Goal: Task Accomplishment & Management: Manage account settings

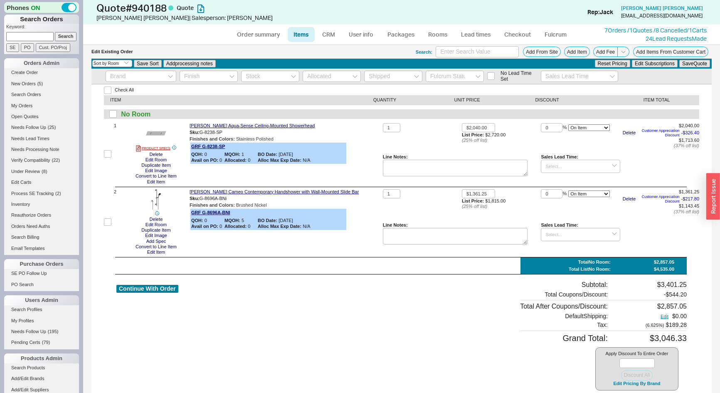
select select "3"
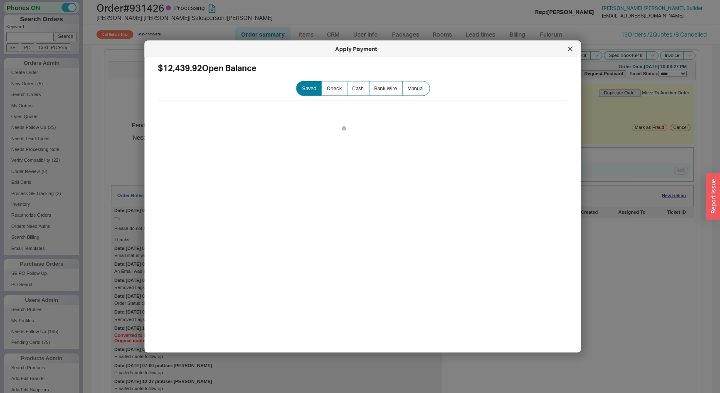
select select "Call Before Ship"
select select "LOW"
select select "3"
select select "*"
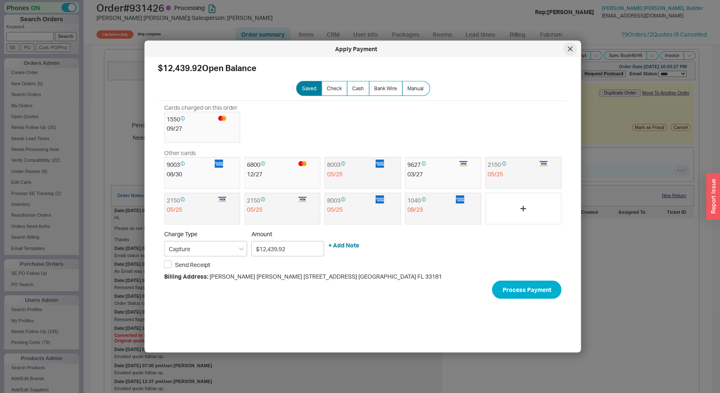
click at [573, 49] on div at bounding box center [570, 48] width 13 height 13
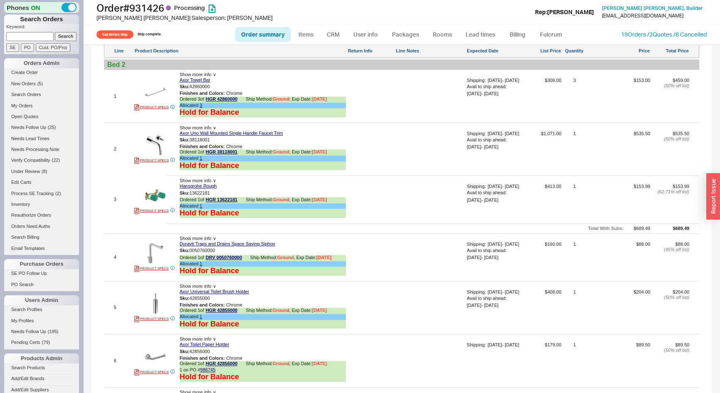
scroll to position [453, 0]
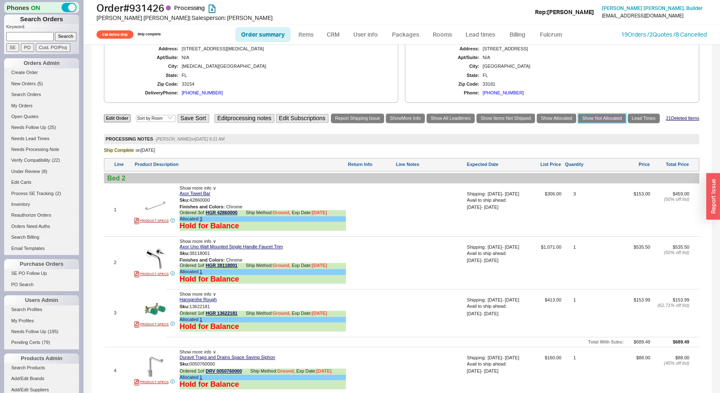
click at [603, 118] on link "Show Not Allocated" at bounding box center [602, 119] width 48 height 10
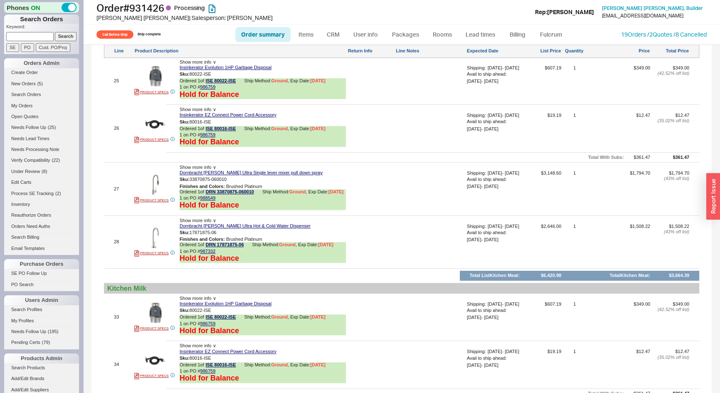
scroll to position [794, 0]
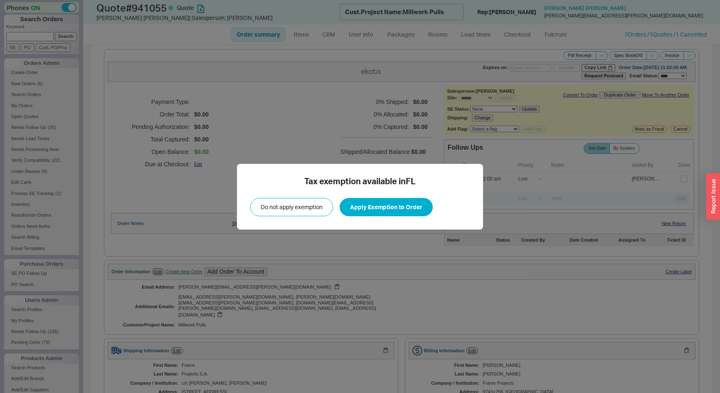
select select "*"
select select "LOW"
select select "3"
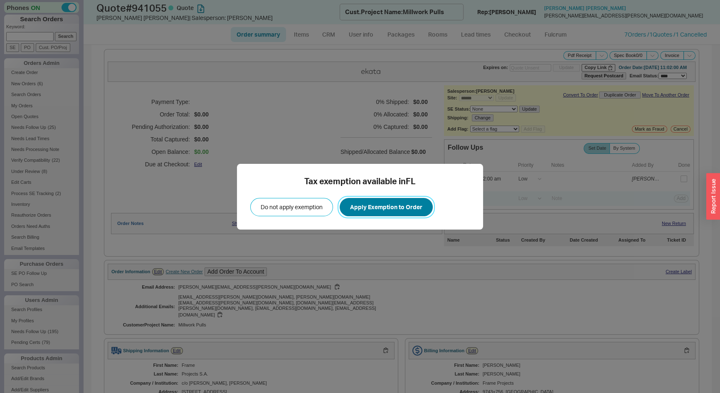
click at [382, 203] on button "Apply Exemption to Order" at bounding box center [386, 207] width 93 height 18
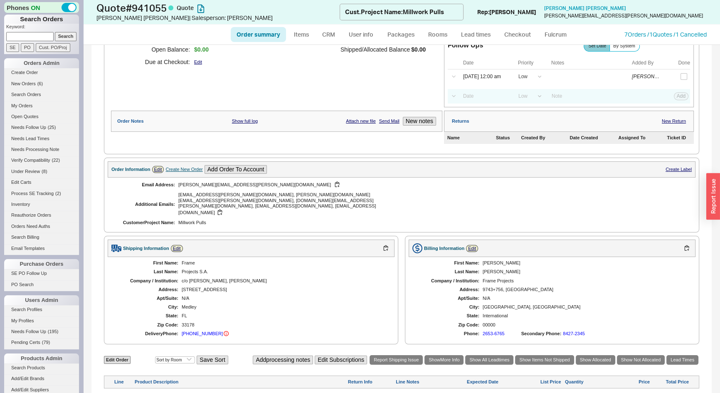
scroll to position [161, 0]
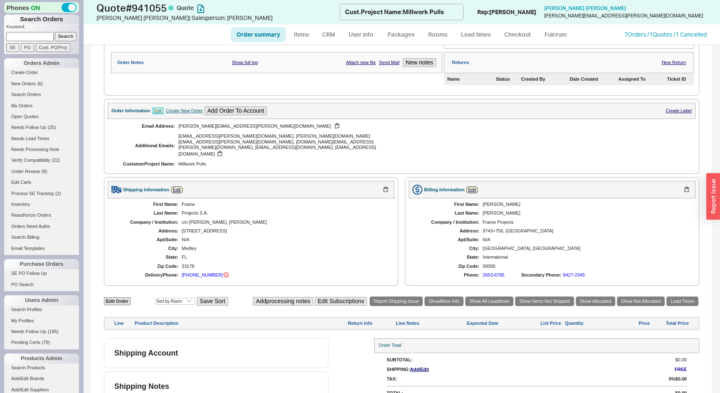
click at [156, 111] on link "Edit" at bounding box center [158, 110] width 12 height 7
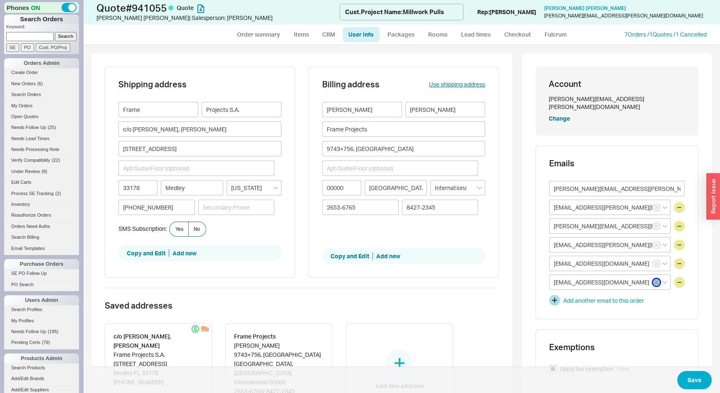
click at [655, 280] on icon "button" at bounding box center [656, 282] width 3 height 5
click at [655, 261] on icon "button" at bounding box center [656, 263] width 3 height 5
click at [655, 242] on icon "button" at bounding box center [656, 244] width 3 height 5
paste input "[PERSON_NAME][EMAIL_ADDRESS][PERSON_NAME][DOMAIN_NAME]"
type input "[PERSON_NAME][EMAIL_ADDRESS][PERSON_NAME][DOMAIN_NAME]"
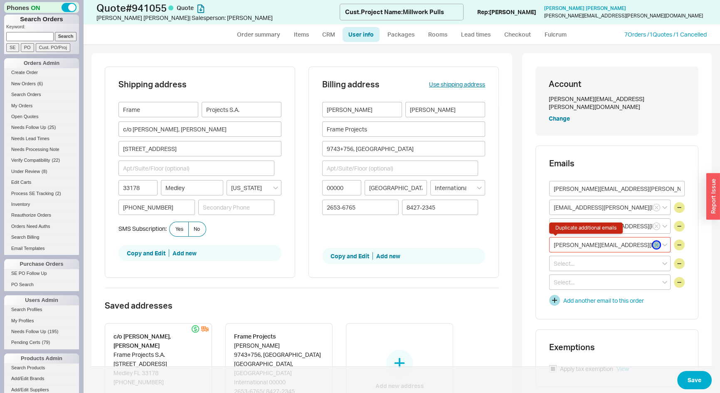
click at [655, 242] on icon "button" at bounding box center [656, 244] width 3 height 5
paste input "patrick.giraud@frame.cr,"
type input "patrick.giraud@frame.cr,"
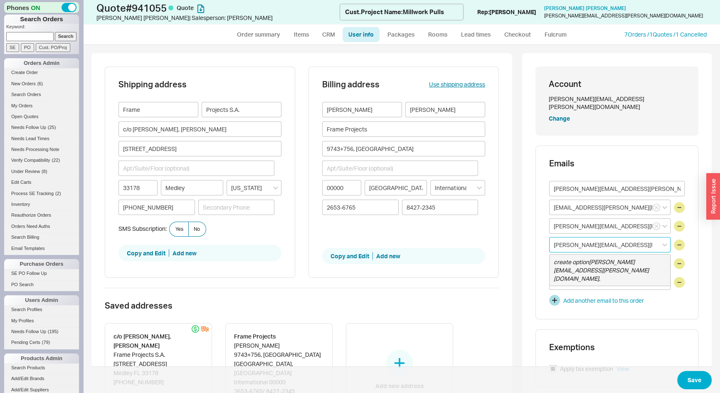
click at [613, 258] on icon "create option patrick.giraud@frame.cr," at bounding box center [601, 269] width 95 height 23
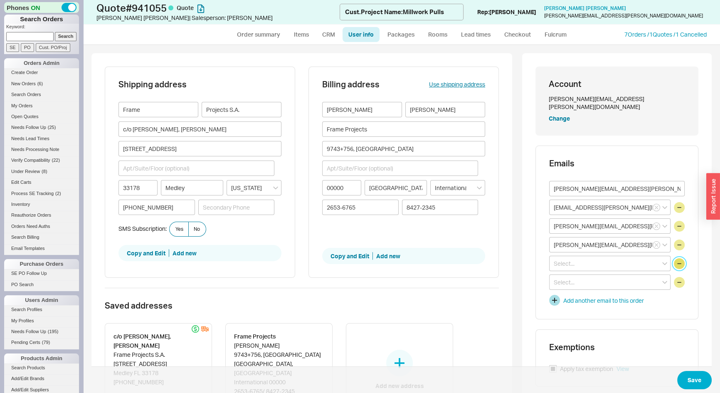
click at [674, 258] on button "button" at bounding box center [679, 263] width 11 height 11
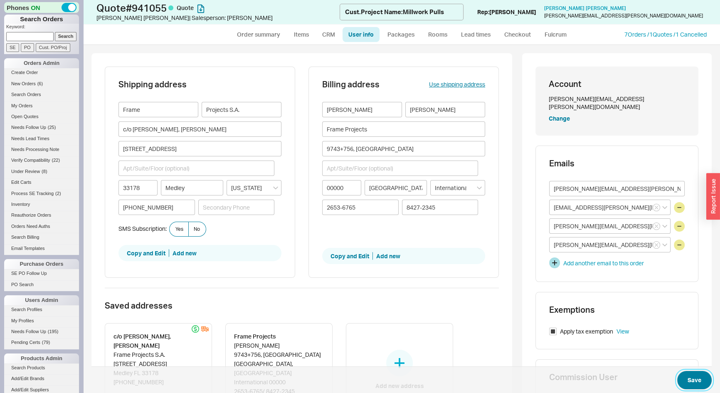
click at [694, 382] on button "Save" at bounding box center [694, 380] width 35 height 18
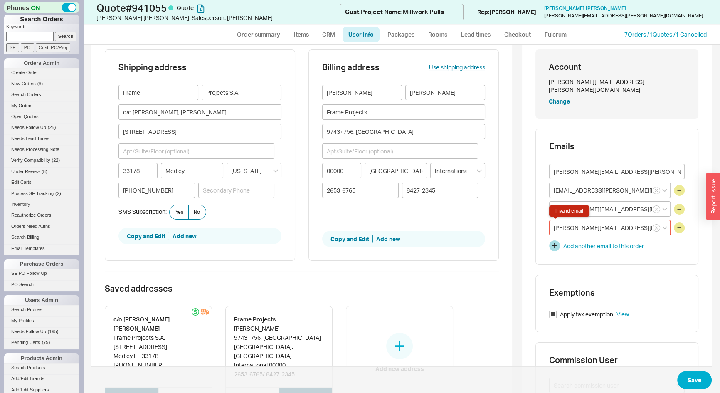
click at [624, 220] on input "patrick.giraud@frame.cr," at bounding box center [609, 227] width 121 height 15
type input "patrick.giraud@frame.cr"
click at [618, 241] on icon "create option patrick.giraud@frame.cr" at bounding box center [601, 252] width 95 height 23
click at [688, 377] on button "Save" at bounding box center [694, 380] width 35 height 18
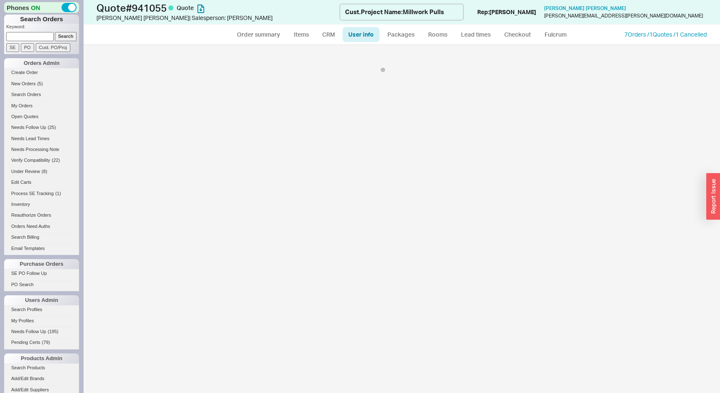
scroll to position [0, 0]
select select "*"
select select "LOW"
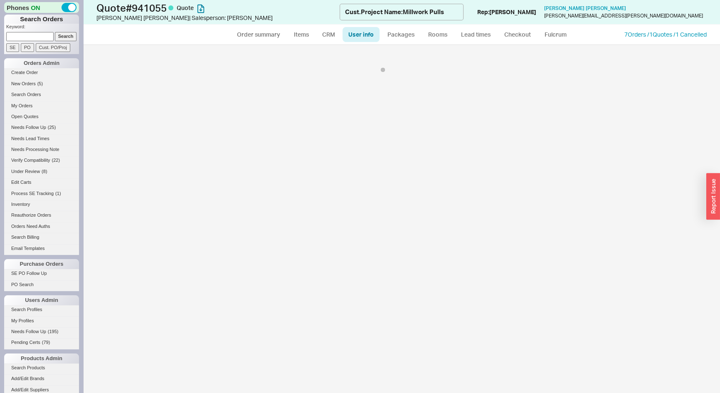
select select "3"
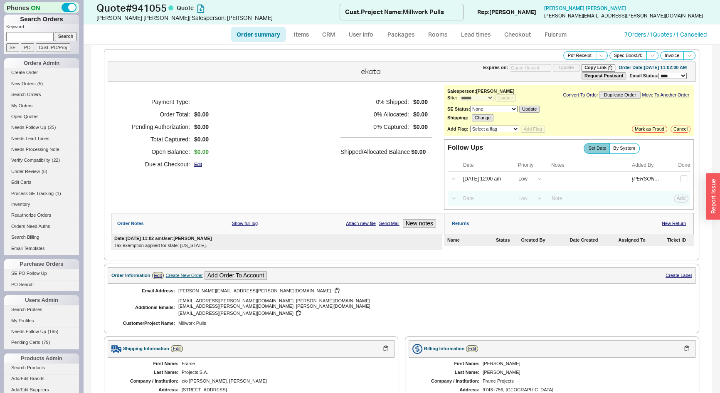
scroll to position [159, 0]
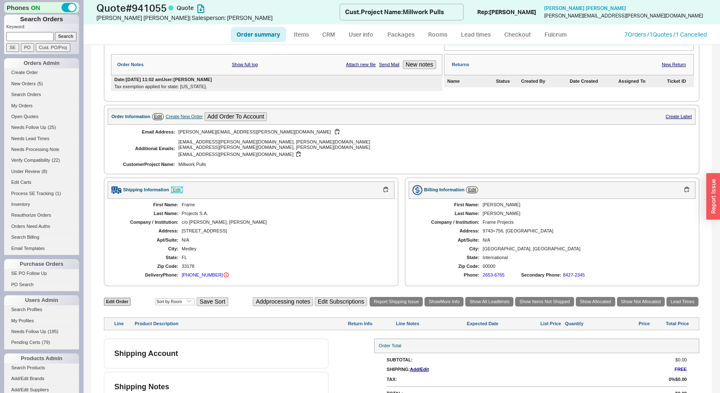
click at [175, 186] on link "Edit" at bounding box center [177, 189] width 12 height 7
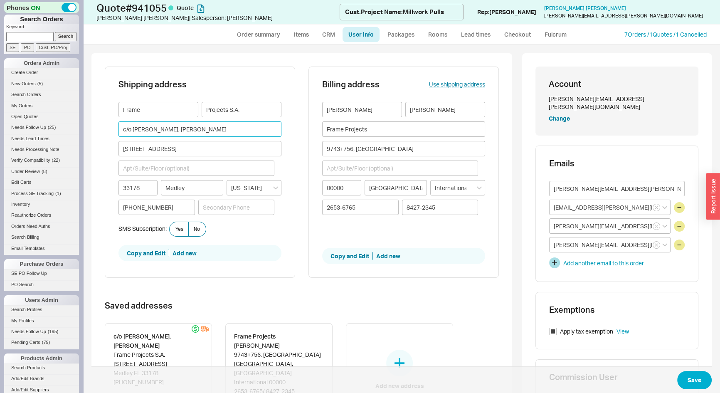
drag, startPoint x: 229, startPoint y: 128, endPoint x: 118, endPoint y: 131, distance: 110.7
click at [119, 131] on input "c/o Miguel Morales, Miguel Morales Jr." at bounding box center [200, 128] width 163 height 15
click at [688, 383] on button "Save" at bounding box center [694, 380] width 35 height 18
select select "*"
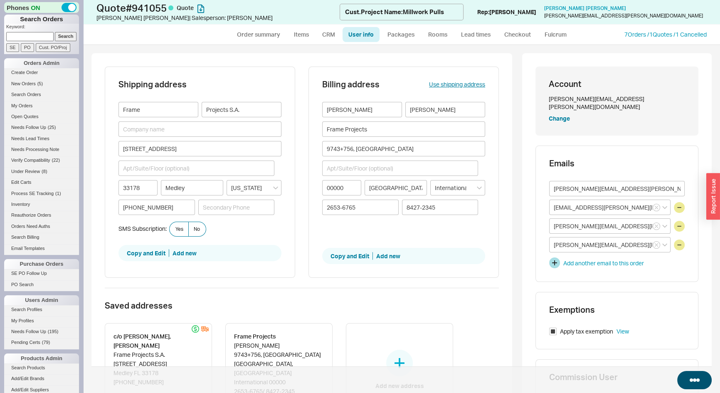
select select "LOW"
select select "3"
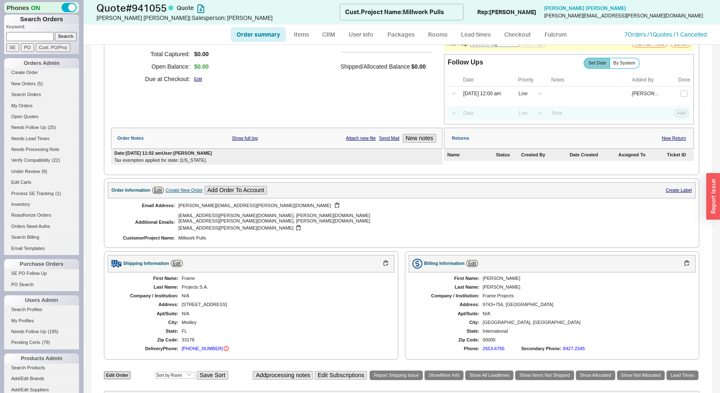
scroll to position [159, 0]
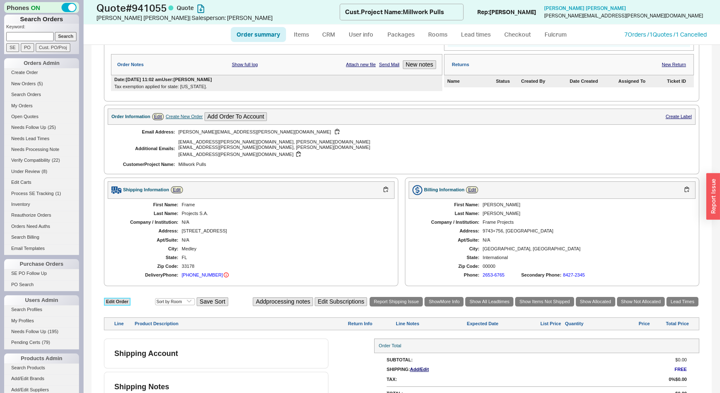
click at [122, 298] on link "Edit Order" at bounding box center [117, 302] width 27 height 8
select select "3"
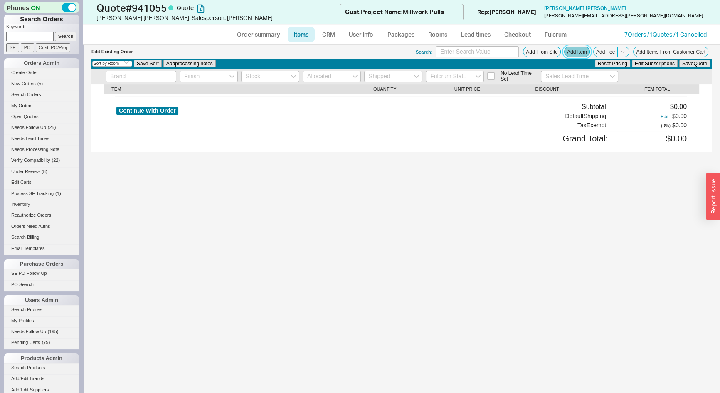
click at [584, 52] on button "Add Item" at bounding box center [577, 52] width 26 height 10
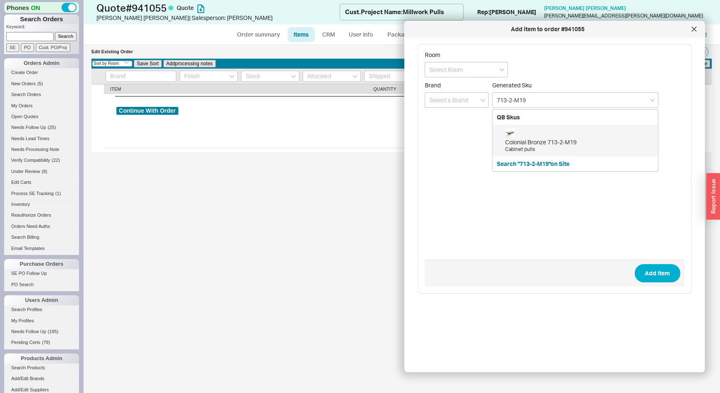
click at [556, 141] on div "Colonial Bronze 713-2-M19" at bounding box center [579, 142] width 149 height 8
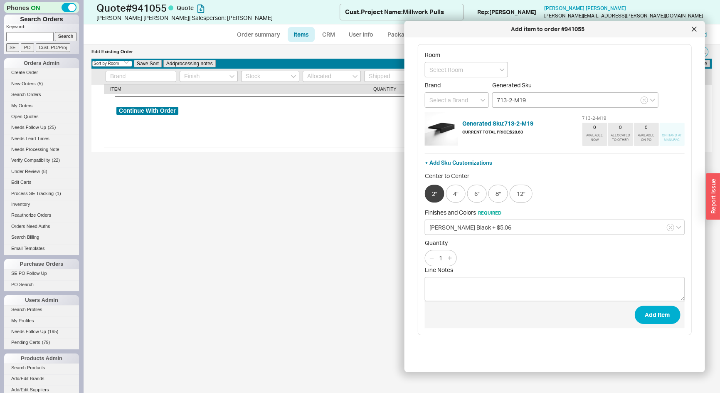
type input "713-2-M19"
click at [438, 254] on input "1" at bounding box center [441, 258] width 12 height 10
type input "395"
click at [649, 316] on button "Add Item" at bounding box center [658, 315] width 46 height 18
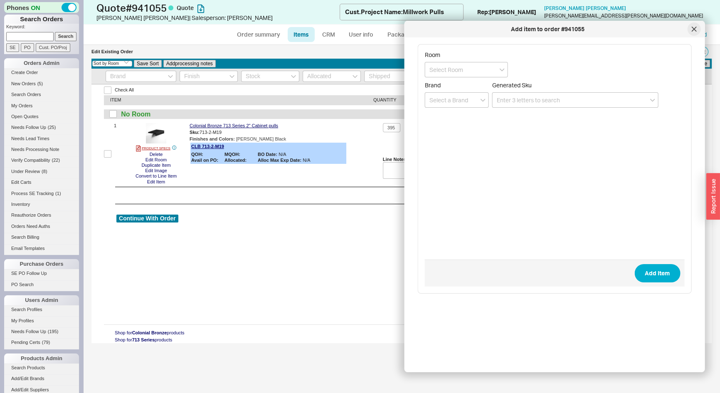
click at [699, 28] on div at bounding box center [693, 28] width 13 height 13
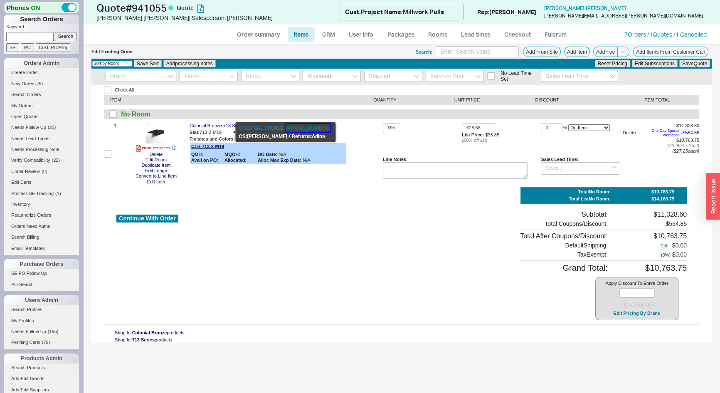
click at [304, 128] on button "800-355-7894" at bounding box center [308, 128] width 44 height 8
click at [342, 146] on icon at bounding box center [343, 145] width 5 height 5
click at [343, 148] on icon at bounding box center [343, 145] width 5 height 5
click at [343, 146] on icon at bounding box center [343, 145] width 5 height 5
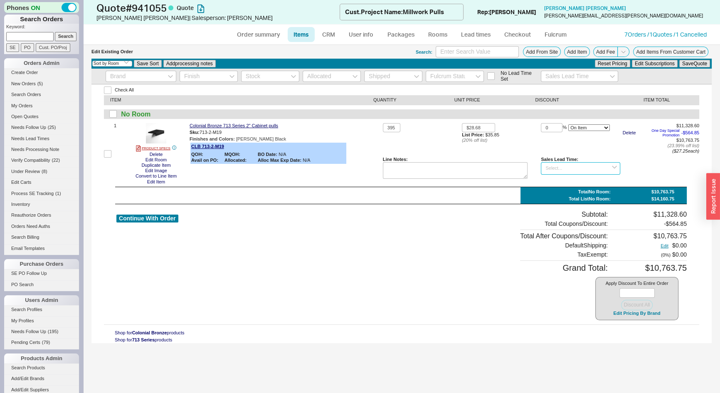
click at [557, 170] on input at bounding box center [580, 168] width 79 height 12
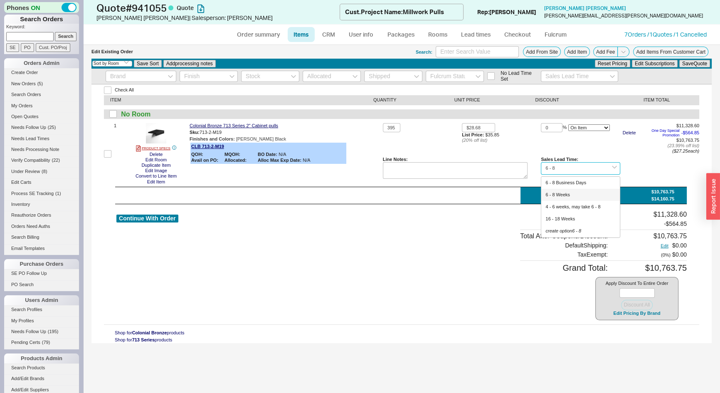
click at [558, 194] on div "6 - 8 Weeks" at bounding box center [580, 195] width 78 height 12
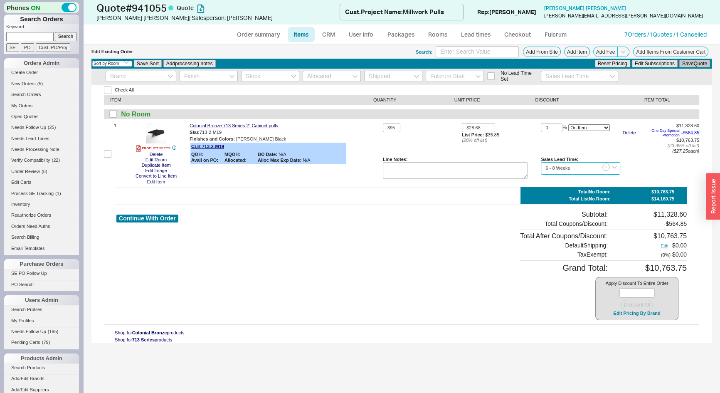
type input "6 - 8 Weeks"
click at [696, 64] on button "Save Quote" at bounding box center [694, 63] width 31 height 7
click at [252, 34] on link "Order summary" at bounding box center [258, 34] width 55 height 15
select select "*"
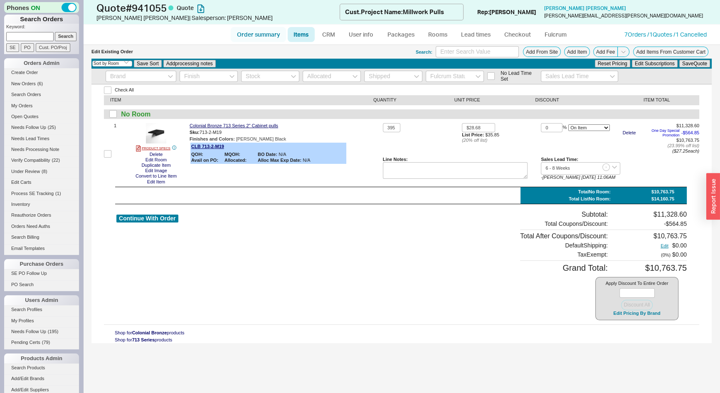
select select "LOW"
select select "3"
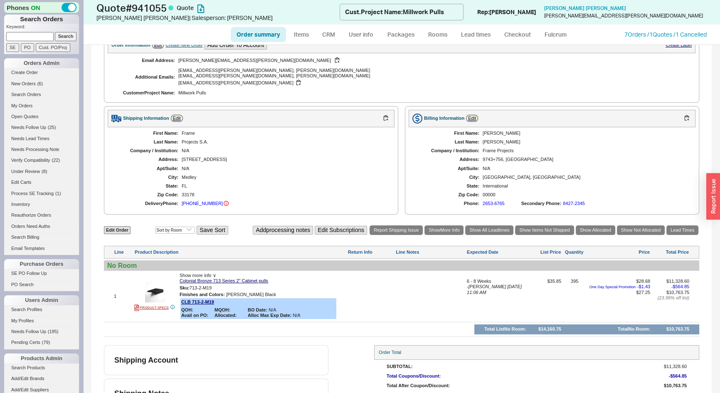
scroll to position [217, 0]
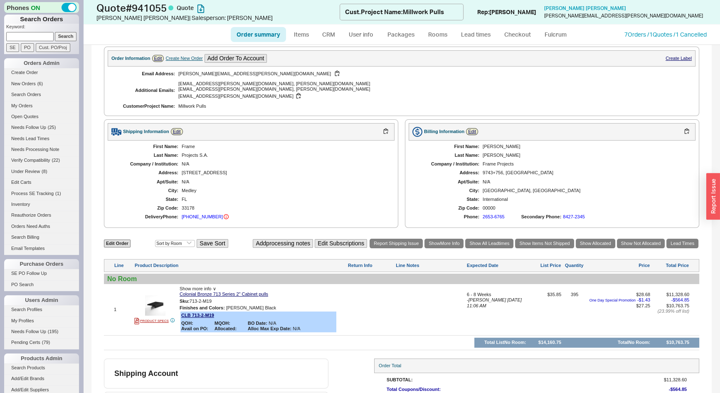
click at [112, 238] on div "Edit Order Select an option Sort by Brand Sort by Room Save Sort Add processing…" at bounding box center [401, 243] width 595 height 11
click at [117, 240] on link "Edit Order" at bounding box center [117, 244] width 27 height 8
select select "3"
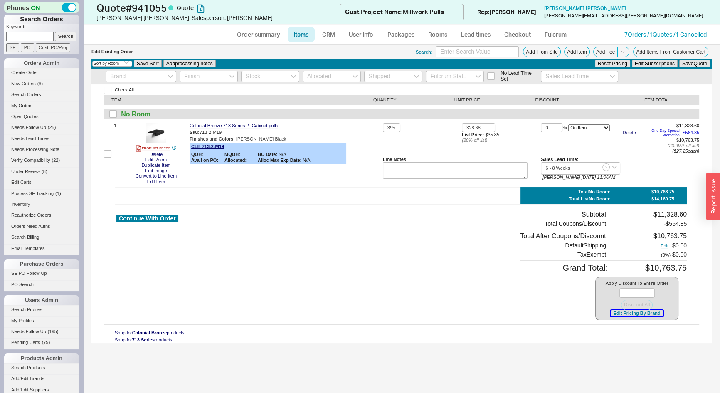
click at [647, 312] on button "Edit Pricing By Brand" at bounding box center [637, 313] width 52 height 6
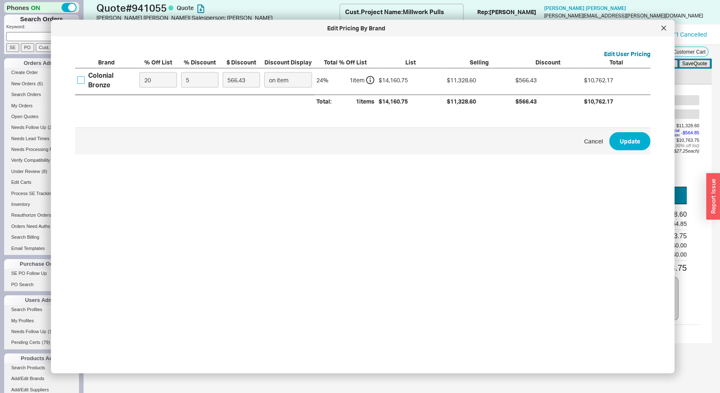
click at [80, 79] on input "Colonial Bronze" at bounding box center [80, 79] width 7 height 7
checkbox input "true"
drag, startPoint x: 156, startPoint y: 78, endPoint x: 109, endPoint y: 93, distance: 49.3
click at [110, 92] on div "Brand % Off List % Discount $ Discount Discount Display Total % Off List List S…" at bounding box center [362, 82] width 575 height 49
type input "0"
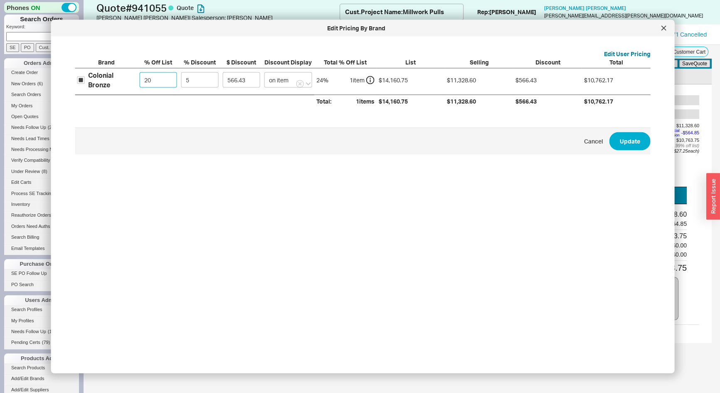
type input "708.04"
type input "0"
type input "3"
type input "424.82"
type input "35"
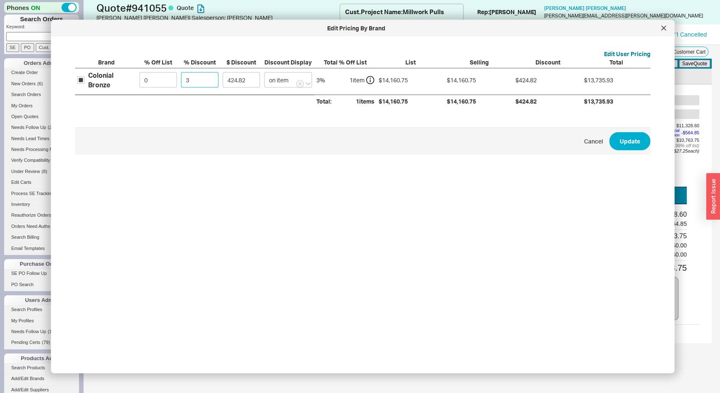
type input "4956.26"
type input "35"
click at [634, 134] on button "Update" at bounding box center [630, 141] width 41 height 18
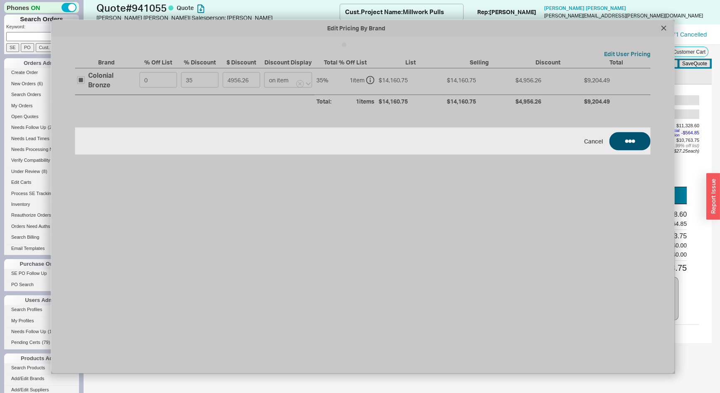
type input "$35.85"
type input "35"
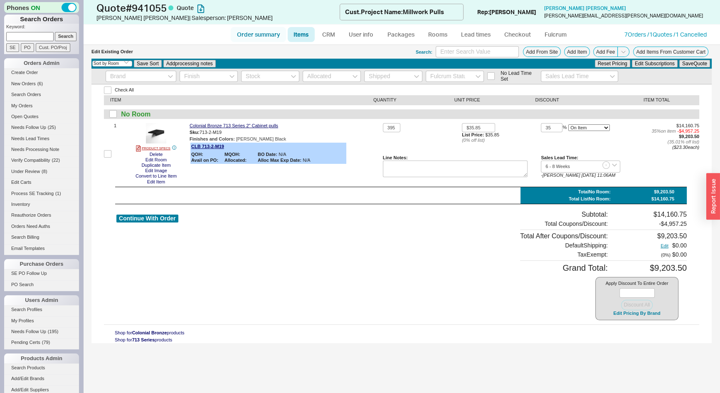
click at [259, 33] on link "Order summary" at bounding box center [258, 34] width 55 height 15
select select "*"
select select "LOW"
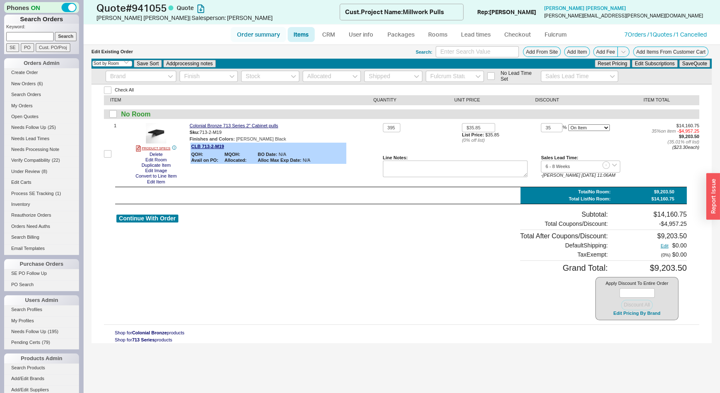
select select "3"
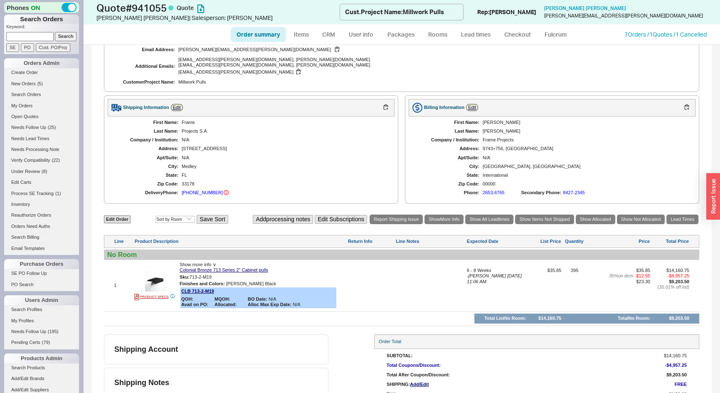
scroll to position [255, 0]
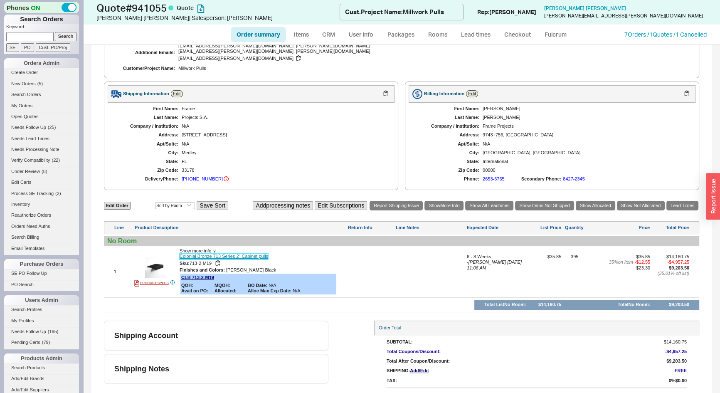
click at [212, 254] on link "Colonial Bronze 713 Series 2" Cabinet pulls" at bounding box center [224, 256] width 89 height 5
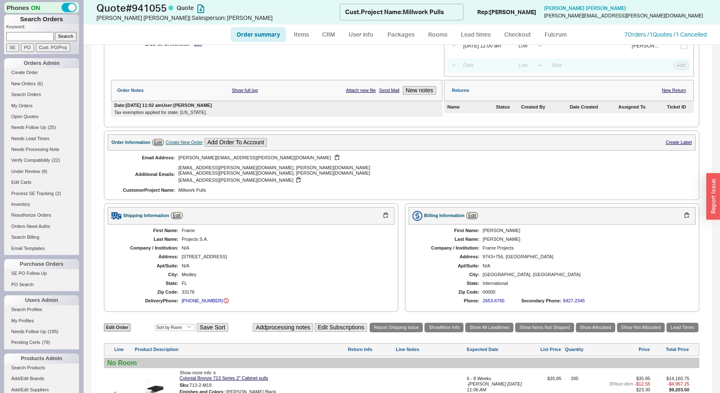
scroll to position [28, 0]
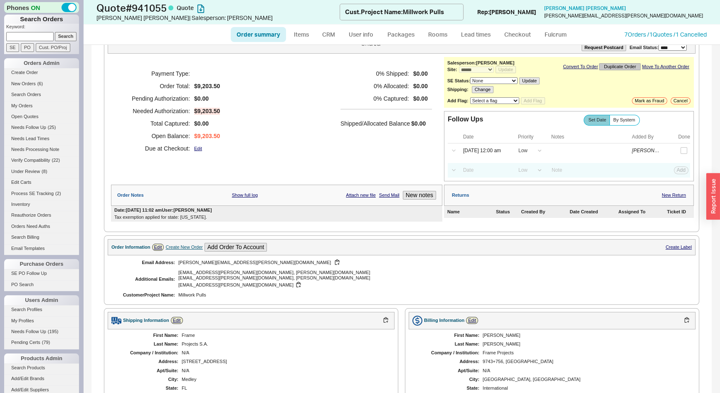
click at [609, 66] on button "Duplicate Order" at bounding box center [620, 66] width 42 height 7
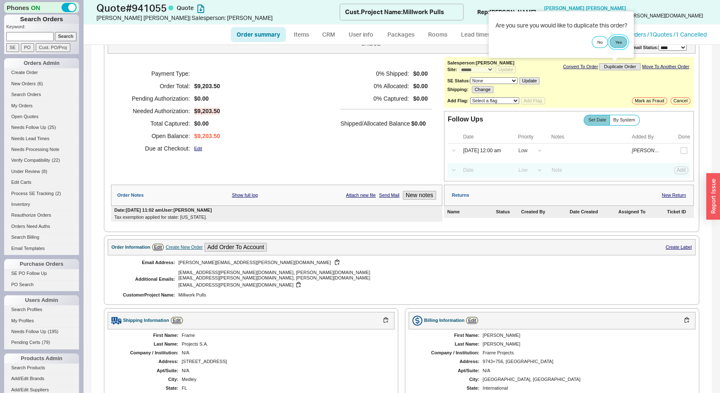
click at [624, 39] on button "Yes" at bounding box center [618, 42] width 17 height 12
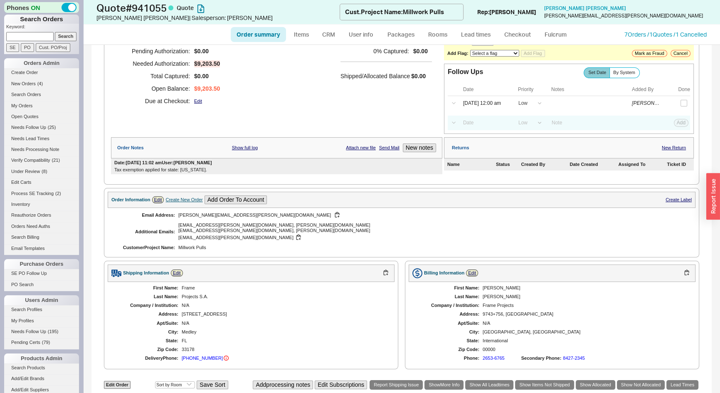
scroll to position [227, 0]
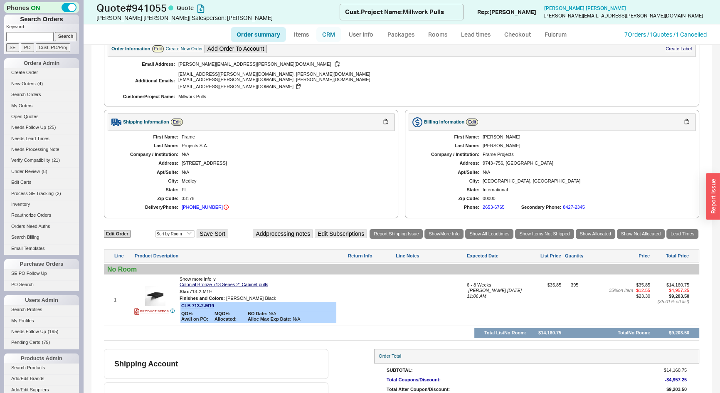
click at [333, 35] on link "CRM" at bounding box center [328, 34] width 25 height 15
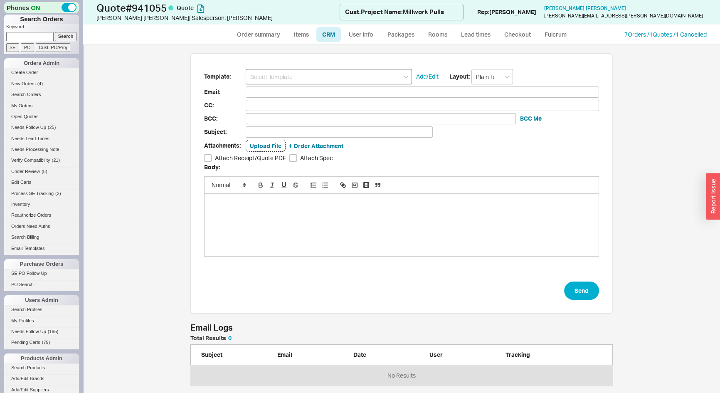
scroll to position [342, 625]
click at [308, 77] on input at bounding box center [329, 76] width 166 height 15
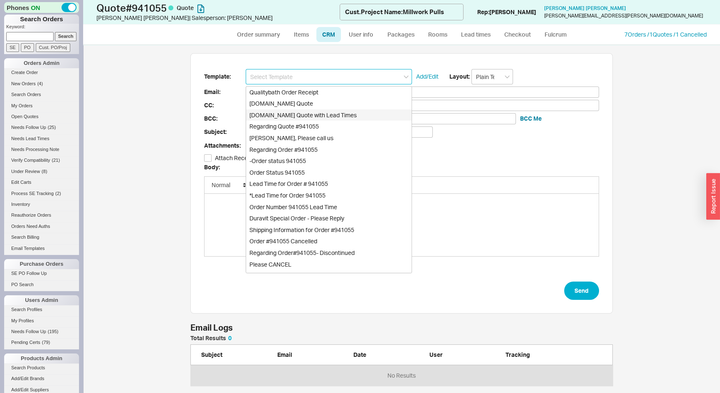
click at [317, 115] on div "[DOMAIN_NAME] Quote with Lead Times" at bounding box center [328, 115] width 165 height 12
type input "[DOMAIN_NAME] Quote with Lead Times"
type input "Receipt"
type input "felipe.santibanez@frame.cr"
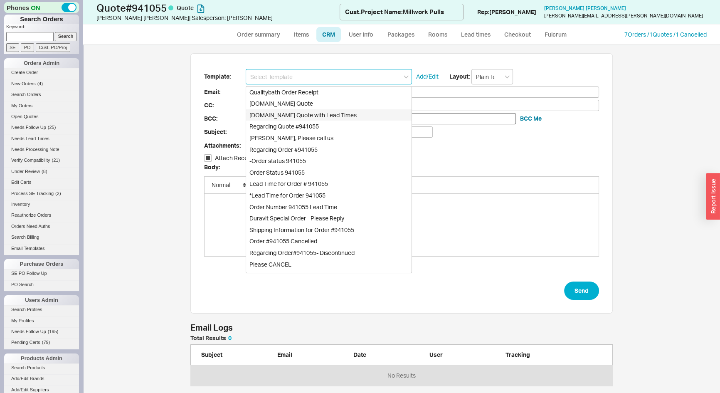
type input "remi.martin@frame.cr, mauricio.bolanos@frame.cr, patrick.giraud@frame.cr"
type input "Quality Bath Quote #941055 with Lead Times"
checkbox input "true"
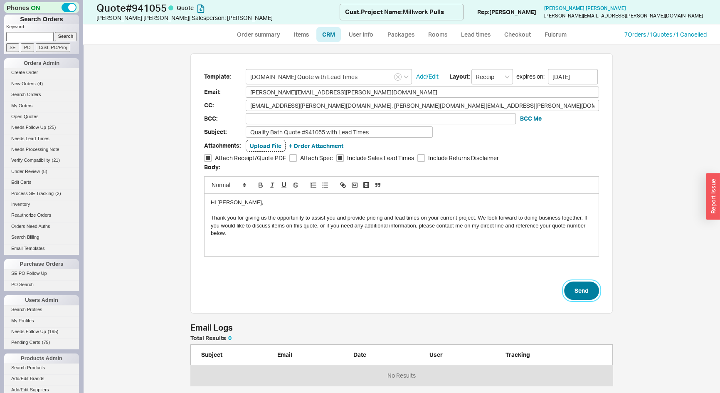
click at [583, 291] on button "Send" at bounding box center [581, 291] width 35 height 18
select select "*"
select select "LOW"
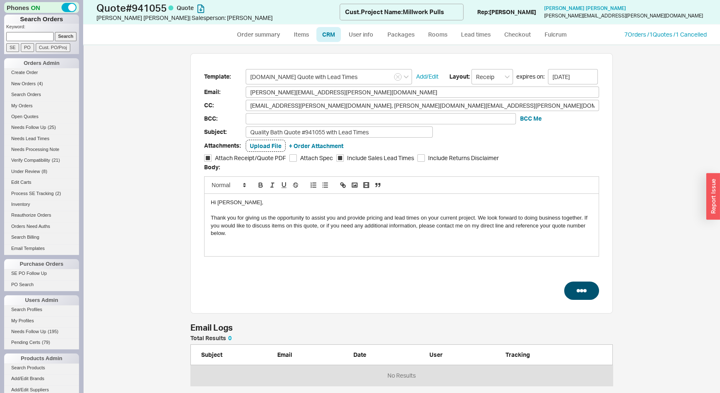
select select "3"
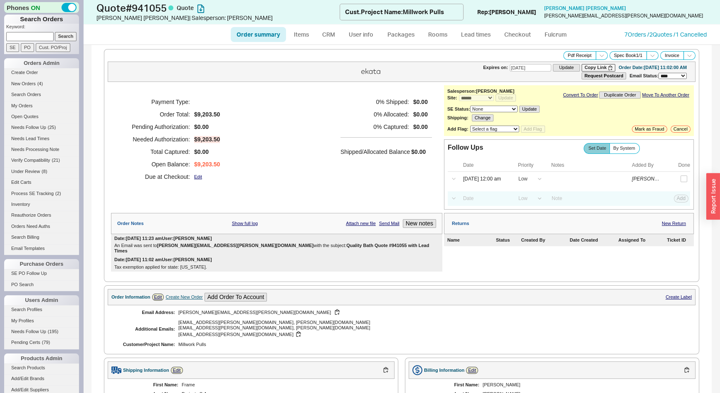
drag, startPoint x: 352, startPoint y: 243, endPoint x: 305, endPoint y: 245, distance: 47.1
click at [305, 245] on b "Quality Bath Quote #941055 with Lead Times" at bounding box center [272, 248] width 316 height 10
click at [599, 54] on icon at bounding box center [602, 55] width 6 height 6
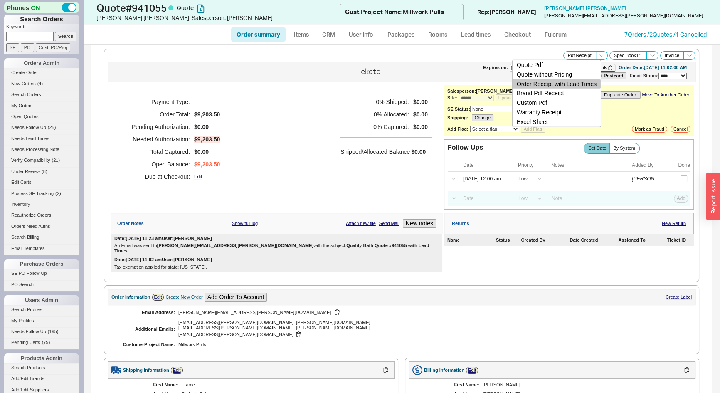
click at [583, 85] on button "Order Receipt with Lead Times" at bounding box center [557, 84] width 88 height 10
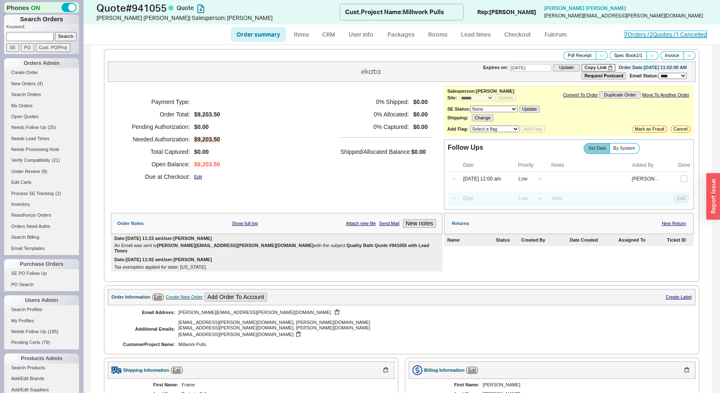
click at [641, 32] on link "7 Orders / 2 Quotes / 1 Cancelled" at bounding box center [666, 34] width 82 height 7
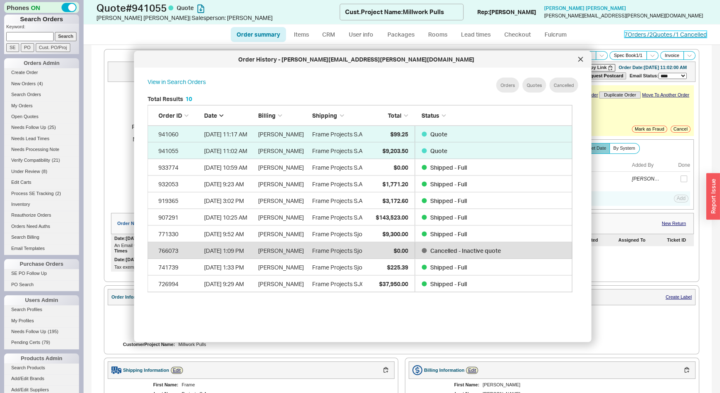
scroll to position [249, 432]
drag, startPoint x: 582, startPoint y: 63, endPoint x: 302, endPoint y: 39, distance: 280.9
click at [582, 62] on div at bounding box center [580, 59] width 13 height 13
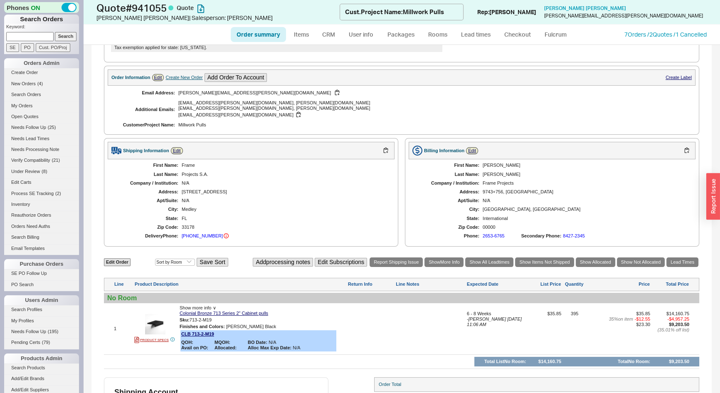
scroll to position [271, 0]
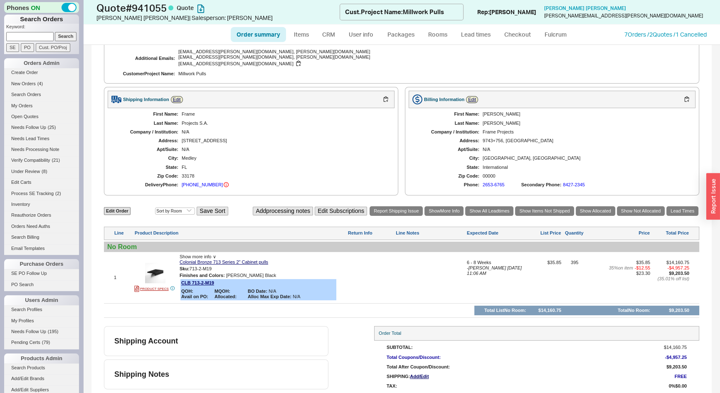
click at [254, 39] on link "Order summary" at bounding box center [258, 34] width 55 height 15
select select "*"
select select "LOW"
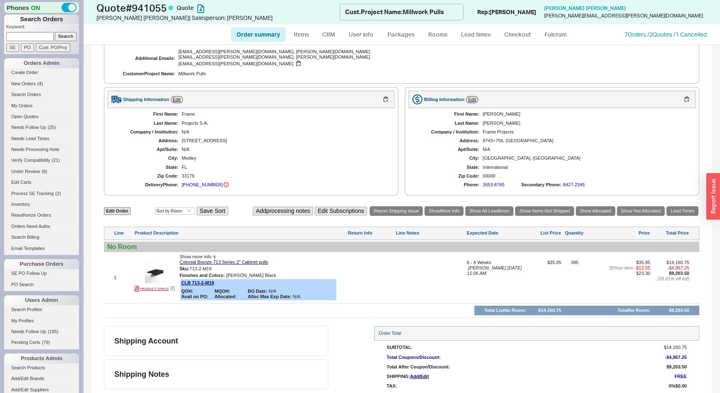
select select "3"
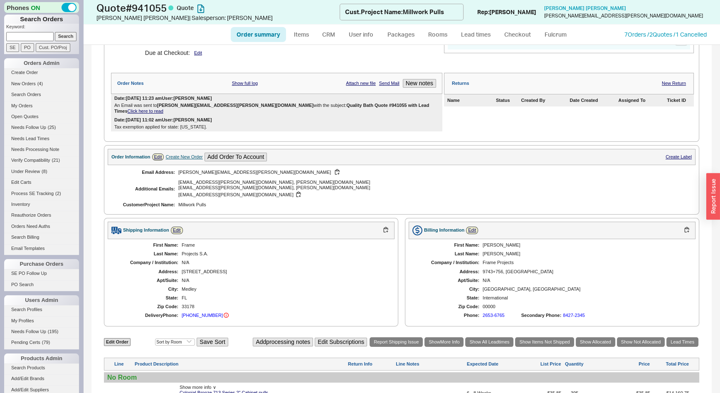
scroll to position [104, 0]
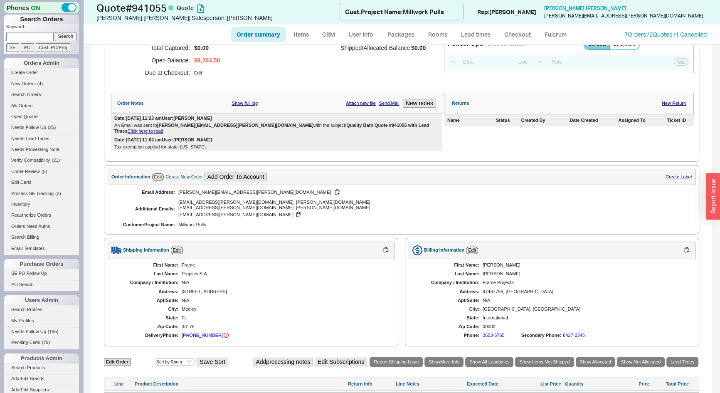
click at [163, 128] on link "Click here to read" at bounding box center [146, 130] width 36 height 5
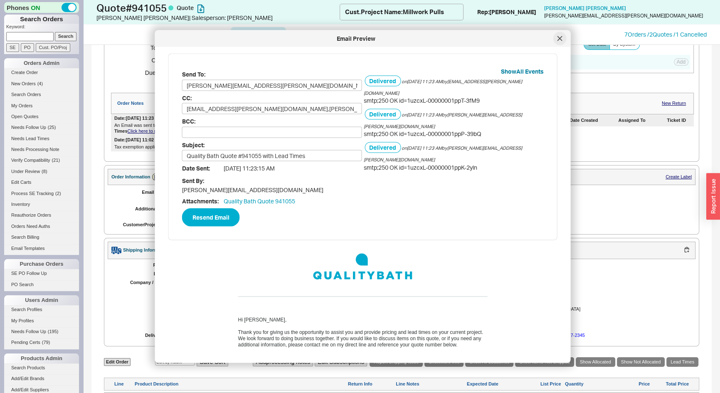
click at [558, 37] on icon at bounding box center [560, 38] width 5 height 5
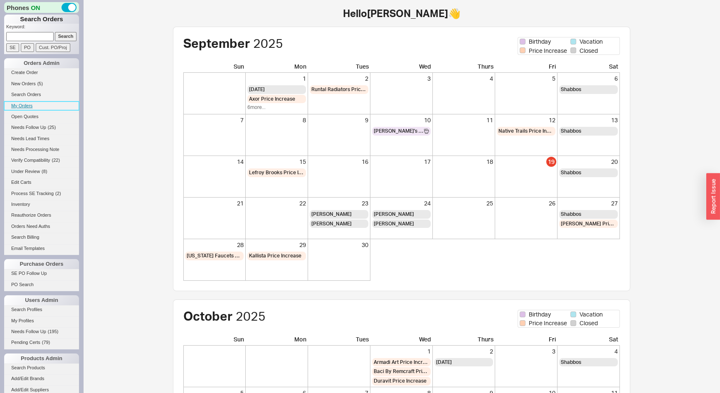
click at [19, 104] on link "My Orders" at bounding box center [41, 105] width 75 height 9
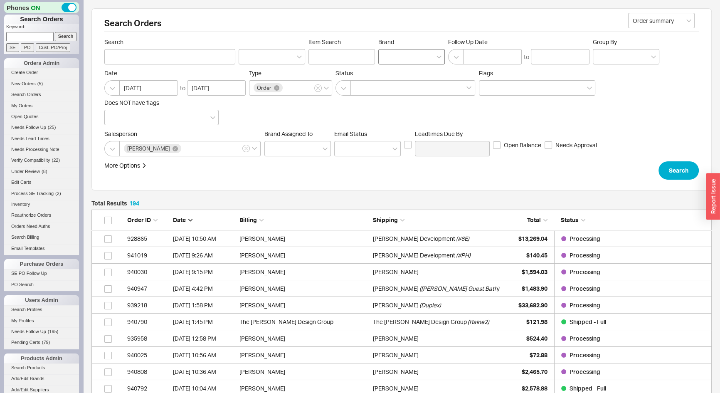
scroll to position [3242, 615]
click at [392, 57] on div at bounding box center [411, 56] width 67 height 15
click at [389, 57] on input "Brand" at bounding box center [386, 57] width 6 height 10
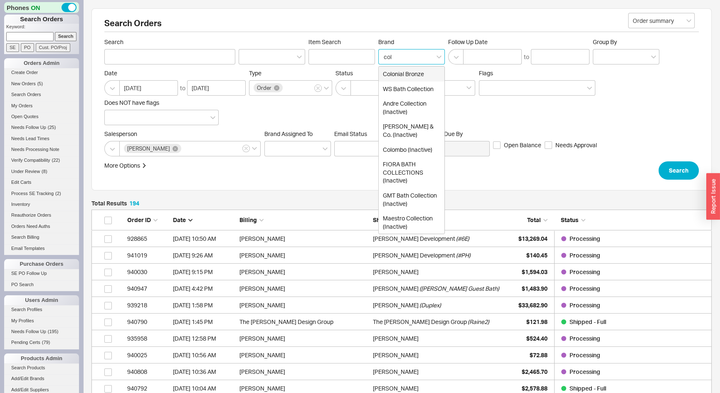
type input "colo"
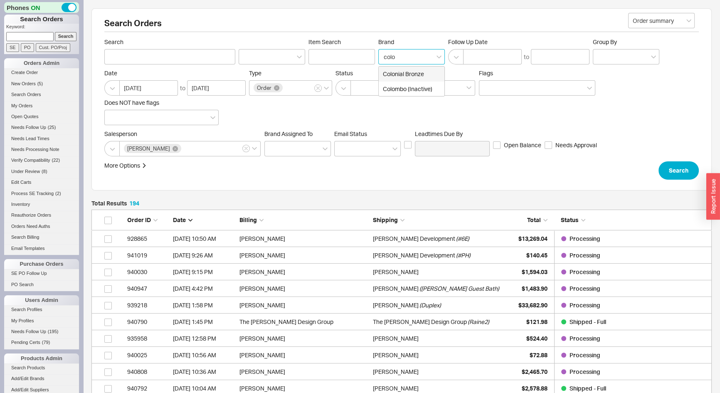
click at [394, 74] on div "Colonial Bronze" at bounding box center [412, 74] width 66 height 15
type input "Brand"
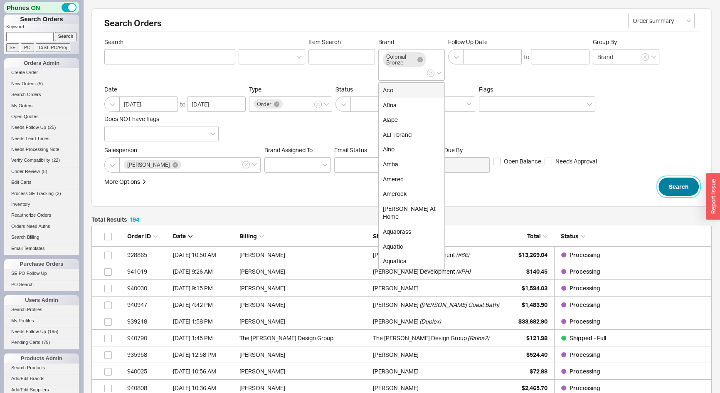
click at [670, 187] on button "Search" at bounding box center [679, 187] width 40 height 18
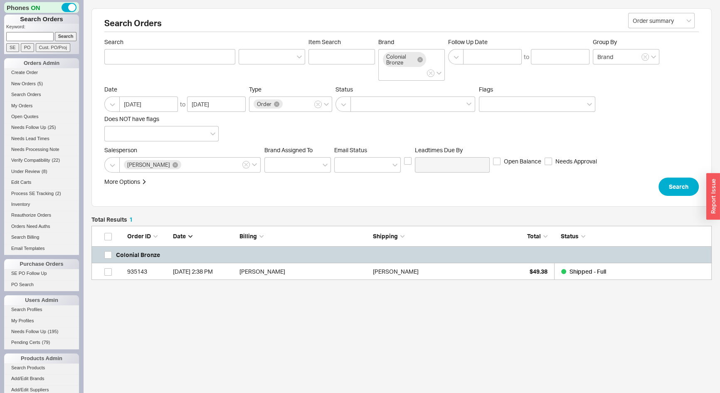
scroll to position [48, 615]
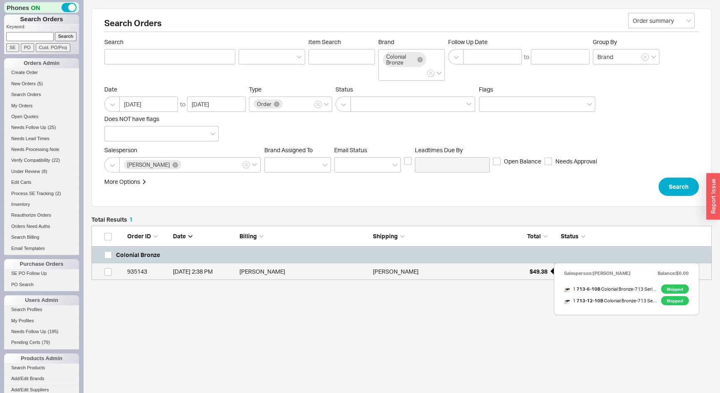
click at [537, 269] on span "$49.38" at bounding box center [539, 271] width 18 height 7
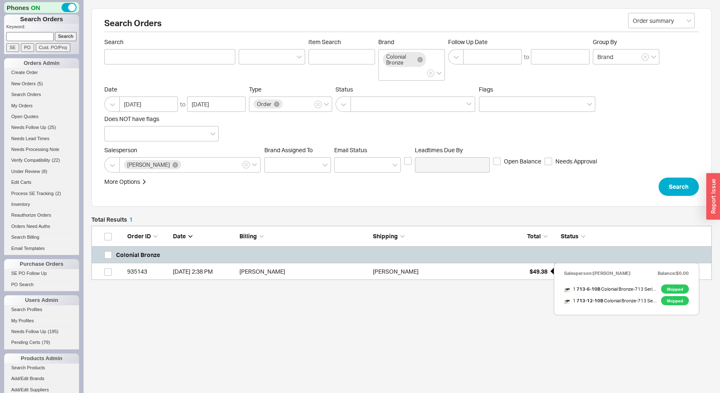
select select "*"
select select "LOW"
select select "3"
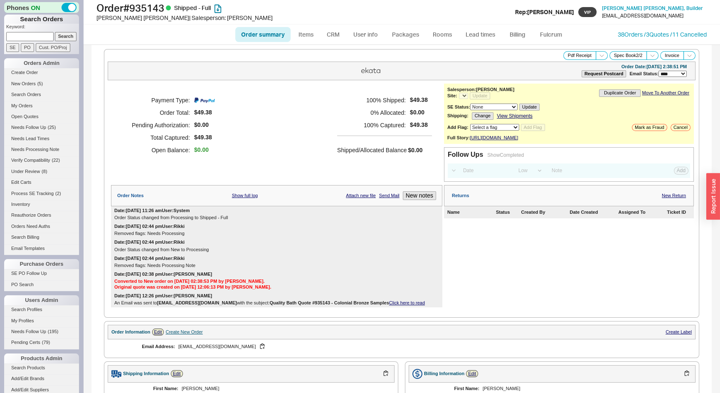
select select "*"
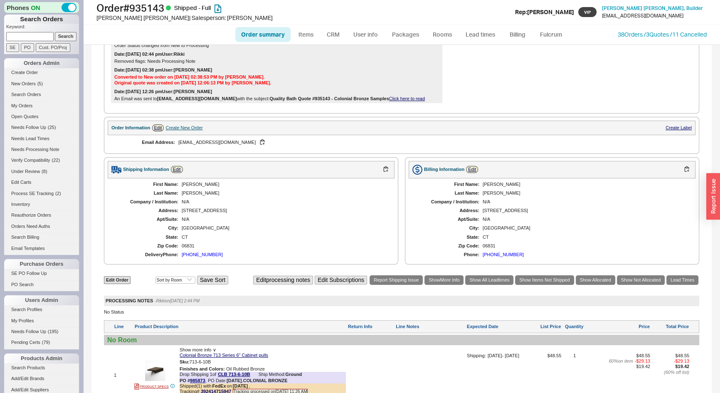
scroll to position [389, 0]
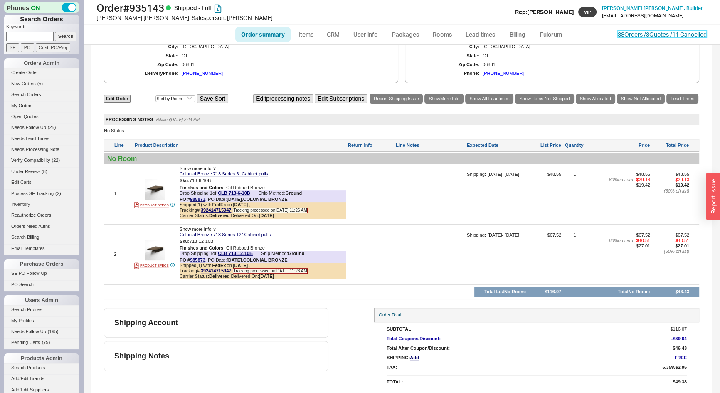
click at [628, 36] on link "38 Orders / 3 Quotes / 11 Cancelled" at bounding box center [662, 34] width 89 height 7
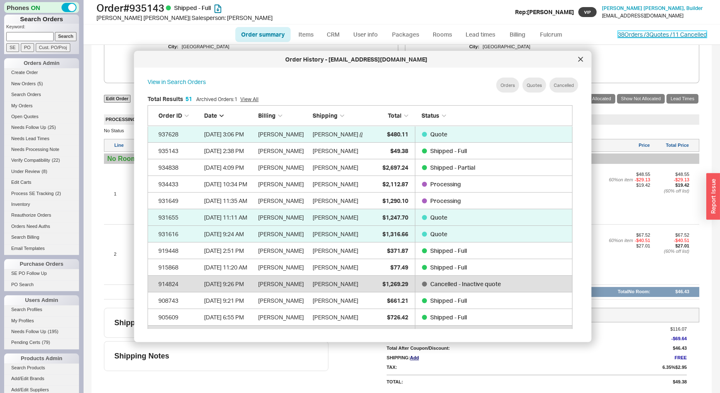
scroll to position [249, 432]
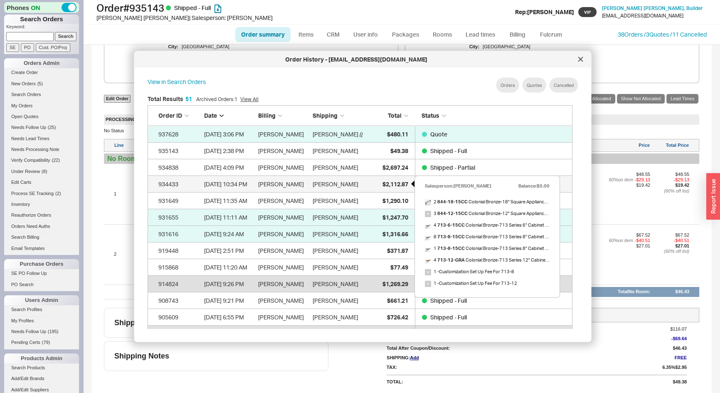
click at [382, 181] on span "$2,112.87" at bounding box center [395, 183] width 26 height 7
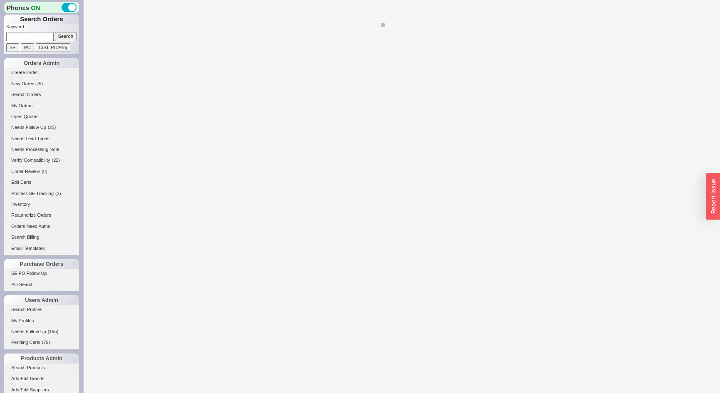
select select "*"
select select "LOW"
select select "3"
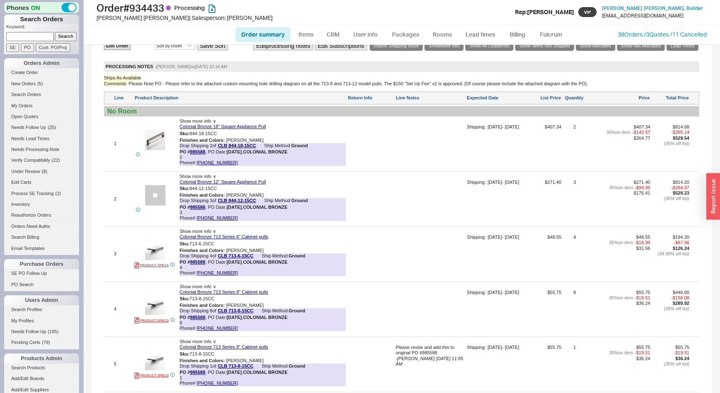
scroll to position [567, 0]
click at [636, 32] on link "38 Orders / 3 Quotes / 11 Cancelled" at bounding box center [662, 34] width 89 height 7
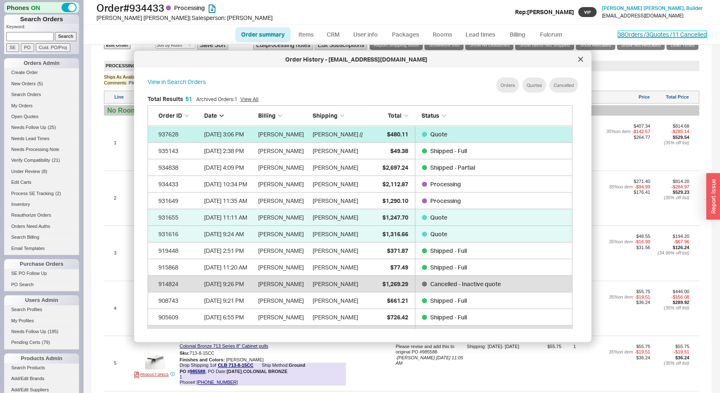
scroll to position [249, 432]
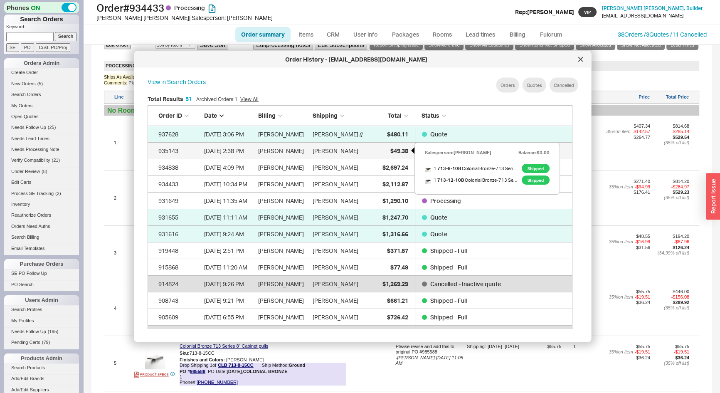
click at [399, 150] on span "$49.38" at bounding box center [399, 150] width 18 height 7
select select "*"
select select "LOW"
select select "3"
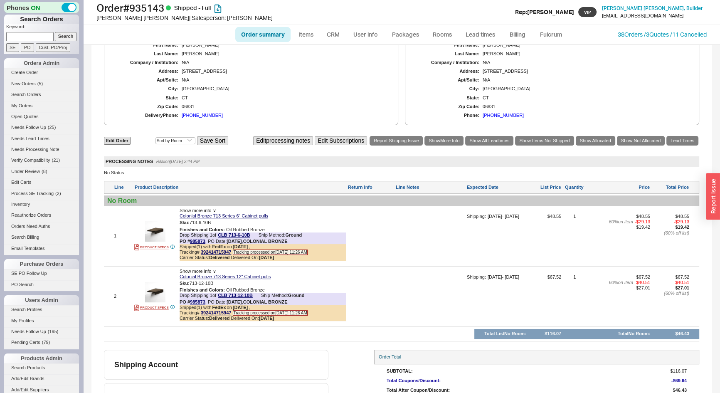
scroll to position [389, 0]
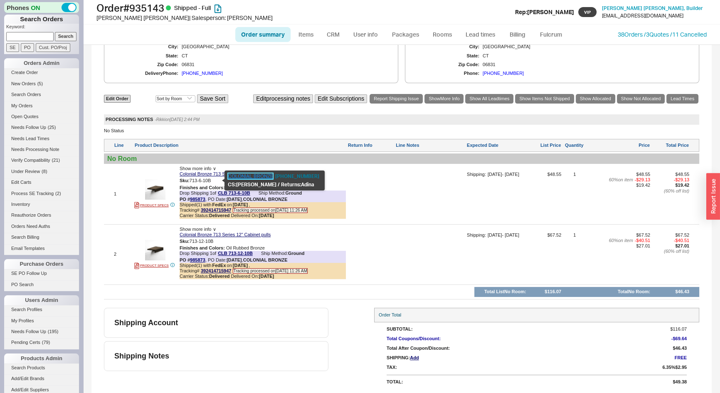
click at [237, 175] on link "COLONIAL BRONZE" at bounding box center [250, 176] width 45 height 6
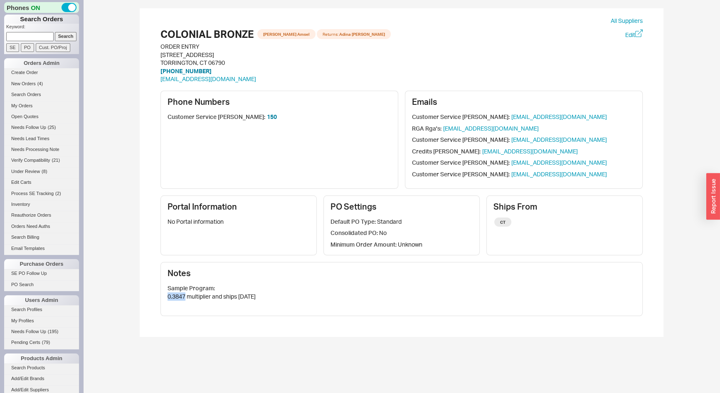
drag, startPoint x: 185, startPoint y: 295, endPoint x: 168, endPoint y: 295, distance: 16.6
click at [168, 295] on div "0.3847 multiplier and ships in two weeks" at bounding box center [402, 296] width 468 height 8
copy div "0.3847"
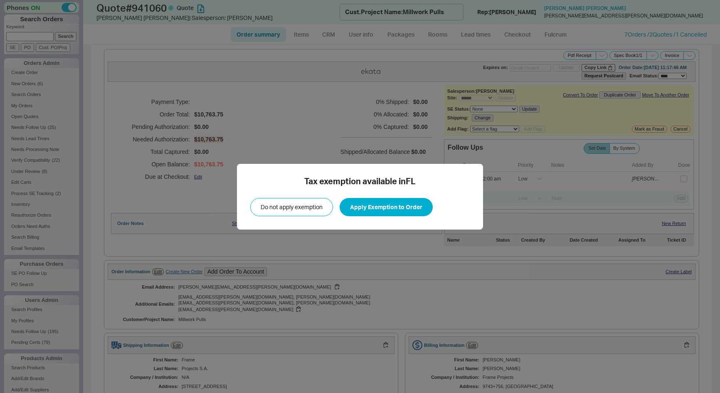
select select "*"
select select "LOW"
select select "3"
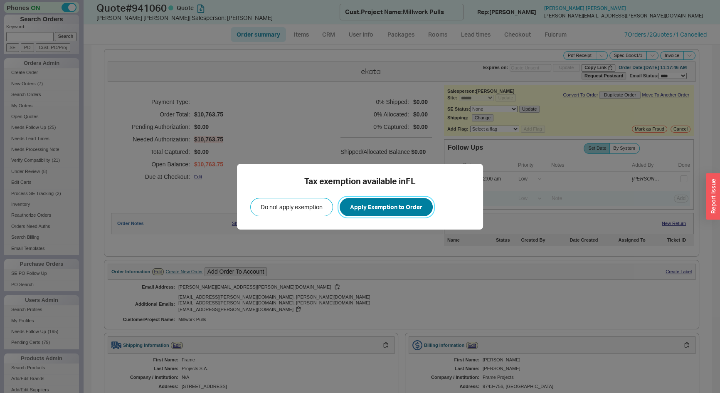
click at [414, 205] on button "Apply Exemption to Order" at bounding box center [386, 207] width 93 height 18
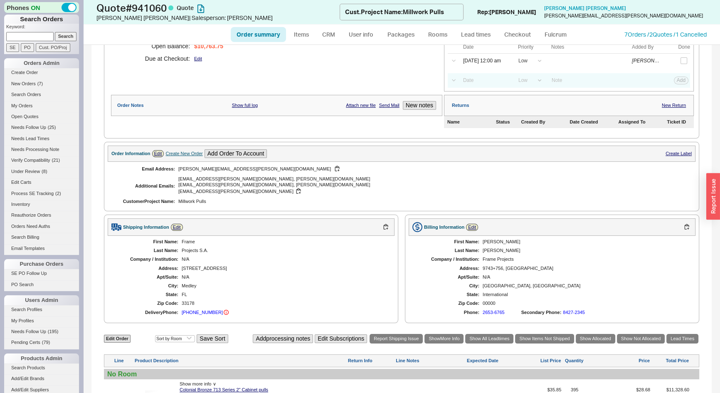
scroll to position [251, 0]
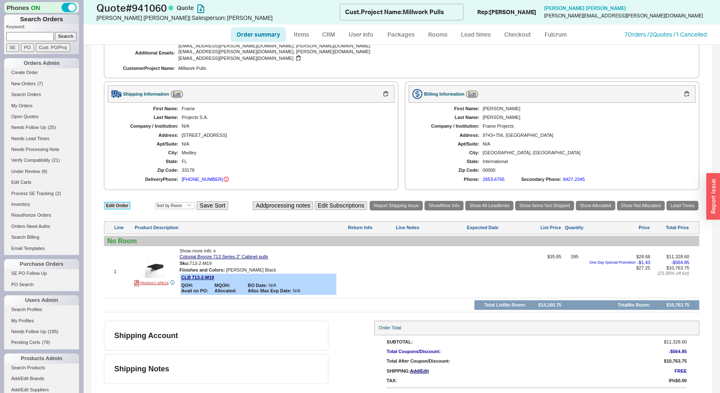
click at [116, 202] on link "Edit Order" at bounding box center [117, 206] width 27 height 8
select select "3"
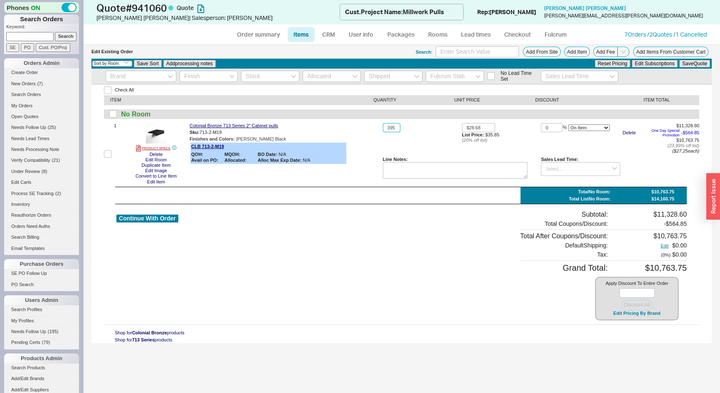
click at [392, 127] on input "395" at bounding box center [391, 128] width 17 height 10
type input "1"
click at [701, 62] on button "Save Quote" at bounding box center [694, 63] width 31 height 7
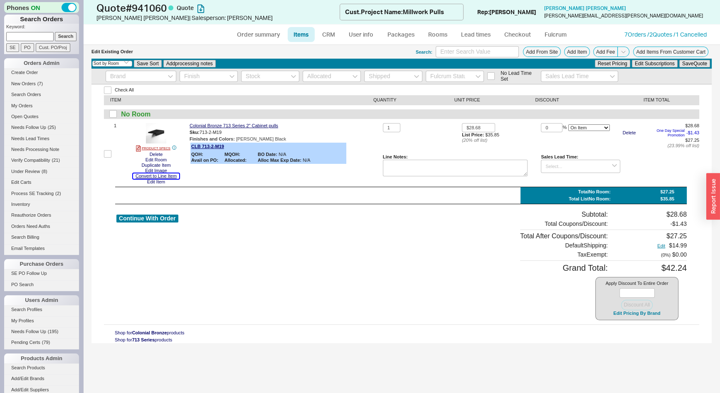
click at [156, 177] on button "Convert to Line Item" at bounding box center [156, 175] width 46 height 5
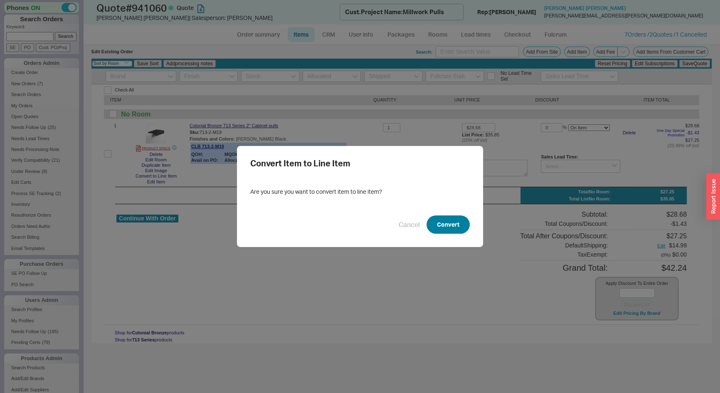
click at [438, 225] on button "Convert" at bounding box center [448, 224] width 43 height 18
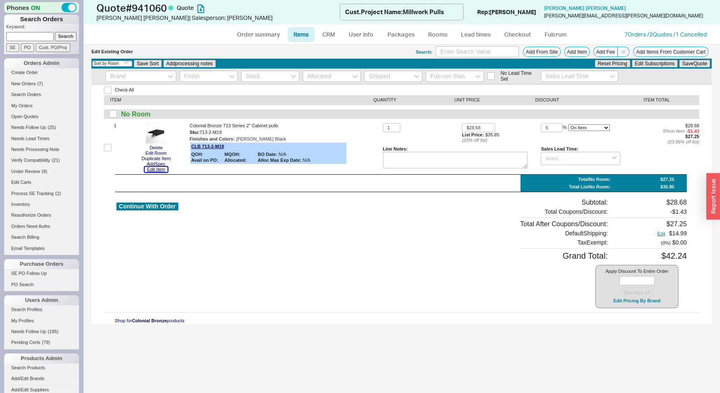
click at [162, 170] on button "Edit Item" at bounding box center [156, 169] width 23 height 5
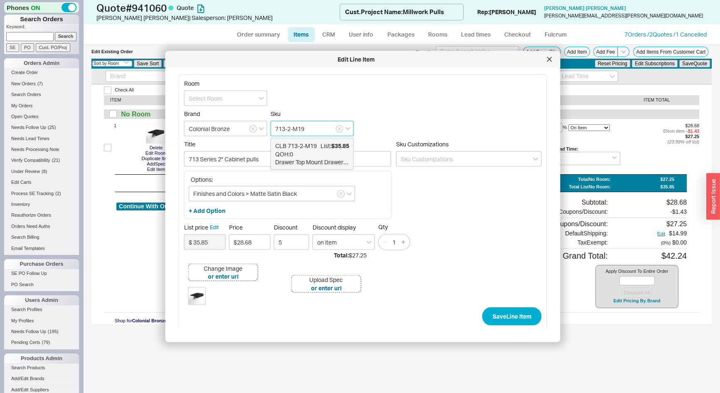
drag, startPoint x: 304, startPoint y: 129, endPoint x: 291, endPoint y: 129, distance: 12.9
click at [291, 129] on input "713-2-M19" at bounding box center [312, 128] width 83 height 15
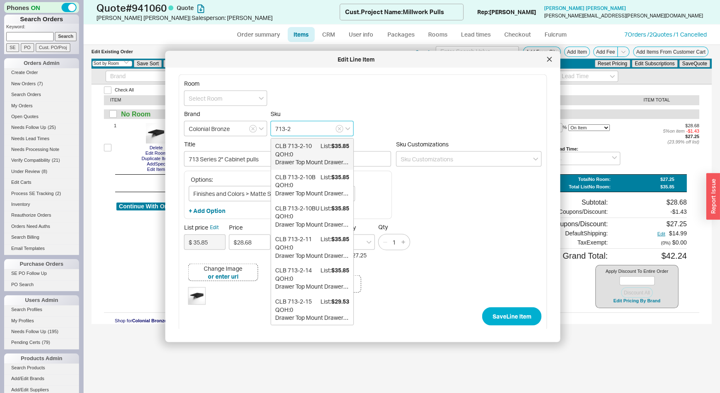
type input "713-2"
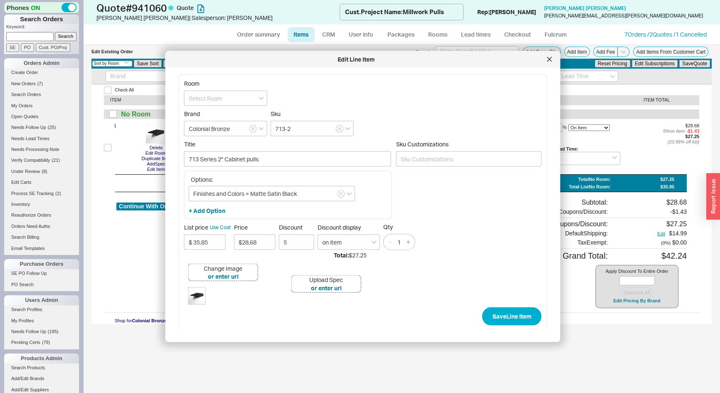
click at [300, 82] on form "Room Brand Colonial Bronze Sku 713-2 Title 713 Series 2" Cabinet pulls Sku Cust…" at bounding box center [363, 203] width 358 height 246
click at [410, 158] on input at bounding box center [469, 158] width 146 height 15
type input "s"
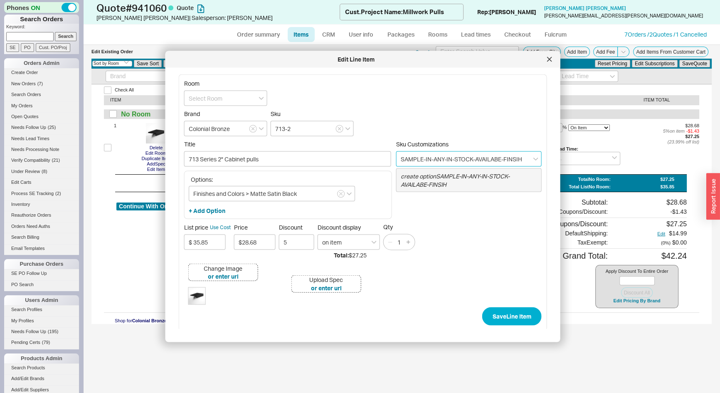
click at [426, 160] on input "SAMPLE-IN-ANY-IN-STOCK-AVAILABE-FINSIH" at bounding box center [469, 158] width 146 height 15
click at [440, 180] on div "create option SAMPLE-ANY-IN-STOCK-AVAILABE-FINSIH" at bounding box center [469, 180] width 145 height 23
type input "SAMPLE-ANY-IN-STOCK-AVAILABE-FINSIH"
click at [340, 191] on icon "button" at bounding box center [340, 193] width 3 height 5
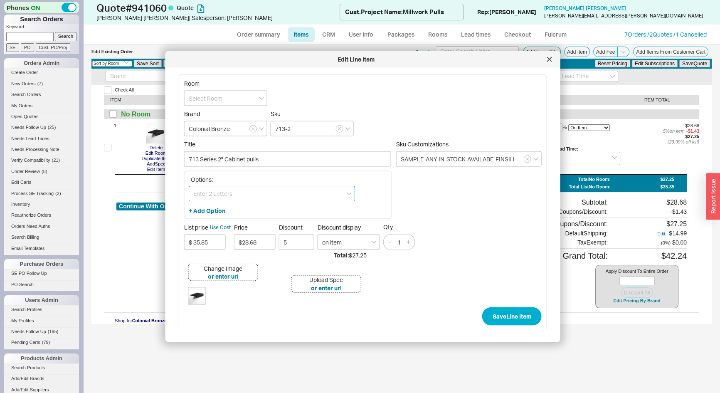
click at [277, 194] on input at bounding box center [272, 192] width 166 height 15
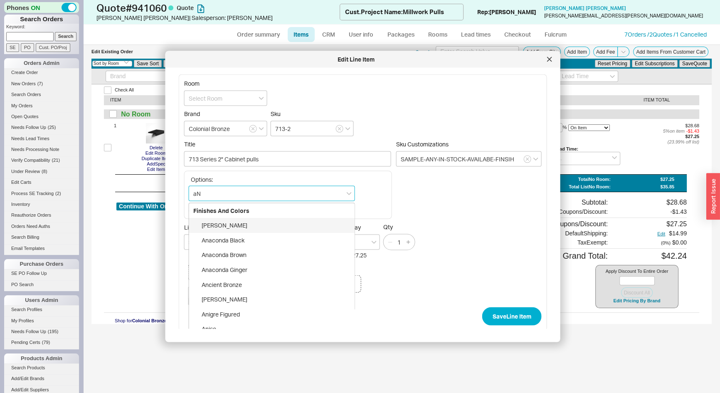
type input "a"
type input "i"
type input "S"
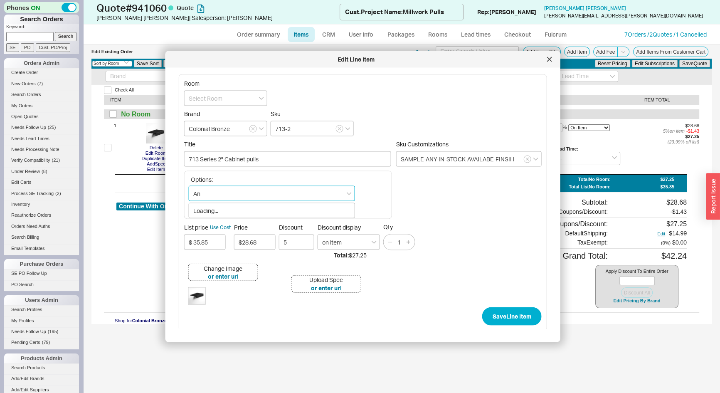
type input "A"
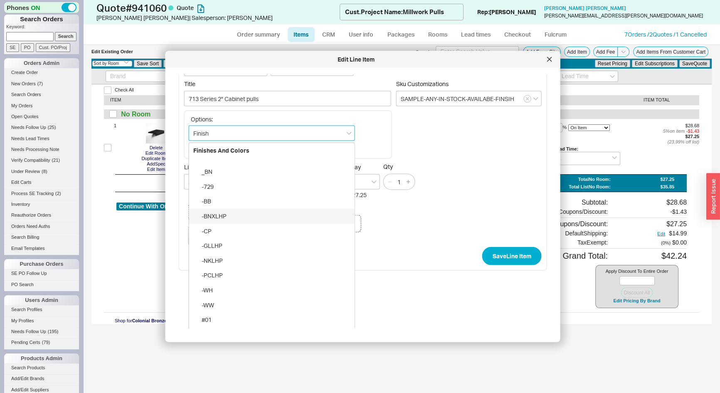
type input "Finish"
click at [441, 129] on div "Options: Finish Finishes and Colors _BN -729 -BB -BNXLHP -CP -GLLHP -NKLHP -PCL…" at bounding box center [363, 135] width 358 height 48
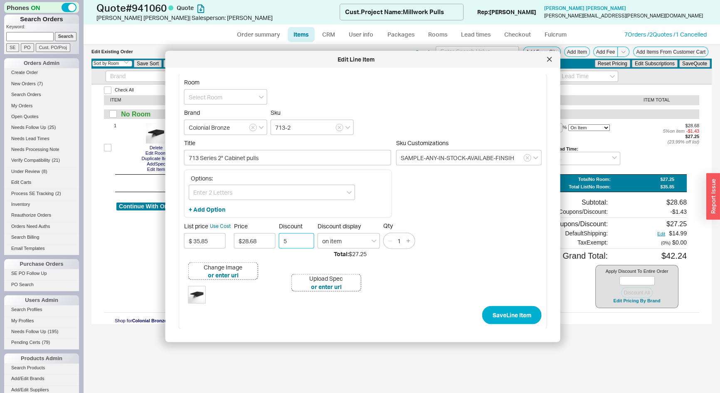
click at [285, 242] on input "5" at bounding box center [296, 240] width 35 height 15
click at [517, 316] on button "Save Line Item" at bounding box center [511, 315] width 59 height 18
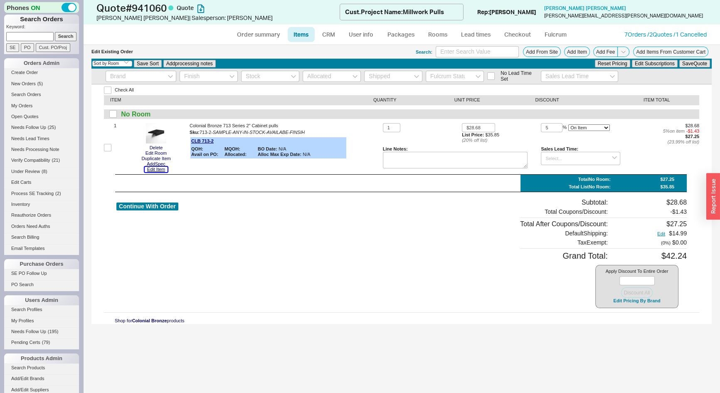
click at [158, 168] on button "Edit Item" at bounding box center [156, 169] width 23 height 5
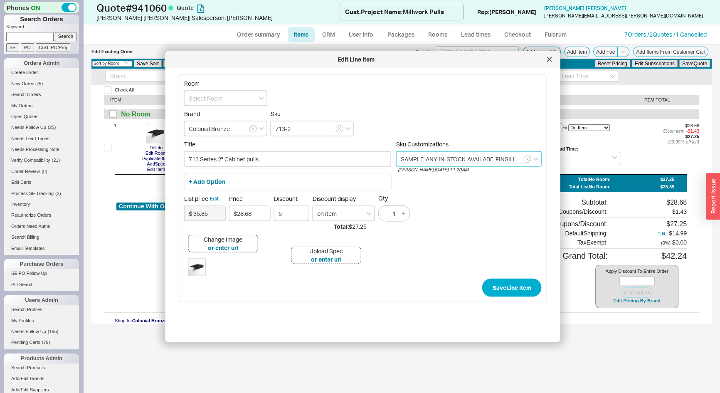
click at [510, 158] on input "SAMPLE-ANY-IN-STOCK-AVAILABE-FINSIH" at bounding box center [469, 158] width 146 height 15
click at [445, 188] on div "create option SAMPLE-ANY-IN-STOCK-AVAILABE-FINISH" at bounding box center [469, 180] width 145 height 23
type input "SAMPLE-ANY-IN-STOCK-AVAILABE-FINISH"
click at [511, 291] on button "Save Line Item" at bounding box center [511, 287] width 59 height 18
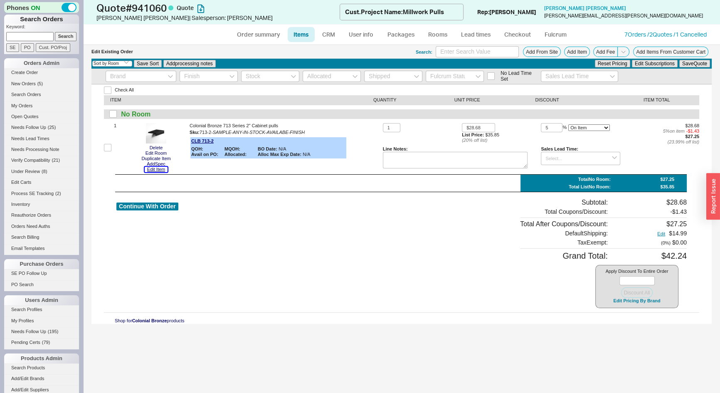
click at [163, 171] on button "Edit Item" at bounding box center [156, 169] width 23 height 5
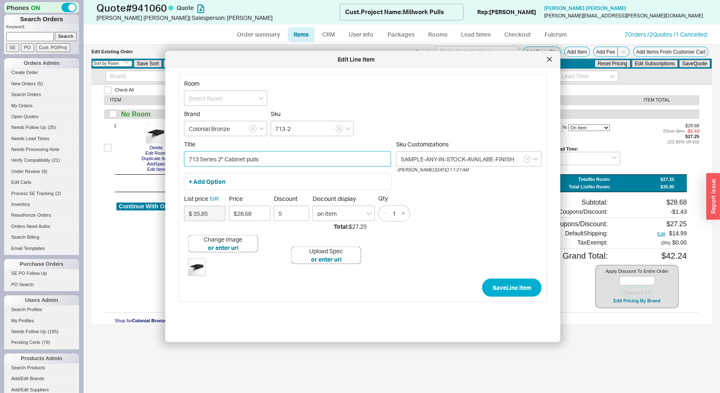
click at [249, 157] on input "713 Series 2" Cabinet pulls" at bounding box center [287, 158] width 207 height 15
type input "713 Series 2" Cabinet Pull"
click at [509, 292] on button "Save Line Item" at bounding box center [511, 287] width 59 height 18
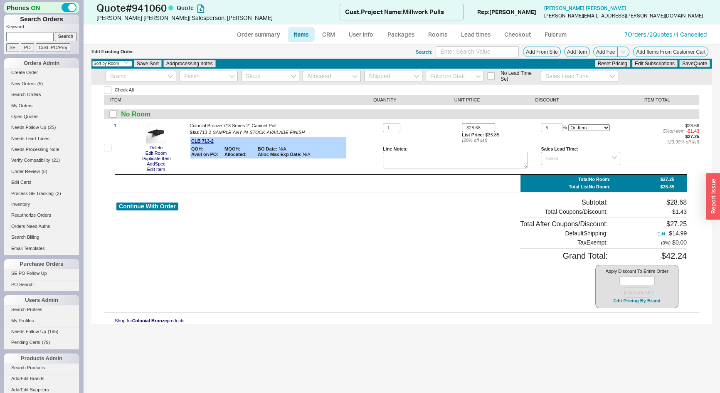
click at [486, 126] on input "$28.68" at bounding box center [478, 128] width 33 height 10
click at [487, 127] on input "$28.68" at bounding box center [478, 128] width 33 height 10
click at [487, 126] on input "$28.68" at bounding box center [478, 128] width 33 height 10
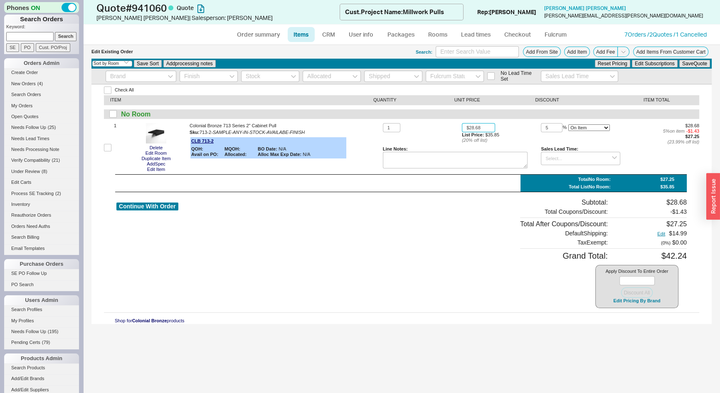
click at [487, 126] on input "$28.68" at bounding box center [478, 128] width 33 height 10
type input "$15.00"
click at [694, 66] on button "Save Quote" at bounding box center [694, 63] width 31 height 7
click at [608, 53] on button "Add Fee" at bounding box center [605, 52] width 25 height 10
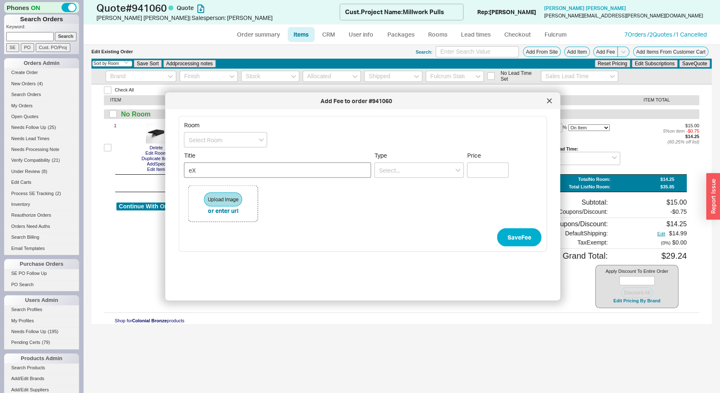
type input "e"
click at [267, 167] on input "Expedited Next Day Shipping Once The Manufacturer" at bounding box center [277, 170] width 187 height 15
click at [315, 167] on input "Expedited Next Day Shipping Method Once The Manufacturer" at bounding box center [277, 170] width 187 height 15
type input "Expedited Next Day Shipping Method Once It Leaves The Manufacturer To Florida"
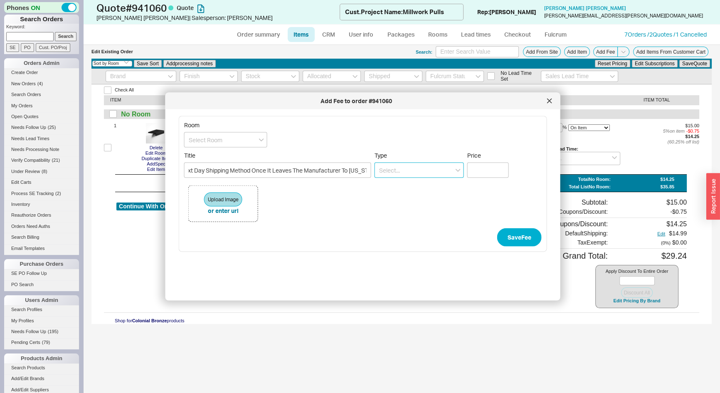
click at [393, 170] on input at bounding box center [419, 170] width 89 height 15
click at [397, 190] on div "Shipping And Handling Fee" at bounding box center [419, 187] width 89 height 15
type input "Shipping And Handling Fee"
click at [477, 172] on input "Price" at bounding box center [488, 170] width 42 height 15
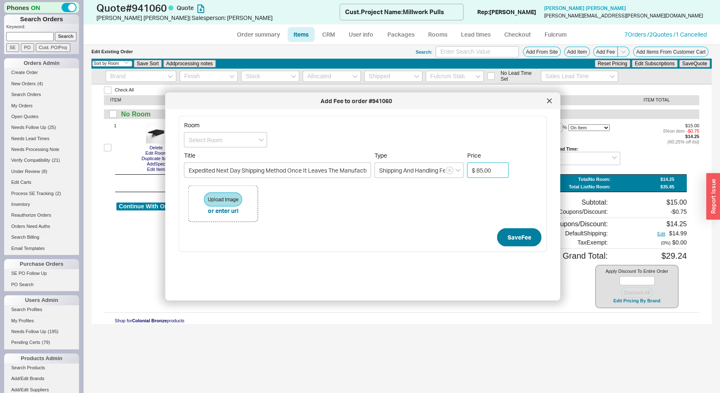
type input "$ 85.00"
click at [512, 234] on button "Save Fee" at bounding box center [519, 237] width 44 height 18
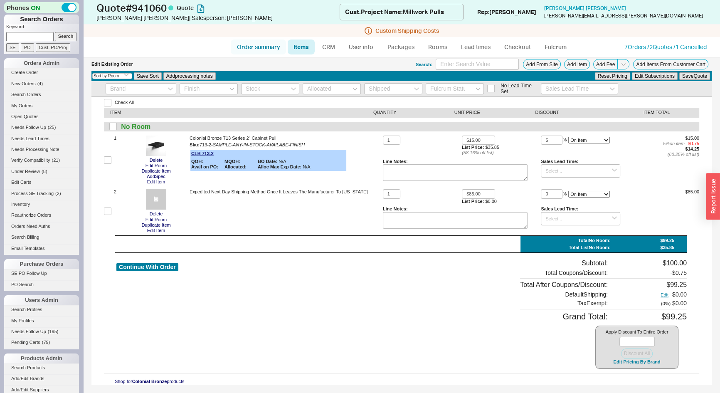
click at [245, 48] on link "Order summary" at bounding box center [258, 47] width 55 height 15
select select "*"
select select "LOW"
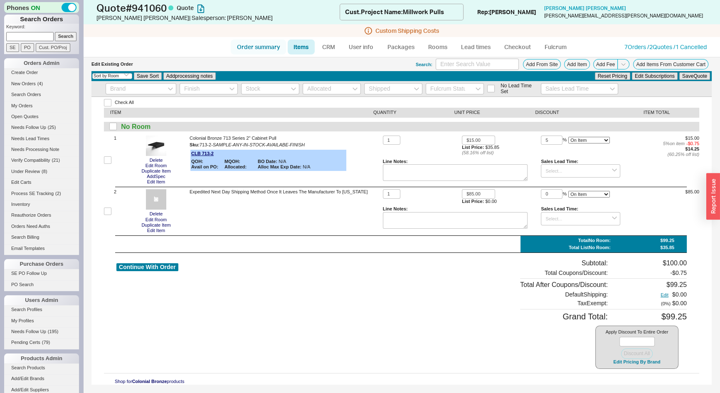
select select "3"
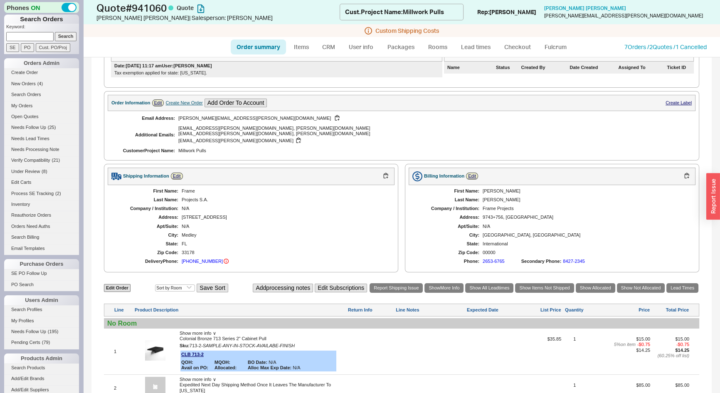
scroll to position [289, 0]
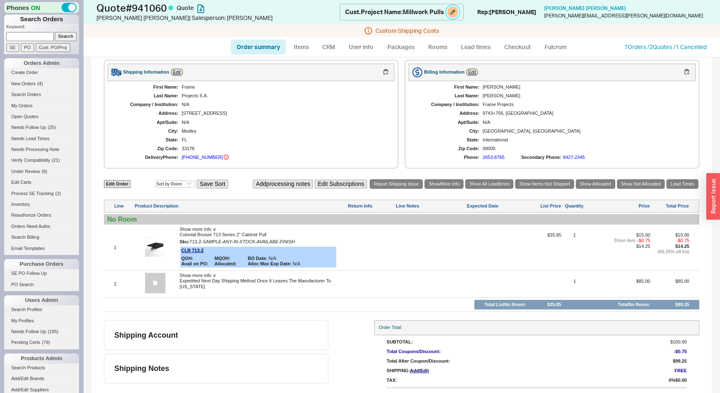
click at [454, 12] on button at bounding box center [452, 12] width 11 height 11
select select "Project Name"
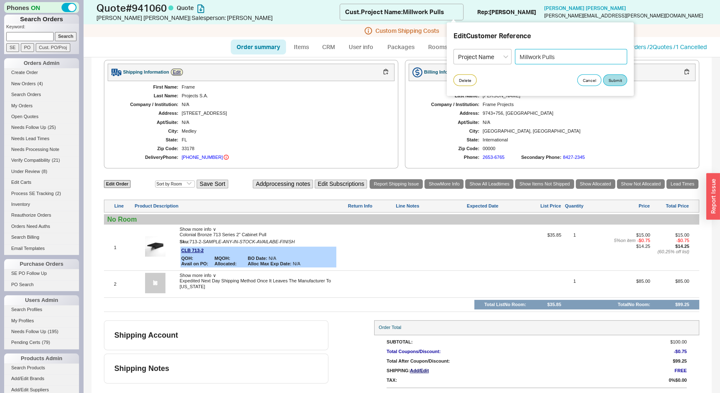
click at [563, 55] on input "Millwork Pulls" at bounding box center [571, 56] width 112 height 15
type input "Millwork Pull Sample"
click at [622, 82] on button "Submit" at bounding box center [615, 80] width 24 height 12
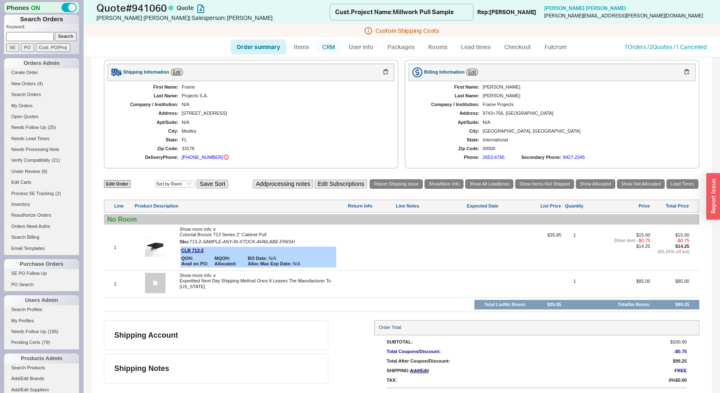
click at [331, 47] on link "CRM" at bounding box center [328, 47] width 25 height 15
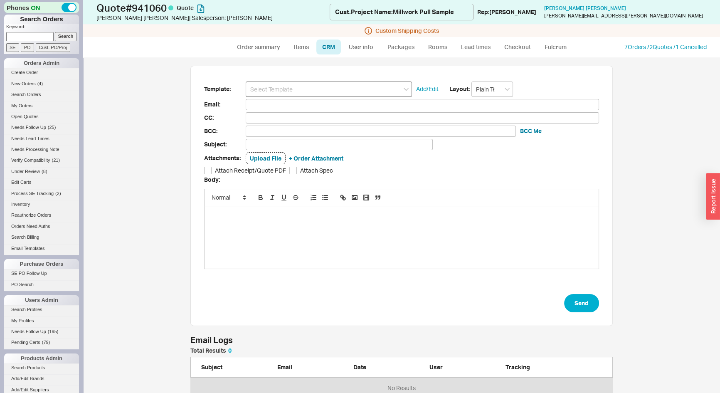
scroll to position [45, 417]
click at [321, 85] on input at bounding box center [329, 89] width 166 height 15
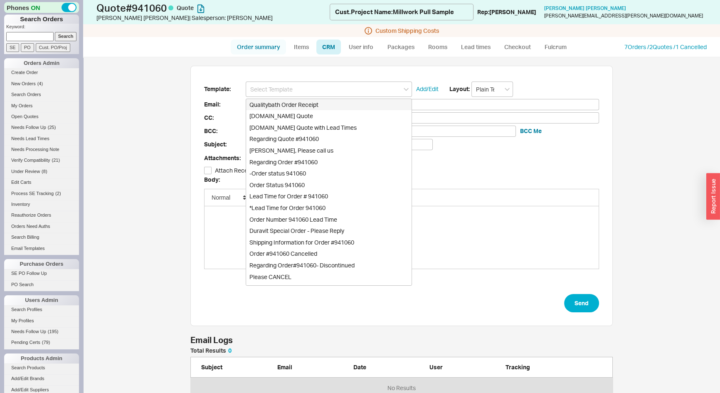
click at [271, 43] on link "Order summary" at bounding box center [258, 47] width 55 height 15
select select "*"
select select "LOW"
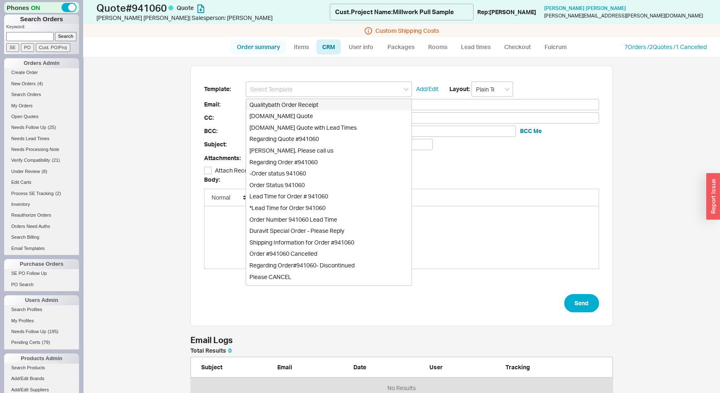
select select "3"
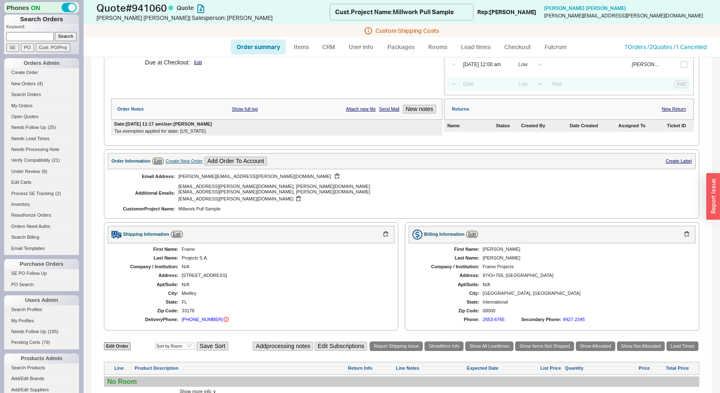
scroll to position [289, 0]
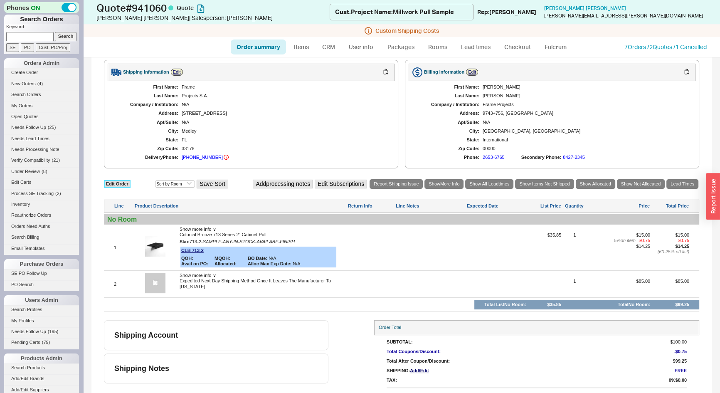
click at [120, 180] on link "Edit Order" at bounding box center [117, 184] width 27 height 8
select select "3"
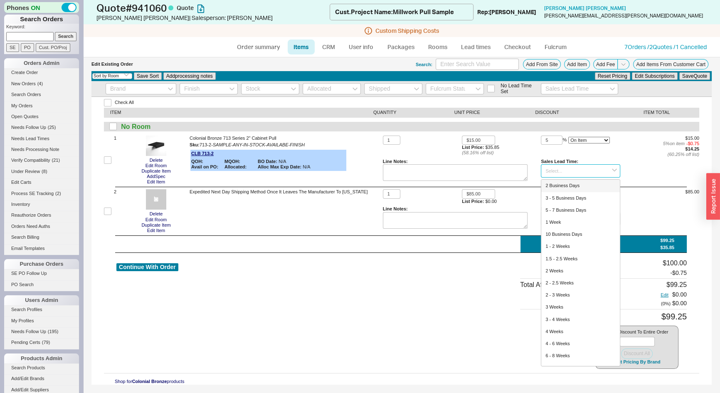
click at [556, 169] on input at bounding box center [580, 171] width 79 height 14
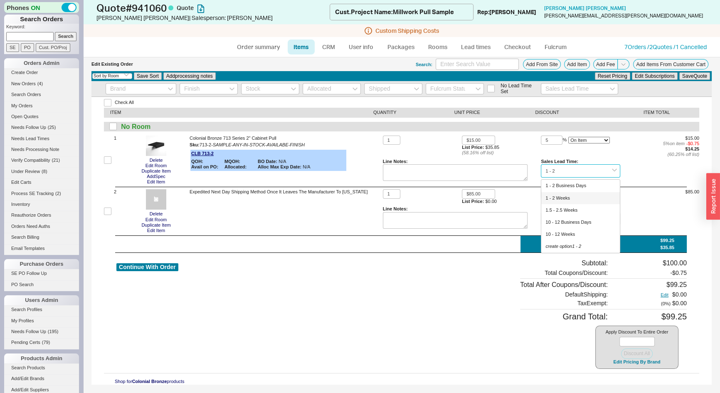
click at [568, 196] on div "1 - 2 Weeks" at bounding box center [580, 198] width 78 height 12
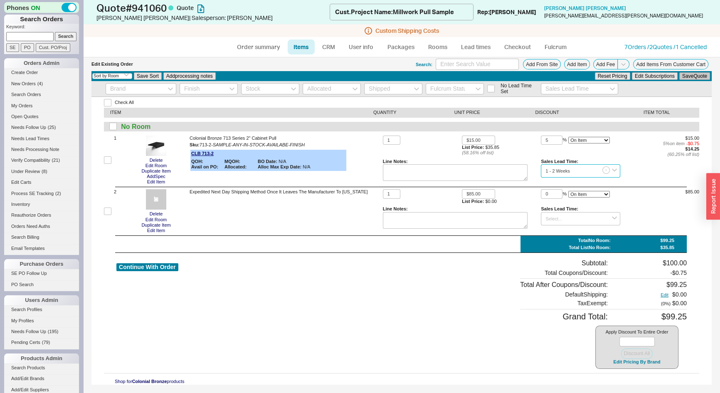
type input "1 - 2 Weeks"
click at [693, 78] on button "Save Quote" at bounding box center [694, 75] width 31 height 7
click at [254, 46] on link "Order summary" at bounding box center [258, 47] width 55 height 15
select select "*"
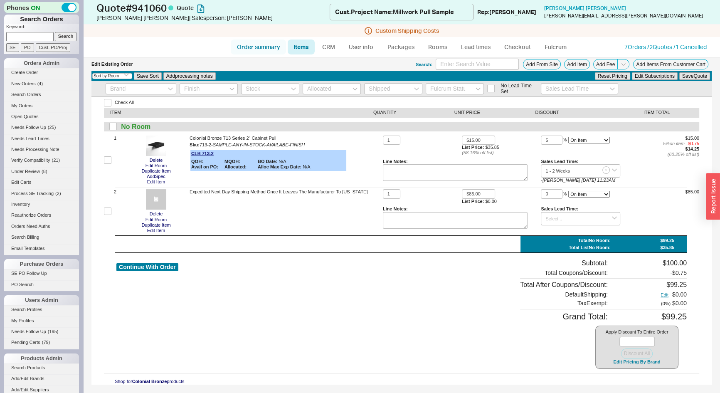
select select "LOW"
select select "3"
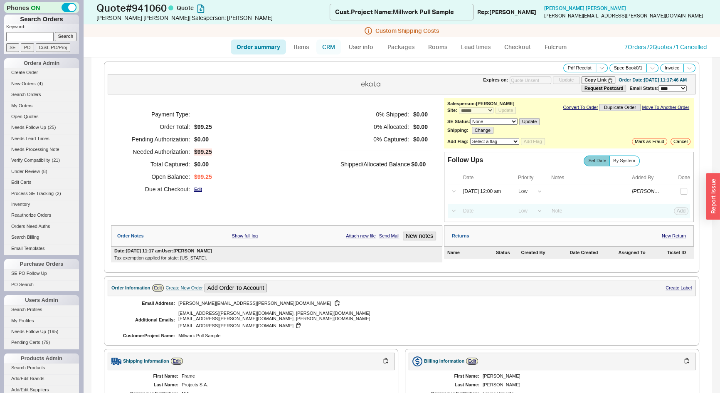
click at [330, 49] on link "CRM" at bounding box center [328, 47] width 25 height 15
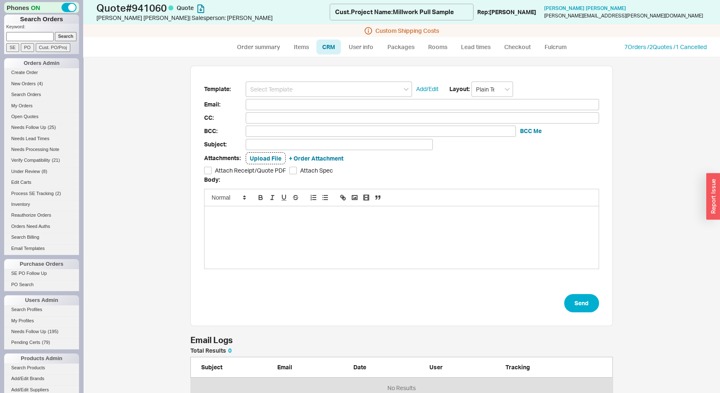
scroll to position [330, 625]
click at [327, 89] on input at bounding box center [329, 89] width 166 height 15
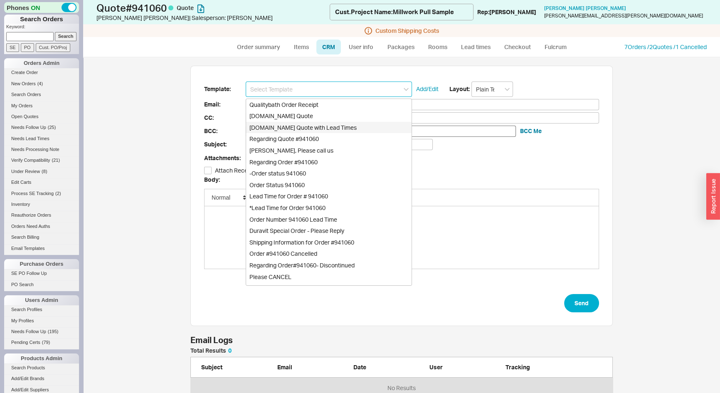
click at [331, 125] on div "Qualitybath.com Quote with Lead Times" at bounding box center [328, 128] width 165 height 12
type input "Qualitybath.com Quote with Lead Times"
type input "Receipt"
type input "felipe.santibanez@frame.cr"
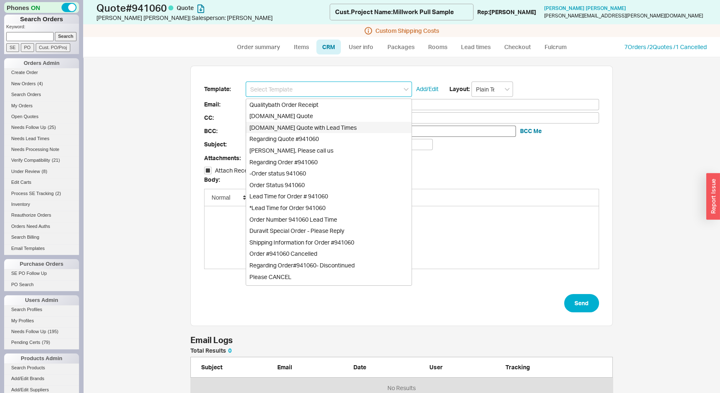
type input "remi.martin@frame.cr, mauricio.bolanos@frame.cr, patrick.giraud@frame.cr"
type input "Quality Bath Quote #941060 with Lead Times"
checkbox input "true"
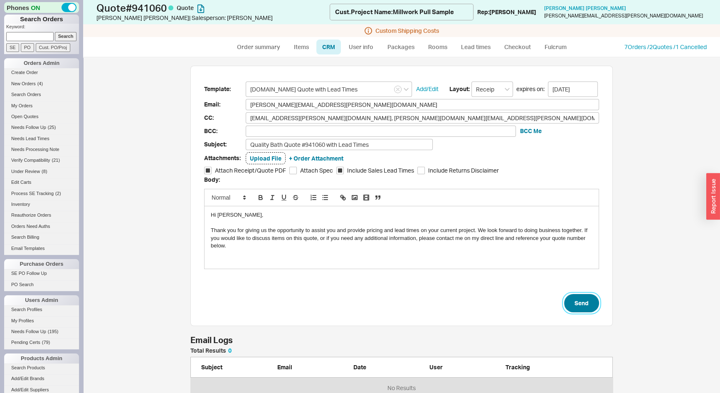
click at [585, 300] on button "Send" at bounding box center [581, 303] width 35 height 18
select select "*"
select select "LOW"
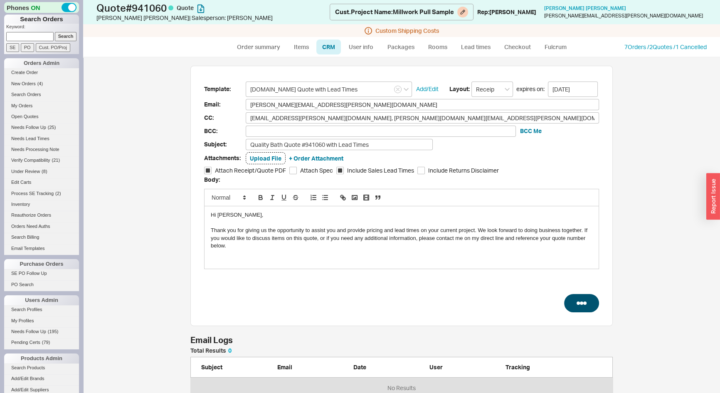
select select "3"
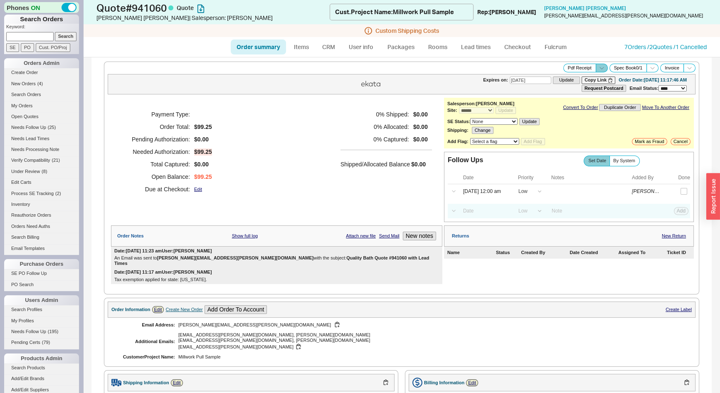
click at [599, 67] on icon at bounding box center [602, 68] width 6 height 6
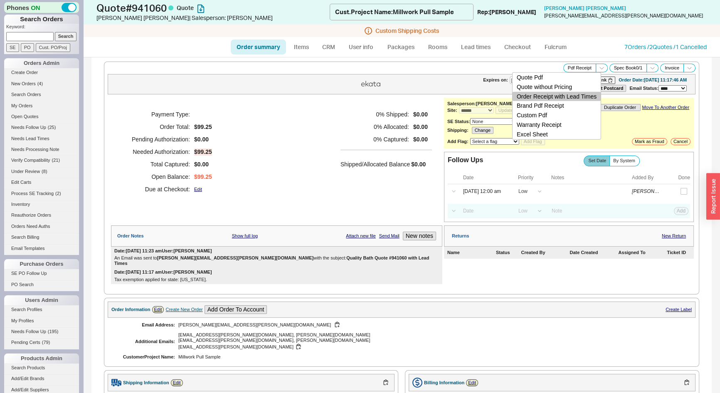
click at [583, 96] on button "Order Receipt with Lead Times" at bounding box center [557, 96] width 88 height 10
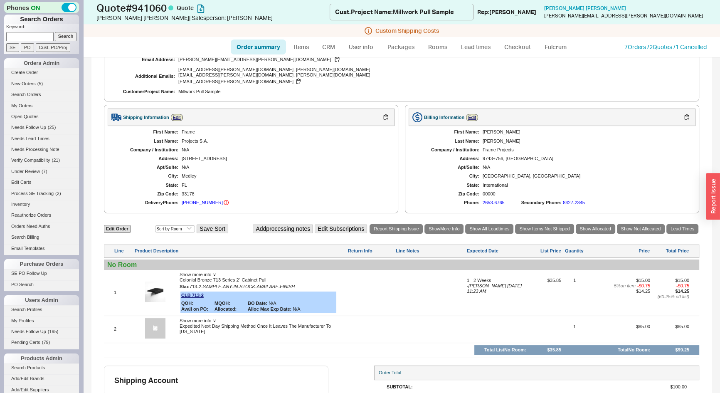
scroll to position [305, 0]
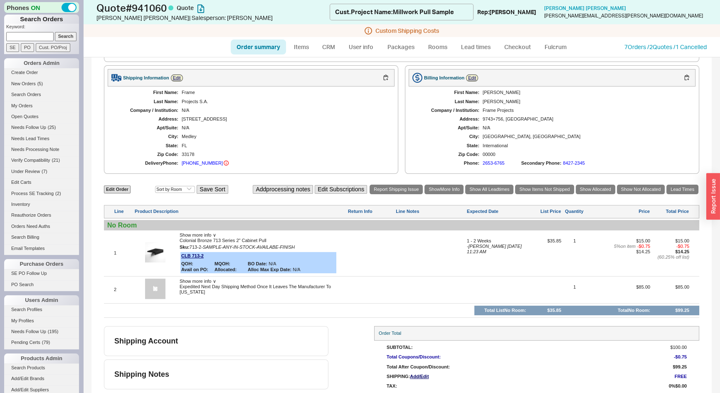
click at [249, 46] on link "Order summary" at bounding box center [258, 47] width 55 height 15
select select "*"
select select "LOW"
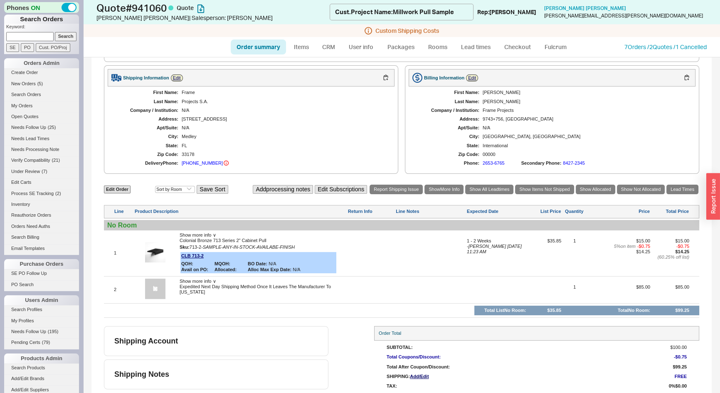
select select "3"
click at [271, 51] on link "Order summary" at bounding box center [258, 47] width 55 height 15
select select "*"
select select "LOW"
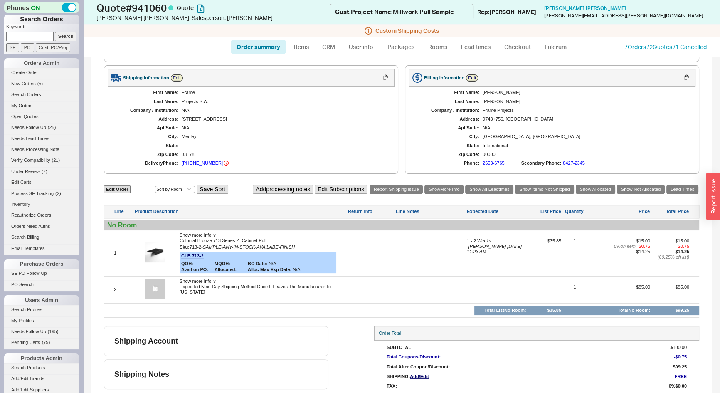
select select "LOW"
select select "3"
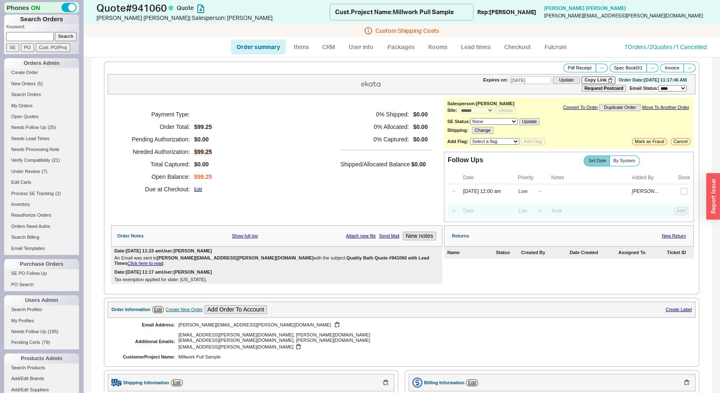
click at [163, 261] on link "Click here to read" at bounding box center [146, 263] width 36 height 5
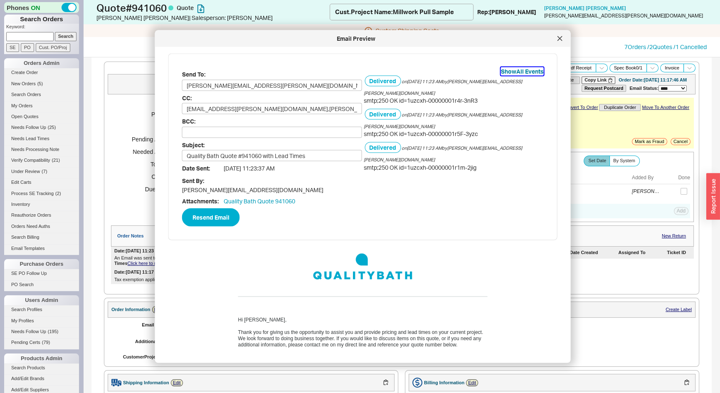
click at [524, 74] on button "Show All Events" at bounding box center [522, 71] width 43 height 8
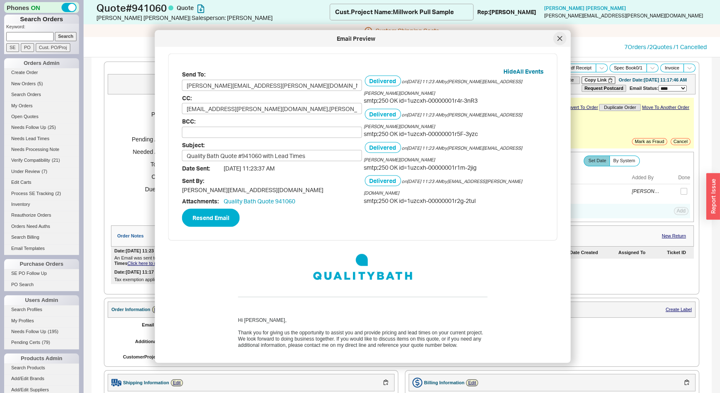
click at [558, 38] on icon at bounding box center [560, 38] width 5 height 5
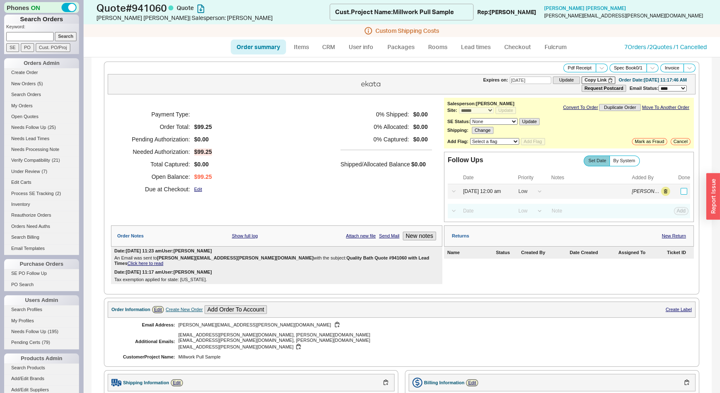
click at [681, 190] on input "checkbox" at bounding box center [684, 191] width 7 height 7
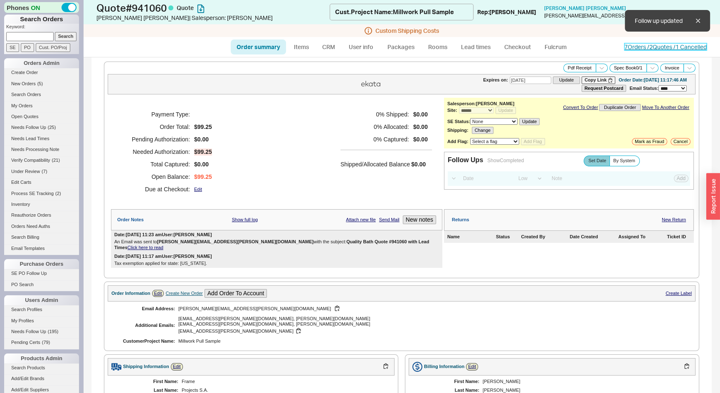
click at [642, 43] on link "7 Orders / 2 Quotes / 1 Cancelled" at bounding box center [666, 46] width 82 height 7
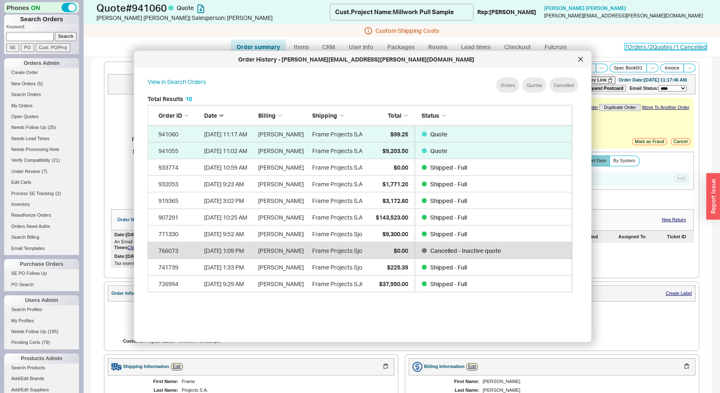
scroll to position [249, 432]
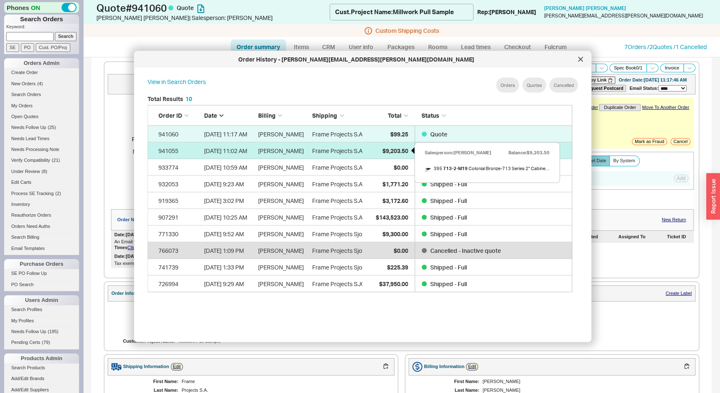
click at [391, 152] on span "$9,203.50" at bounding box center [395, 150] width 26 height 7
select select "*"
select select "LOW"
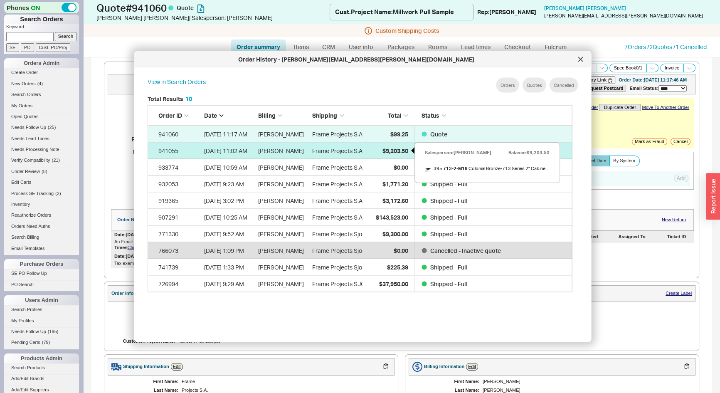
select select "3"
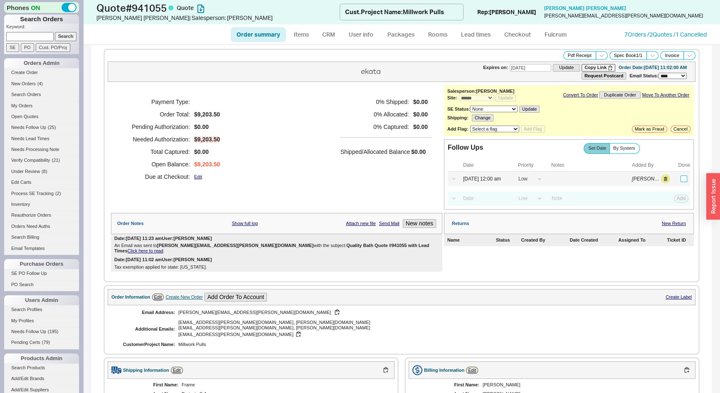
click at [681, 178] on input "checkbox" at bounding box center [684, 178] width 7 height 7
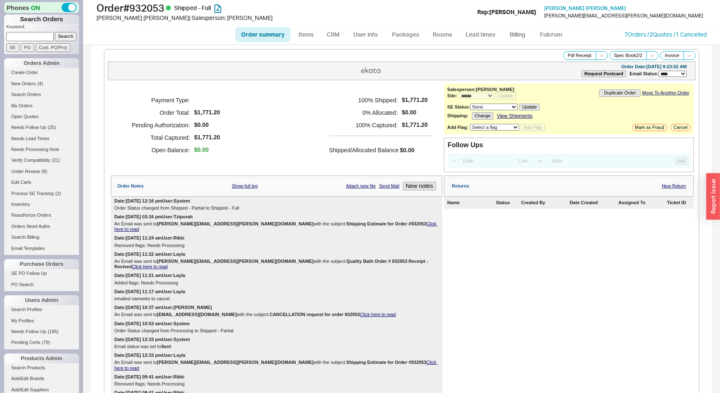
select select "*"
select select "LOW"
select select "3"
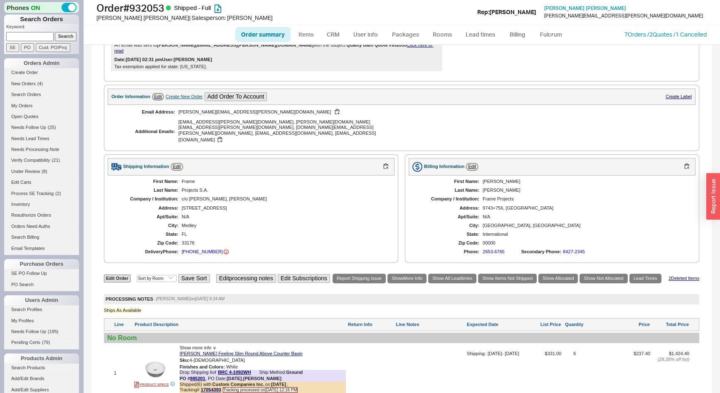
scroll to position [566, 0]
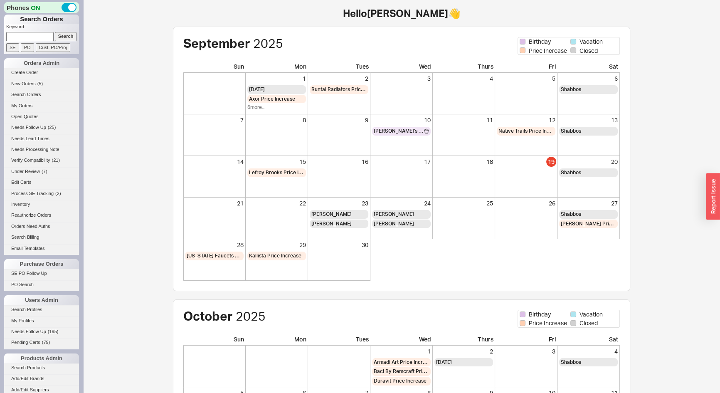
click at [17, 37] on input at bounding box center [29, 36] width 47 height 9
type input "936454"
click at [55, 32] on input "Search" at bounding box center [66, 36] width 22 height 9
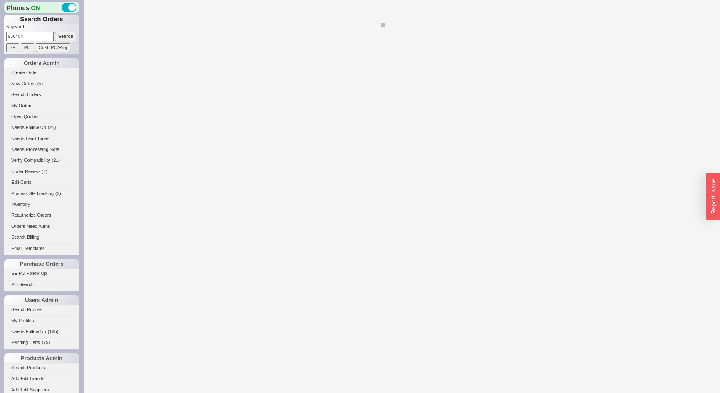
select select "*"
select select "LOW"
select select "3"
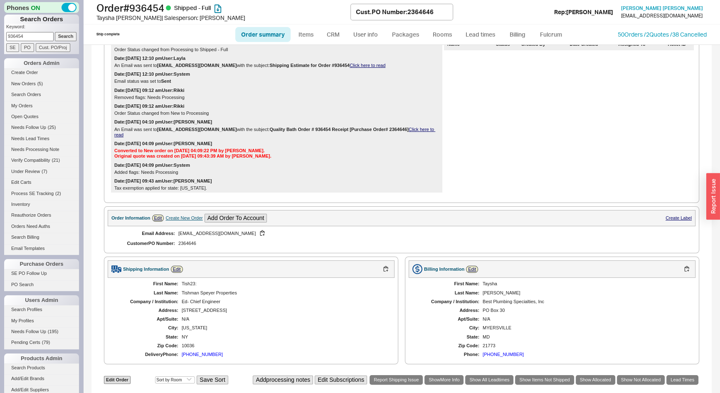
scroll to position [335, 0]
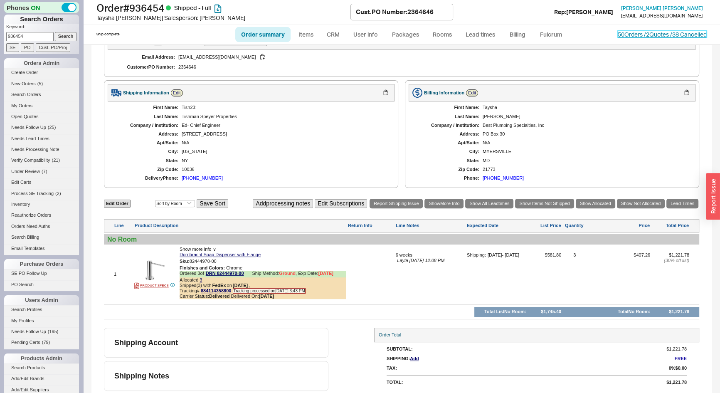
click at [626, 34] on link "50 Orders / 2 Quotes / 38 Cancelled" at bounding box center [662, 34] width 89 height 7
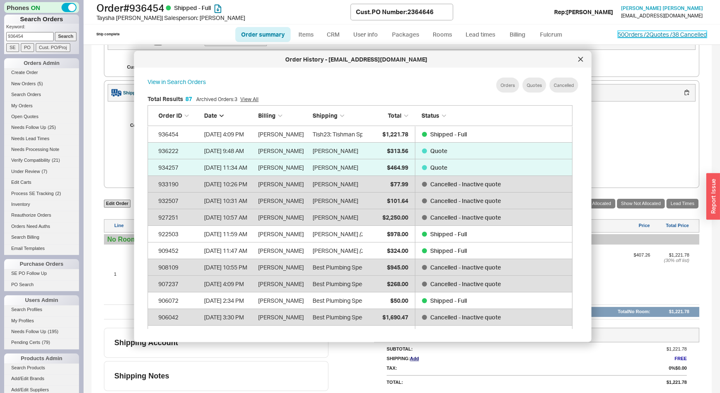
scroll to position [249, 432]
click at [578, 60] on icon at bounding box center [580, 59] width 5 height 5
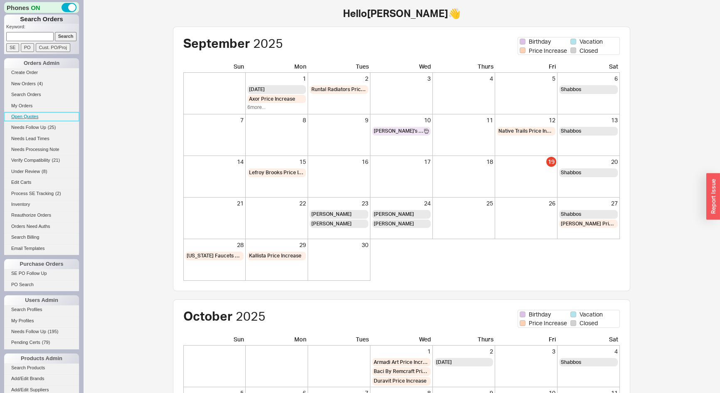
click at [28, 115] on link "Open Quotes" at bounding box center [41, 116] width 75 height 9
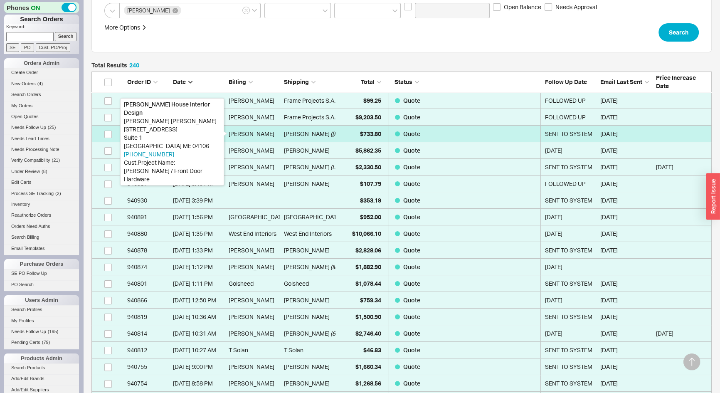
scroll to position [151, 0]
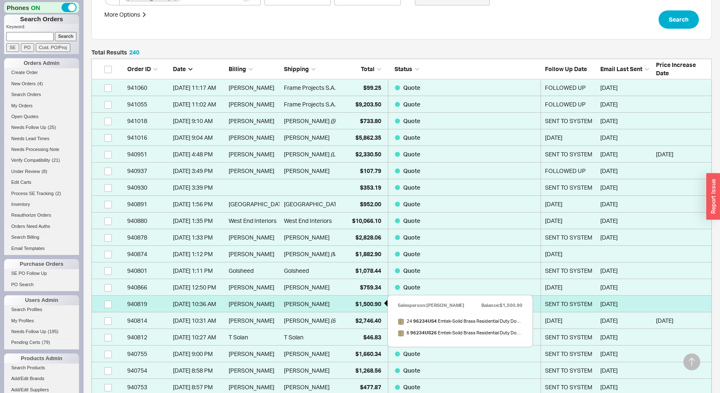
click at [357, 303] on span "$1,500.90" at bounding box center [369, 303] width 26 height 7
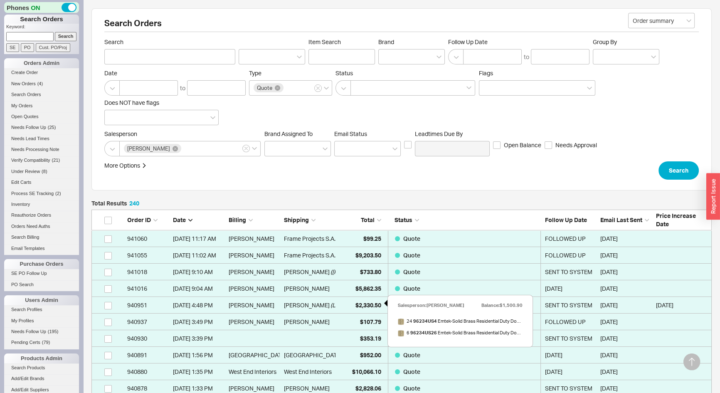
select select "*"
select select "3"
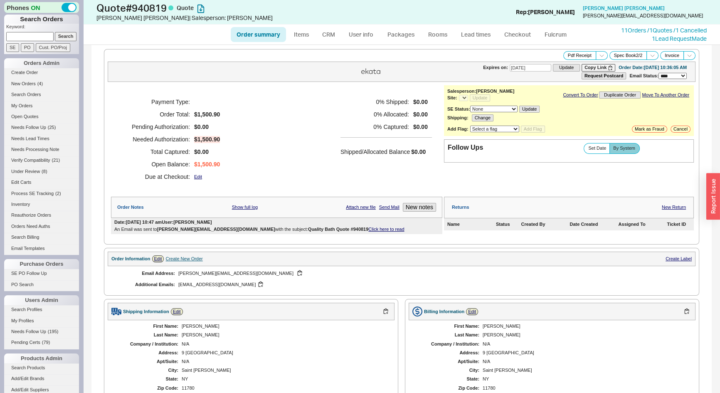
select select "*"
click at [640, 32] on link "11 Orders / 1 Quotes / 1 Cancelled" at bounding box center [664, 30] width 86 height 7
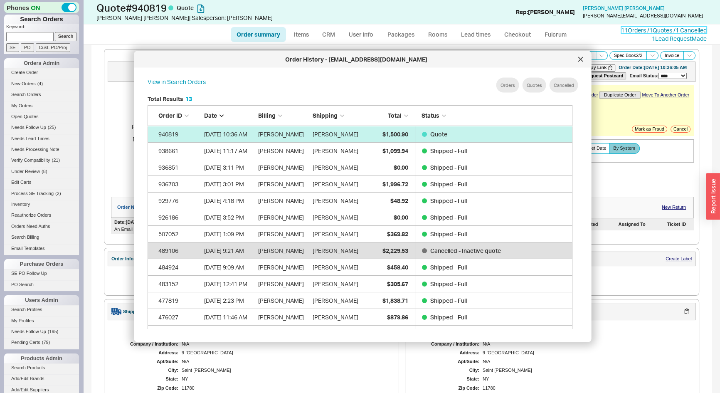
scroll to position [249, 432]
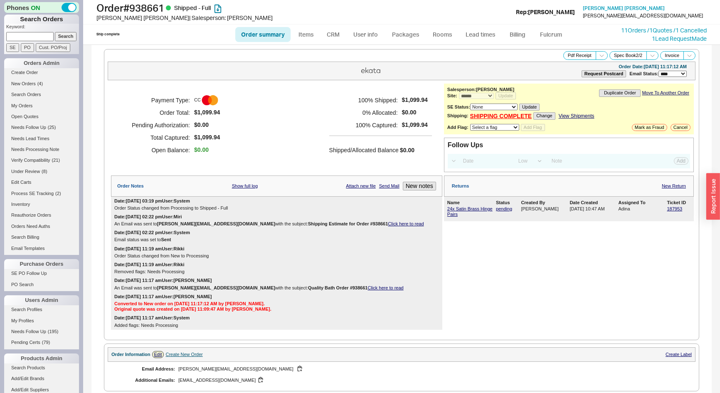
select select "*"
select select "LOW"
select select "3"
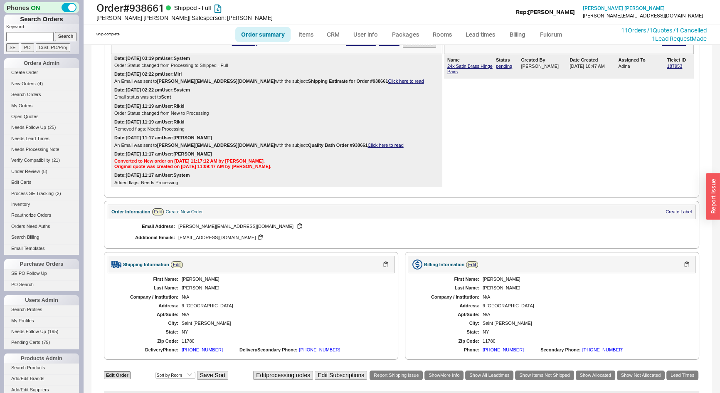
scroll to position [75, 0]
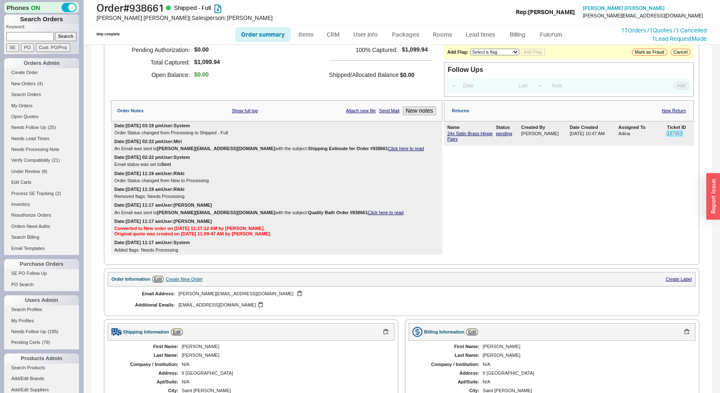
click at [669, 134] on link "187953" at bounding box center [674, 133] width 15 height 5
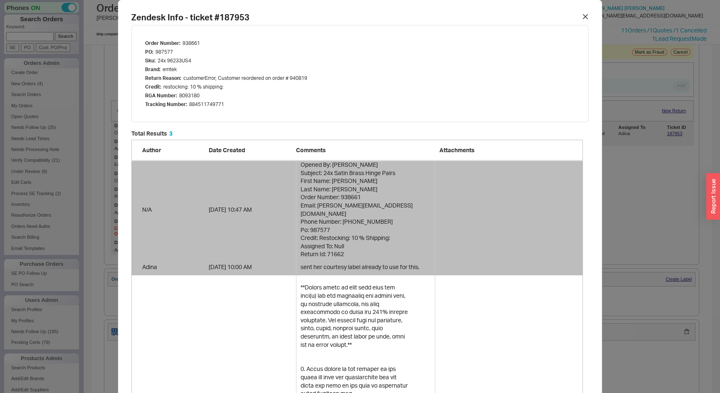
scroll to position [514, 446]
click at [579, 14] on div at bounding box center [585, 16] width 13 height 13
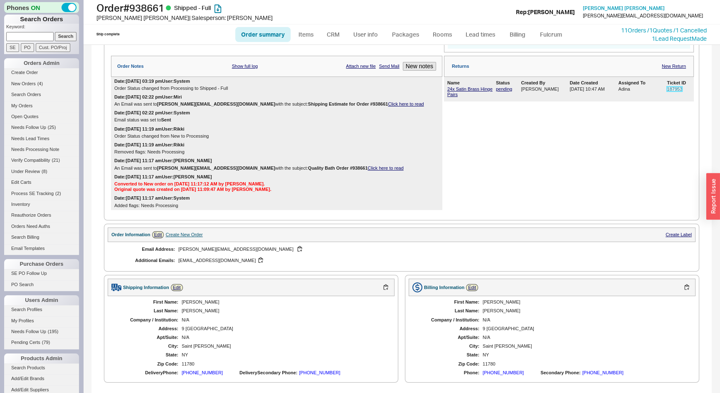
scroll to position [189, 0]
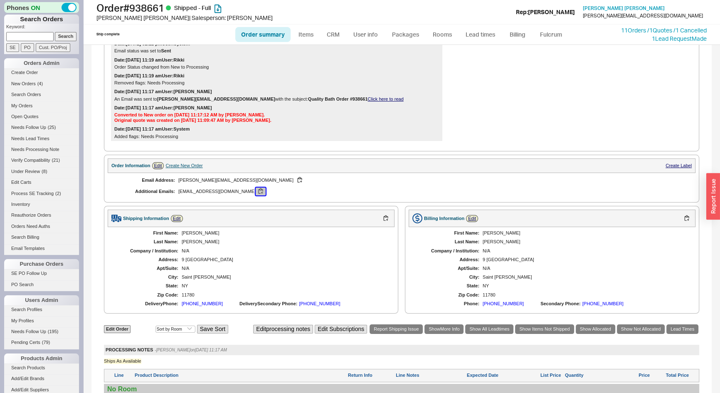
click at [256, 190] on button "button" at bounding box center [261, 192] width 10 height 8
click at [295, 178] on button "button" at bounding box center [300, 180] width 10 height 8
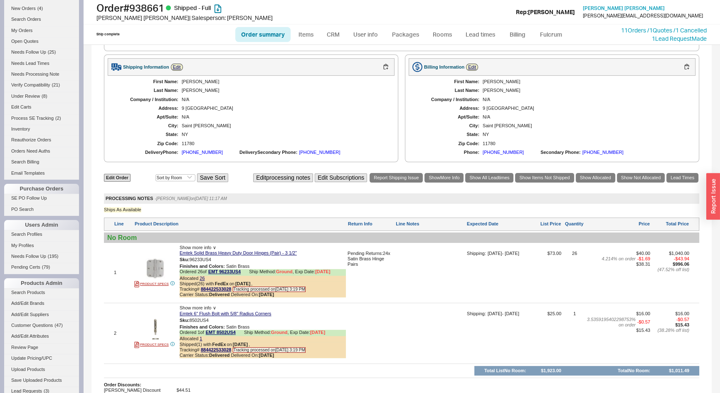
scroll to position [0, 0]
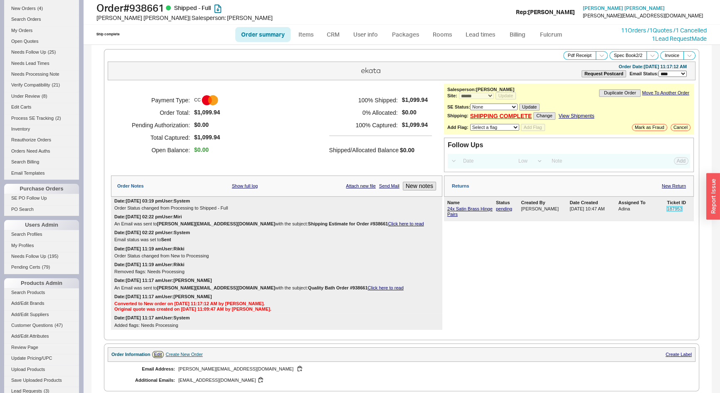
click at [671, 210] on link "187953" at bounding box center [674, 208] width 15 height 5
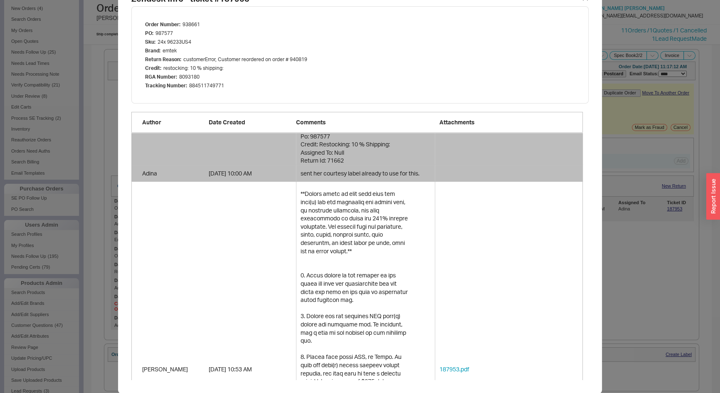
scroll to position [257, 0]
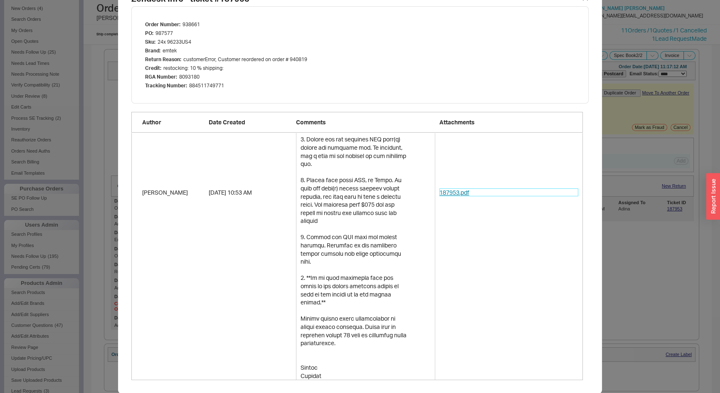
click at [459, 188] on link "187953.pdf" at bounding box center [509, 192] width 139 height 8
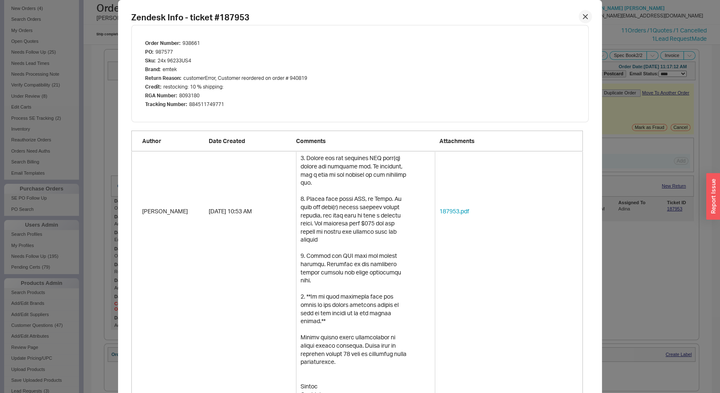
click at [583, 17] on icon at bounding box center [585, 16] width 5 height 5
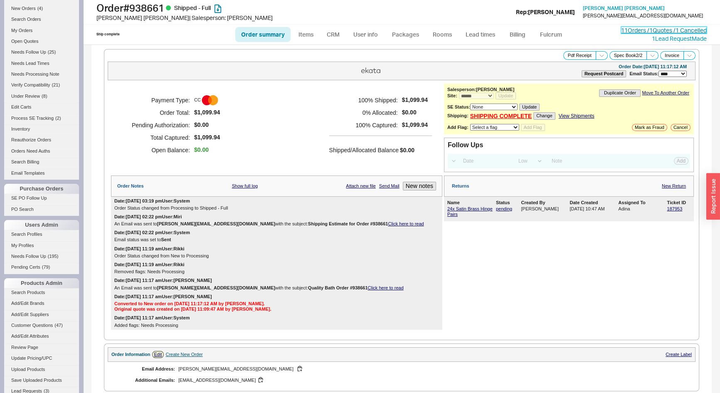
click at [627, 32] on link "11 Orders / 1 Quotes / 1 Cancelled" at bounding box center [664, 30] width 86 height 7
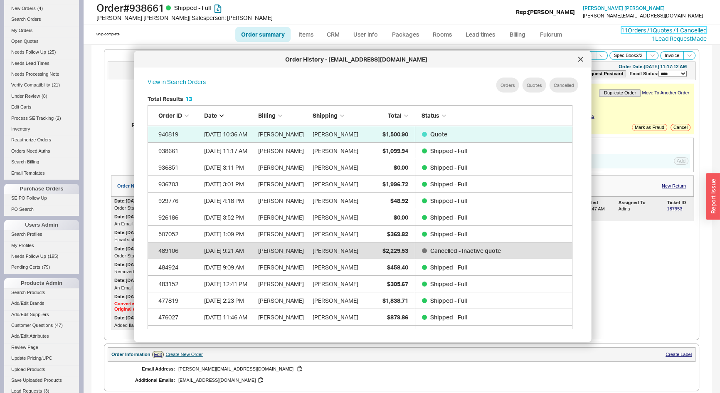
scroll to position [249, 432]
click at [578, 61] on div at bounding box center [580, 59] width 13 height 13
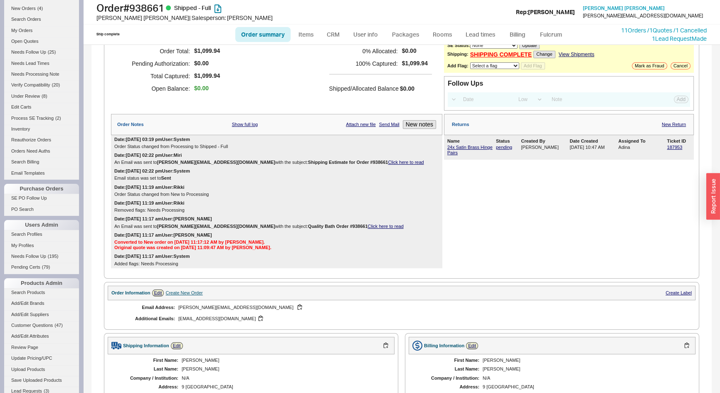
scroll to position [54, 0]
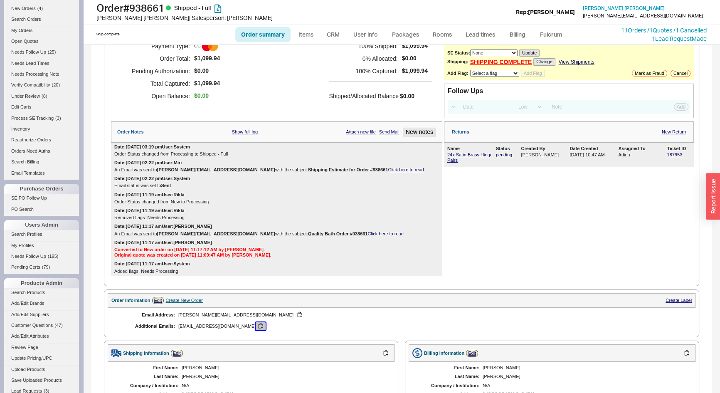
click at [256, 324] on button "button" at bounding box center [261, 326] width 10 height 8
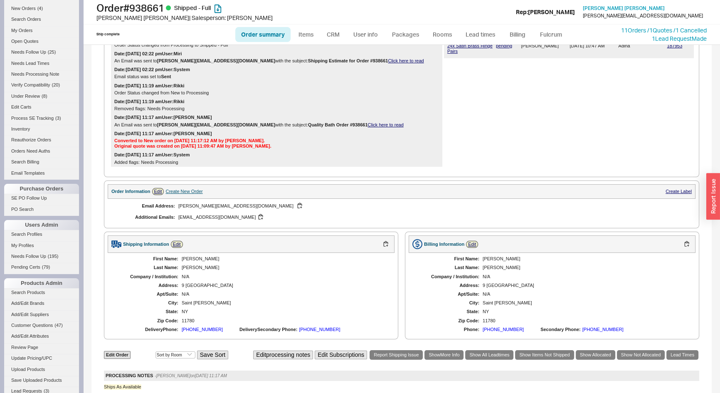
scroll to position [130, 0]
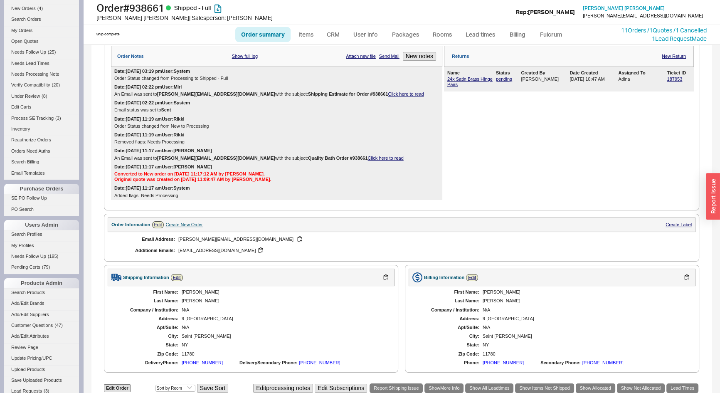
click at [368, 158] on link "Click here to read" at bounding box center [386, 158] width 36 height 5
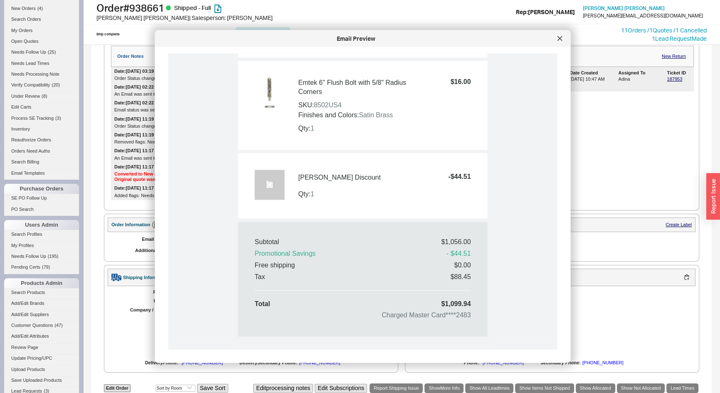
scroll to position [642, 0]
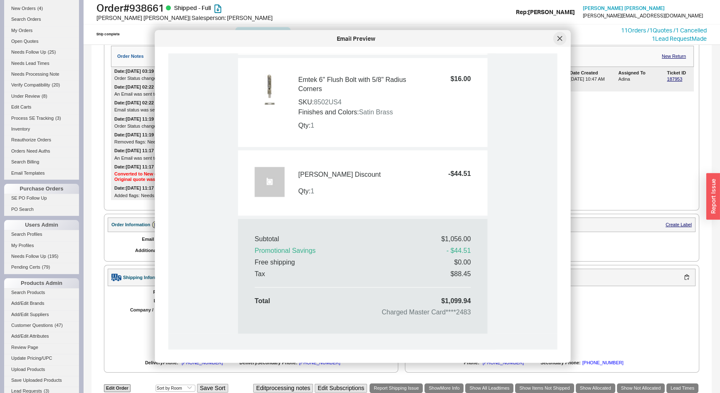
click at [560, 36] on icon at bounding box center [560, 38] width 5 height 5
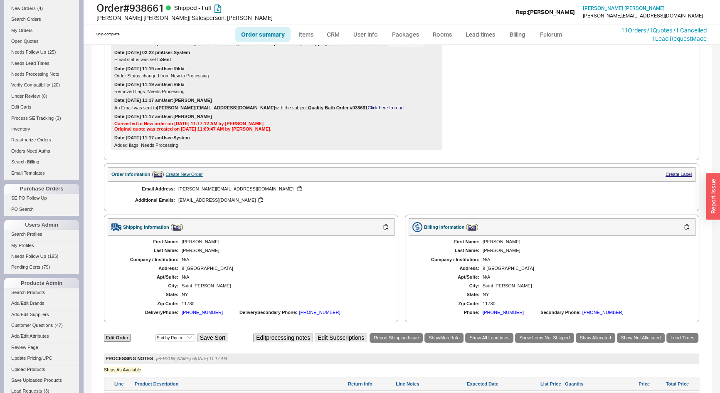
scroll to position [357, 0]
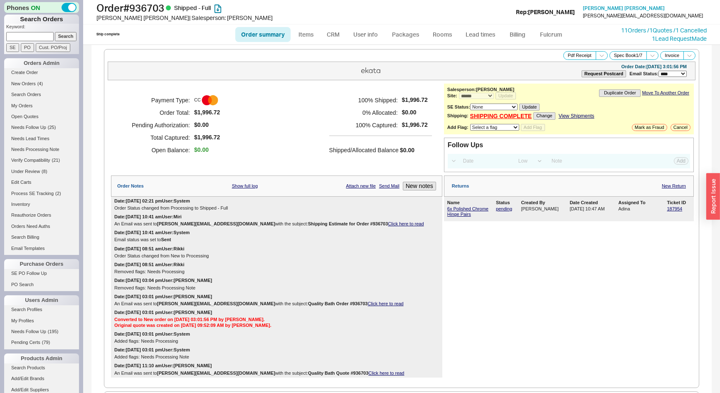
select select "*"
select select "LOW"
select select "3"
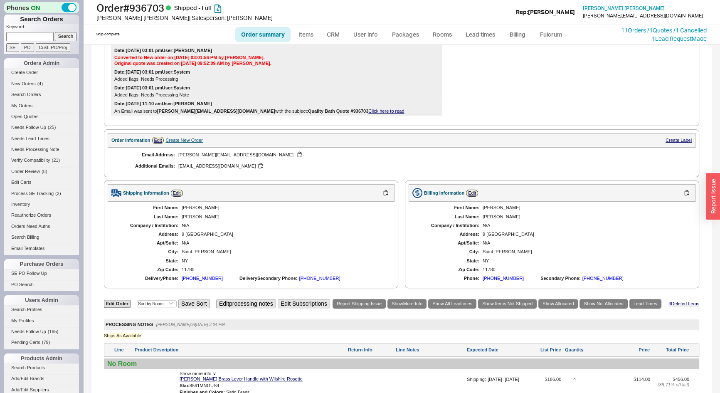
scroll to position [151, 0]
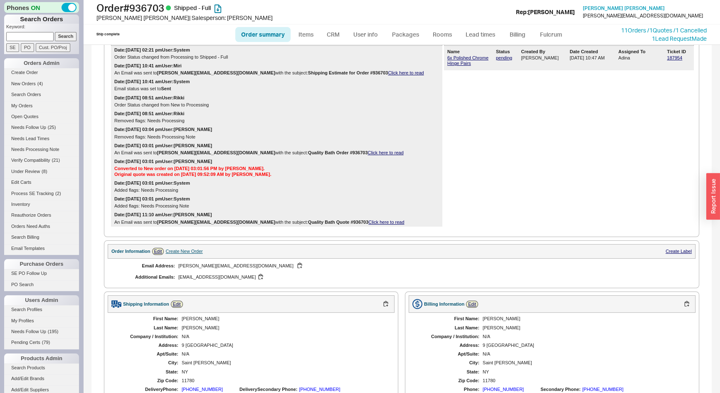
click at [669, 59] on div "187954" at bounding box center [679, 60] width 24 height 11
click at [669, 58] on link "187954" at bounding box center [674, 57] width 15 height 5
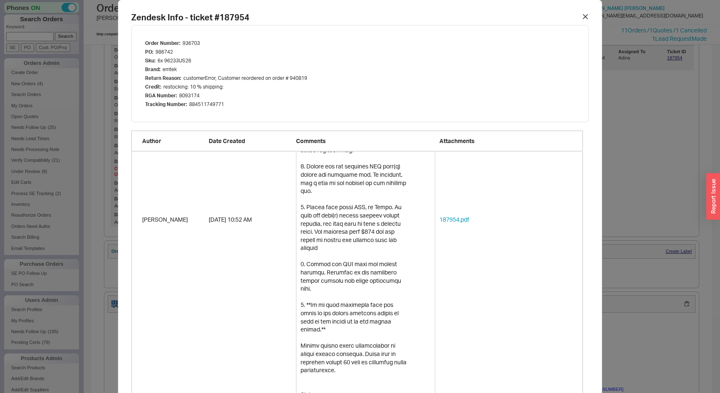
scroll to position [241, 0]
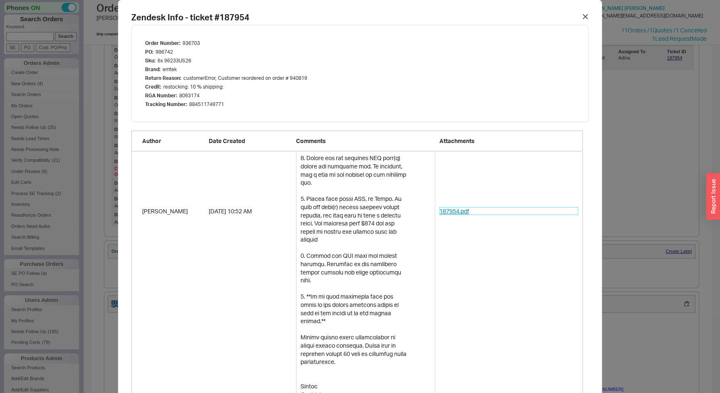
click at [457, 207] on link "187954.pdf" at bounding box center [509, 211] width 139 height 8
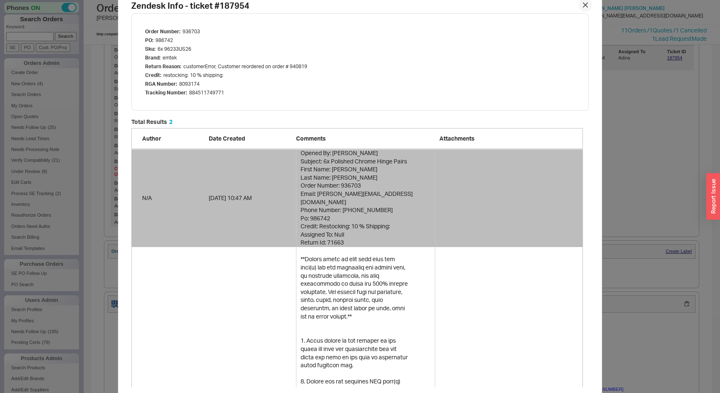
scroll to position [0, 0]
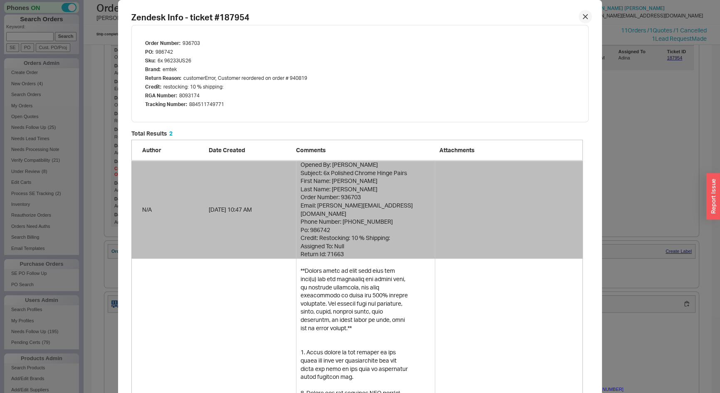
click at [579, 20] on div at bounding box center [585, 16] width 13 height 13
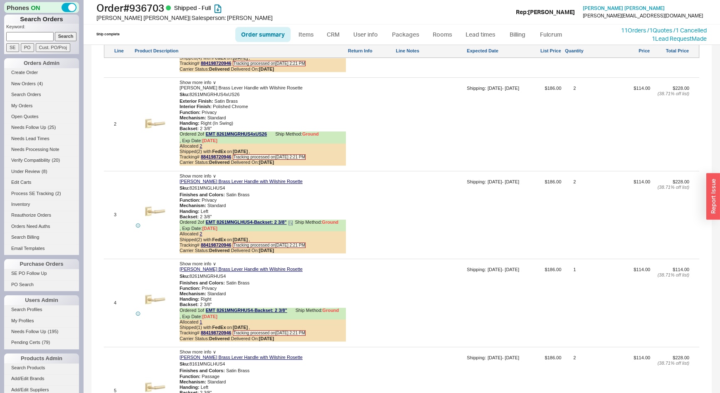
scroll to position [756, 0]
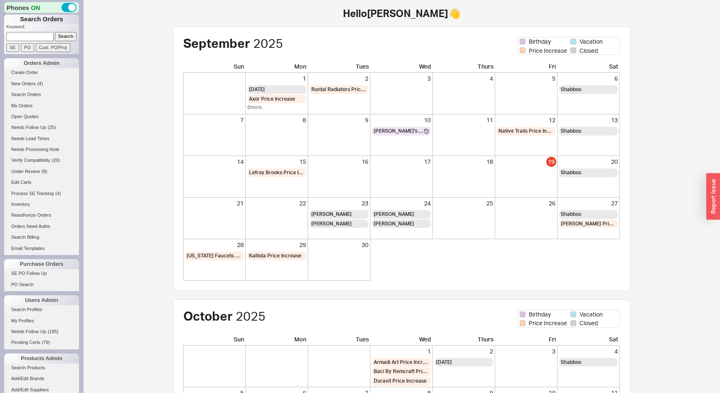
paste input "940937"
type input "940937"
click at [63, 34] on input "Search" at bounding box center [66, 36] width 22 height 9
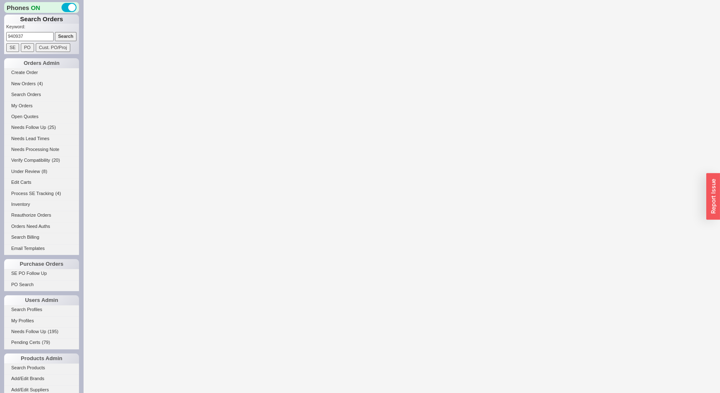
select select "*"
select select "LOW"
select select "3"
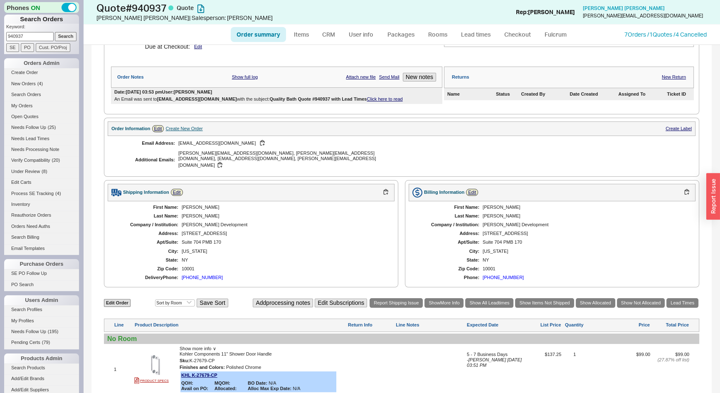
scroll to position [216, 0]
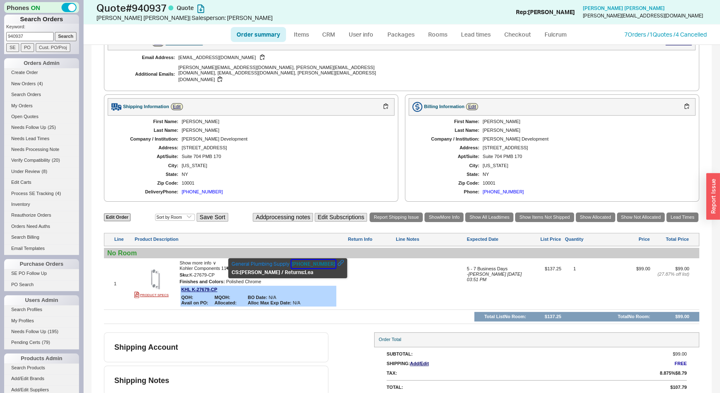
click at [309, 264] on button "201-391-5000" at bounding box center [313, 264] width 44 height 8
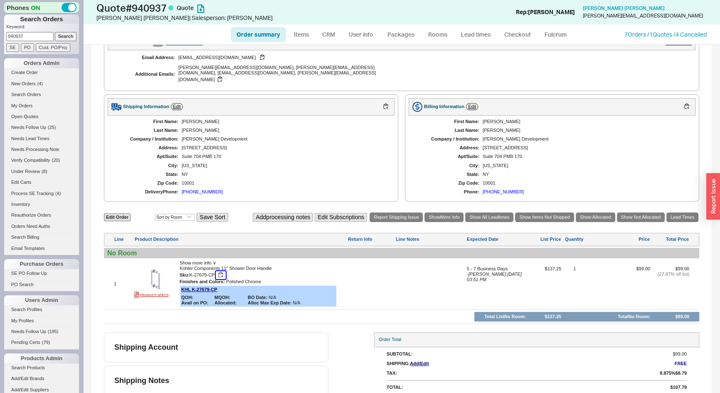
click at [220, 271] on button "button" at bounding box center [221, 275] width 10 height 8
click at [36, 35] on input "940937" at bounding box center [29, 36] width 47 height 9
paste input "alondono@dbconstructioncorp.com"
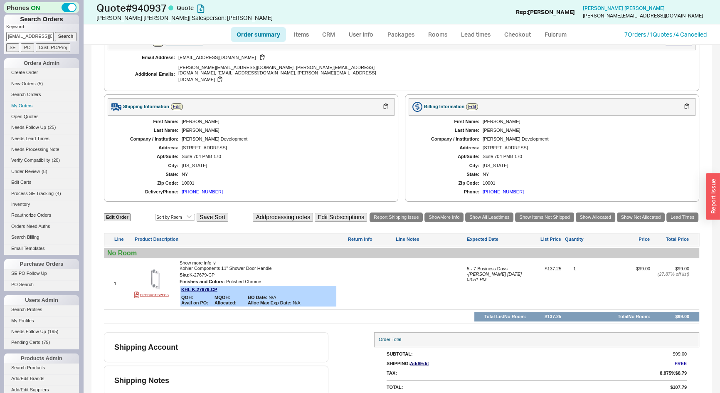
scroll to position [0, 31]
type input "alondono@dbconstructioncorp.com"
click at [64, 35] on input "Search" at bounding box center [66, 36] width 22 height 9
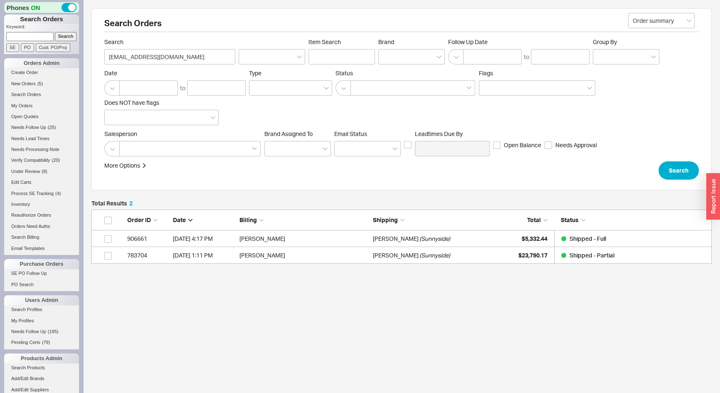
scroll to position [48, 615]
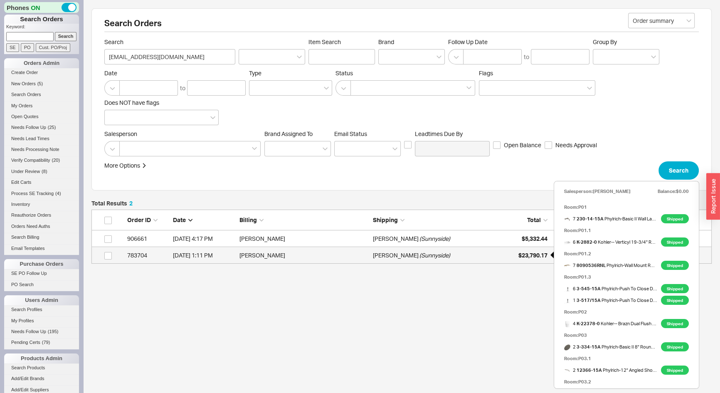
click at [521, 255] on span "$23,790.17" at bounding box center [533, 255] width 29 height 7
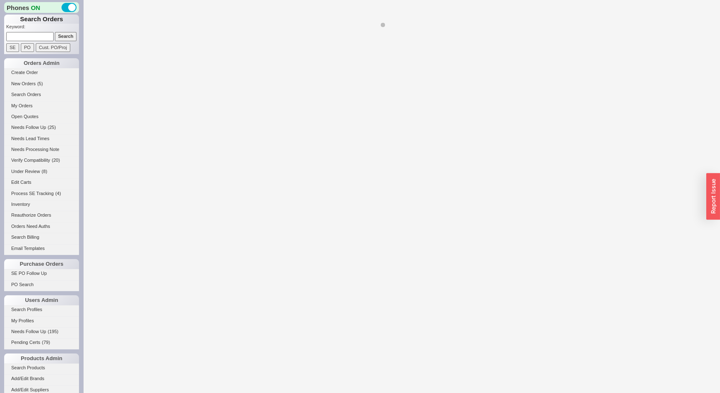
select select "LOW"
select select "3"
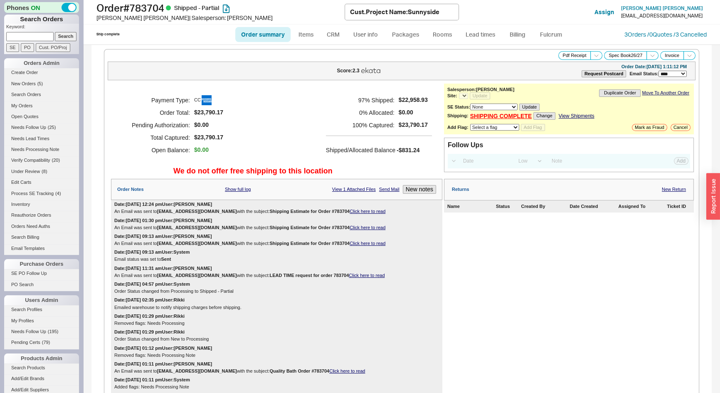
select select "*"
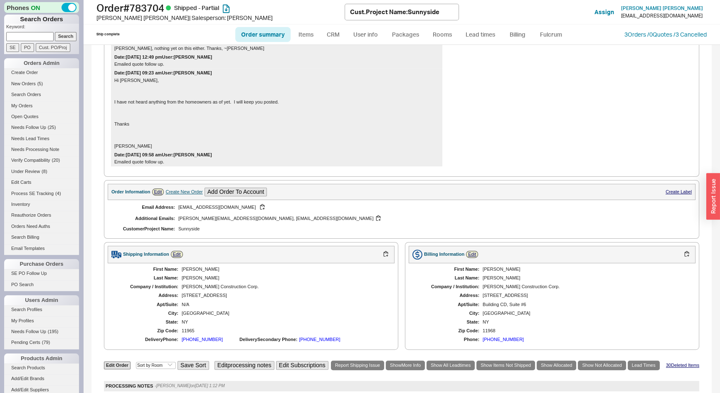
scroll to position [529, 0]
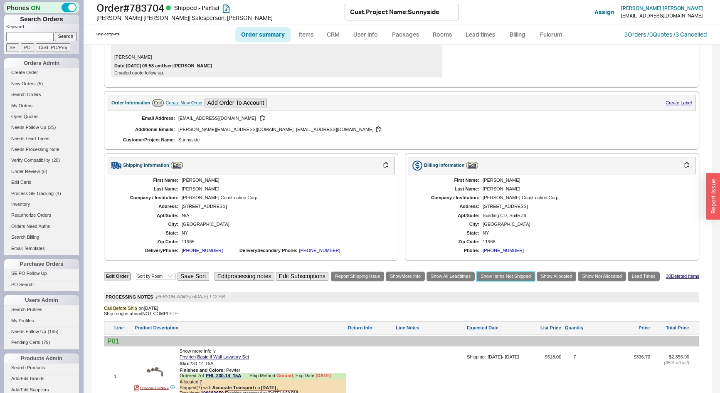
click at [497, 274] on link "Show Items Not Shipped" at bounding box center [506, 277] width 59 height 10
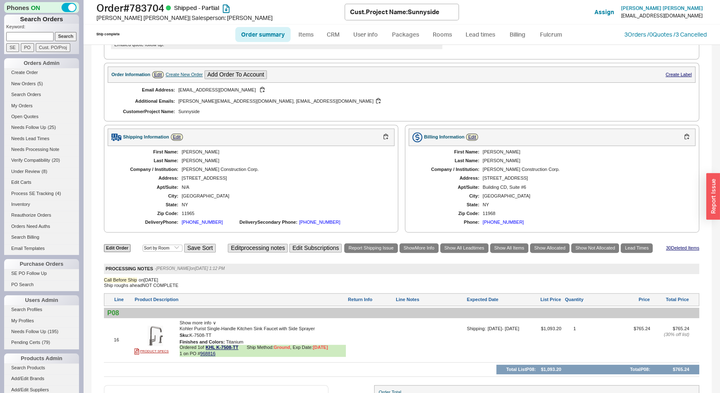
scroll to position [633, 0]
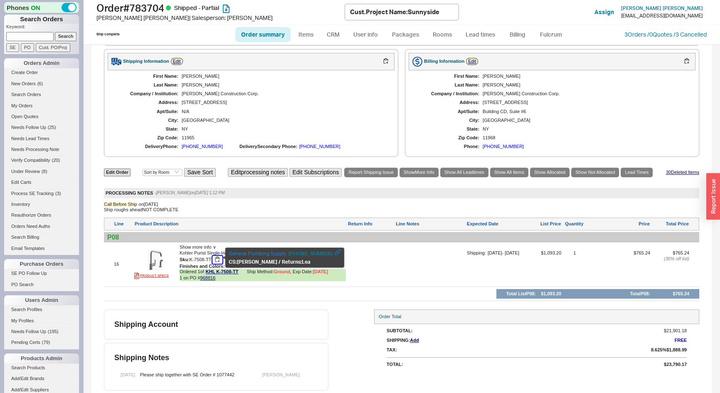
click at [219, 259] on button "button" at bounding box center [217, 260] width 10 height 8
click at [266, 40] on link "Order summary" at bounding box center [262, 34] width 55 height 15
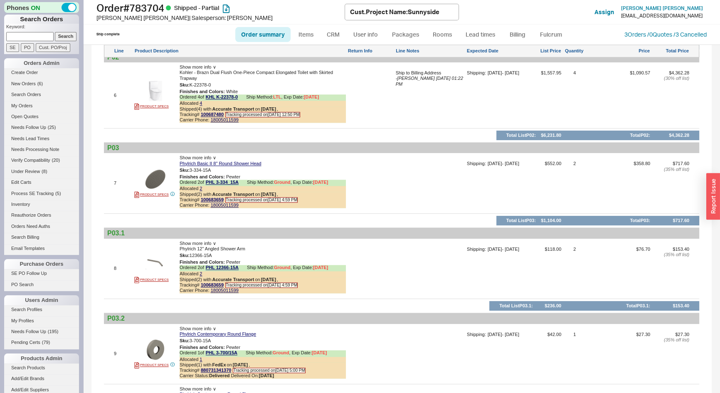
scroll to position [1351, 0]
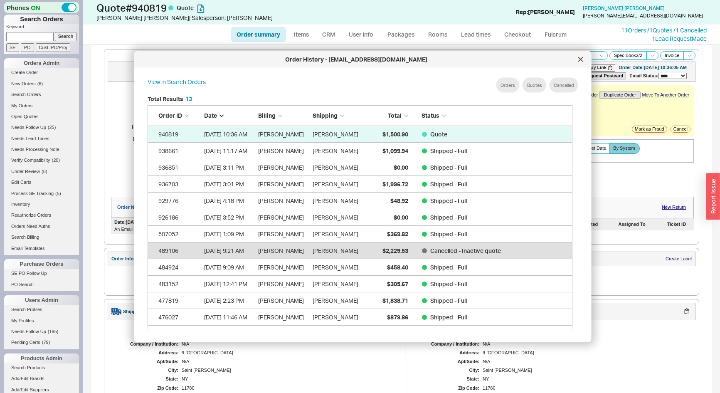
select select "*"
select select "3"
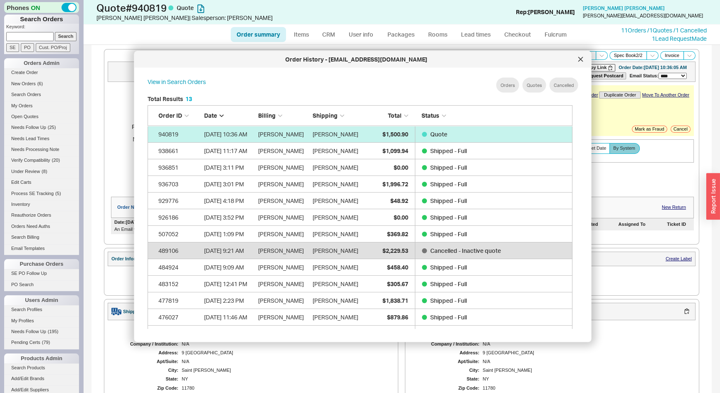
scroll to position [249, 432]
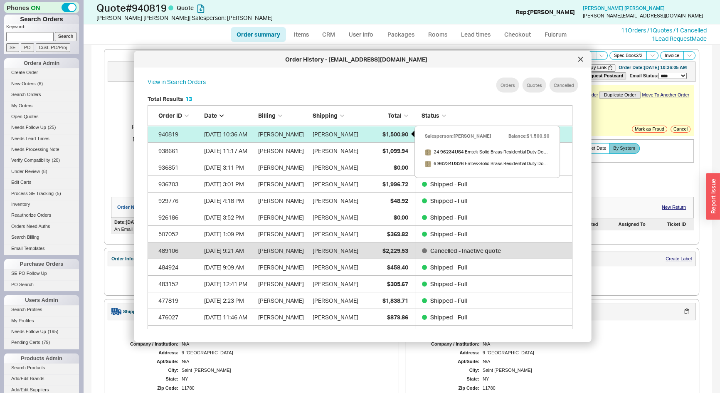
click at [384, 133] on span "$1,500.90" at bounding box center [395, 133] width 26 height 7
select select "*"
select select "3"
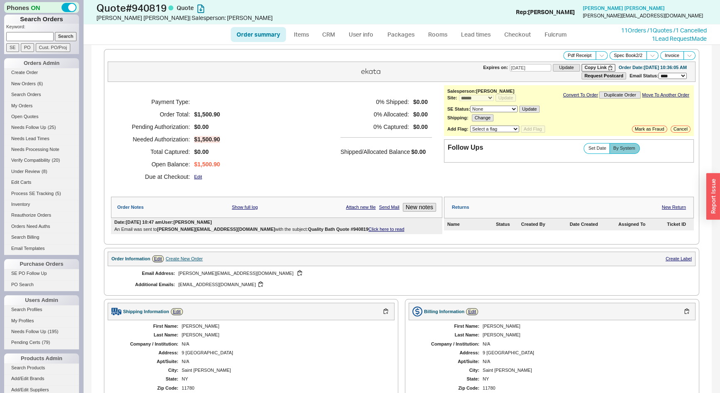
click at [368, 227] on link "Click here to read" at bounding box center [386, 229] width 36 height 5
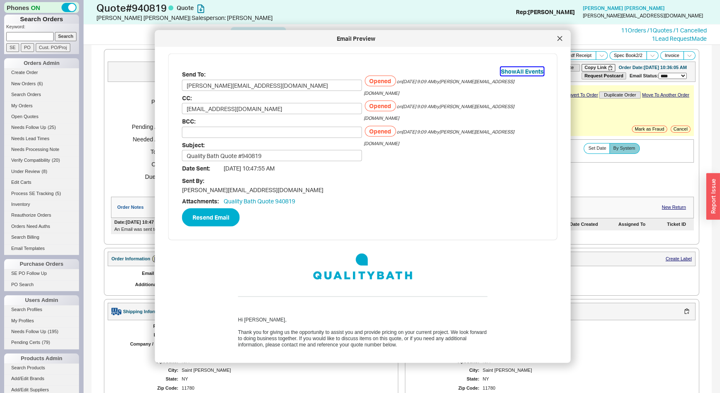
click at [513, 73] on button "Show All Events" at bounding box center [522, 71] width 43 height 8
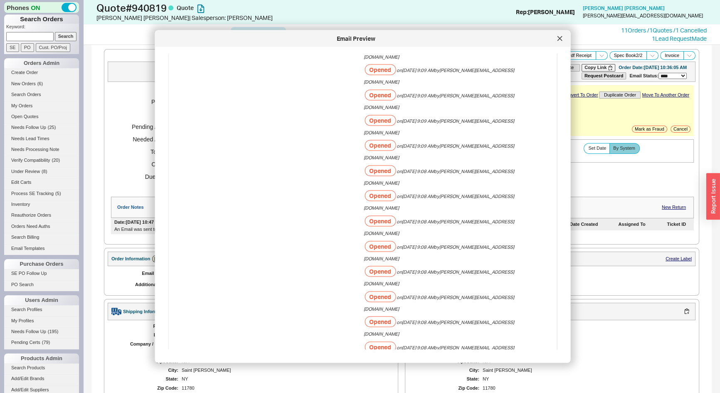
scroll to position [718, 0]
click at [556, 39] on div at bounding box center [559, 38] width 13 height 13
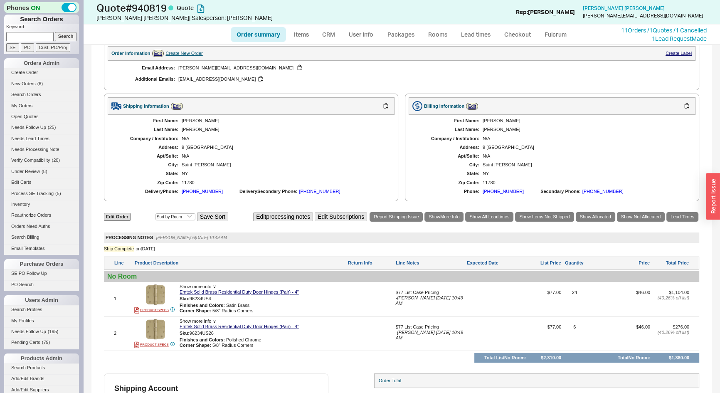
scroll to position [252, 0]
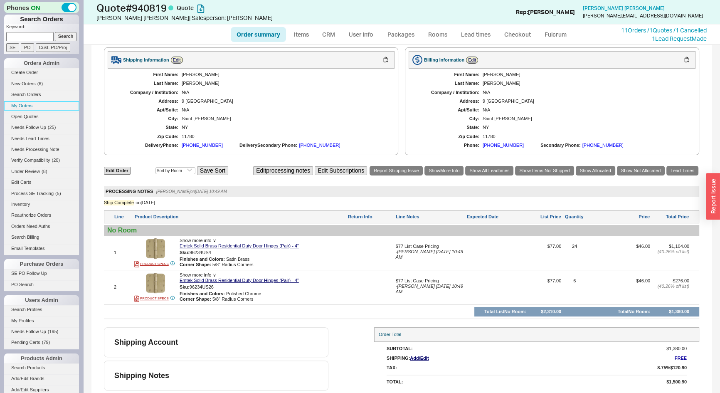
click at [27, 103] on link "My Orders" at bounding box center [41, 105] width 75 height 9
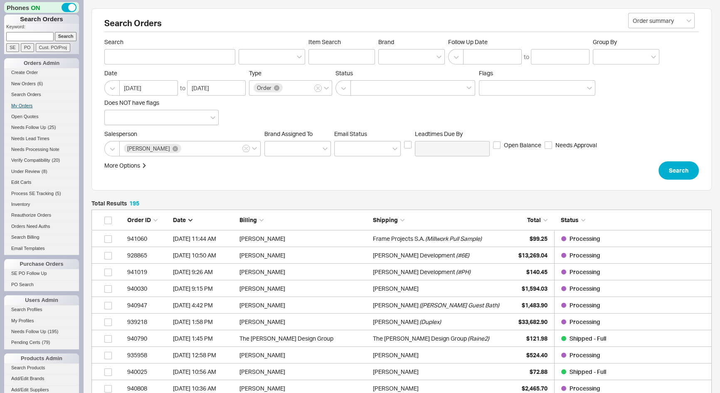
scroll to position [3258, 615]
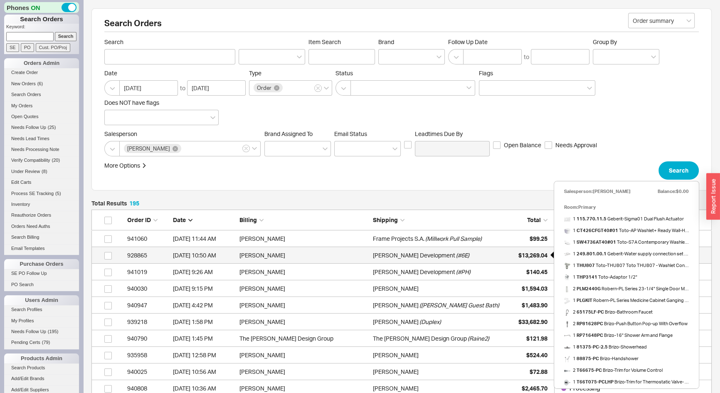
click at [511, 259] on div "$13,269.04" at bounding box center [527, 255] width 42 height 17
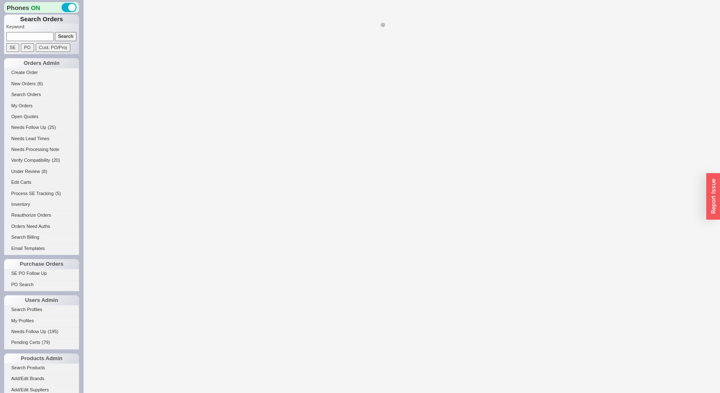
select select "*"
select select "LOW"
select select "3"
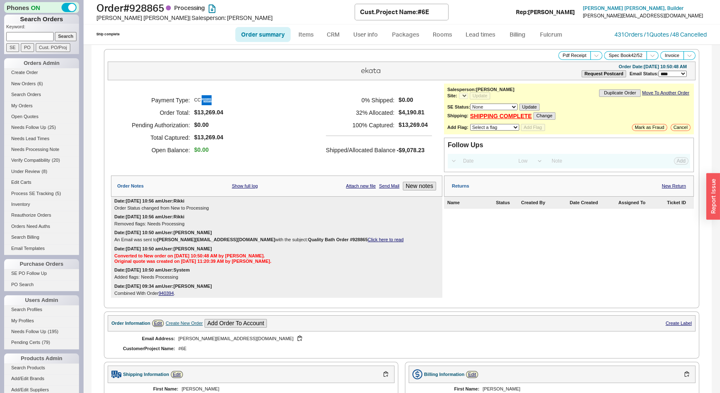
select select "*"
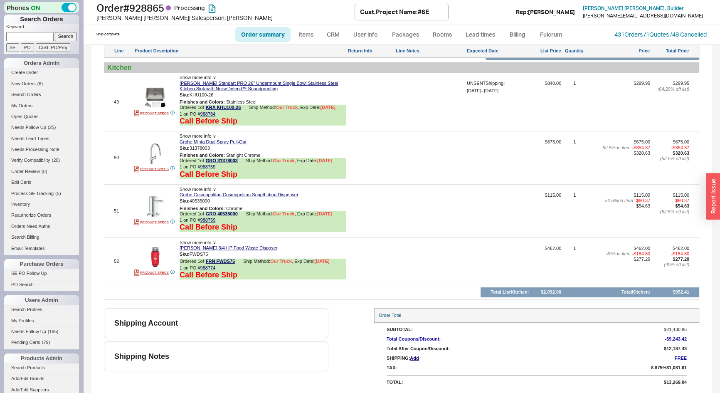
scroll to position [3167, 0]
paste input "940124"
type input "940124"
click at [62, 36] on input "Search" at bounding box center [66, 36] width 22 height 9
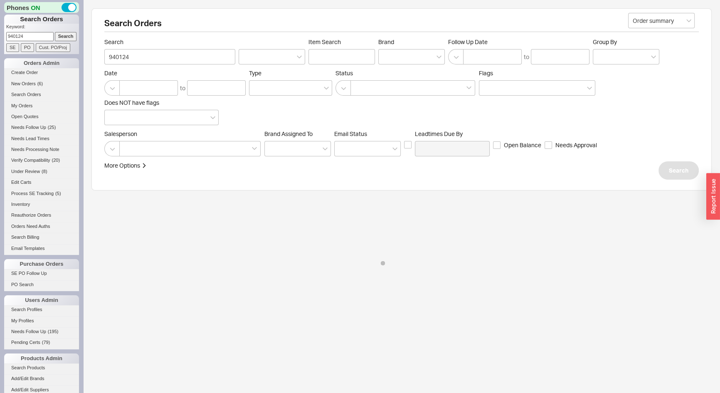
select select "*"
select select "3"
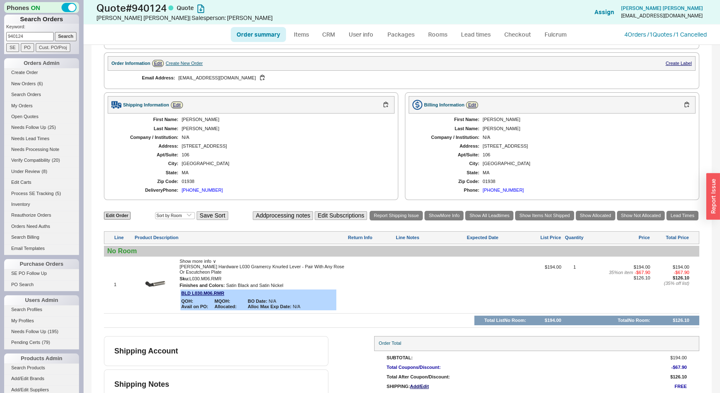
scroll to position [163, 0]
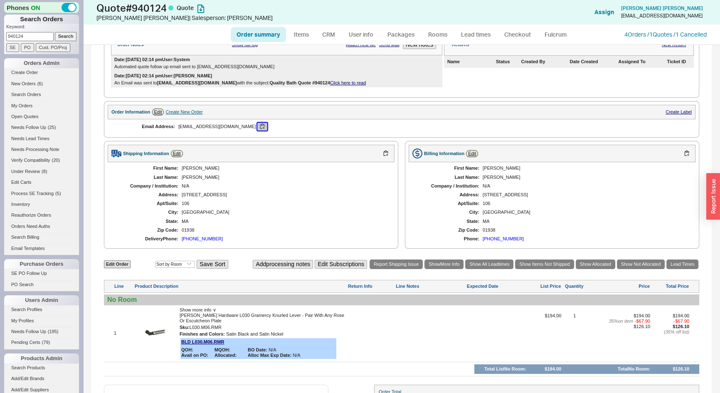
click at [257, 125] on button "button" at bounding box center [262, 127] width 10 height 8
click at [116, 263] on link "Edit Order" at bounding box center [117, 264] width 27 height 8
select select "3"
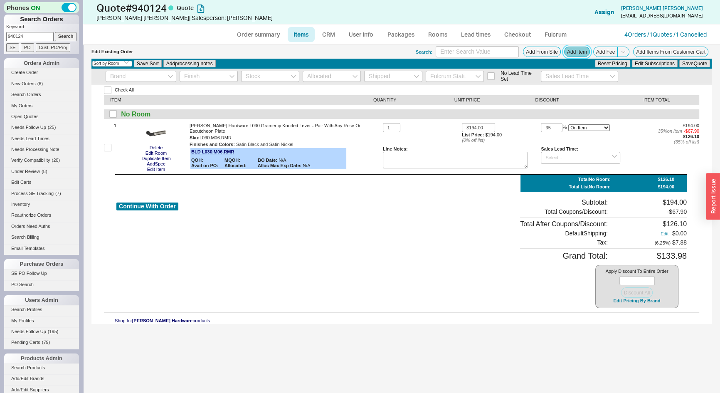
click at [574, 53] on button "Add Item" at bounding box center [577, 52] width 26 height 10
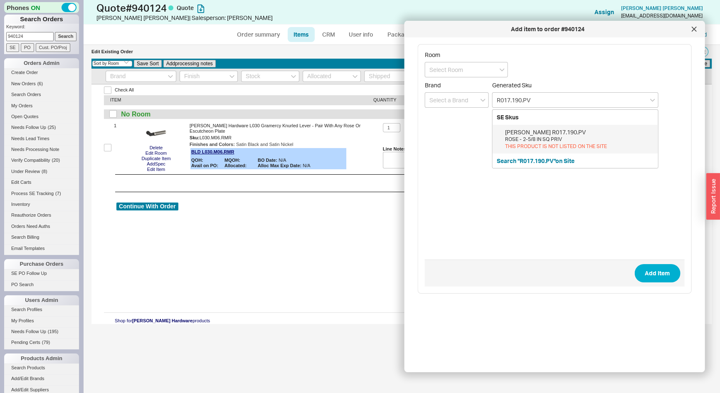
click at [570, 141] on div "ROSE - 2-5/8 IN SQ PRIV" at bounding box center [579, 139] width 149 height 7
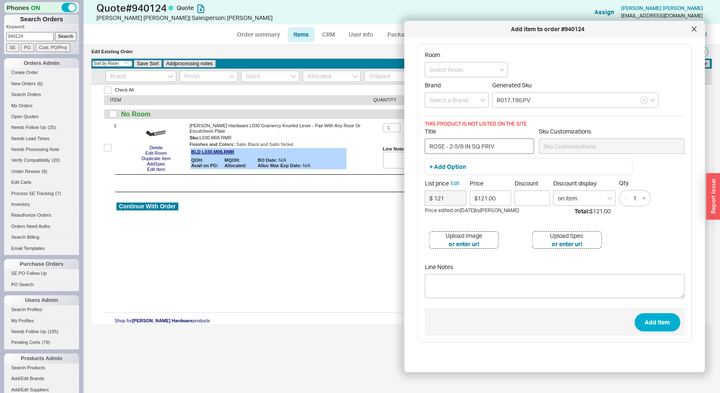
type input "R017.190.PV"
click at [431, 146] on input "ROSE - 2-5/8 IN SQ PRIV" at bounding box center [479, 145] width 109 height 15
drag, startPoint x: 482, startPoint y: 146, endPoint x: 466, endPoint y: 144, distance: 15.9
click at [466, 144] on input "Square R017 2 5/8" ROSE - 2-5/8 IN SQ PRIV" at bounding box center [479, 145] width 109 height 15
click at [431, 144] on input "Square R017 ROSE - 2-5/8 IN SQ PRIV" at bounding box center [479, 145] width 109 height 15
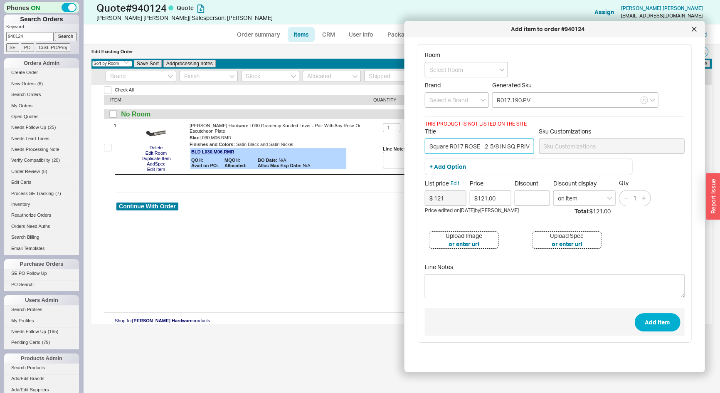
click at [429, 143] on input "Square R017 ROSE - 2-5/8 IN SQ PRIV" at bounding box center [479, 145] width 109 height 15
paste input "2 5/8""
click at [486, 146] on input "2 5/8" Square R017 ROSE - 2-5/8 IN SQ PRIV" at bounding box center [479, 145] width 109 height 15
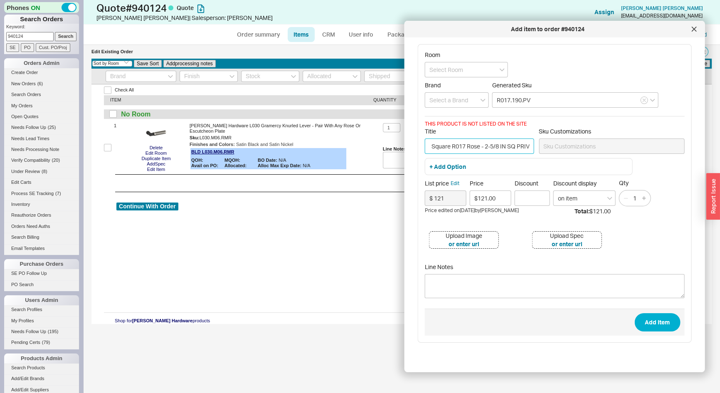
drag, startPoint x: 498, startPoint y: 146, endPoint x: 524, endPoint y: 144, distance: 26.2
click at [524, 144] on input "2 5/8" Square R017 Rose - 2-5/8 IN SQ PRIV" at bounding box center [479, 145] width 109 height 15
click at [448, 146] on input "2 5/8" Square R017 Rose" at bounding box center [479, 145] width 109 height 15
click at [496, 147] on input "2 5/8" Square R017 Rose" at bounding box center [479, 145] width 109 height 15
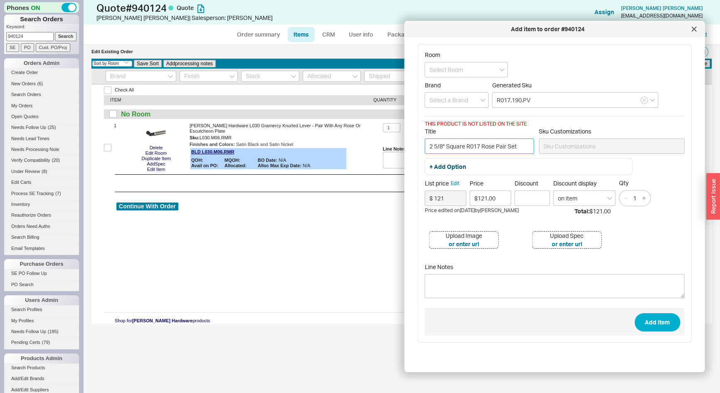
type input "2 5/8" Square R017 Rose Pair Set"
click at [456, 168] on button "+ Add Option" at bounding box center [448, 167] width 37 height 8
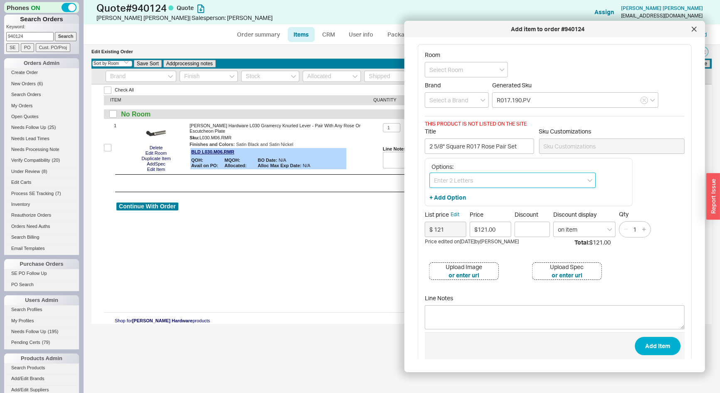
click at [445, 179] on input at bounding box center [513, 180] width 166 height 15
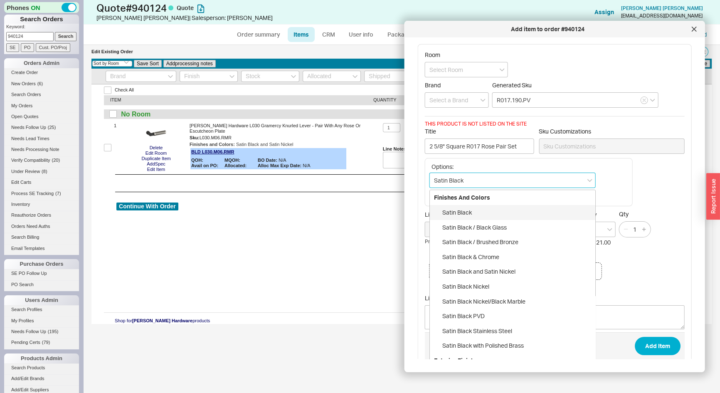
click at [477, 215] on div "Satin Black" at bounding box center [512, 212] width 165 height 15
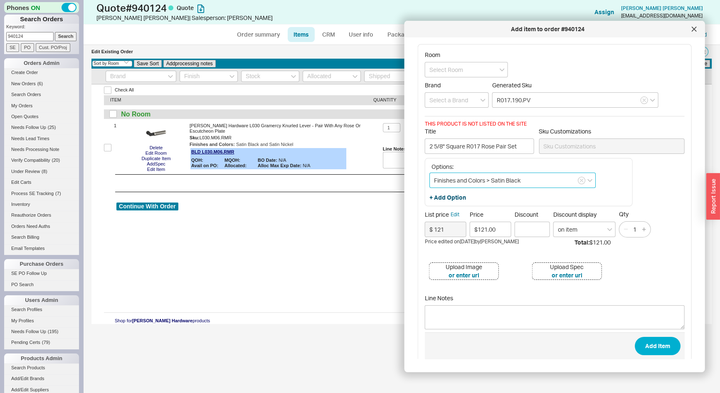
type input "Finishes and Colors > Satin Black"
click at [453, 201] on button "+ Add Option" at bounding box center [448, 197] width 37 height 8
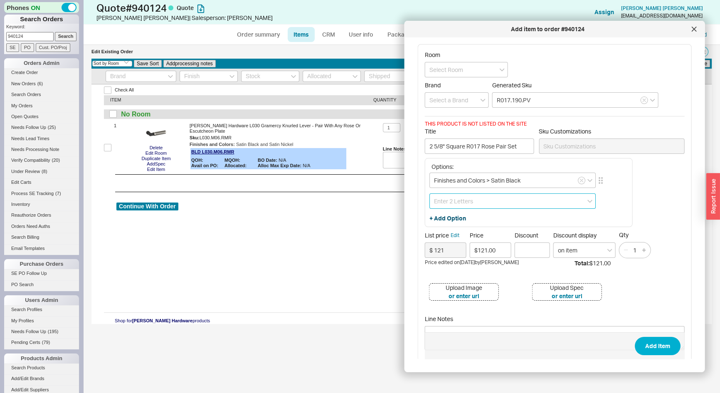
click at [453, 201] on input at bounding box center [513, 200] width 166 height 15
click at [467, 259] on div "Privacy Set" at bounding box center [512, 262] width 165 height 15
type input "Function > Privacy Set"
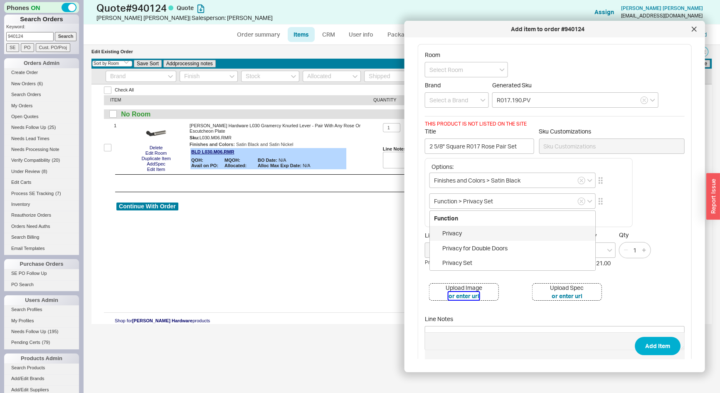
click at [458, 294] on button "or enter url" at bounding box center [464, 296] width 31 height 8
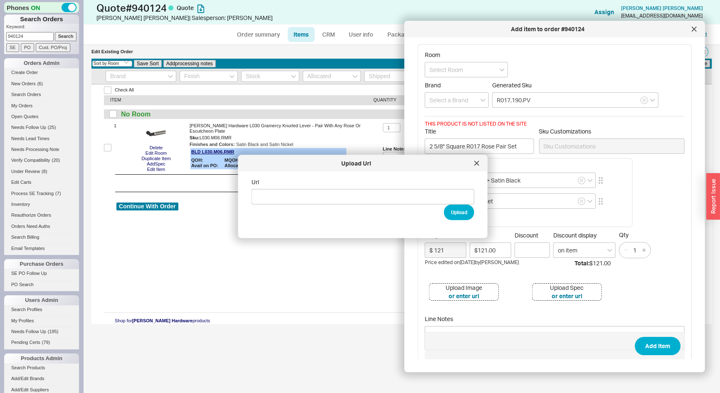
type input "https://images.baldwinhardware.com/is/image/Baldwin/r017-190-pv-ipv-c1?$bal%2Dp…"
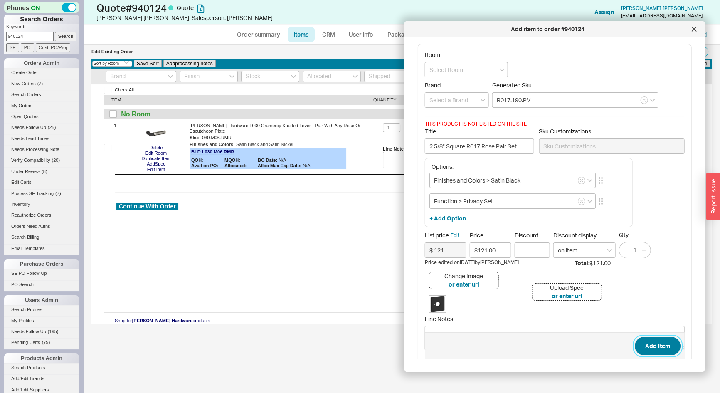
click at [658, 346] on button "Add Item" at bounding box center [658, 346] width 46 height 18
click at [461, 100] on input at bounding box center [457, 99] width 64 height 15
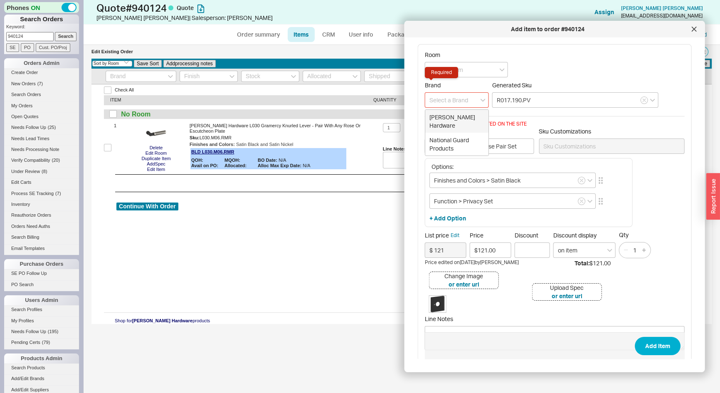
click at [453, 116] on div "Baldwin Hardware" at bounding box center [456, 121] width 63 height 23
type input "Baldwin Hardware"
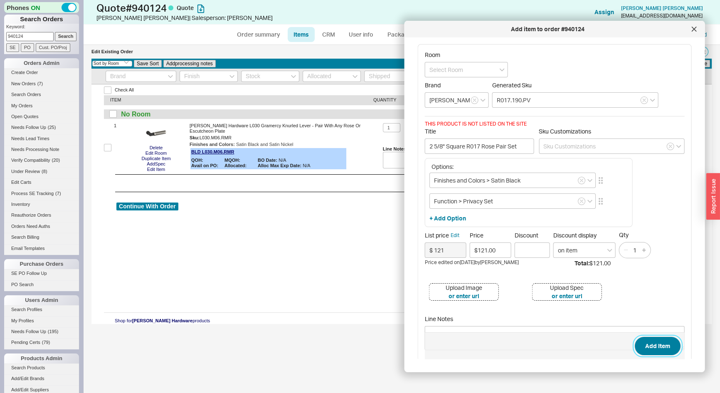
click at [659, 347] on button "Add Item" at bounding box center [658, 346] width 46 height 18
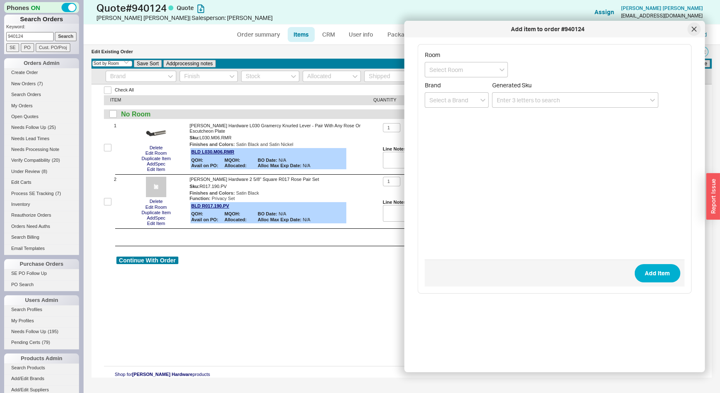
click at [694, 28] on icon at bounding box center [694, 29] width 5 height 5
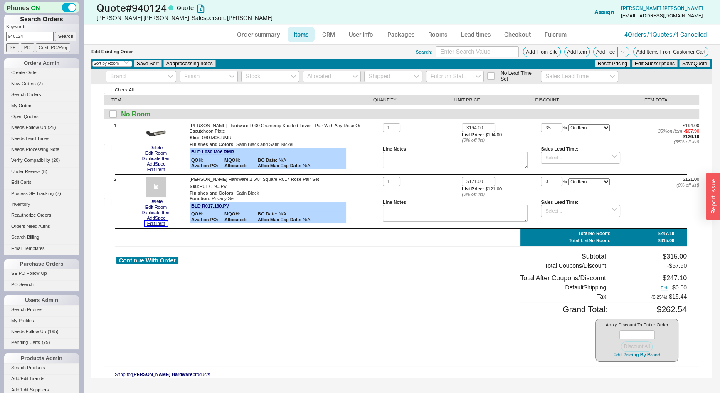
click at [155, 225] on button "Edit Item" at bounding box center [156, 223] width 23 height 5
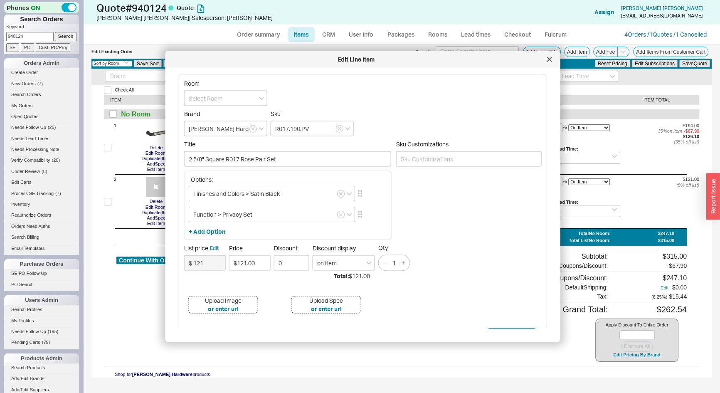
click at [225, 302] on div "Upload Image" at bounding box center [223, 300] width 37 height 8
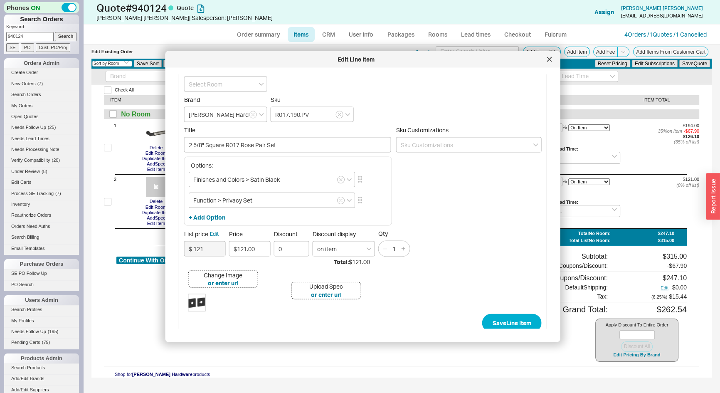
scroll to position [22, 0]
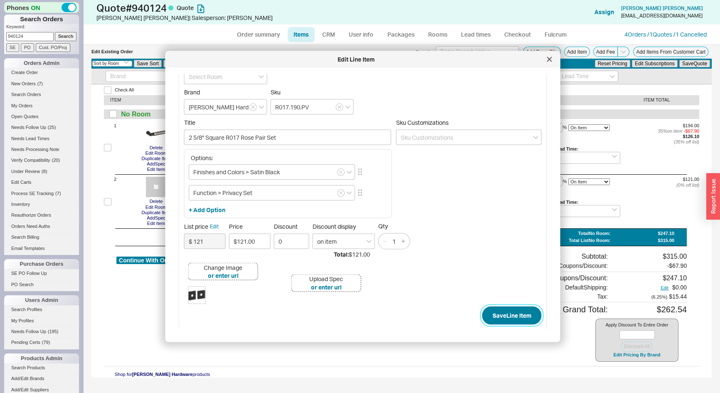
click at [512, 316] on button "Save Line Item" at bounding box center [511, 315] width 59 height 18
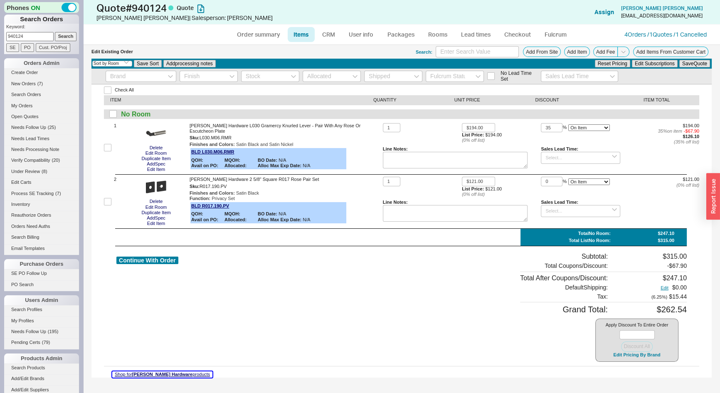
click at [185, 372] on button "Shop for Baldwin Hardware products" at bounding box center [162, 374] width 100 height 6
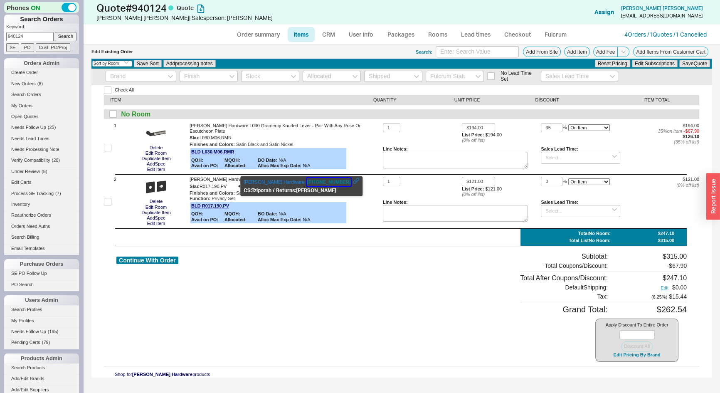
click at [315, 181] on button "800-437-7448" at bounding box center [329, 182] width 44 height 8
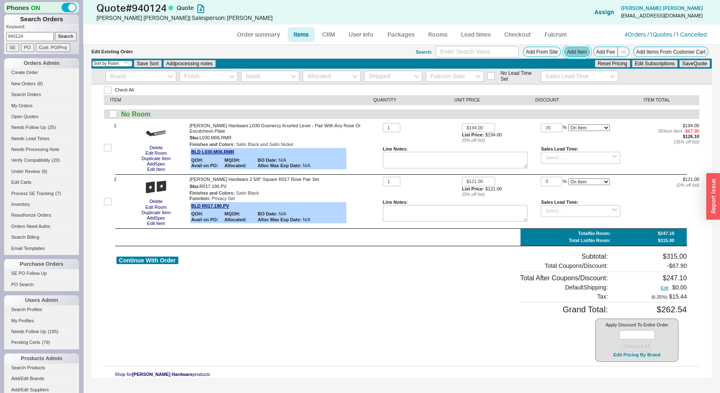
click at [575, 54] on button "Add Item" at bounding box center [577, 52] width 26 height 10
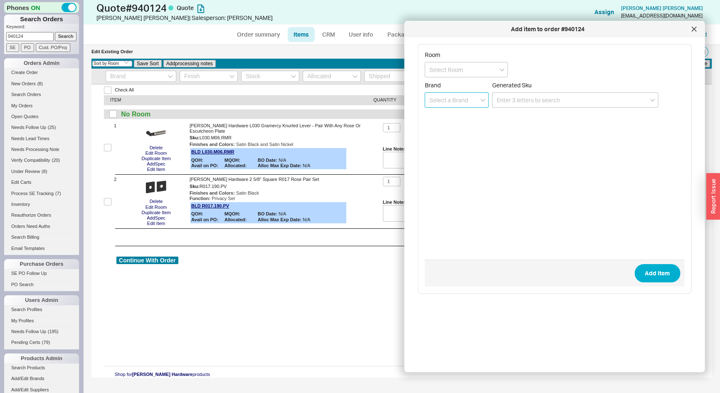
click at [435, 98] on input at bounding box center [457, 99] width 64 height 15
click at [446, 117] on div "Baldwin Hardware" at bounding box center [456, 121] width 63 height 23
type input "Baldwin Hardware"
click at [504, 99] on input at bounding box center [575, 99] width 166 height 15
type input "6"
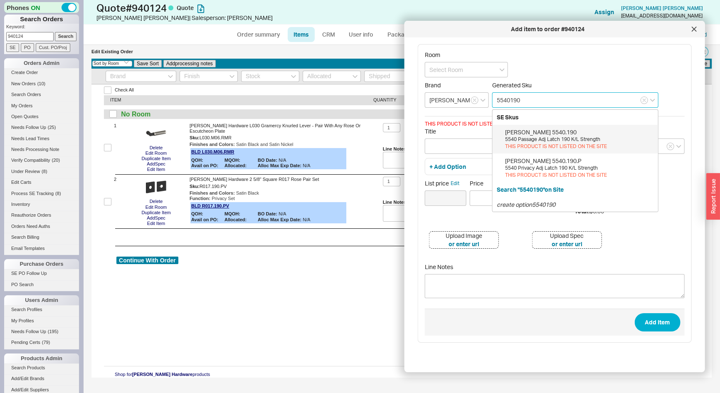
click at [552, 100] on input "5540190" at bounding box center [575, 99] width 166 height 15
click at [561, 143] on div "THIS PRODUCT IS NOT LISTED ON THE SITE" at bounding box center [579, 146] width 149 height 7
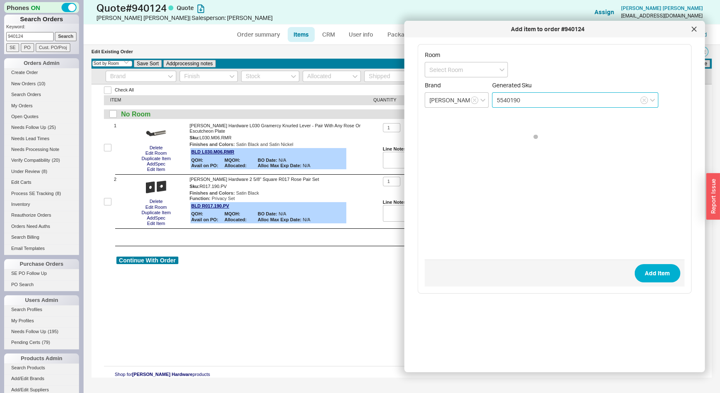
type input "5540.190"
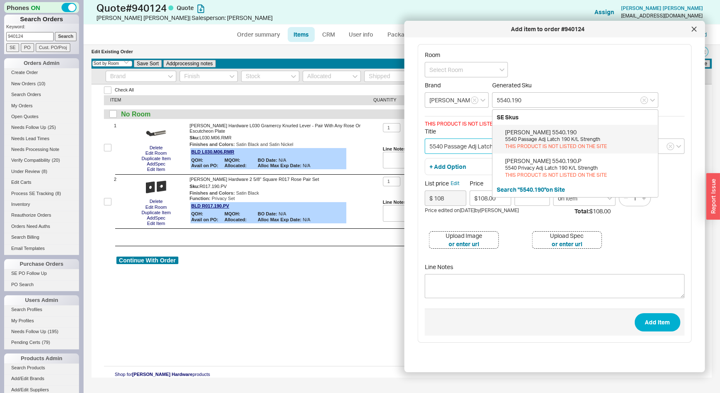
click at [451, 146] on input "5540 Passage Adj Latch 190 K/L Strength" at bounding box center [479, 145] width 109 height 15
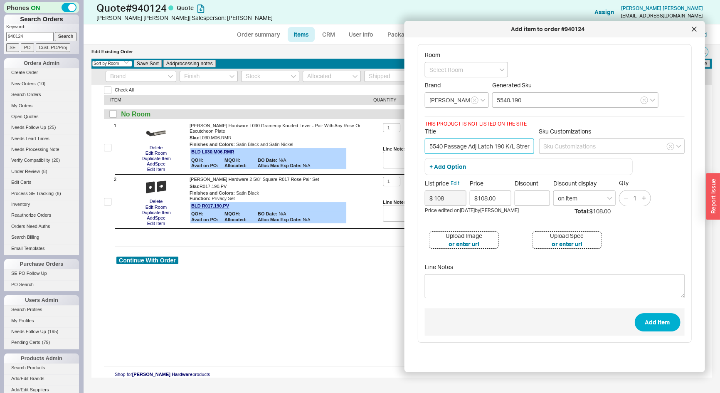
click at [451, 146] on input "5540 Passage Adj Latch 190 K/L Strength" at bounding box center [479, 145] width 109 height 15
paste input "Adjustable Privacy Backset Latc"
type input "Adjustable Privacy Backset Latch"
click at [454, 167] on button "+ Add Option" at bounding box center [448, 167] width 37 height 8
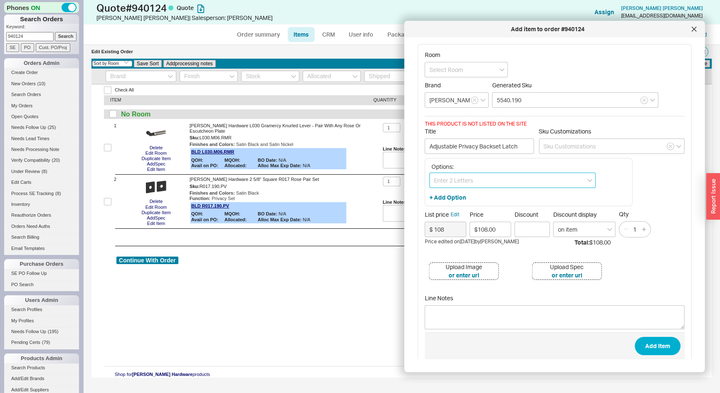
click at [452, 178] on input at bounding box center [513, 180] width 166 height 15
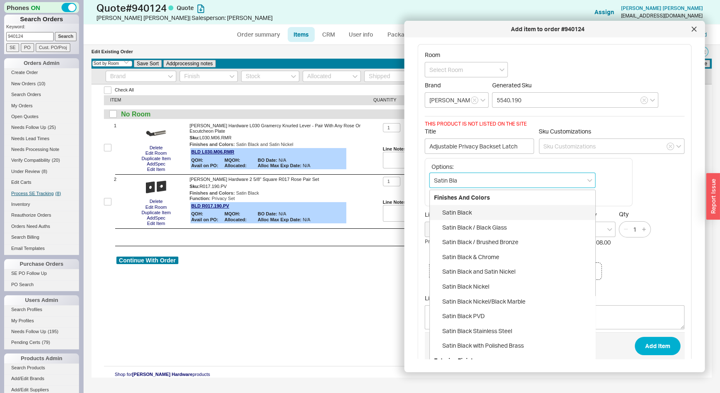
type input "Satin Bla"
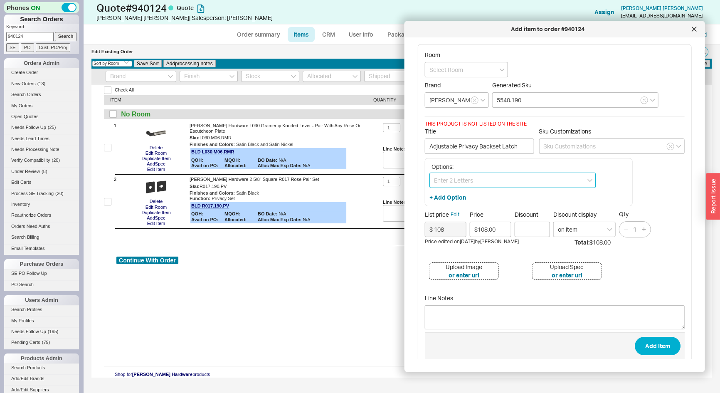
click at [469, 182] on input at bounding box center [513, 180] width 166 height 15
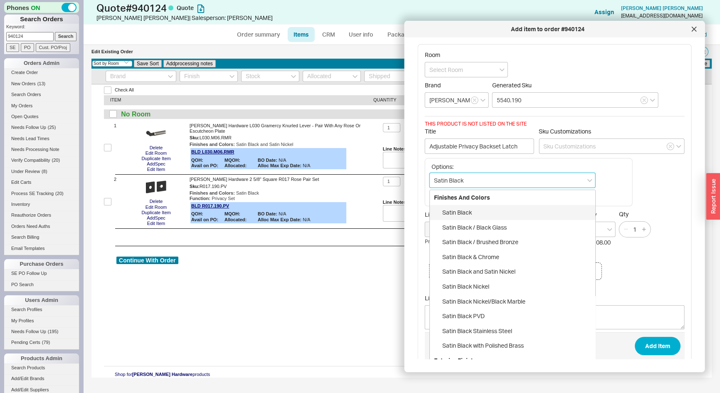
click at [464, 212] on div "Satin Black" at bounding box center [512, 212] width 165 height 15
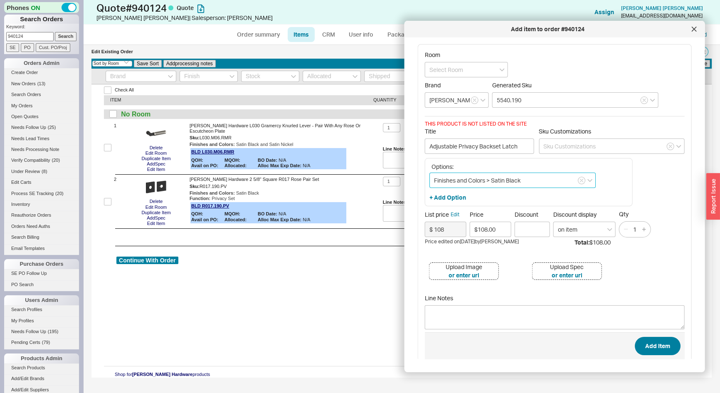
type input "Finishes and Colors > Satin Black"
click at [652, 341] on button "Add Item" at bounding box center [658, 346] width 46 height 18
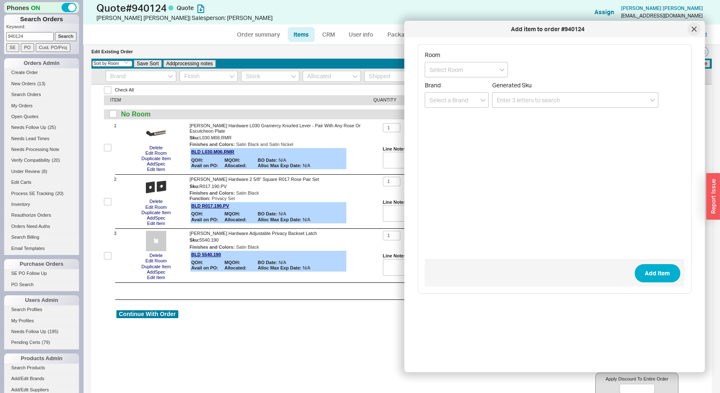
click at [699, 30] on div at bounding box center [693, 28] width 13 height 13
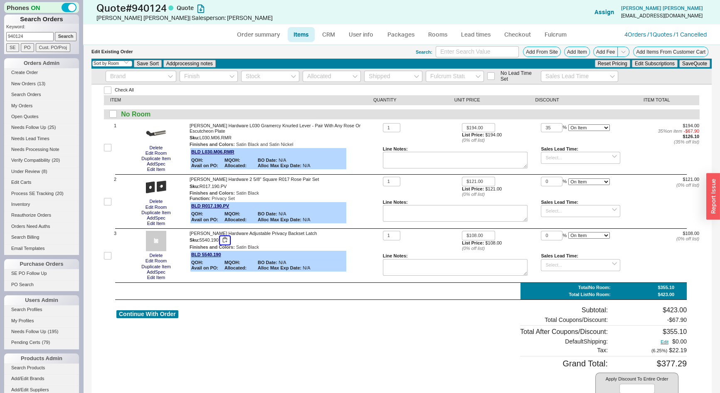
click at [227, 241] on button "button" at bounding box center [225, 240] width 10 height 8
click at [157, 279] on button "Edit Item" at bounding box center [156, 277] width 23 height 5
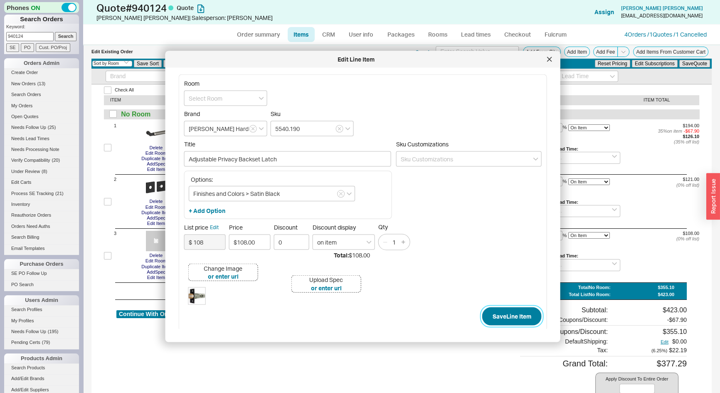
click at [507, 310] on button "Save Line Item" at bounding box center [511, 316] width 59 height 18
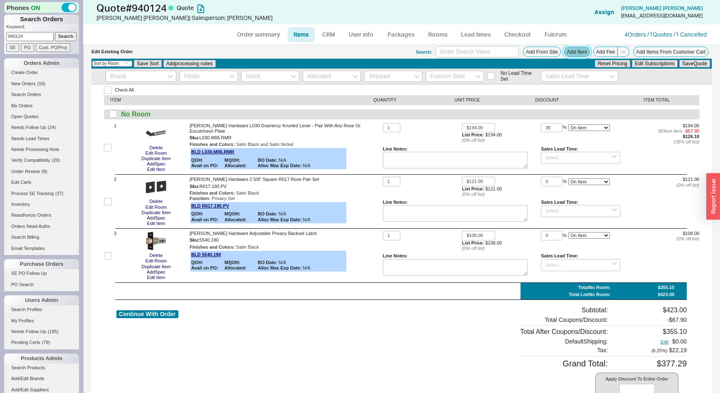
click at [567, 52] on button "Add Item" at bounding box center [577, 52] width 26 height 10
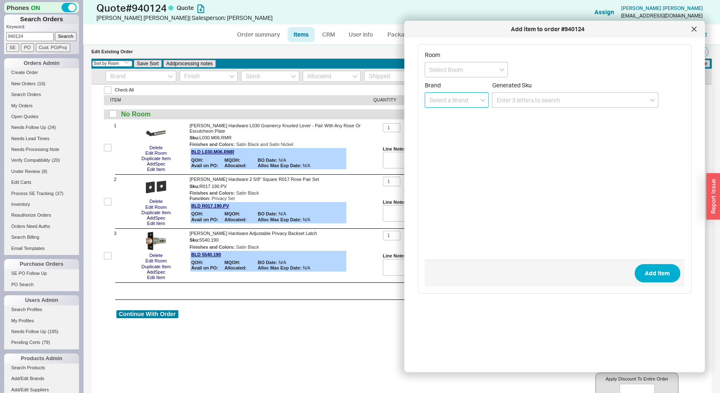
drag, startPoint x: 440, startPoint y: 91, endPoint x: 438, endPoint y: 97, distance: 6.2
click at [440, 92] on input at bounding box center [457, 99] width 64 height 15
click at [445, 122] on div "[PERSON_NAME] Hardware" at bounding box center [456, 121] width 63 height 23
type input "[PERSON_NAME] Hardware"
click at [508, 101] on input at bounding box center [575, 99] width 166 height 15
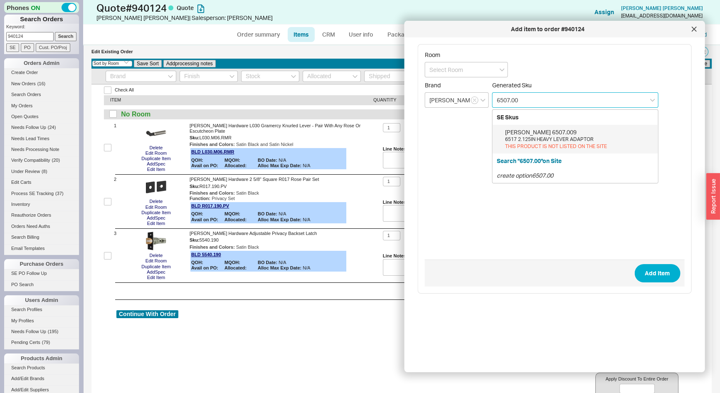
click at [560, 141] on div "6517 2.125IN HEAVY LEVER ADAPTOR" at bounding box center [579, 139] width 149 height 7
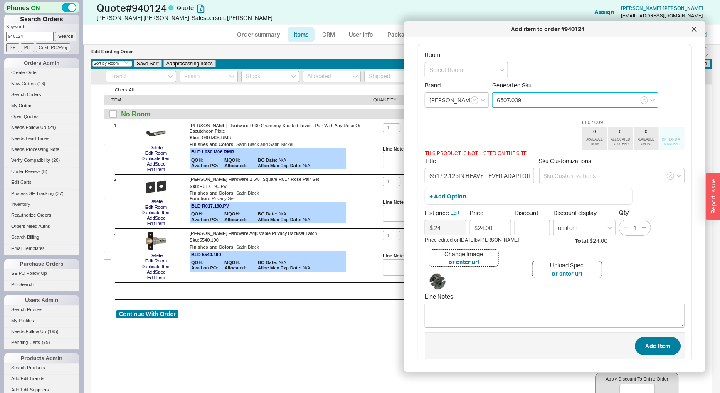
type input "6507.009"
click at [657, 346] on button "Add Item" at bounding box center [658, 346] width 46 height 18
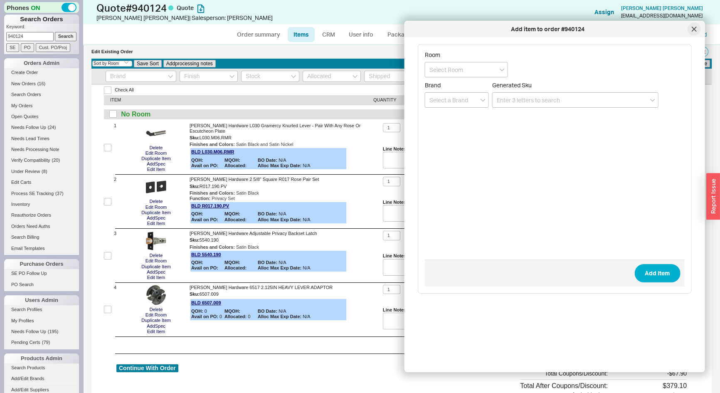
click at [695, 29] on icon at bounding box center [694, 29] width 5 height 5
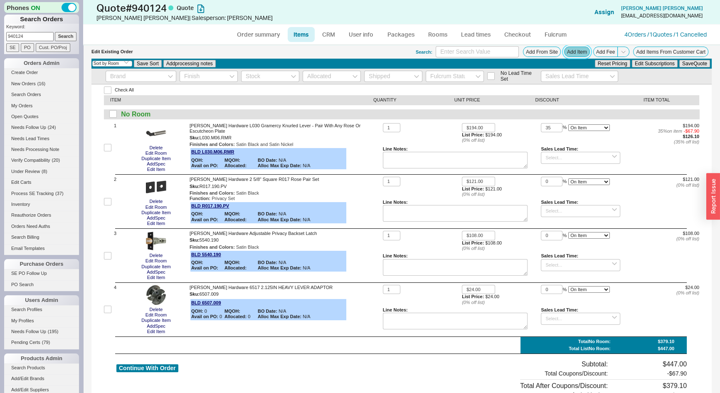
click at [571, 54] on button "Add Item" at bounding box center [577, 52] width 26 height 10
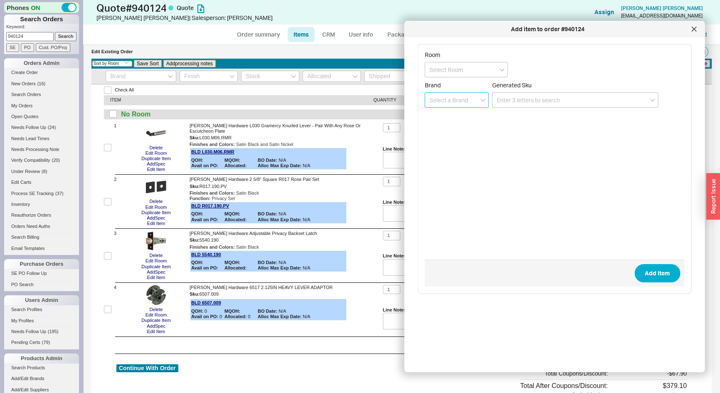
click at [454, 100] on input at bounding box center [457, 99] width 64 height 15
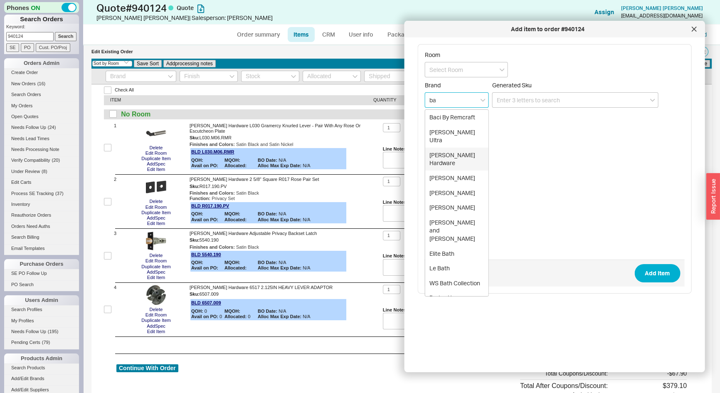
click at [462, 148] on div "[PERSON_NAME] Hardware" at bounding box center [456, 159] width 63 height 23
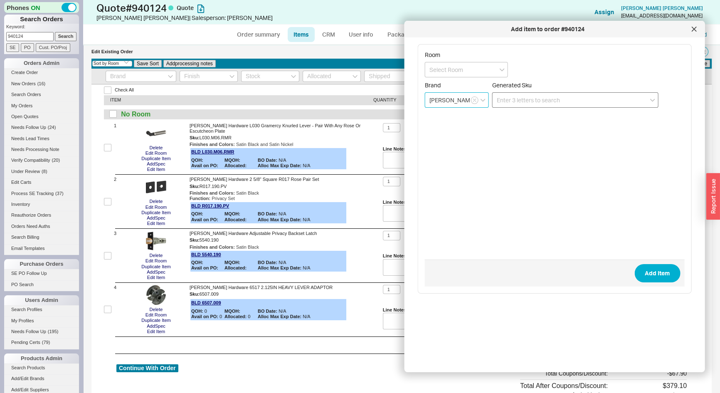
type input "[PERSON_NAME] Hardware"
click at [518, 101] on input at bounding box center [575, 99] width 166 height 15
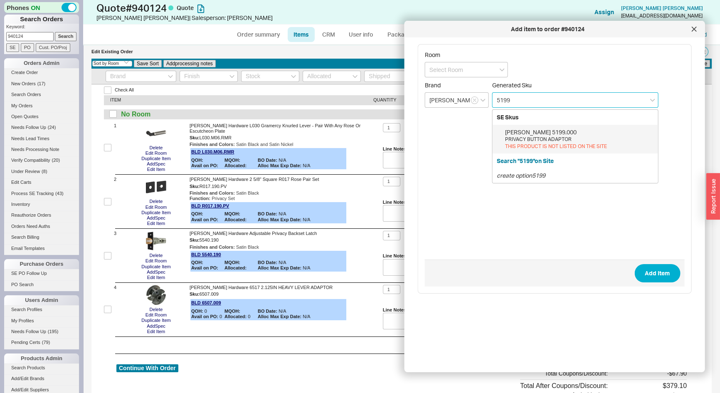
click at [570, 136] on div "PRIVACY BUTTON ADAPTOR" at bounding box center [579, 139] width 149 height 7
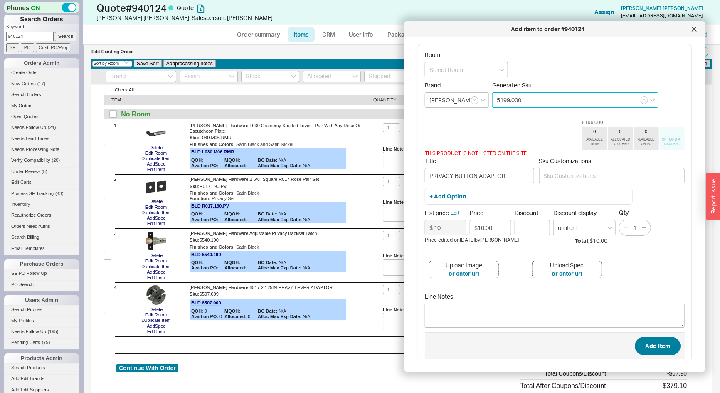
type input "5199.000"
click at [658, 351] on button "Add Item" at bounding box center [658, 346] width 46 height 18
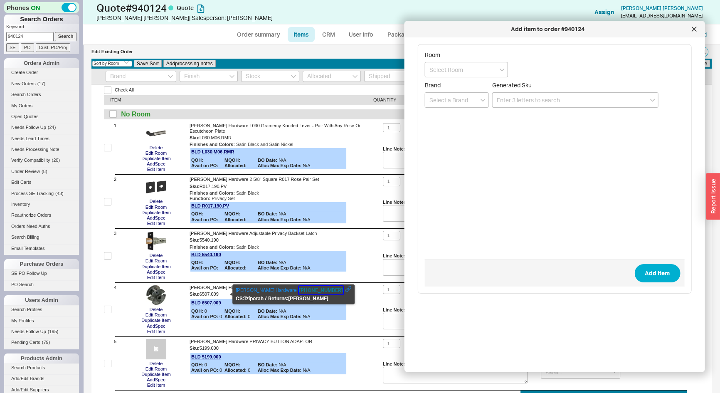
click at [302, 288] on button "800-437-7448" at bounding box center [321, 290] width 44 height 8
click at [692, 29] on icon at bounding box center [694, 29] width 5 height 5
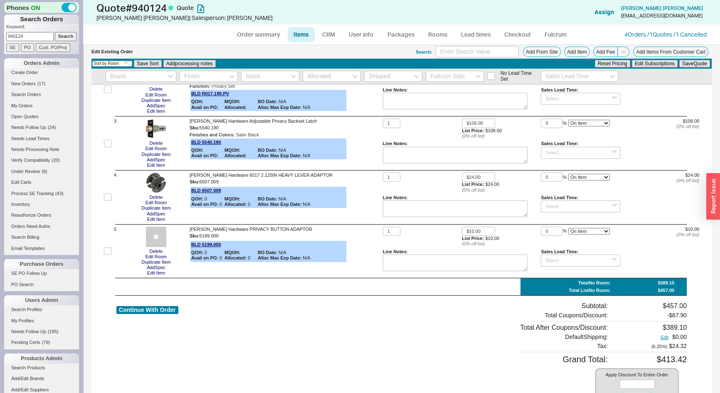
scroll to position [113, 0]
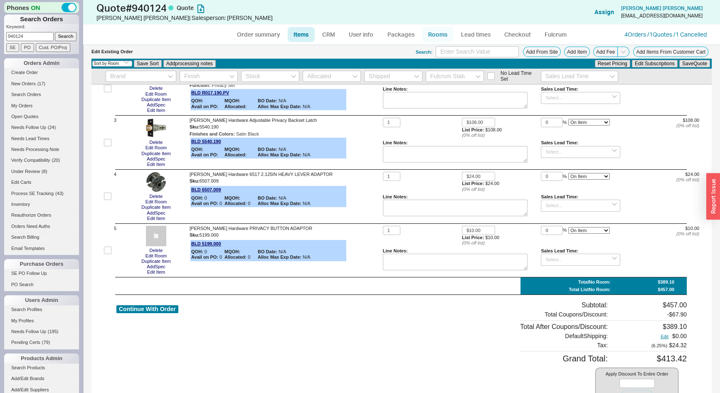
click at [437, 35] on link "Rooms" at bounding box center [437, 34] width 31 height 15
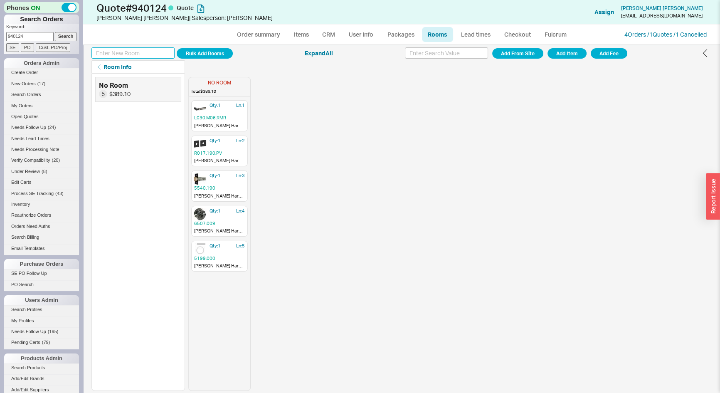
paste input "Privacy"
type input "Privacy"
click at [204, 55] on button "Add Room" at bounding box center [205, 53] width 56 height 10
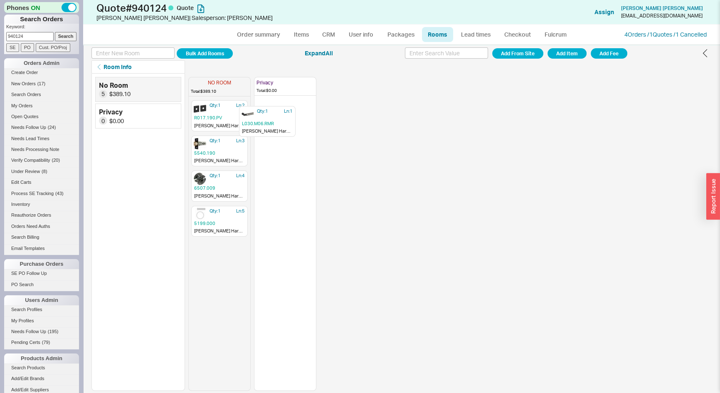
drag, startPoint x: 212, startPoint y: 111, endPoint x: 268, endPoint y: 119, distance: 57.2
click at [268, 119] on div "NO ROOM Total: $389.10 Qty: 1 Ln: 1 L030.M06.RMR Baldwin Hardware L030 Gramercy…" at bounding box center [252, 232] width 128 height 317
drag, startPoint x: 229, startPoint y: 122, endPoint x: 278, endPoint y: 143, distance: 53.5
click at [278, 143] on div "NO ROOM Total: $263.00 Qty: 1 Ln: 2 R017.190.PV Baldwin Hardware 2 5/8" Square …" at bounding box center [252, 232] width 128 height 317
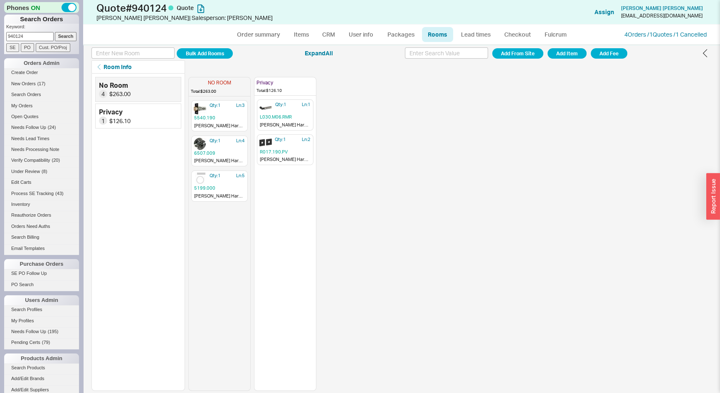
click at [304, 188] on div "NO ROOM Total: $263.00 Qty: 1 Ln: 2 R017.190.PV Baldwin Hardware 2 5/8" Square …" at bounding box center [252, 232] width 128 height 317
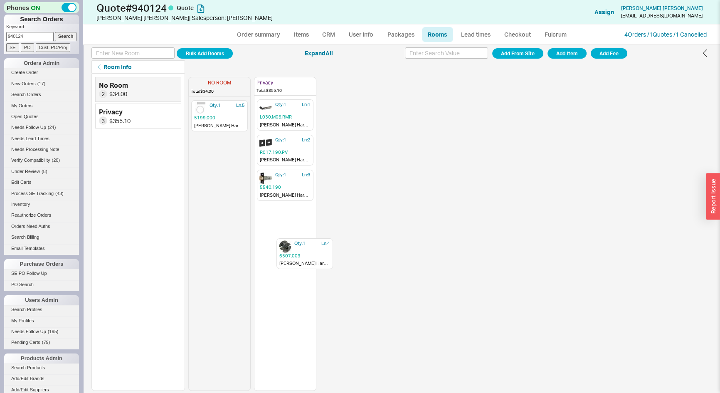
drag, startPoint x: 229, startPoint y: 109, endPoint x: 314, endPoint y: 250, distance: 164.2
click at [314, 252] on div "NO ROOM Total: $34.00 Qty: 1 Ln: 4 6507.009 Baldwin Hardware 6517 2.125IN HEAVY…" at bounding box center [252, 232] width 128 height 317
drag, startPoint x: 220, startPoint y: 167, endPoint x: 289, endPoint y: 263, distance: 117.8
click at [285, 276] on div "NO ROOM Total: $10.00 Qty: 1 Ln: 5 5199.000 Baldwin Hardware PRIVACY BUTTON ADA…" at bounding box center [252, 232] width 128 height 317
click at [299, 31] on link "Items" at bounding box center [301, 34] width 27 height 15
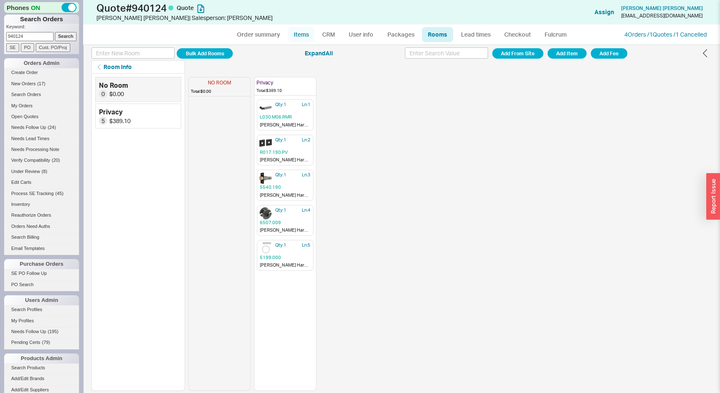
select select "3"
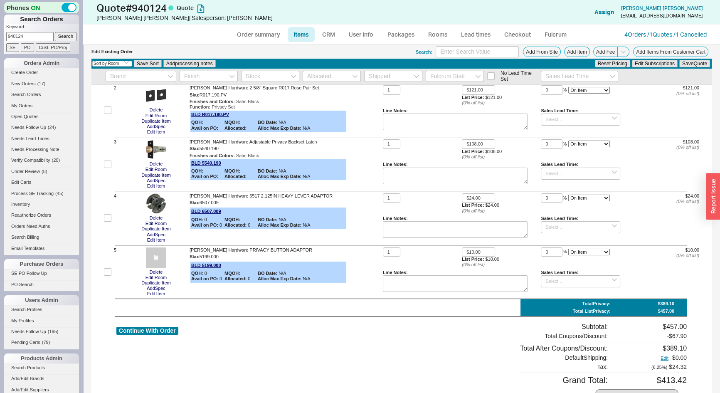
scroll to position [147, 0]
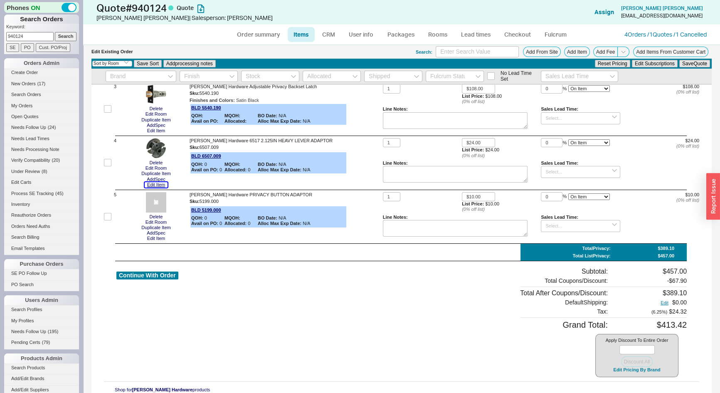
click at [153, 186] on button "Edit Item" at bounding box center [156, 184] width 23 height 5
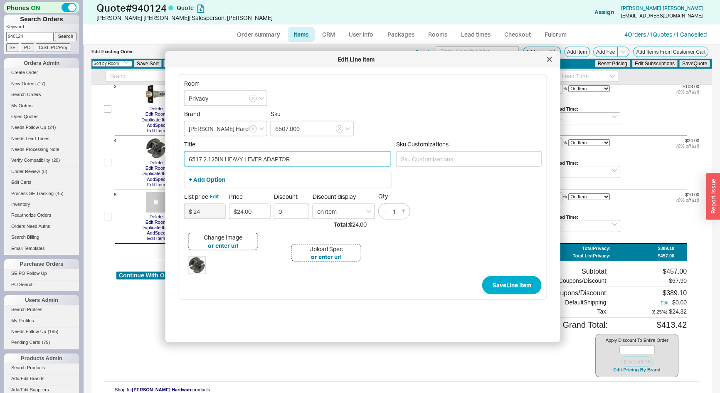
drag, startPoint x: 317, startPoint y: 155, endPoint x: 241, endPoint y: 156, distance: 76.5
click at [183, 158] on div "Room Privacy Brand Baldwin Hardware Sku 6507.009 Title 6517 2.125IN HEAVY LEVER…" at bounding box center [363, 186] width 368 height 225
drag, startPoint x: 223, startPoint y: 158, endPoint x: 175, endPoint y: 158, distance: 47.8
click at [175, 158] on div "Edit Line Item Room Privacy Brand Baldwin Hardware Sku 6507.009 Title 6517 2.12…" at bounding box center [362, 196] width 395 height 291
paste input "Spring Assist 2.125" Pre-Drilled Door Adaptor"
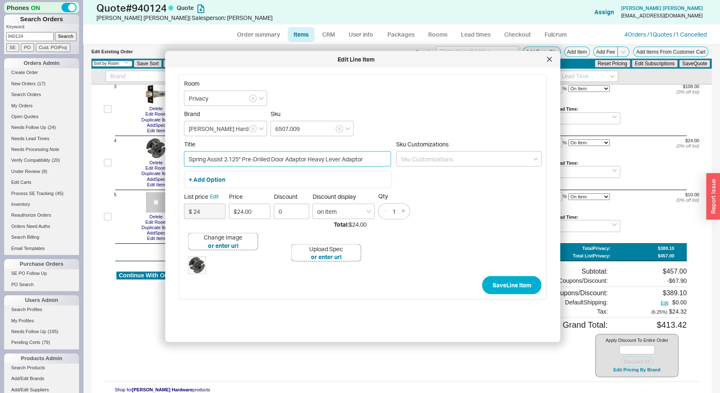
click at [300, 159] on input "Spring Assist 2.125" Pre-Drilled Door Adaptor Heavy Lever Adaptor" at bounding box center [287, 158] width 207 height 15
type input "Spring Assist 2.125" Pre-Drilled Door Lever Adaptor"
click at [502, 284] on button "Save Line Item" at bounding box center [511, 285] width 59 height 18
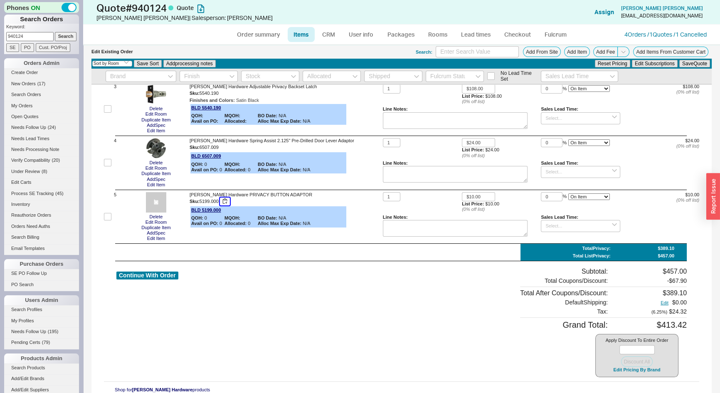
drag, startPoint x: 226, startPoint y: 202, endPoint x: 231, endPoint y: 205, distance: 6.2
click at [226, 202] on button "button" at bounding box center [225, 202] width 10 height 8
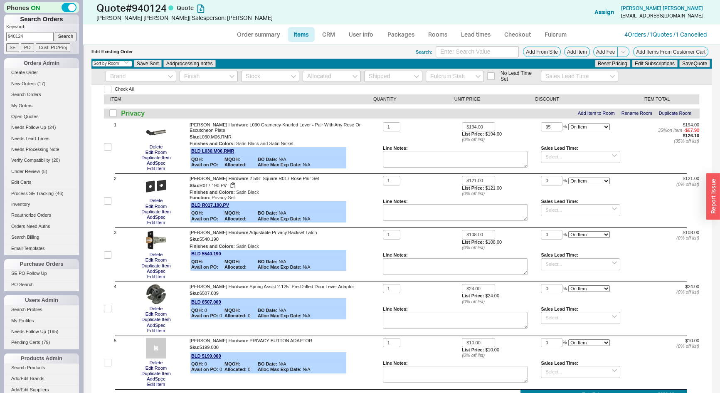
scroll to position [0, 0]
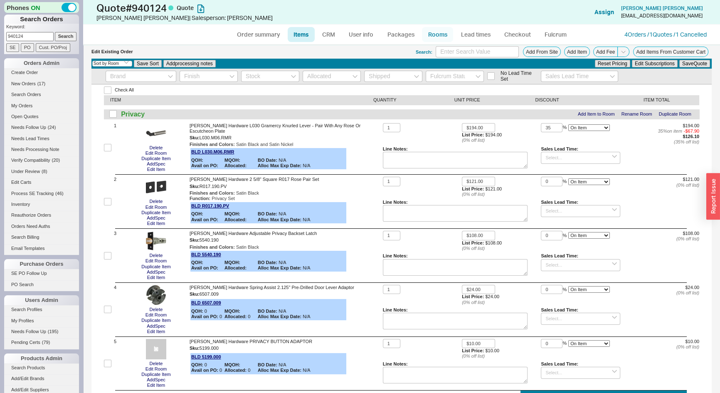
click at [434, 35] on link "Rooms" at bounding box center [437, 34] width 31 height 15
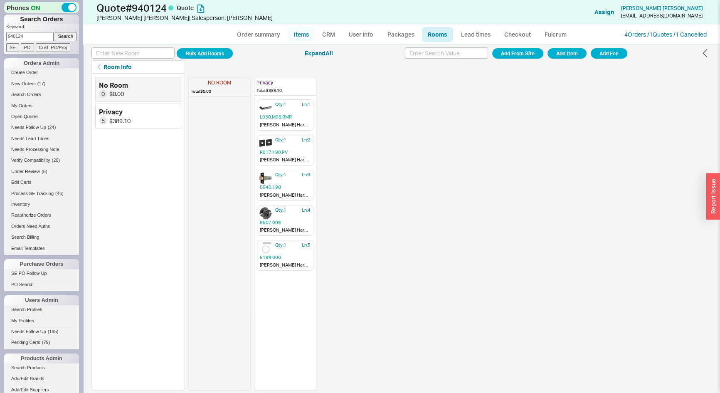
click at [306, 36] on link "Items" at bounding box center [301, 34] width 27 height 15
select select "3"
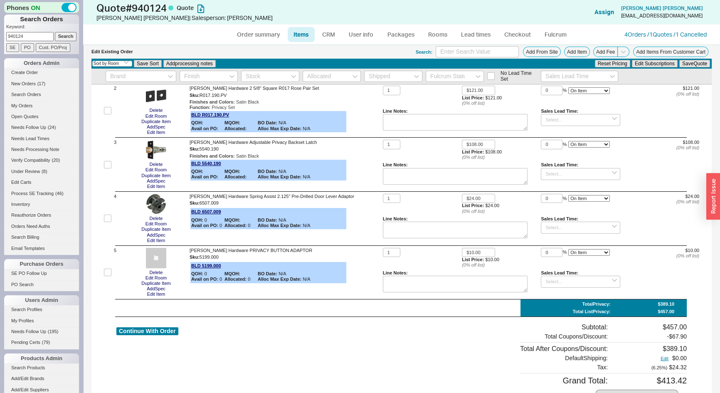
scroll to position [147, 0]
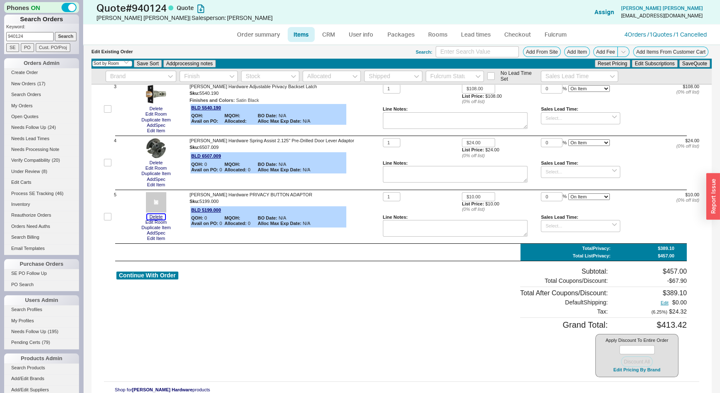
click at [158, 215] on button "Delete" at bounding box center [156, 216] width 18 height 5
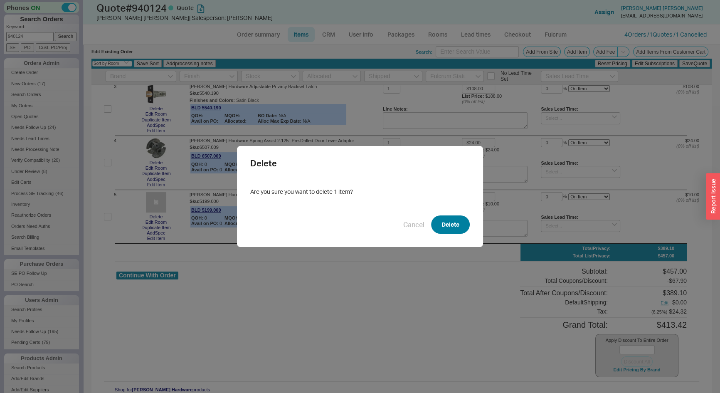
click at [449, 222] on button "Delete" at bounding box center [450, 224] width 39 height 18
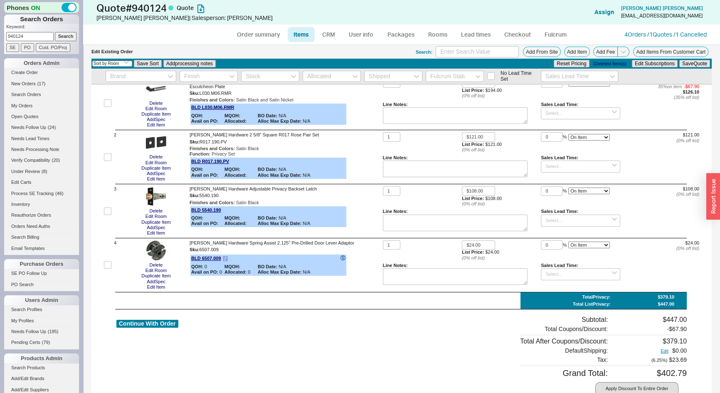
scroll to position [0, 0]
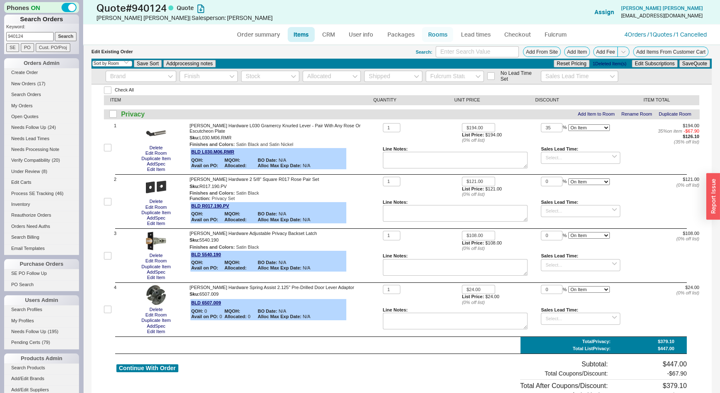
click at [438, 36] on link "Rooms" at bounding box center [437, 34] width 31 height 15
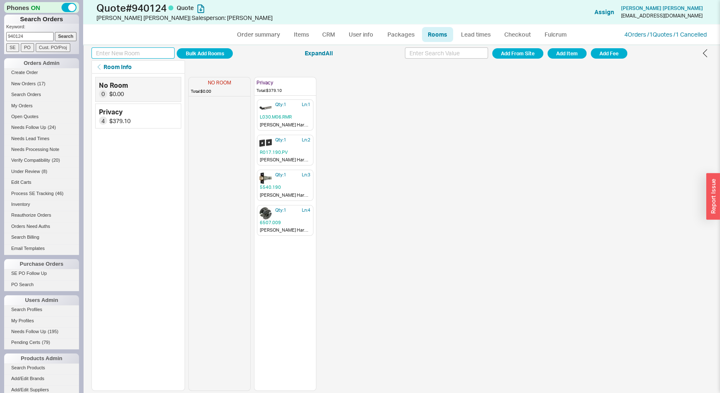
click at [109, 51] on input at bounding box center [132, 52] width 83 height 11
type input "Passage"
click at [206, 55] on button "Add Room" at bounding box center [205, 53] width 56 height 10
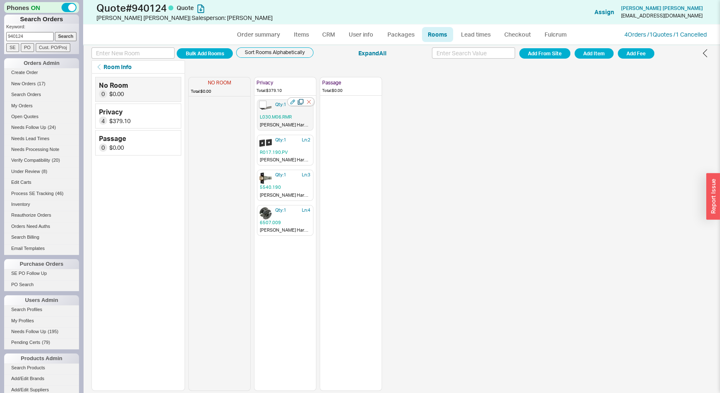
click at [301, 103] on icon "button" at bounding box center [301, 101] width 5 height 5
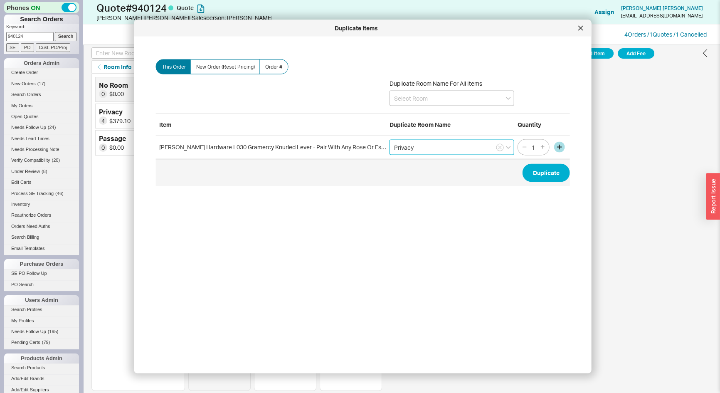
click at [453, 148] on input "Privacy" at bounding box center [452, 146] width 125 height 15
drag, startPoint x: 410, startPoint y: 177, endPoint x: 549, endPoint y: 172, distance: 139.0
click at [415, 178] on div "Passage" at bounding box center [452, 179] width 124 height 15
type input "Passage"
click at [549, 172] on button "Duplicate" at bounding box center [546, 172] width 47 height 18
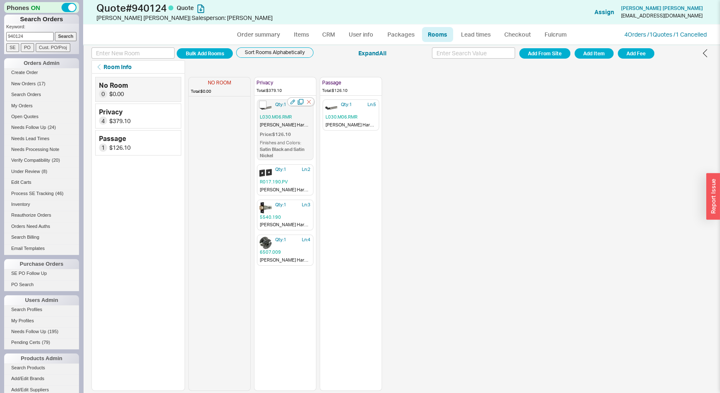
click at [275, 106] on span "Qty: 1" at bounding box center [280, 104] width 11 height 6
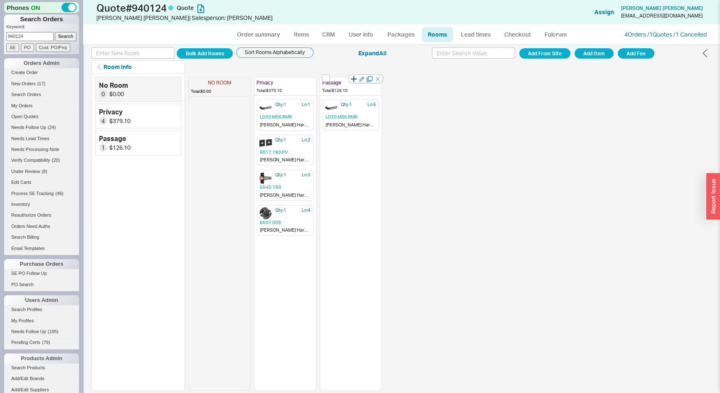
click at [353, 79] on icon "button" at bounding box center [354, 79] width 6 height 6
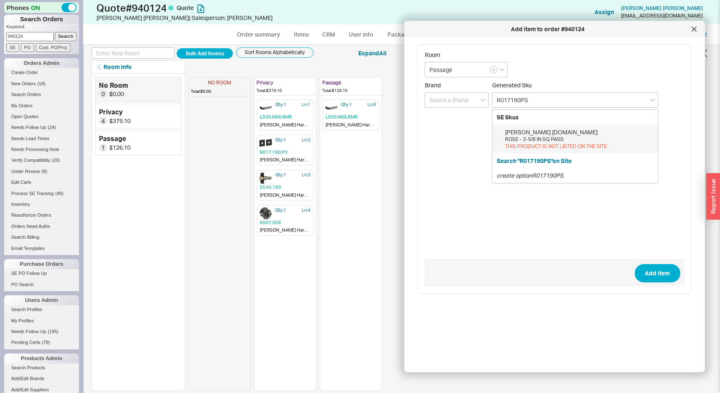
click at [557, 137] on div "ROSE - 2-5/8 IN SQ PASS" at bounding box center [579, 139] width 149 height 7
type input "R017.190.PS"
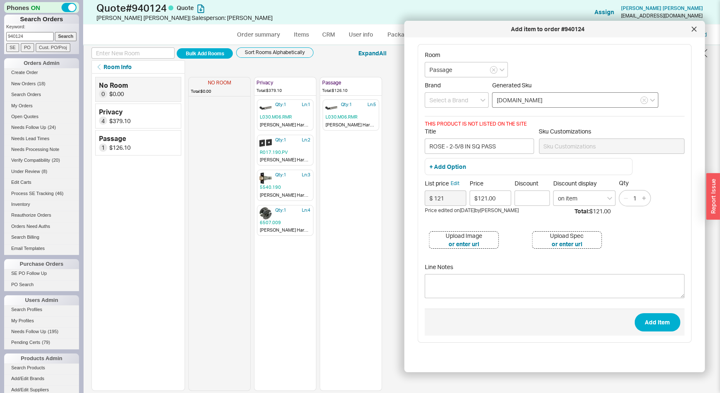
click at [551, 104] on input "R017.190.PS" at bounding box center [575, 99] width 166 height 15
click at [551, 103] on input "R017.190.PS" at bounding box center [575, 99] width 166 height 15
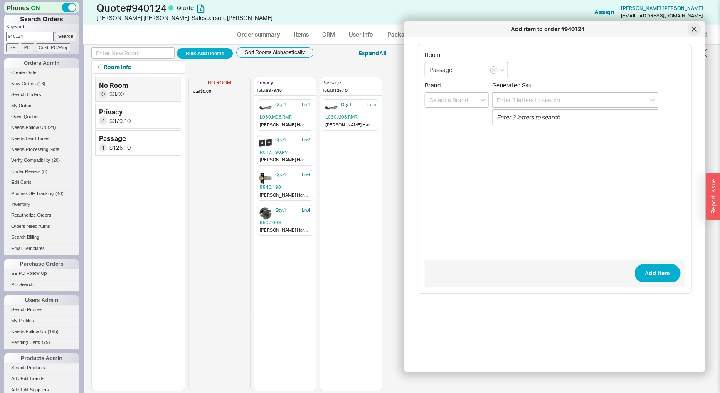
click at [693, 28] on icon at bounding box center [694, 29] width 4 height 4
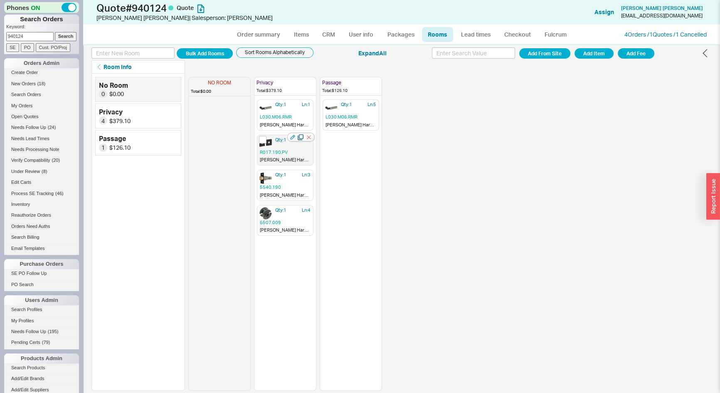
click at [301, 137] on icon "button" at bounding box center [301, 137] width 6 height 6
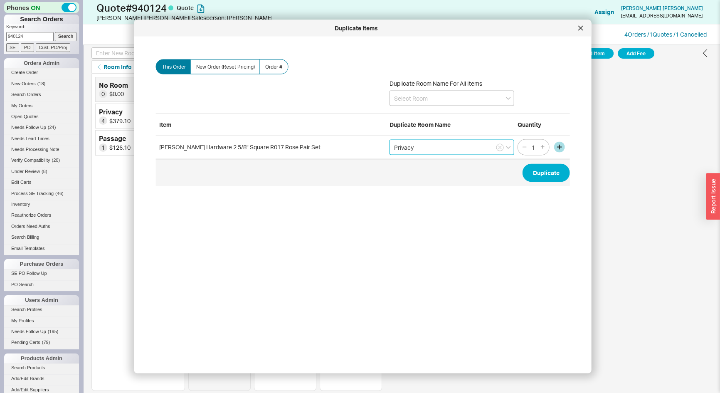
click at [424, 149] on input "Privacy" at bounding box center [452, 146] width 125 height 15
click at [418, 178] on div "Passage" at bounding box center [452, 179] width 124 height 15
type input "Passage"
click at [533, 175] on button "Duplicate" at bounding box center [546, 172] width 47 height 18
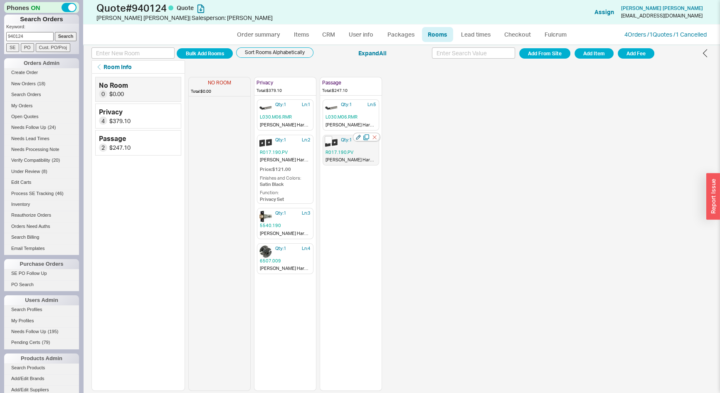
click at [358, 138] on icon "button" at bounding box center [358, 137] width 5 height 5
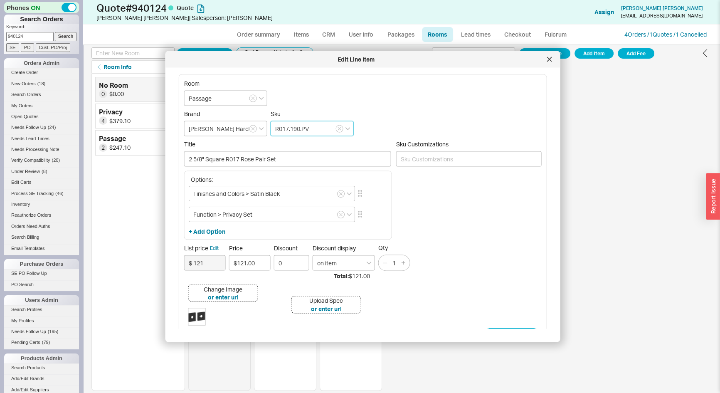
click at [310, 128] on input "R017.190.PV" at bounding box center [312, 128] width 83 height 15
type input "R017.190.PS"
click at [314, 96] on form "Room Passage Brand Baldwin Hardware Sku R017.190.PS BLD R017.190.PS List: $121.…" at bounding box center [363, 213] width 358 height 267
click at [231, 215] on input "Function > Privacy Set" at bounding box center [272, 213] width 166 height 15
click at [233, 214] on input "Function > Privacy Set" at bounding box center [272, 213] width 166 height 15
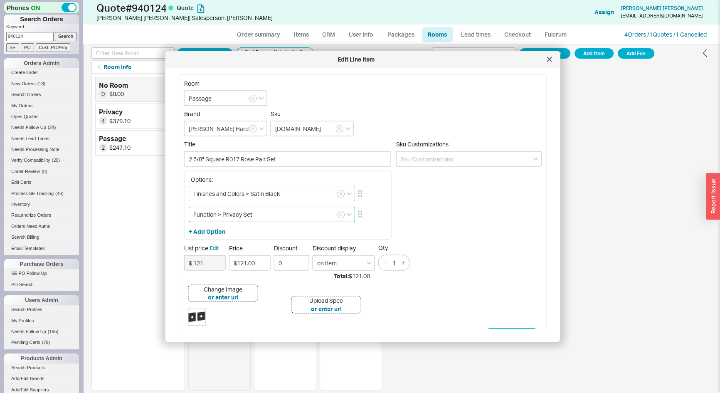
click at [226, 212] on input "Function > Privacy Set" at bounding box center [272, 213] width 166 height 15
click at [228, 245] on div "Passage Set" at bounding box center [271, 246] width 165 height 15
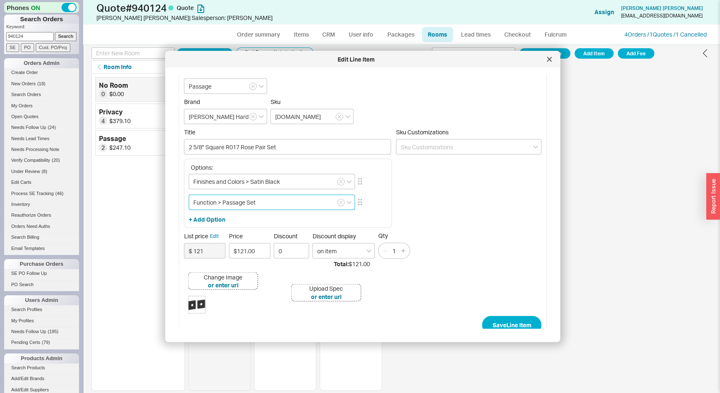
scroll to position [22, 0]
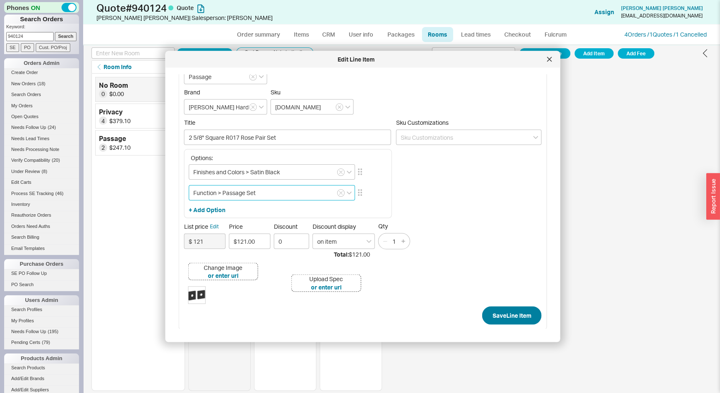
type input "Function > Passage Set"
drag, startPoint x: 495, startPoint y: 306, endPoint x: 496, endPoint y: 310, distance: 4.3
click at [496, 310] on button "Save Line Item" at bounding box center [511, 315] width 59 height 18
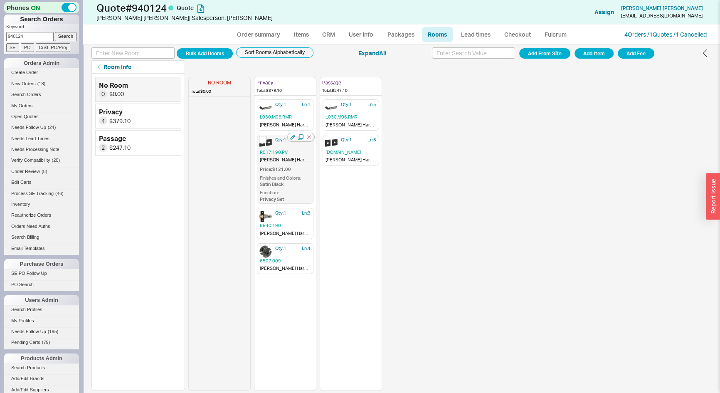
click at [279, 142] on span "Qty: 1" at bounding box center [280, 140] width 11 height 6
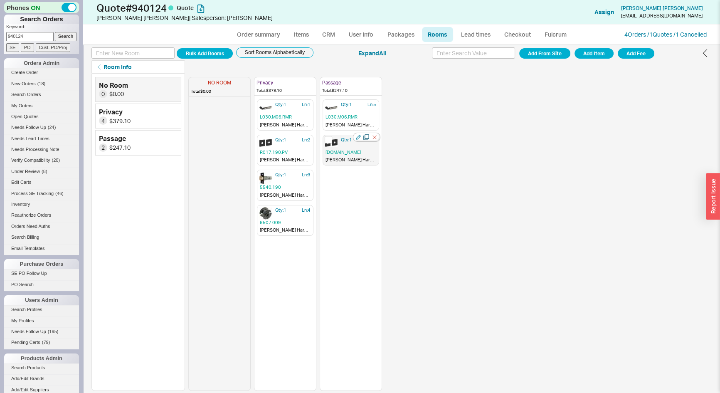
click at [366, 137] on icon "button" at bounding box center [366, 137] width 6 height 6
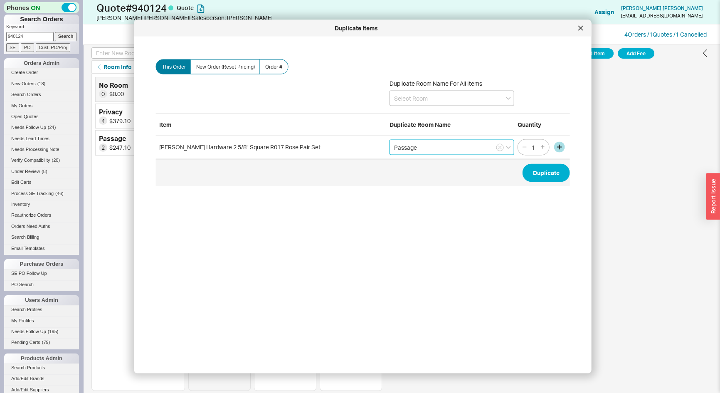
drag, startPoint x: 431, startPoint y: 146, endPoint x: 370, endPoint y: 150, distance: 60.9
click at [371, 149] on div "Baldwin Hardware 2 5/8" Square R017 Rose Pair Set Passage 1" at bounding box center [363, 147] width 414 height 23
click at [420, 165] on icon "create option Half Pair Dummy" at bounding box center [433, 164] width 79 height 7
type input "Half Pair Dummy"
click at [540, 177] on button "Duplicate" at bounding box center [546, 172] width 47 height 18
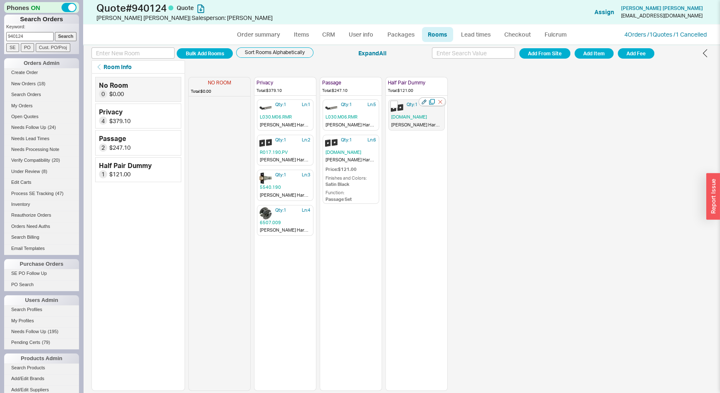
click at [425, 100] on icon "button" at bounding box center [424, 102] width 5 height 5
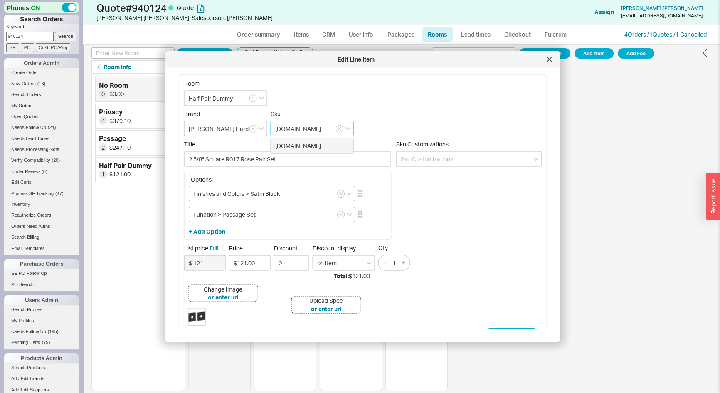
click at [308, 132] on input "R017.190.PS" at bounding box center [312, 128] width 83 height 15
type input "R017.190.IDM"
click at [304, 96] on form "Room Half Pair Dummy Brand Baldwin Hardware Sku R017.190.IDM BLD R017.190.IDM L…" at bounding box center [363, 213] width 358 height 267
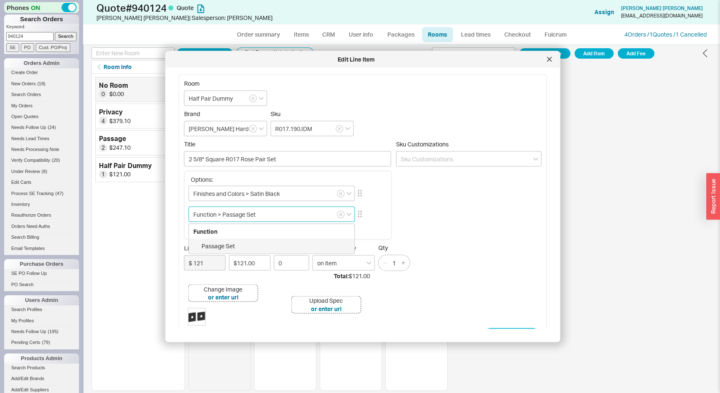
drag, startPoint x: 237, startPoint y: 213, endPoint x: 223, endPoint y: 214, distance: 14.2
click at [223, 214] on input "Function > Passage Set" at bounding box center [272, 213] width 166 height 15
click at [233, 247] on div "Half Dummy" at bounding box center [271, 246] width 165 height 15
type input "Function > Half Dummy"
click at [282, 158] on input "2 5/8" Square R017 Rose Pair Set" at bounding box center [287, 158] width 207 height 15
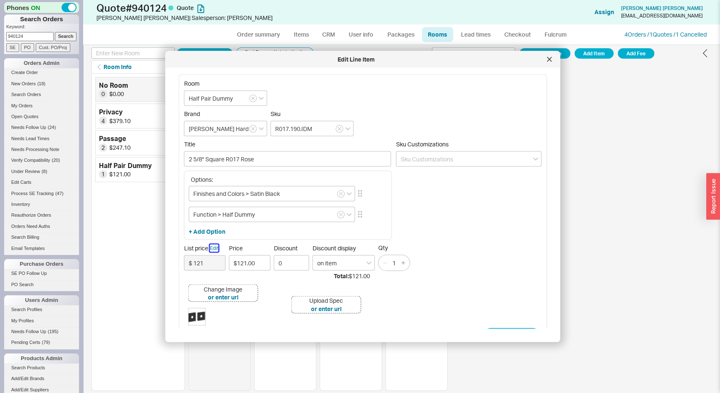
type input "2 5/8" Square R017 Rose"
click at [215, 249] on button "Edit" at bounding box center [214, 248] width 9 height 7
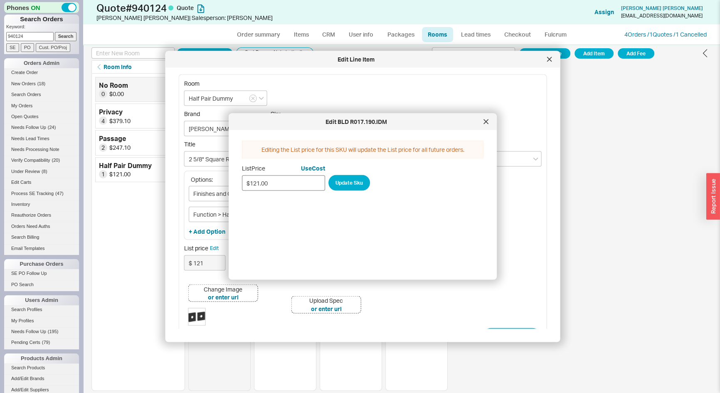
click at [277, 184] on input "$121.00" at bounding box center [283, 182] width 83 height 15
type input "$61.00"
click at [350, 185] on button "Update Sku" at bounding box center [349, 183] width 42 height 16
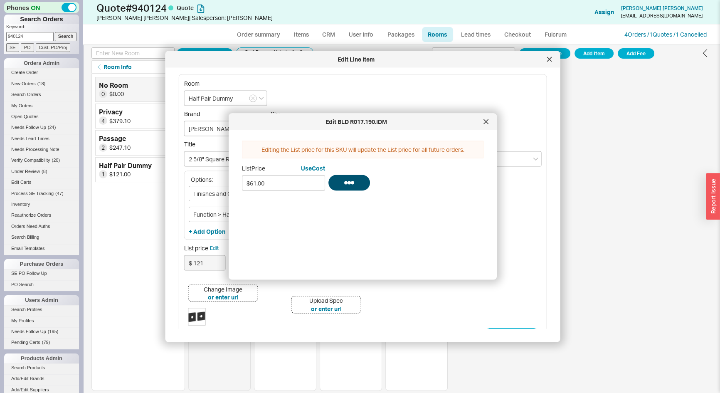
type input "$ 61"
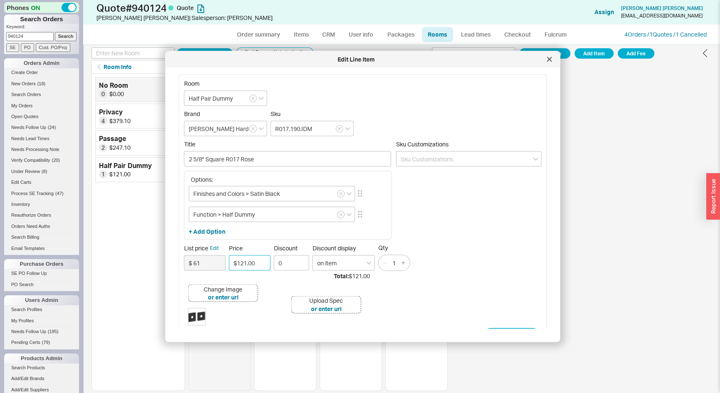
click at [259, 264] on input "$121.00" at bounding box center [250, 262] width 42 height 15
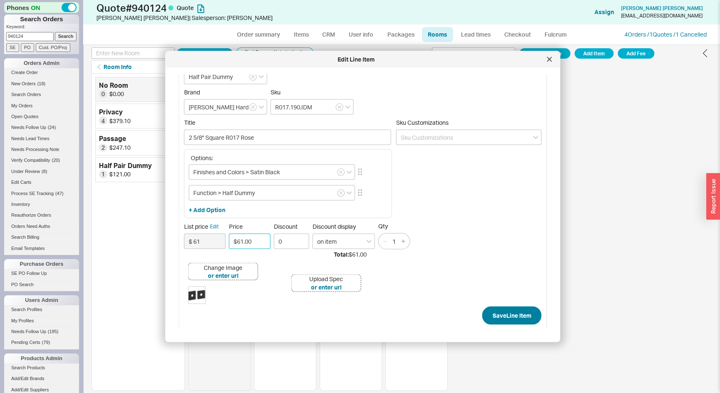
type input "$61.00"
click at [509, 313] on button "Save Line Item" at bounding box center [511, 315] width 59 height 18
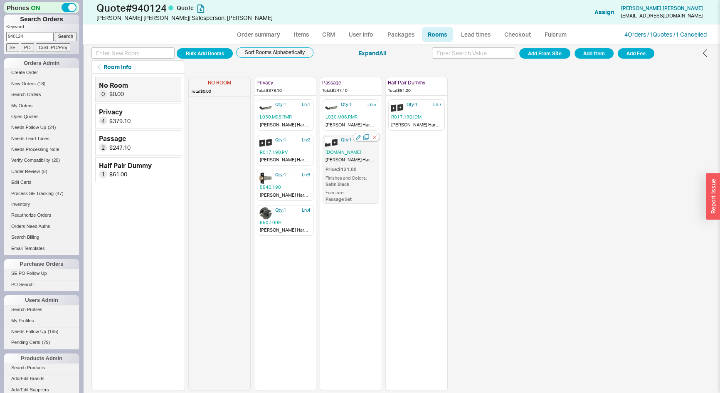
click at [341, 144] on div "Qty: 1 Ln: 6 R017.190.PS Baldwin Hardware 2 5/8" Square R017 Rose Pair Set Pric…" at bounding box center [351, 169] width 57 height 69
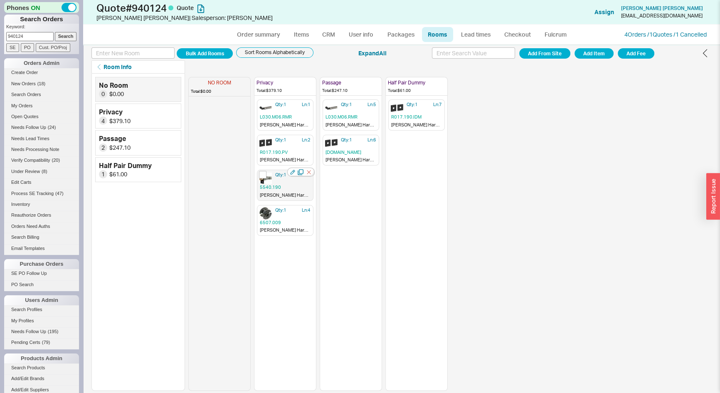
click at [294, 183] on div "Qty: 1 Ln: 3 5540.190 Baldwin Hardware Adjustable Privacy Backset Latch" at bounding box center [285, 185] width 57 height 31
click at [294, 183] on div "Qty: 1 Ln: 3 5540.190 Baldwin Hardware Adjustable Privacy Backset Latch Price: …" at bounding box center [285, 197] width 57 height 54
click at [304, 30] on link "Items" at bounding box center [301, 34] width 27 height 15
select select "3"
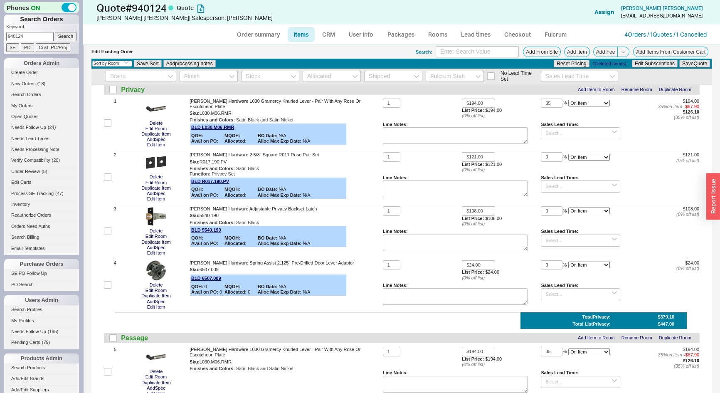
scroll to position [37, 0]
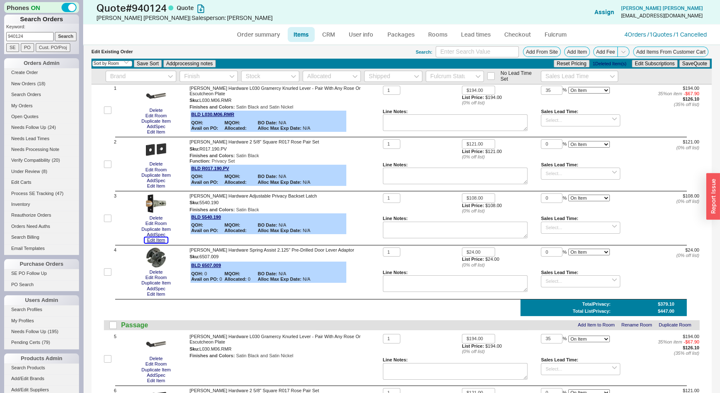
click at [160, 239] on button "Edit Item" at bounding box center [156, 239] width 23 height 5
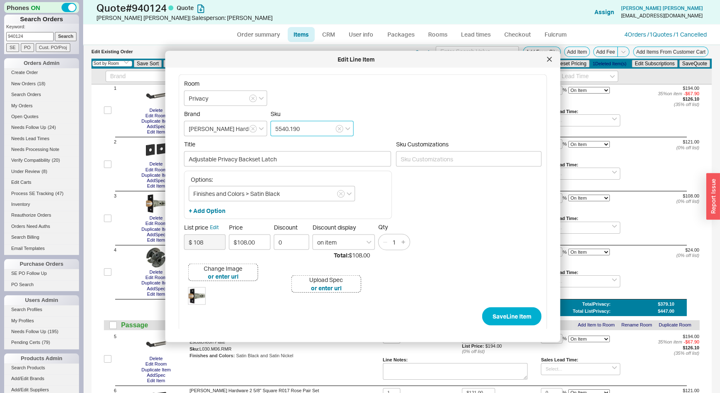
click at [301, 126] on input "5540.190" at bounding box center [312, 128] width 83 height 15
type input "5540.190.P"
type input "Privacy Adjustable Latch"
click at [337, 80] on form "Room Privacy Brand Baldwin Hardware Sku 5540.190.P Title Privacy Adjustable Lat…" at bounding box center [363, 203] width 358 height 246
click at [497, 321] on button "Save Line Item" at bounding box center [511, 316] width 59 height 18
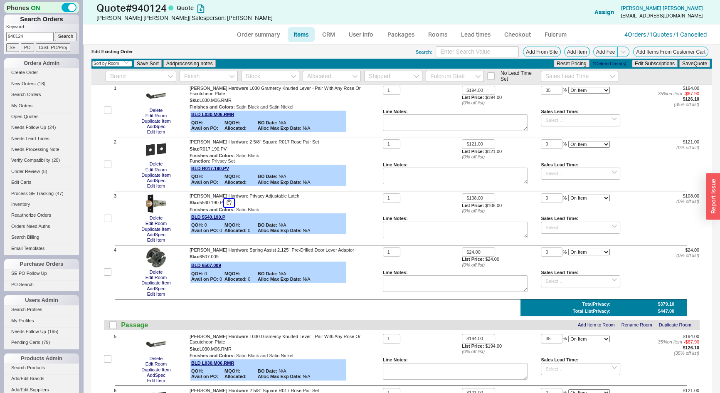
click at [228, 203] on button "button" at bounding box center [229, 203] width 10 height 8
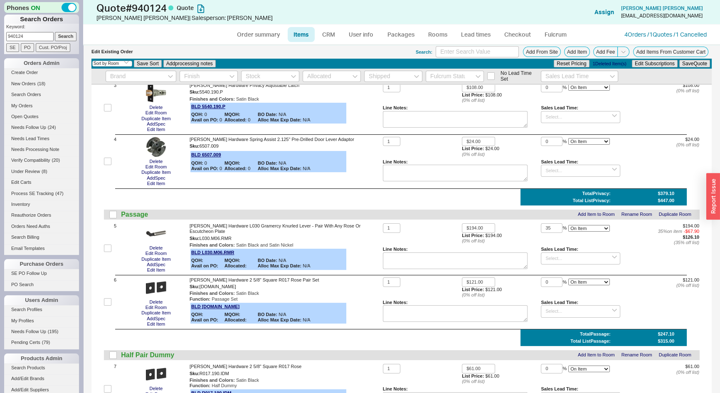
scroll to position [227, 0]
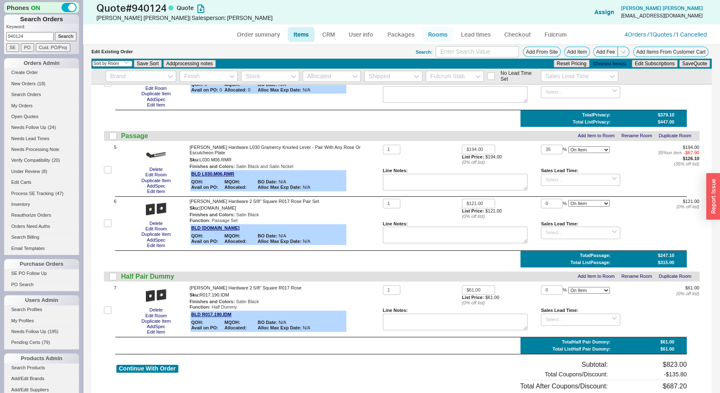
click at [442, 36] on link "Rooms" at bounding box center [437, 34] width 31 height 15
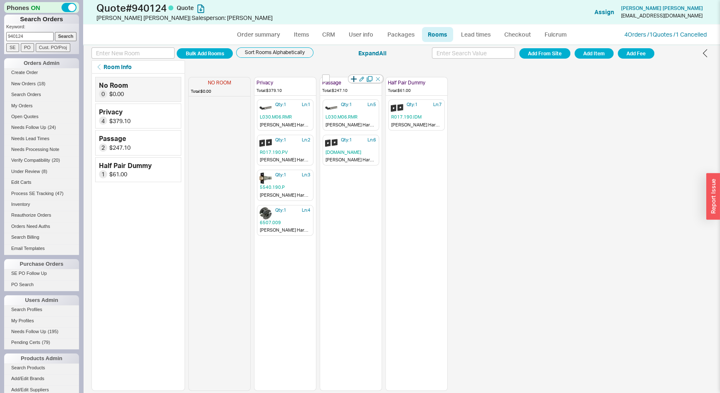
click at [353, 79] on icon "button" at bounding box center [354, 79] width 6 height 6
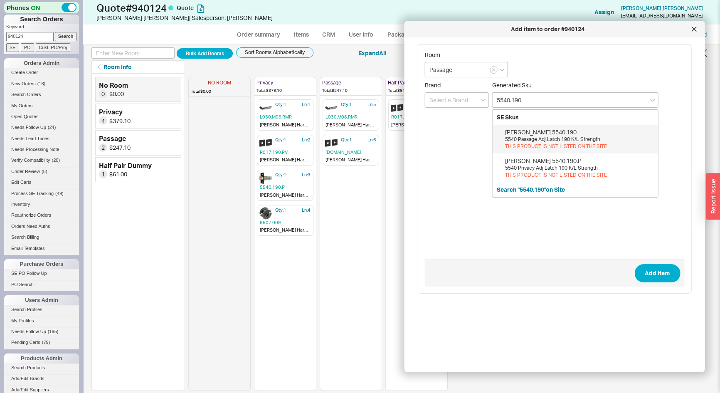
click at [542, 134] on div "Baldwin 5540.190" at bounding box center [579, 132] width 149 height 8
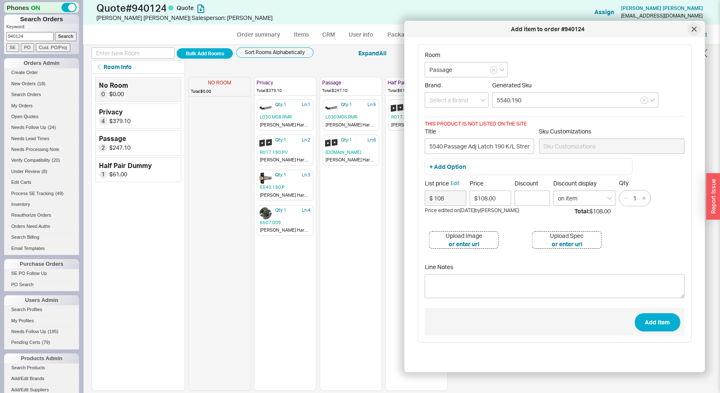
type input "5540.190"
click at [692, 26] on div at bounding box center [693, 28] width 13 height 13
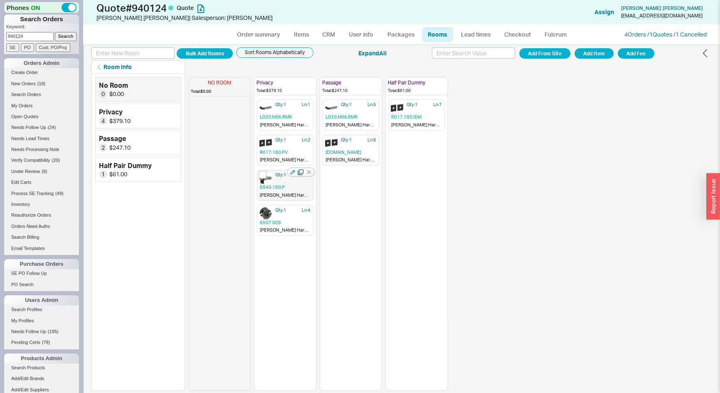
click at [301, 171] on icon "button" at bounding box center [301, 172] width 6 height 6
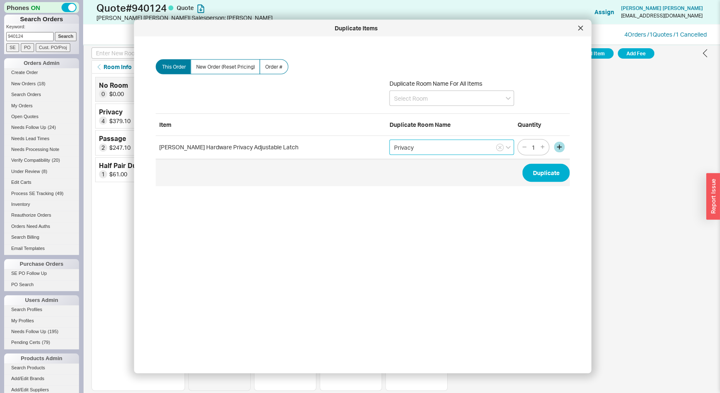
click at [438, 146] on input "Privacy" at bounding box center [452, 146] width 125 height 15
click at [413, 177] on div "Passage" at bounding box center [452, 179] width 124 height 15
type input "Passage"
click at [551, 169] on button "Duplicate" at bounding box center [546, 172] width 47 height 18
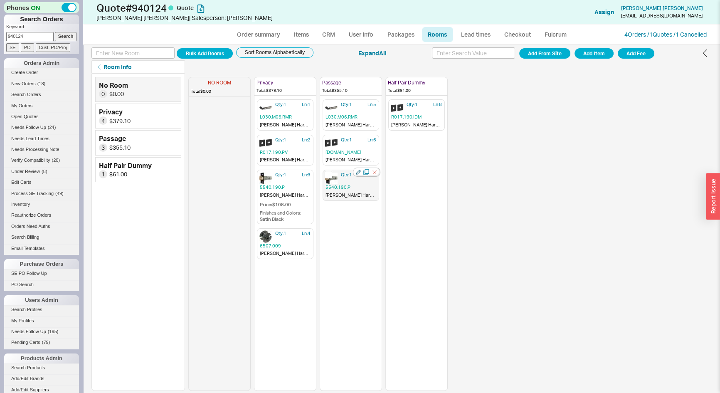
click at [358, 170] on icon "button" at bounding box center [358, 172] width 5 height 5
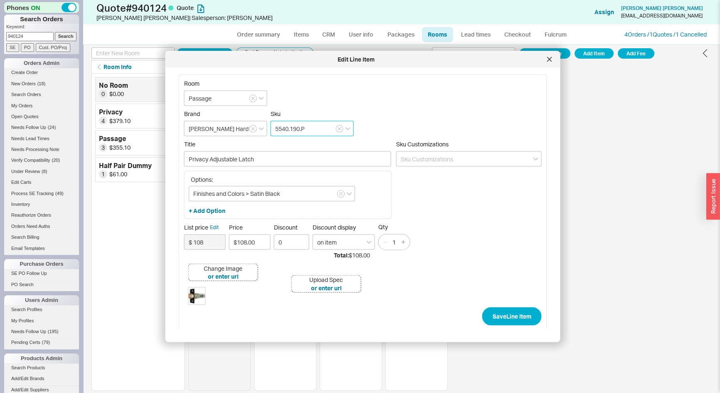
click at [304, 127] on input "5540.190.P" at bounding box center [312, 128] width 83 height 15
type input "5540.190"
click at [328, 94] on form "Room Passage Brand Baldwin Hardware Sku 5540.190 BLD 5540.190 List: $108.00 QOH…" at bounding box center [363, 203] width 358 height 246
click at [222, 158] on input "Adjustable Privacy Backset Latch" at bounding box center [287, 158] width 207 height 15
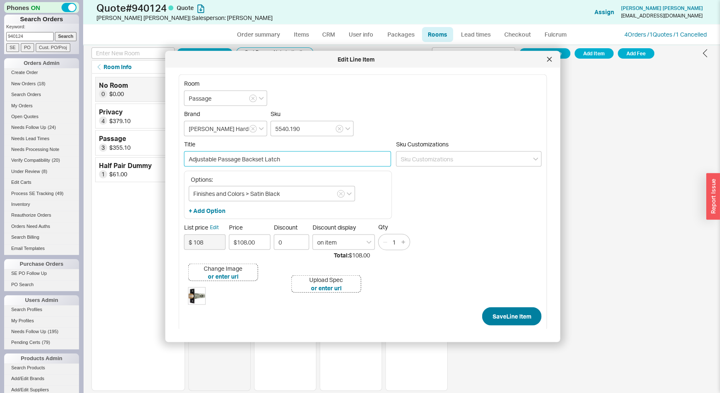
type input "Adjustable Passage Backset Latch"
click at [505, 318] on button "Save Line Item" at bounding box center [511, 316] width 59 height 18
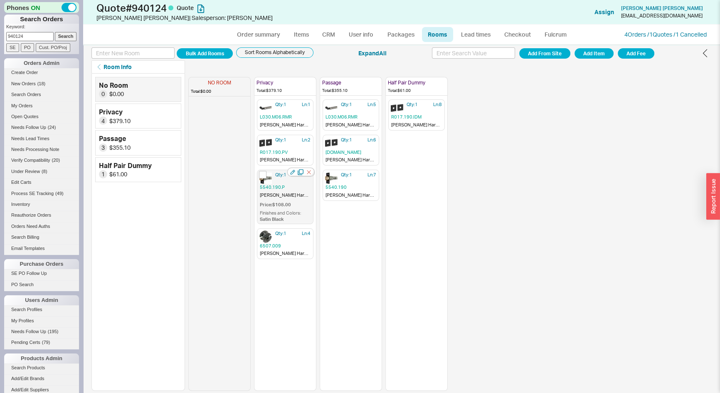
click at [273, 178] on div "Qty: 1 Ln: 3 5540.190.P Baldwin Hardware Privacy Adjustable Latch Price: $108.0…" at bounding box center [285, 197] width 57 height 54
click at [301, 206] on icon "button" at bounding box center [301, 208] width 6 height 6
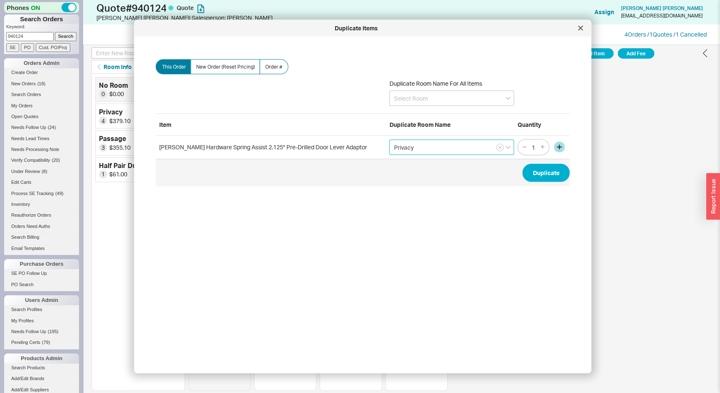
click at [422, 151] on input "Privacy" at bounding box center [452, 146] width 125 height 15
click at [410, 182] on div "Passage" at bounding box center [452, 179] width 124 height 15
type input "Passage"
click at [531, 175] on button "Duplicate" at bounding box center [546, 172] width 47 height 18
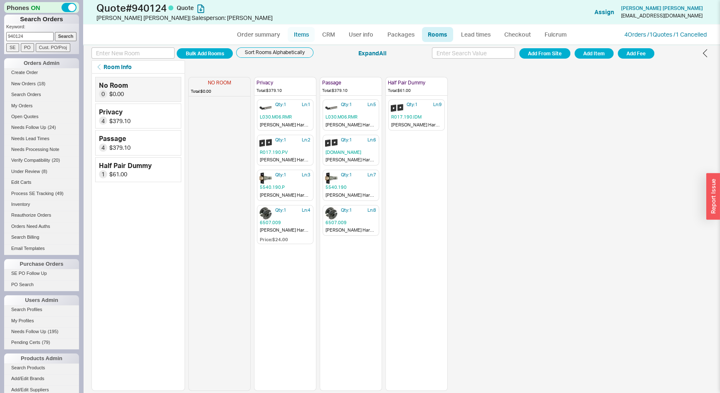
click at [312, 33] on link "Items" at bounding box center [301, 34] width 27 height 15
select select "3"
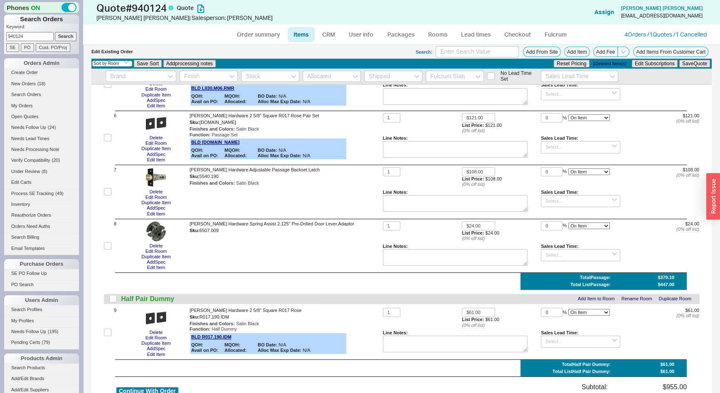
scroll to position [340, 0]
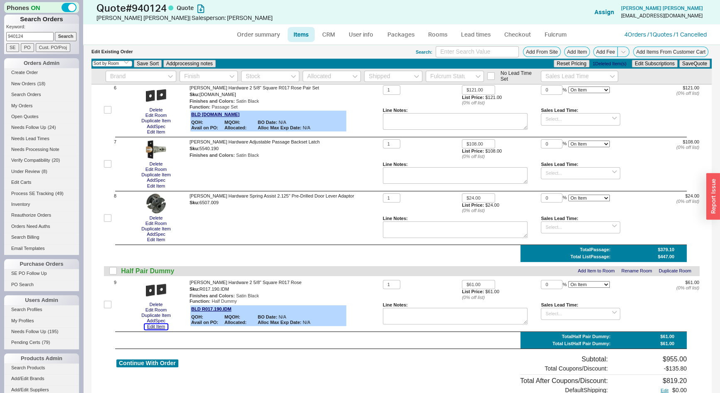
click at [161, 327] on button "Edit Item" at bounding box center [156, 326] width 23 height 5
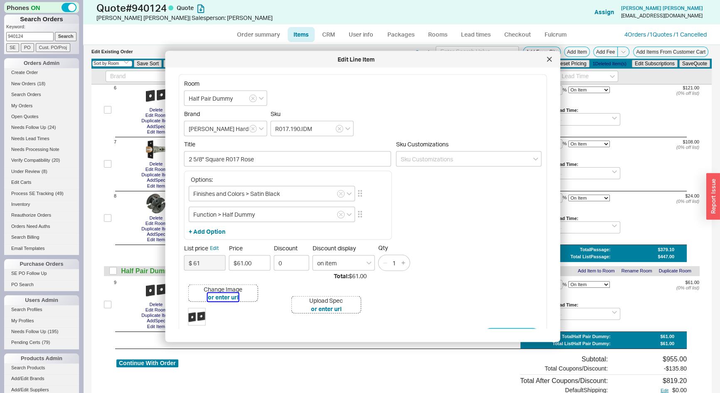
click at [222, 296] on button "or enter url" at bounding box center [223, 297] width 31 height 8
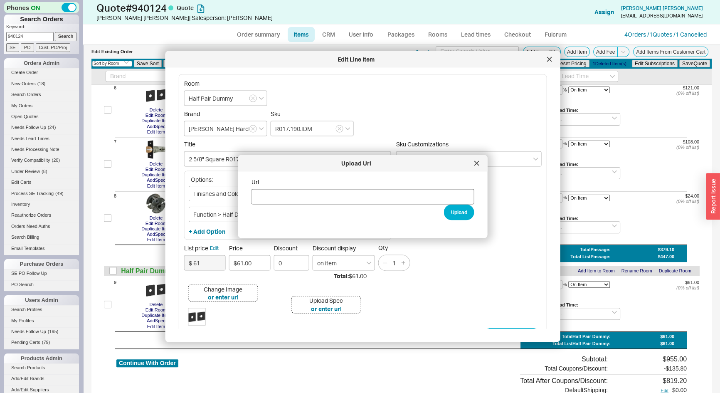
type input "https://images.baldwinhardware.com/is/image/Baldwin/r017-190-ps-fd-ips-idm-c1?$…"
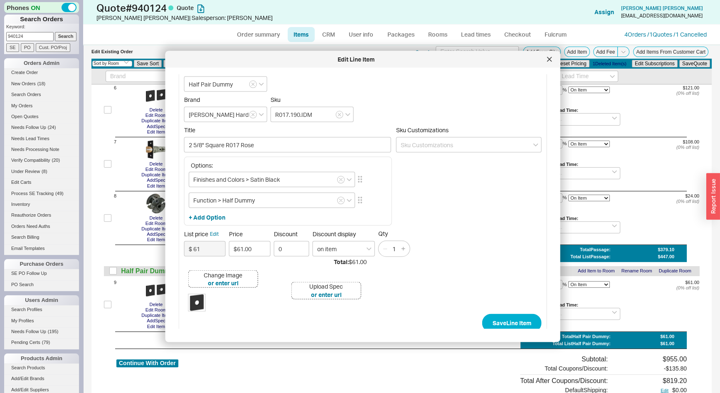
scroll to position [22, 0]
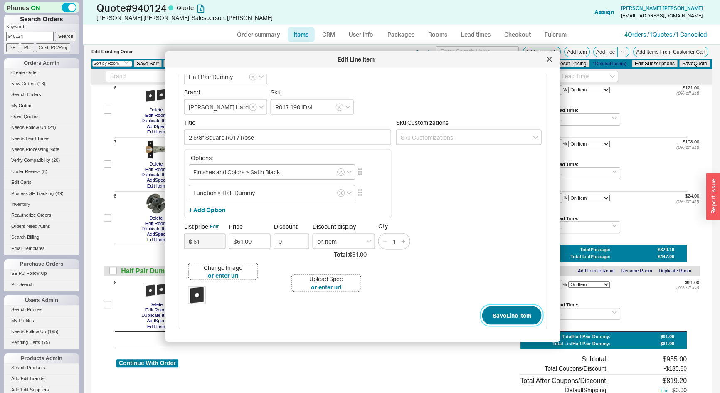
click at [521, 318] on button "Save Line Item" at bounding box center [511, 315] width 59 height 18
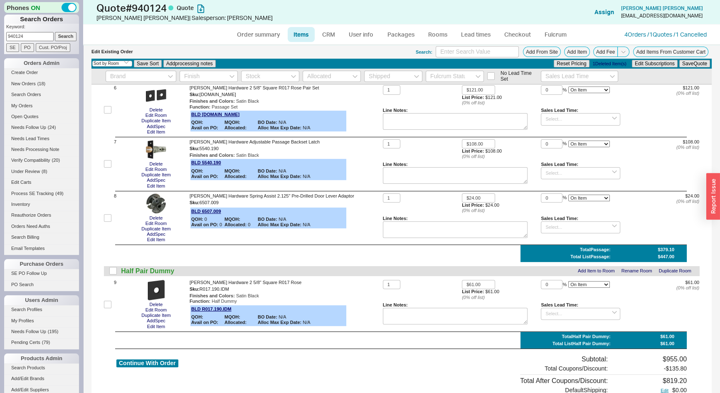
click at [299, 34] on link "Items" at bounding box center [301, 34] width 27 height 15
select select "3"
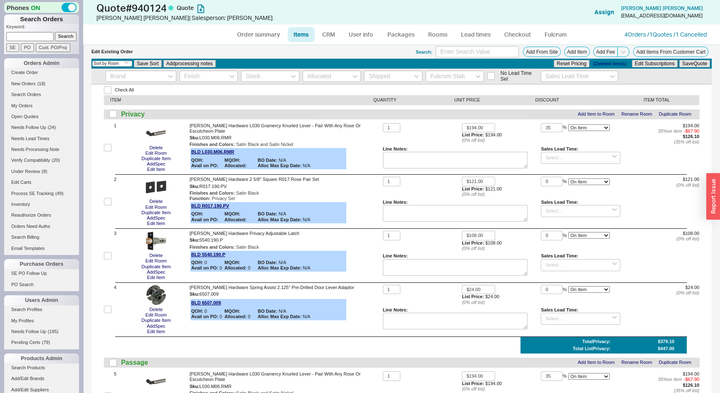
scroll to position [0, 0]
click at [239, 134] on button "button" at bounding box center [238, 138] width 10 height 8
click at [569, 54] on button "Add Item" at bounding box center [577, 52] width 26 height 10
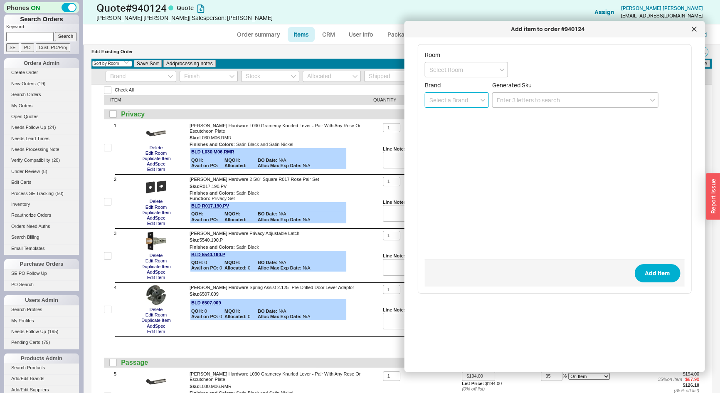
click at [447, 96] on input at bounding box center [457, 99] width 64 height 15
drag, startPoint x: 457, startPoint y: 118, endPoint x: 497, endPoint y: 102, distance: 42.9
click at [458, 118] on div "Baldwin Hardware" at bounding box center [456, 121] width 63 height 23
type input "Baldwin Hardware"
click at [507, 101] on input at bounding box center [575, 99] width 166 height 15
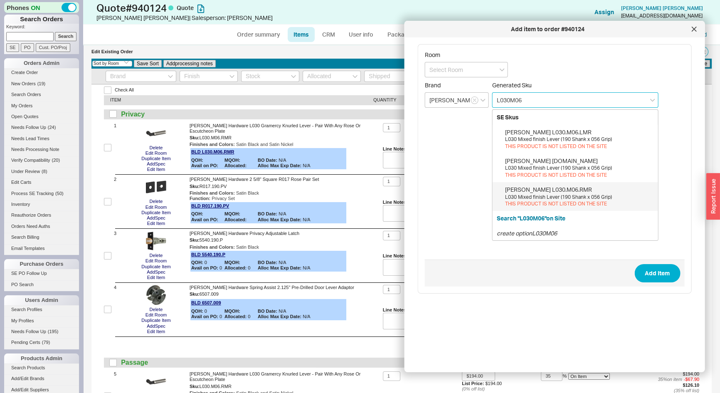
click at [556, 201] on div "THIS PRODUCT IS NOT LISTED ON THE SITE" at bounding box center [579, 203] width 149 height 7
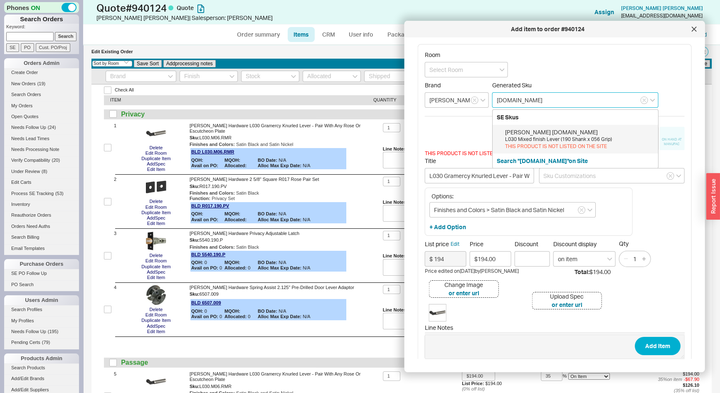
click at [545, 139] on div "L030 Mixed finish Lever (190 Shank x 056 Grip)" at bounding box center [579, 139] width 149 height 7
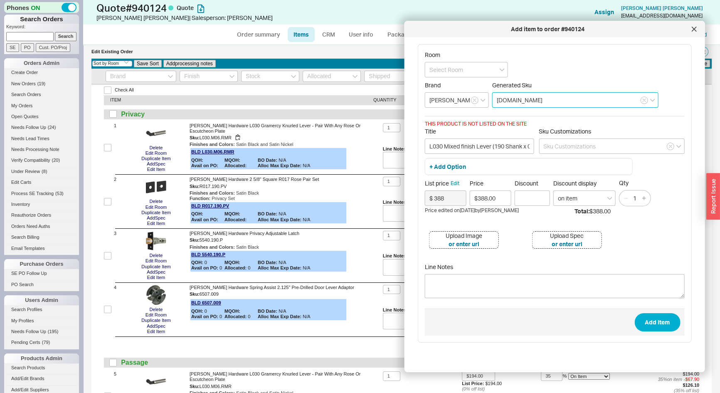
type input "L030.M06.MR"
drag, startPoint x: 375, startPoint y: 126, endPoint x: 228, endPoint y: 127, distance: 147.6
click at [228, 127] on span "Baldwin Hardware L030 Gramercy Knurled Lever - Pair With Any Rose Or Escutcheon…" at bounding box center [285, 128] width 190 height 11
copy span "L030 Gramercy Knurled Lever - Pair With Any Rose Or Escutcheon Plate"
click at [453, 146] on input "L030 Mixed finish Lever (190 Shank x 056 Grip)" at bounding box center [479, 145] width 109 height 15
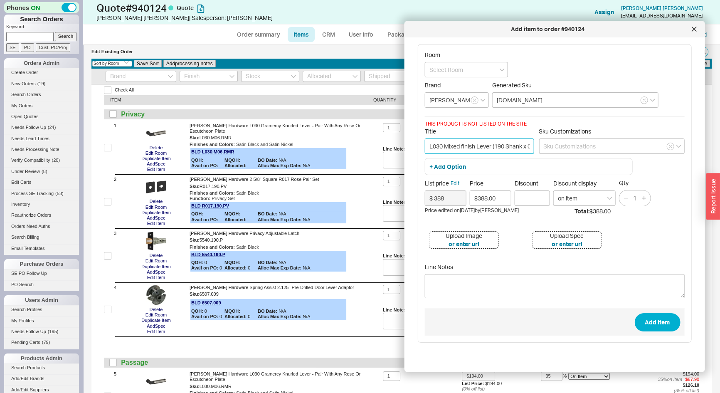
click at [453, 146] on input "L030 Mixed finish Lever (190 Shank x 056 Grip)" at bounding box center [479, 145] width 109 height 15
paste input "Gramercy Knurled Lever - Pair With Any Rose Or Escutcheon Plate"
drag, startPoint x: 453, startPoint y: 146, endPoint x: 406, endPoint y: 150, distance: 47.6
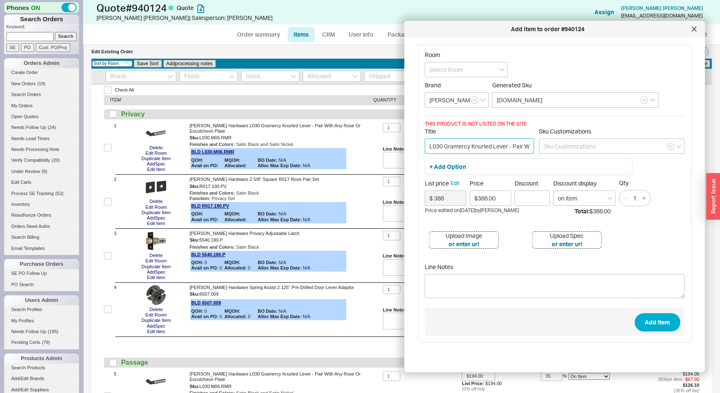
click at [406, 150] on div "Add item to order #940124 Room Brand Baldwin Hardware Generated Sku L030.M06.MR…" at bounding box center [555, 196] width 301 height 351
click at [436, 148] on input "L030 Gramercy Knurled Lever - Pair With Any Rose Or Escutcheon Plate" at bounding box center [479, 145] width 109 height 15
click at [429, 148] on input "L030 Gramercy Knurled Lever - Pair With Any Rose Or Escutcheon Plate" at bounding box center [479, 145] width 109 height 15
drag, startPoint x: 483, startPoint y: 149, endPoint x: 544, endPoint y: 144, distance: 61.7
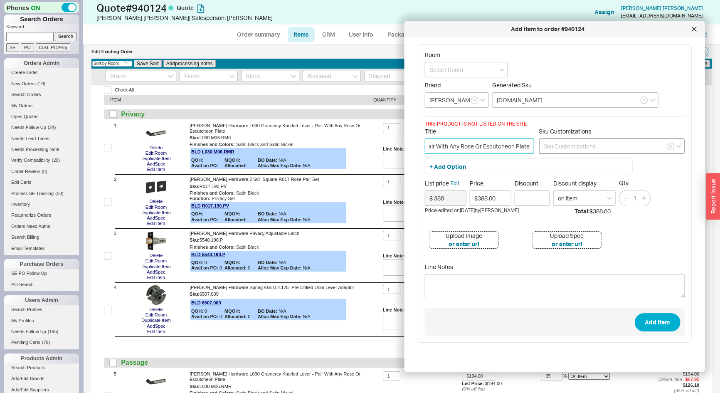
click at [544, 144] on div "Title Pair Of L030 Gramercy Knurled Lever - Pair With Any Rose Or Escutcheon Pl…" at bounding box center [555, 143] width 260 height 30
click at [509, 146] on input "Pair Of L030 Gramercy Knurled Lever - Pair With Any Rose Or Escutcheon Plate" at bounding box center [479, 145] width 109 height 15
type input "Pair Of L030 Gramercy Knurled Lever - Pair With Any Rose Or Escutcheon Plate"
drag, startPoint x: 272, startPoint y: 141, endPoint x: 237, endPoint y: 138, distance: 35.9
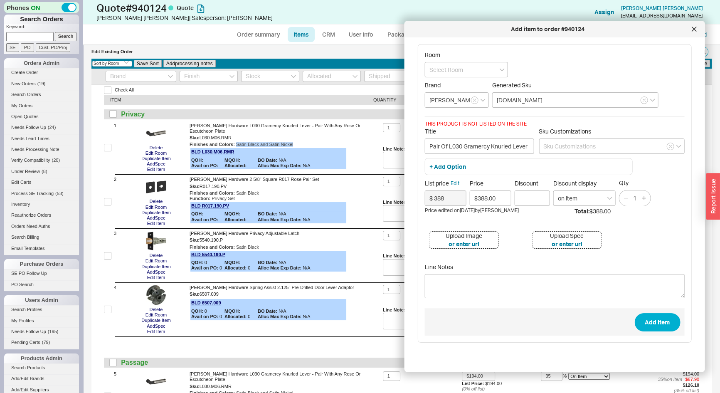
click at [237, 142] on div "Finishes and Colors : Satin Black and Satin Nickel" at bounding box center [285, 144] width 190 height 5
copy div "Satin Black and Satin Nickel"
click at [446, 167] on button "+ Add Option" at bounding box center [448, 167] width 37 height 8
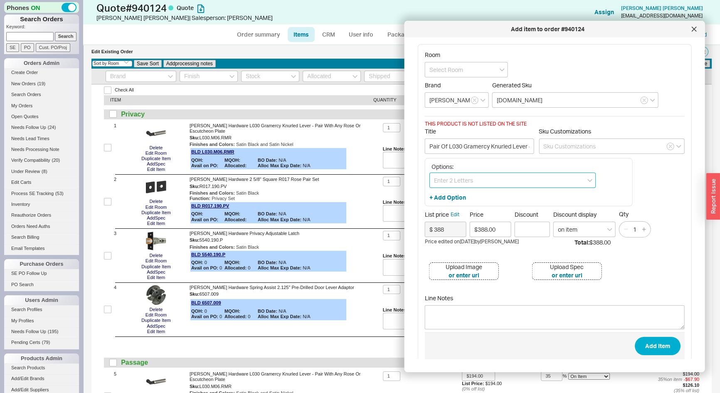
paste input "Satin Black and Satin Nickel"
click at [462, 210] on div "Satin Black and Satin Nickel" at bounding box center [512, 212] width 165 height 15
type input "Finishes and Colors > Satin Black and Satin Nickel"
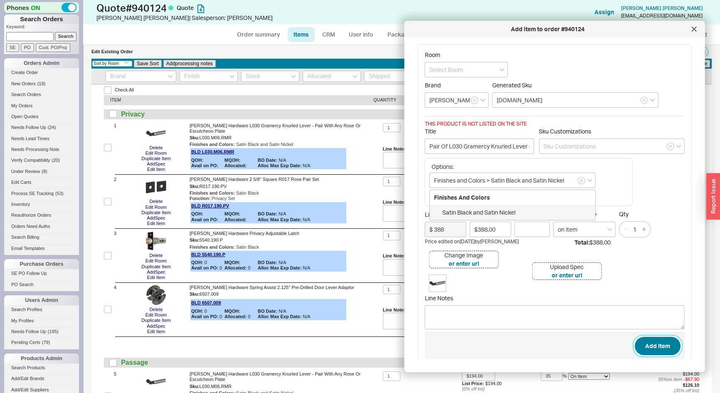
click at [650, 347] on button "Add Item" at bounding box center [658, 346] width 46 height 18
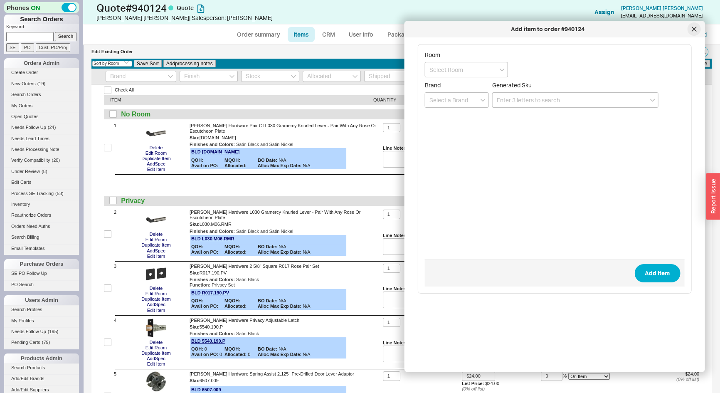
click at [693, 25] on div at bounding box center [693, 28] width 13 height 13
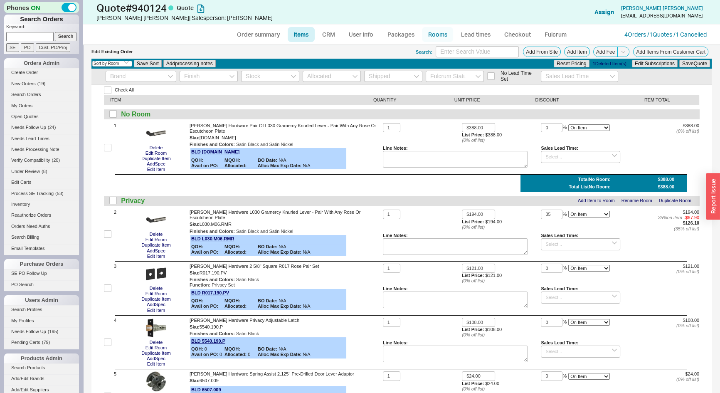
click at [428, 35] on link "Rooms" at bounding box center [437, 34] width 31 height 15
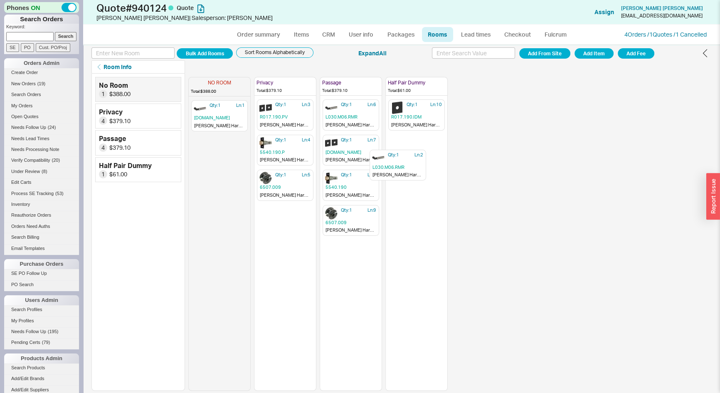
drag, startPoint x: 274, startPoint y: 112, endPoint x: 403, endPoint y: 153, distance: 135.1
click at [403, 153] on div "NO ROOM Total: $388.00 Qty: 1 Ln: 1 L030.M06.MR Baldwin Hardware Pair Of L030 G…" at bounding box center [317, 232] width 259 height 317
click at [423, 136] on icon "button" at bounding box center [424, 137] width 5 height 5
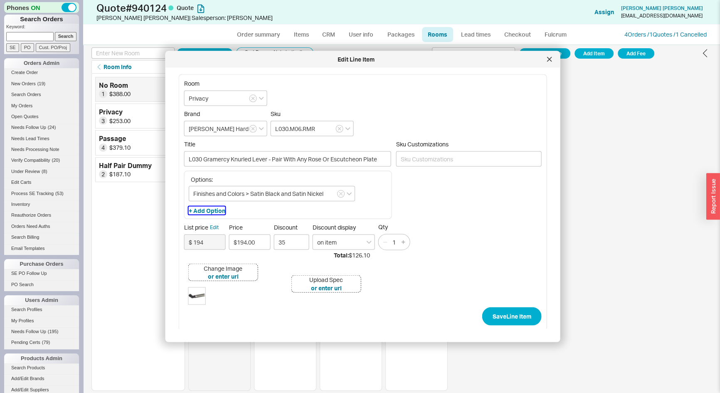
click at [220, 210] on button "+ Add Option" at bounding box center [207, 210] width 37 height 8
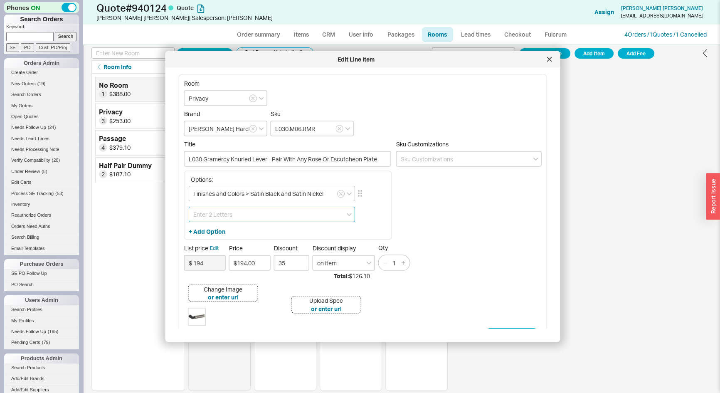
click at [220, 210] on input at bounding box center [272, 213] width 166 height 15
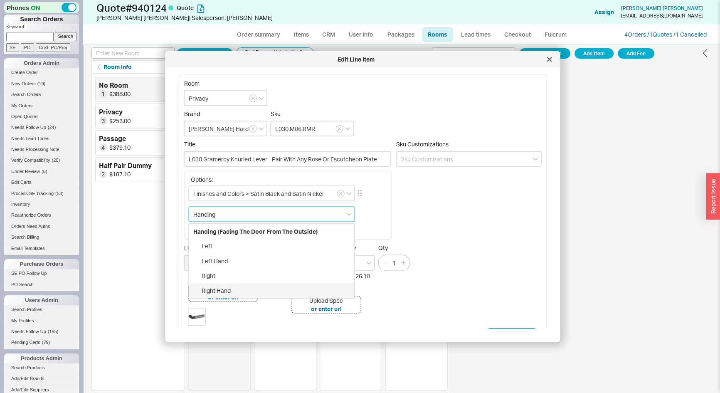
click at [212, 289] on div "Right Hand" at bounding box center [271, 290] width 165 height 15
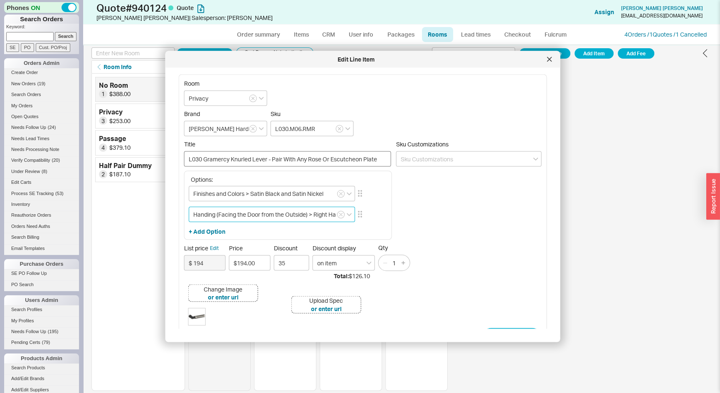
type input "Handing (Facing the Door from the Outside) > Right Hand"
click at [273, 158] on input "L030 Gramercy Knurled Lever - Pair With Any Rose Or Escutcheon Plate" at bounding box center [287, 158] width 207 height 15
click at [252, 155] on input "L030 Gramercy Knurled Lever - With Any Rose Or Escutcheon Plate" at bounding box center [287, 158] width 207 height 15
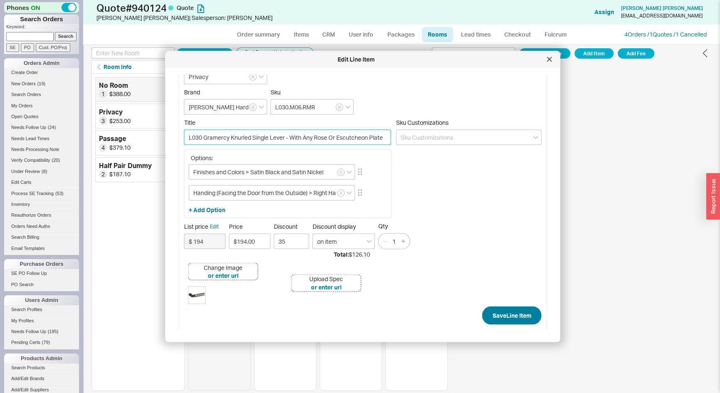
type input "L030 Gramercy Knurled Single Lever - With Any Rose Or Escutcheon Plate"
click at [505, 312] on button "Save Line Item" at bounding box center [511, 315] width 59 height 18
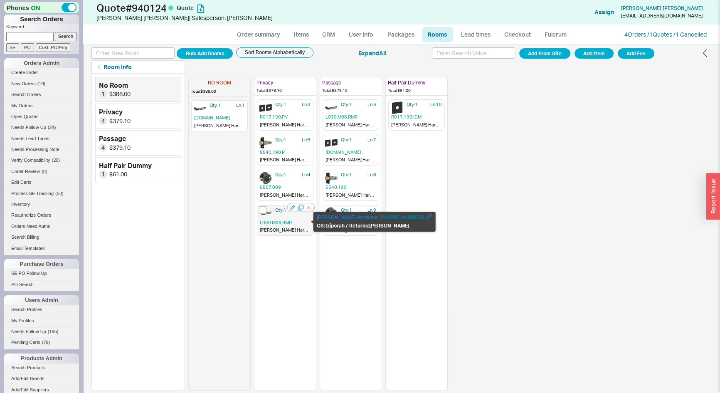
click at [285, 220] on span "L030.M06.RMR" at bounding box center [285, 223] width 51 height 6
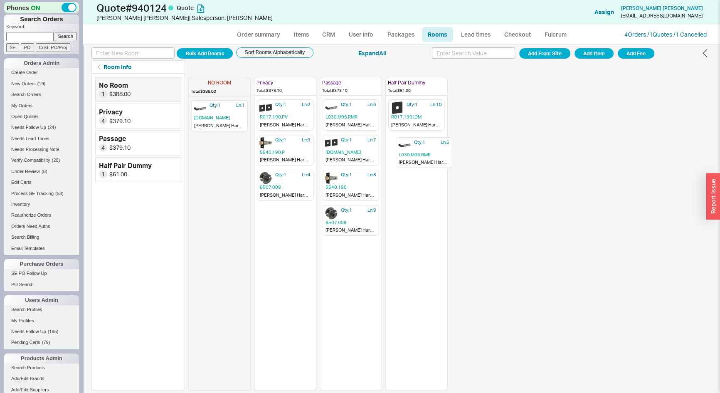
drag, startPoint x: 279, startPoint y: 216, endPoint x: 418, endPoint y: 154, distance: 152.5
click at [419, 153] on div "NO ROOM Total: $388.00 Qty: 1 Ln: 1 L030.M06.MR Baldwin Hardware Pair Of L030 G…" at bounding box center [317, 232] width 259 height 317
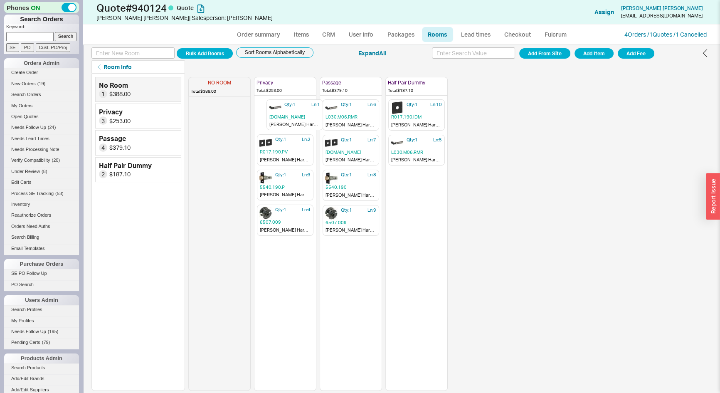
drag, startPoint x: 261, startPoint y: 121, endPoint x: 373, endPoint y: 102, distance: 113.8
click at [284, 108] on div "NO ROOM Total: $388.00 Qty: 1 Ln: 1 L030.M06.MR Baldwin Hardware Pair Of L030 G…" at bounding box center [317, 232] width 259 height 317
click at [375, 100] on icon "button" at bounding box center [374, 102] width 8 height 8
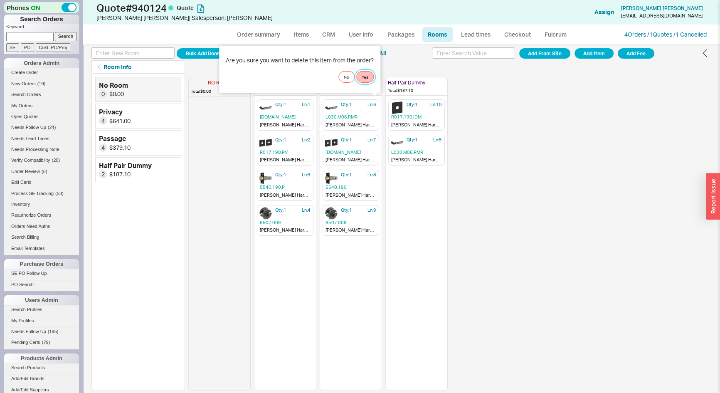
click at [368, 75] on button "Yes" at bounding box center [364, 77] width 17 height 12
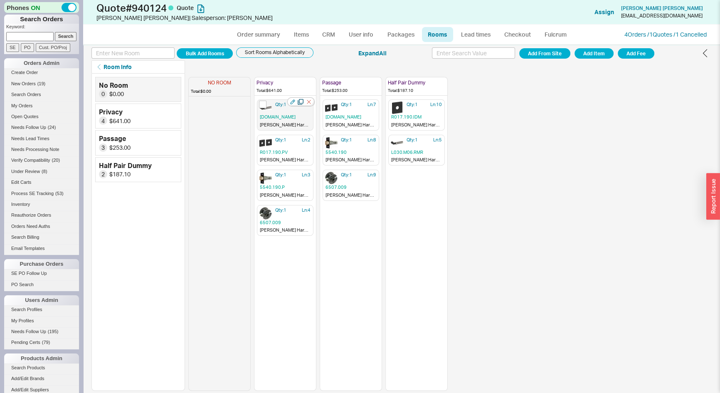
click at [303, 99] on icon "button" at bounding box center [301, 102] width 6 height 6
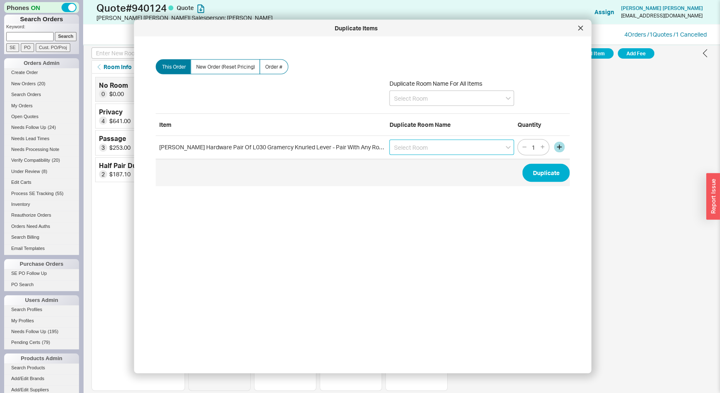
click at [436, 145] on input at bounding box center [452, 146] width 125 height 15
click at [418, 180] on div "Passage" at bounding box center [452, 179] width 124 height 15
type input "Passage"
click at [523, 174] on button "Duplicate" at bounding box center [546, 172] width 47 height 18
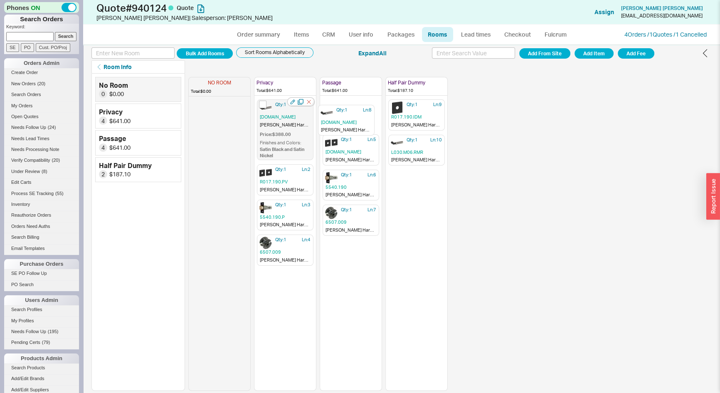
drag, startPoint x: 351, startPoint y: 221, endPoint x: 297, endPoint y: 115, distance: 118.6
click at [343, 121] on div "NO ROOM Total: $0.00 Privacy Total: $641.00 Qty: 1 Ln: 1 L030.M06.MR Baldwin Ha…" at bounding box center [317, 232] width 259 height 317
click at [277, 110] on div "Qty: 1 Ln: 1 L030.M06.MR Baldwin Hardware Pair Of L030 Gramercy Knurled Lever -…" at bounding box center [285, 129] width 57 height 61
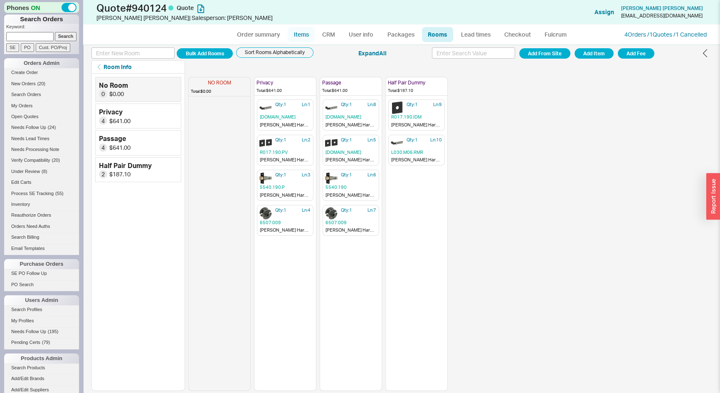
click at [299, 36] on link "Items" at bounding box center [301, 34] width 27 height 15
select select "3"
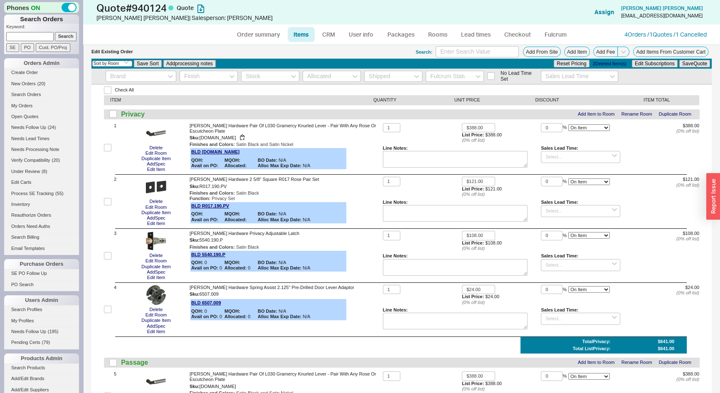
scroll to position [486, 0]
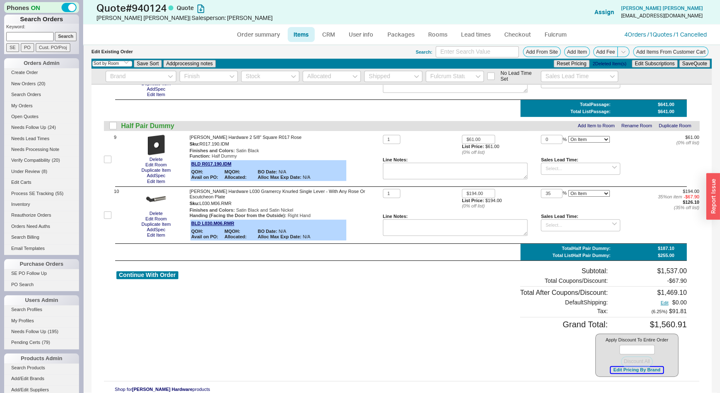
click at [647, 370] on button "Edit Pricing By Brand" at bounding box center [637, 370] width 52 height 6
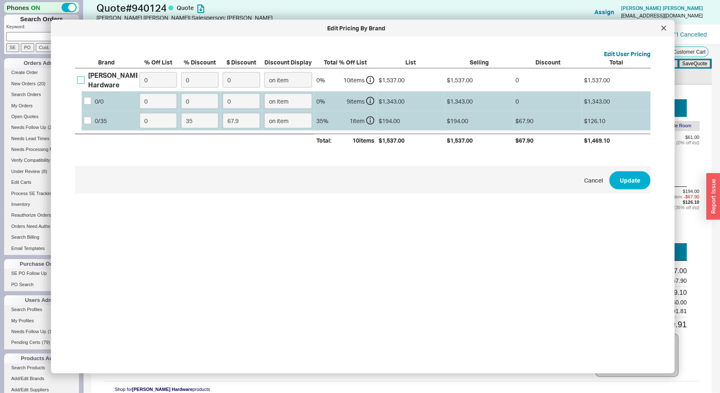
click at [80, 79] on input "Baldwin Hardware" at bounding box center [80, 79] width 7 height 7
checkbox input "true"
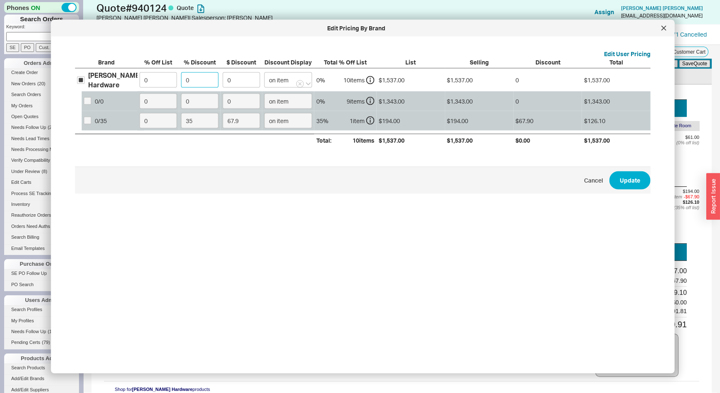
click at [190, 78] on input "0" at bounding box center [199, 79] width 37 height 15
type input "3"
type input "46.11"
type input "35"
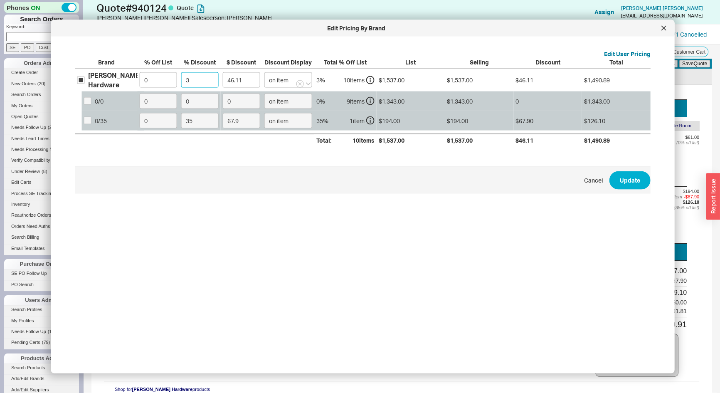
type input "537.95"
type input "35"
click at [637, 180] on button "Update" at bounding box center [630, 180] width 41 height 18
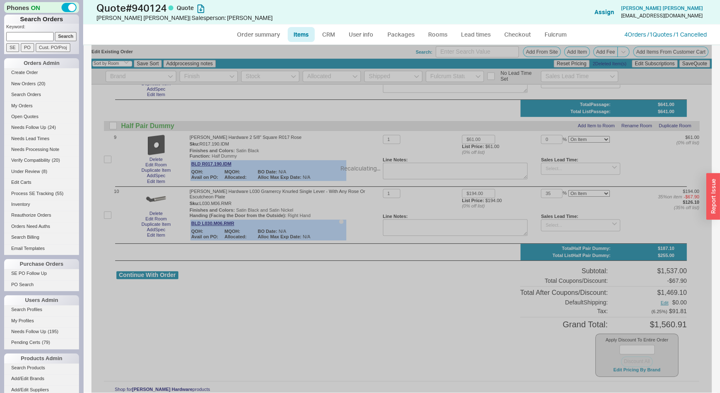
type input "35"
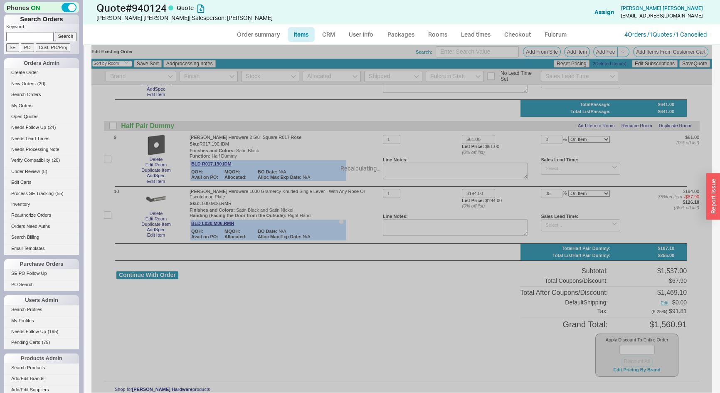
type input "35"
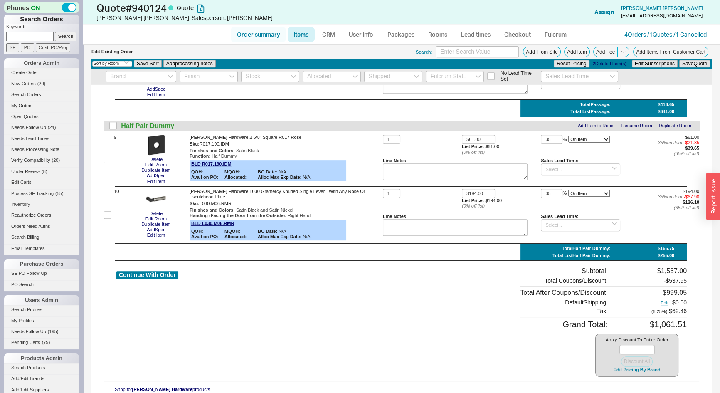
click at [249, 35] on link "Order summary" at bounding box center [258, 34] width 55 height 15
select select "*"
select select "3"
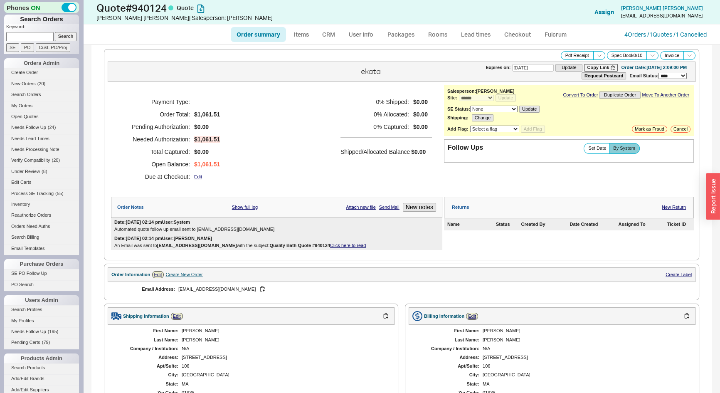
click at [330, 246] on link "Click here to read" at bounding box center [348, 245] width 36 height 5
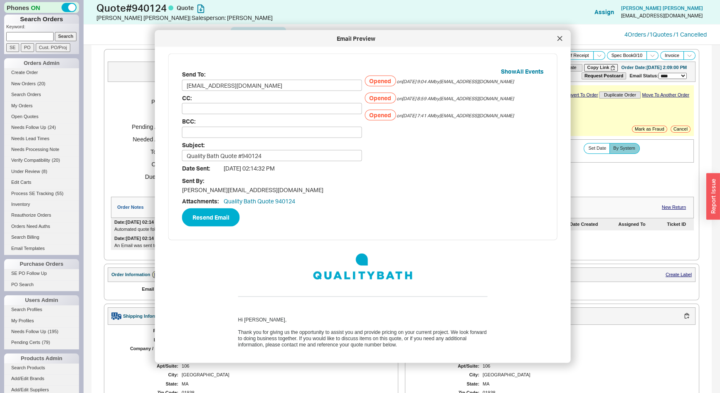
drag, startPoint x: 556, startPoint y: 40, endPoint x: 383, endPoint y: 52, distance: 173.0
click at [553, 40] on div at bounding box center [559, 38] width 13 height 13
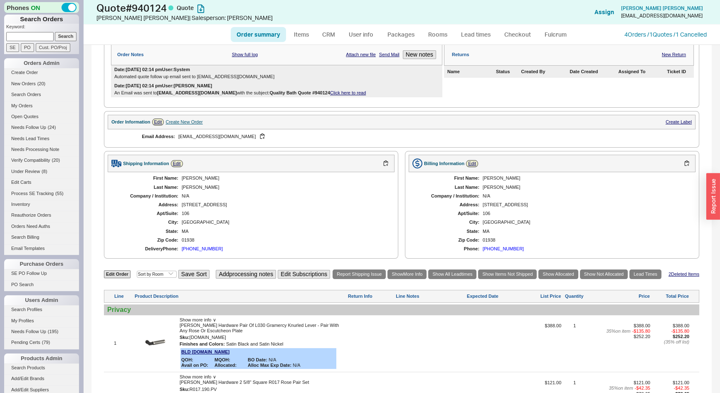
scroll to position [151, 0]
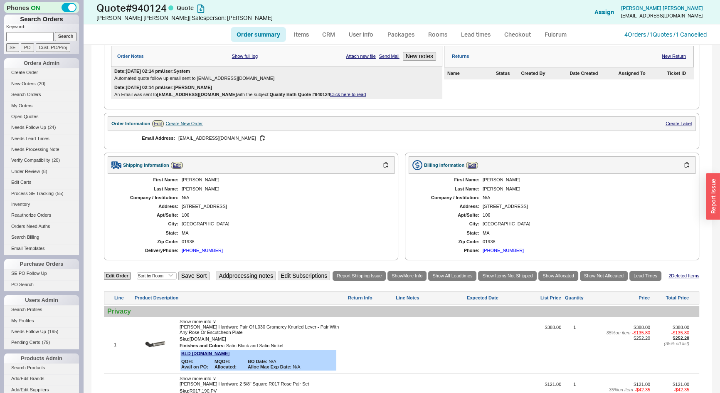
click at [330, 94] on link "Click here to read" at bounding box center [348, 94] width 36 height 5
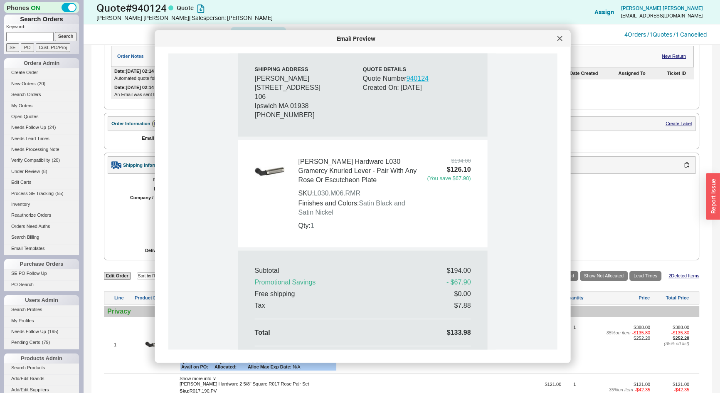
scroll to position [605, 0]
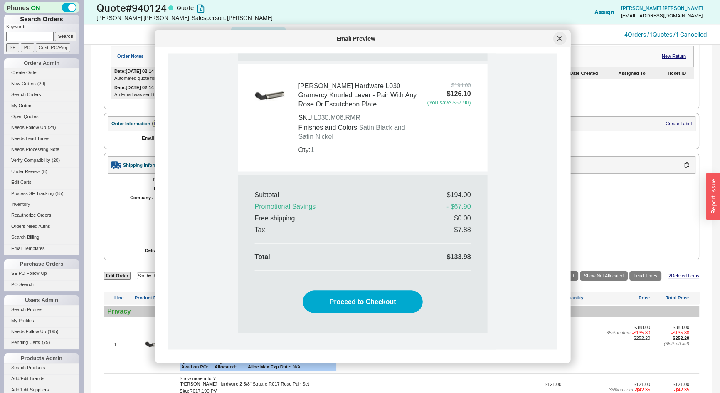
click at [556, 37] on div at bounding box center [559, 38] width 13 height 13
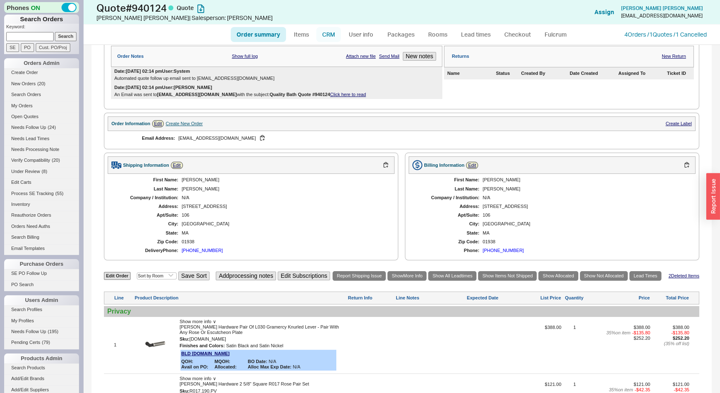
click at [322, 39] on link "CRM" at bounding box center [328, 34] width 25 height 15
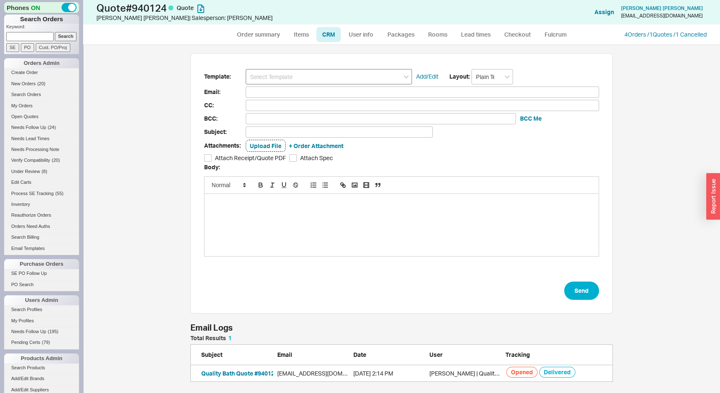
scroll to position [342, 631]
click at [324, 80] on input at bounding box center [329, 76] width 166 height 15
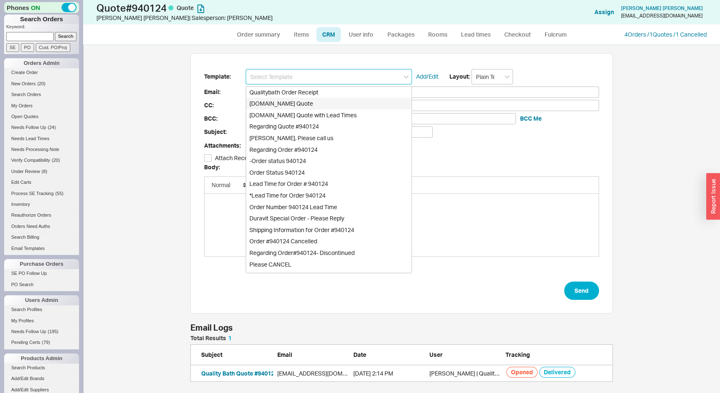
drag, startPoint x: 306, startPoint y: 105, endPoint x: 358, endPoint y: 125, distance: 55.3
click at [309, 106] on div "Qualitybath.com Quote" at bounding box center [328, 104] width 165 height 12
type input "Qualitybath.com Quote"
type input "Receipt"
type input "mtmslg@yahoo.com"
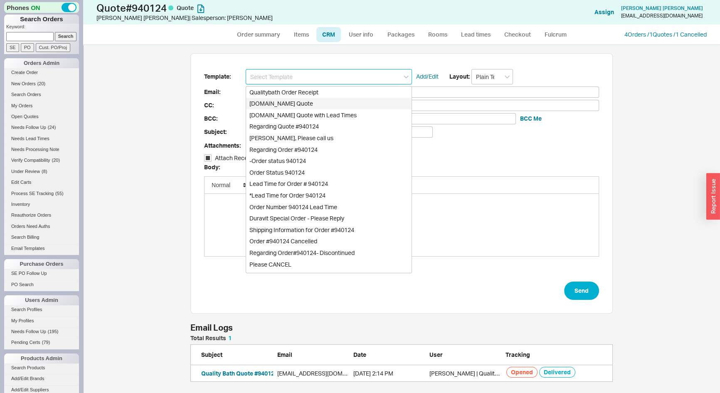
type input "mtmslg@yahoo.com"
type input "Quality Bath Quote #940124"
checkbox input "true"
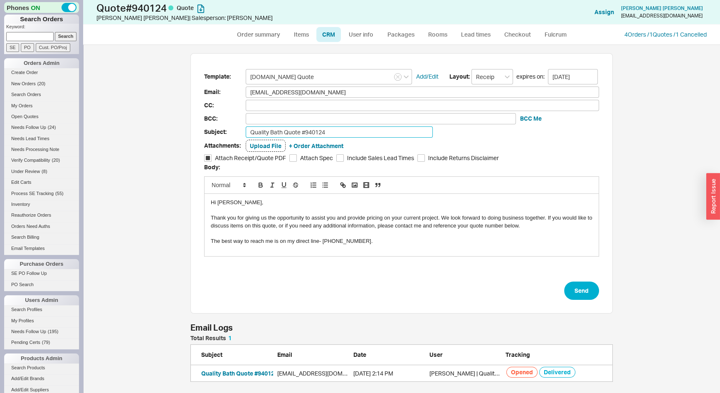
click at [361, 129] on input "Quality Bath Quote #940124" at bounding box center [339, 131] width 187 height 11
type input "Quality Bath Quote #940124 - Revised"
drag, startPoint x: 572, startPoint y: 299, endPoint x: 436, endPoint y: 304, distance: 136.0
click at [445, 306] on div "Template: Qualitybath.com Quote Add/Edit Layout: Receipt expires on: 10/03/2025…" at bounding box center [401, 183] width 422 height 261
click at [254, 371] on button "Quality Bath Quote #940124" at bounding box center [239, 373] width 77 height 8
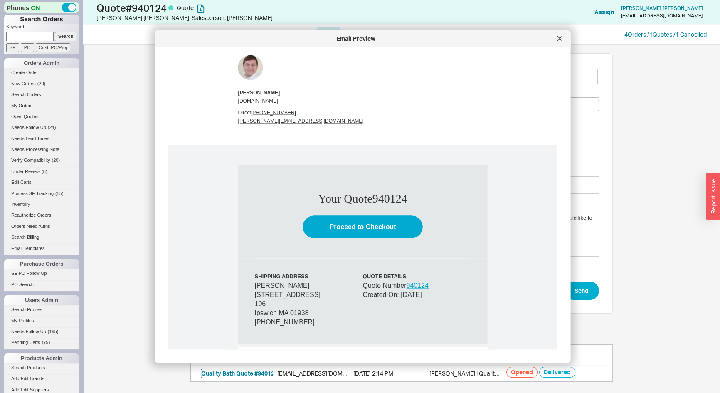
scroll to position [294, 0]
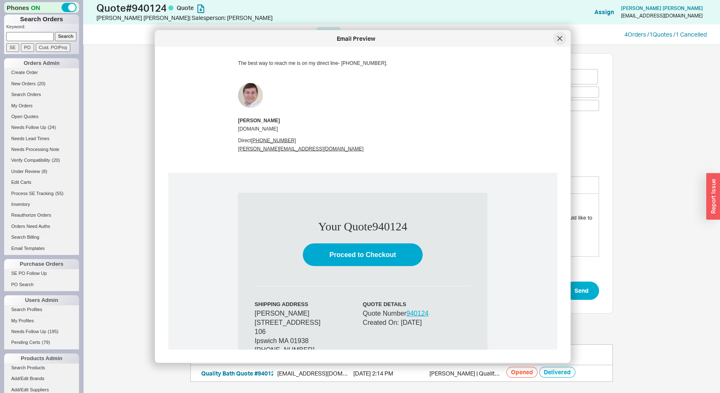
click at [562, 37] on div at bounding box center [559, 38] width 13 height 13
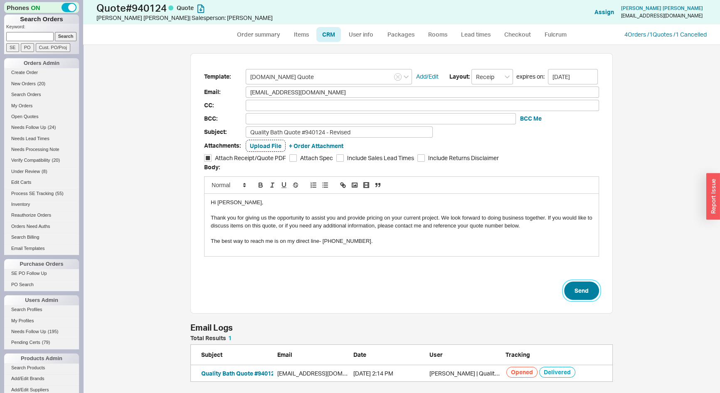
click at [578, 287] on button "Send" at bounding box center [581, 291] width 35 height 18
select select "*"
select select "3"
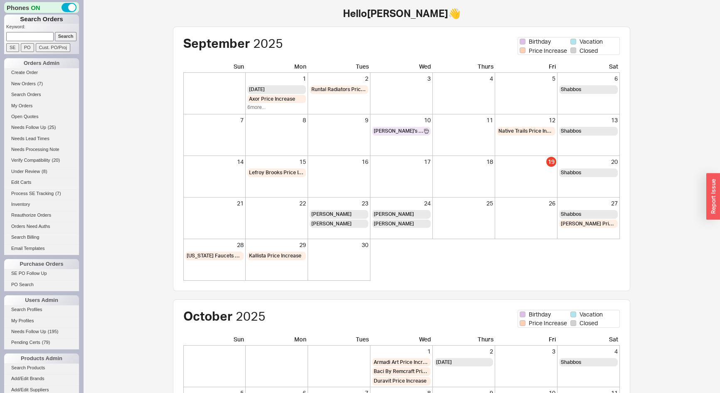
click at [45, 36] on input at bounding box center [29, 36] width 47 height 9
type input "939177"
click at [55, 32] on input "Search" at bounding box center [66, 36] width 22 height 9
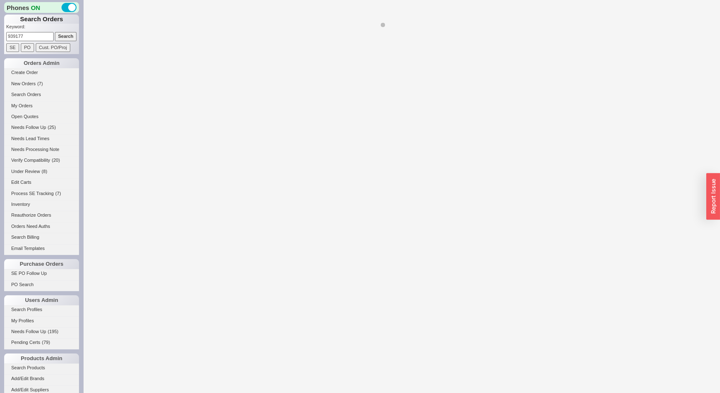
select select "LOW"
select select "3"
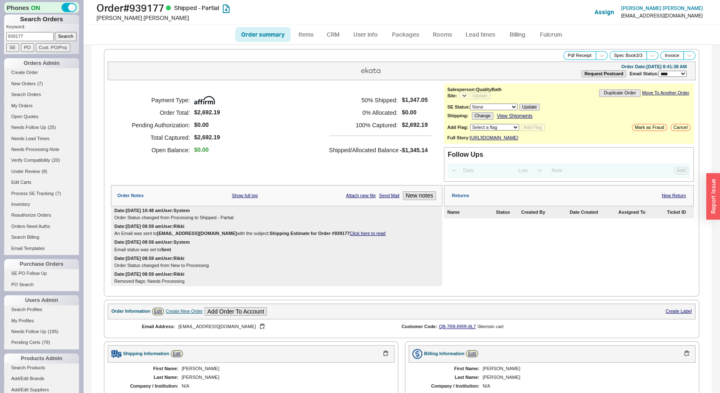
select select "*"
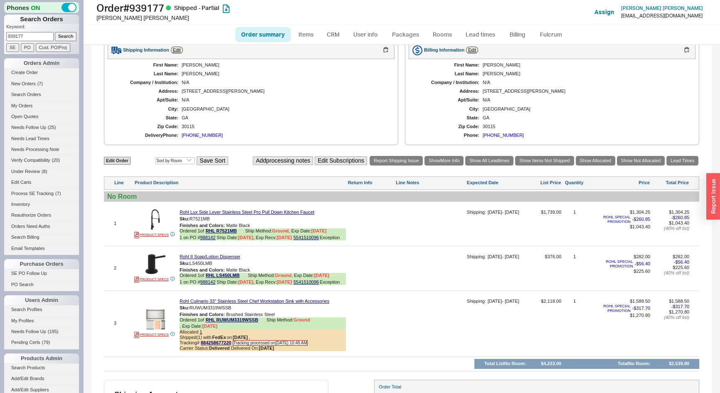
scroll to position [379, 0]
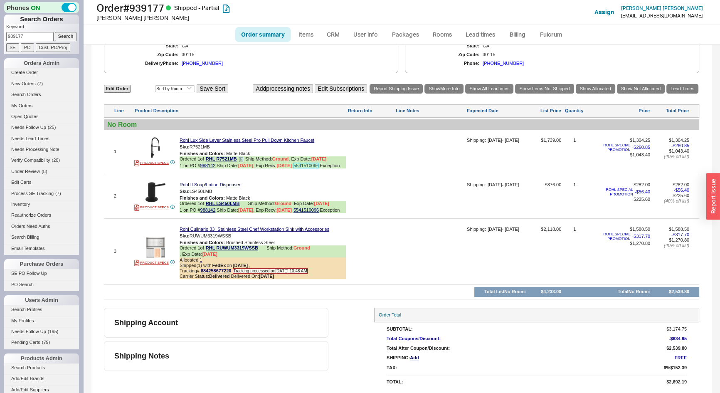
click at [306, 165] on link "5541510096" at bounding box center [306, 165] width 25 height 5
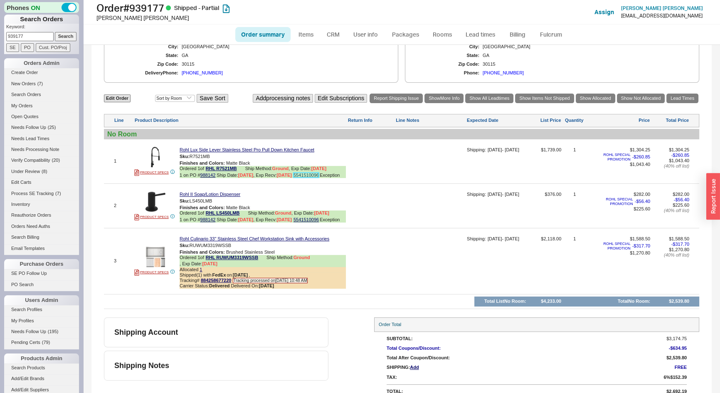
scroll to position [341, 0]
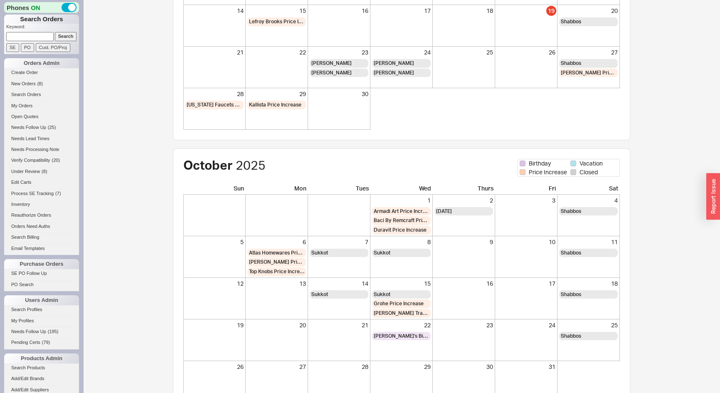
scroll to position [179, 0]
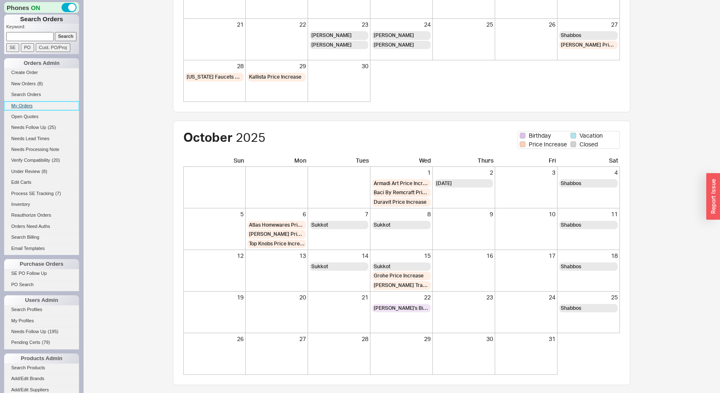
click at [20, 105] on link "My Orders" at bounding box center [41, 105] width 75 height 9
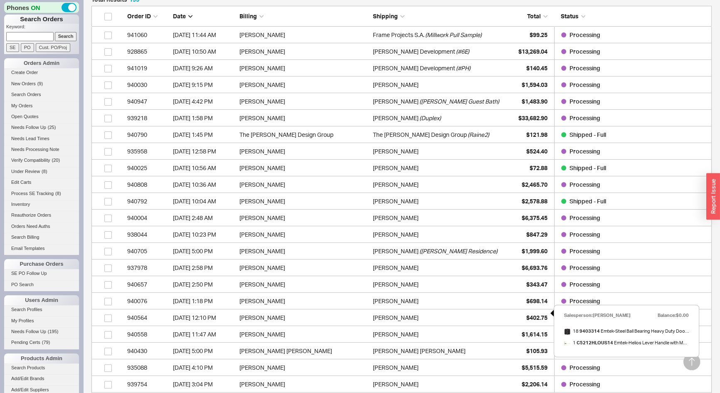
scroll to position [264, 0]
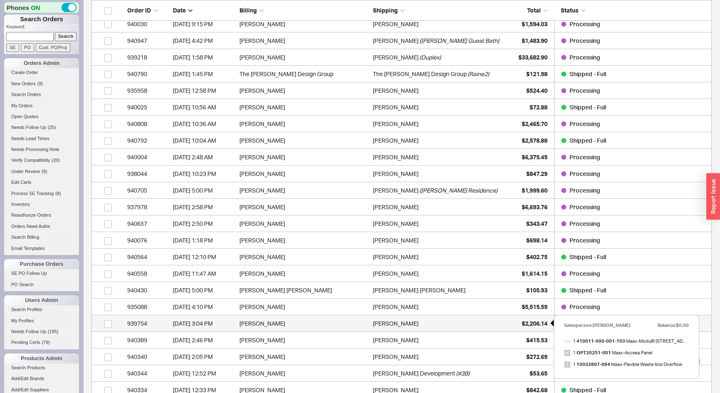
click at [531, 324] on span "$2,206.14" at bounding box center [535, 323] width 26 height 7
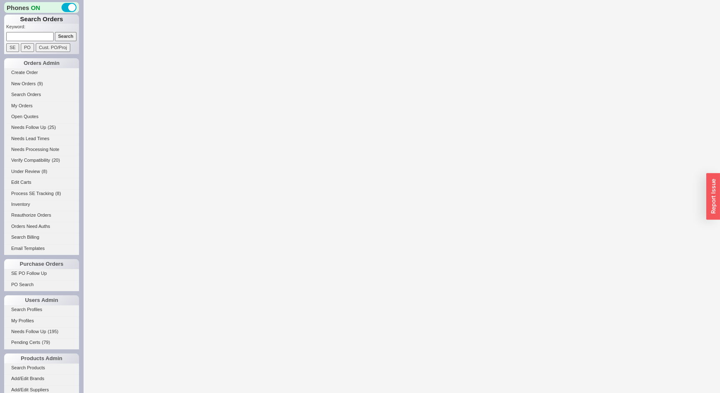
select select "*"
select select "LOW"
select select "3"
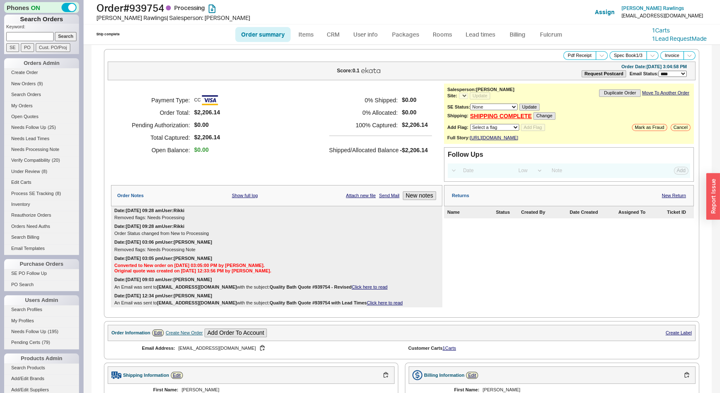
select select "*"
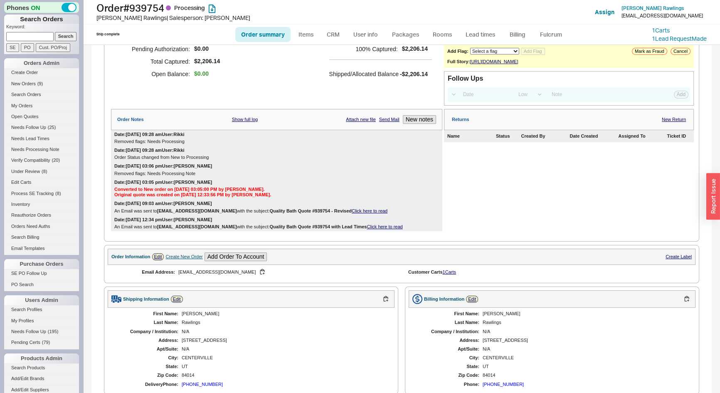
scroll to position [75, 0]
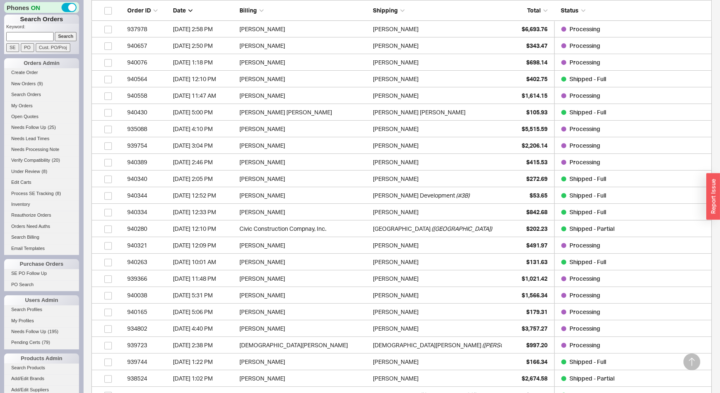
scroll to position [453, 0]
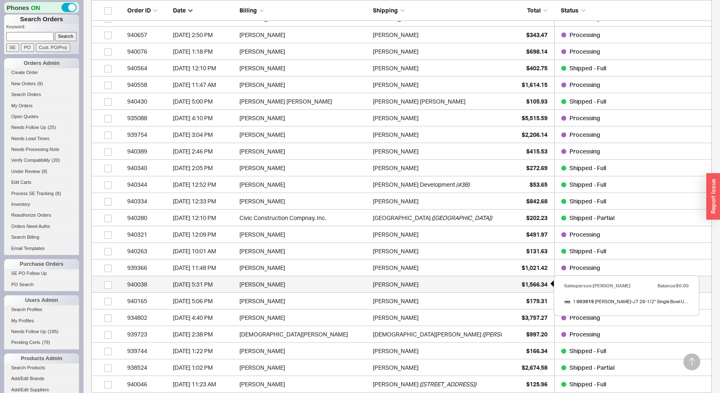
click at [522, 281] on span "$1,566.34" at bounding box center [535, 284] width 26 height 7
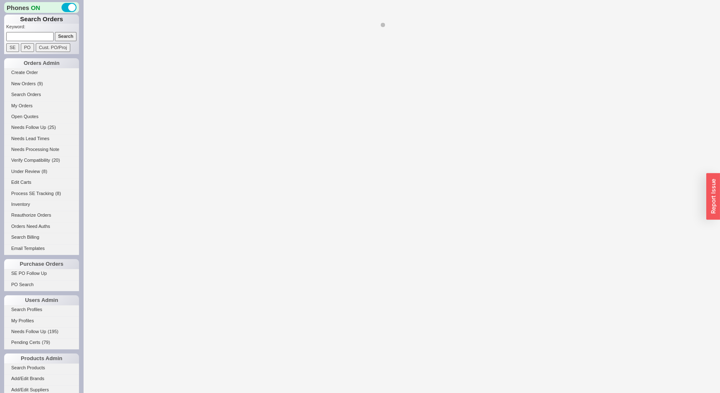
select select "*"
select select "LOW"
select select "3"
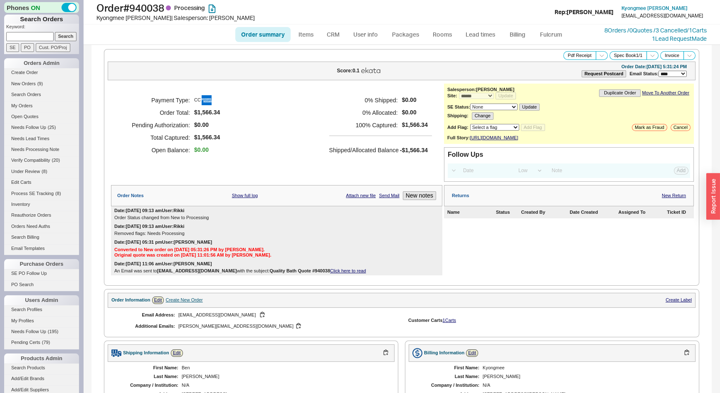
scroll to position [273, 0]
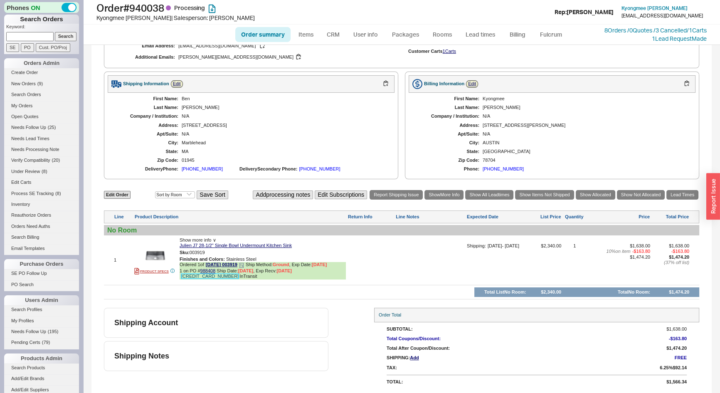
click at [203, 277] on link "639462266987" at bounding box center [209, 276] width 57 height 5
click at [28, 106] on link "My Orders" at bounding box center [41, 105] width 75 height 9
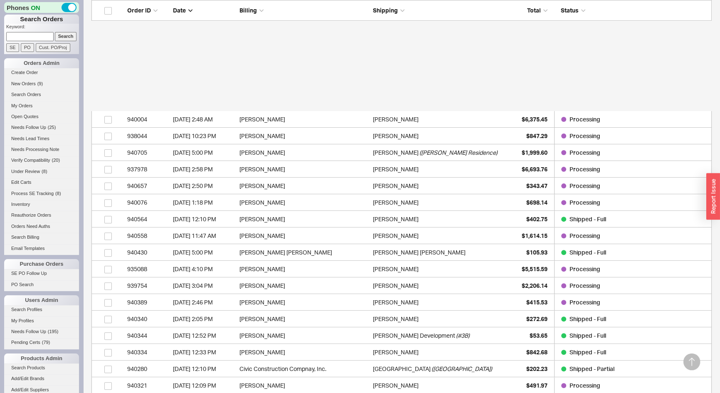
scroll to position [416, 0]
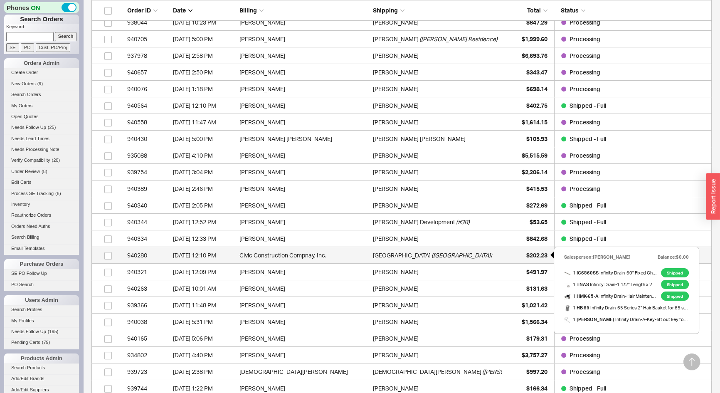
click at [519, 256] on div "$202.23" at bounding box center [527, 255] width 42 height 17
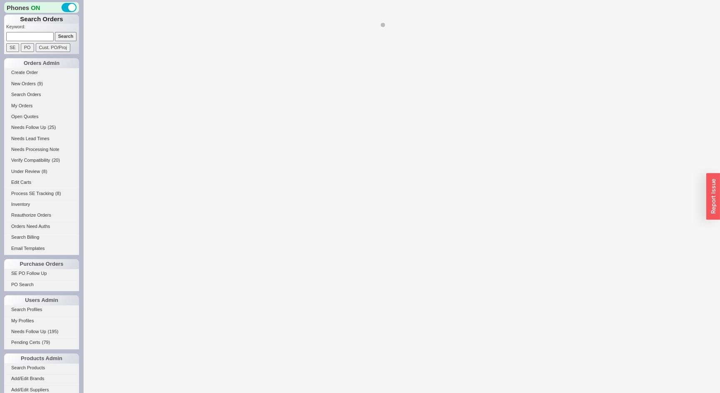
select select "*"
select select "LOW"
select select "3"
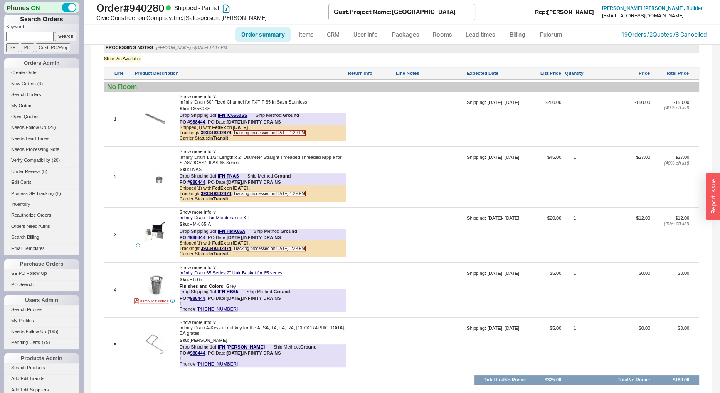
scroll to position [503, 0]
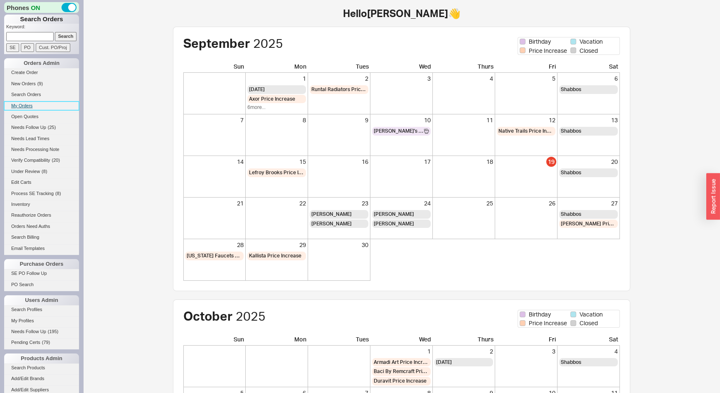
click at [29, 103] on link "My Orders" at bounding box center [41, 105] width 75 height 9
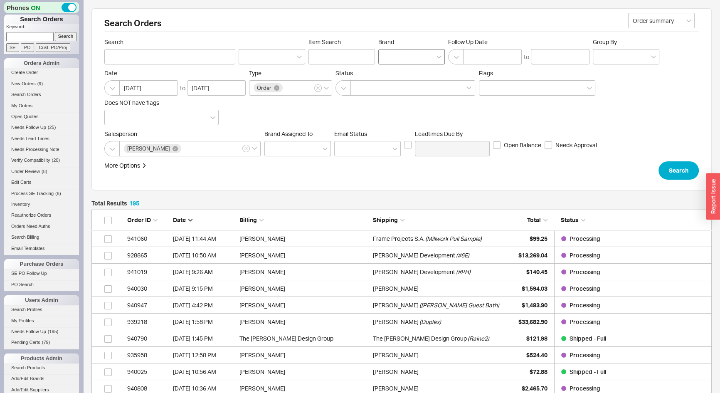
scroll to position [3258, 615]
click at [402, 55] on div at bounding box center [411, 56] width 67 height 15
click at [389, 55] on input "Brand" at bounding box center [386, 57] width 6 height 10
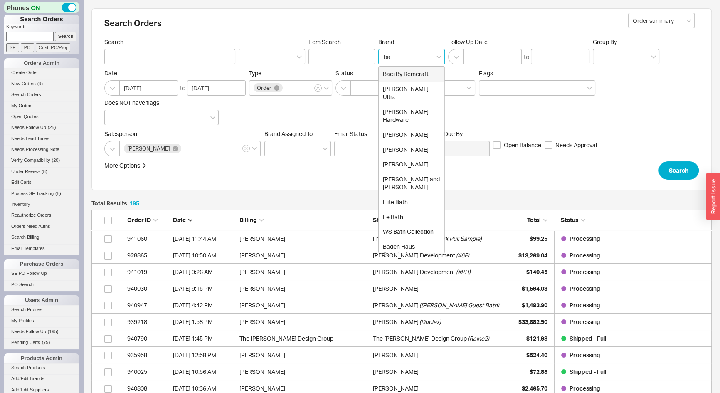
type input "[MEDICAL_DATA]"
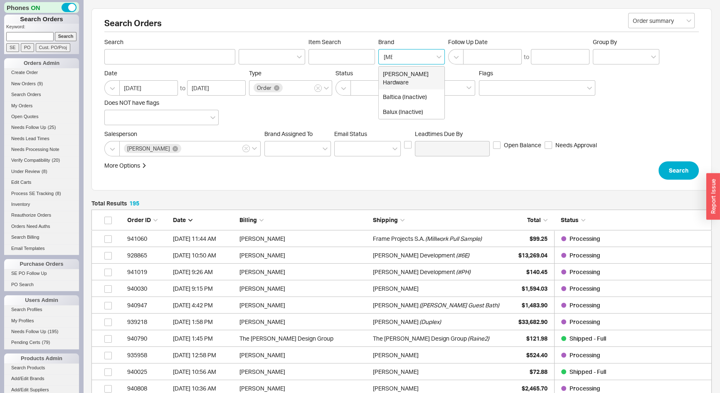
click at [404, 73] on div "[PERSON_NAME] Hardware" at bounding box center [412, 78] width 66 height 23
type input "Brand"
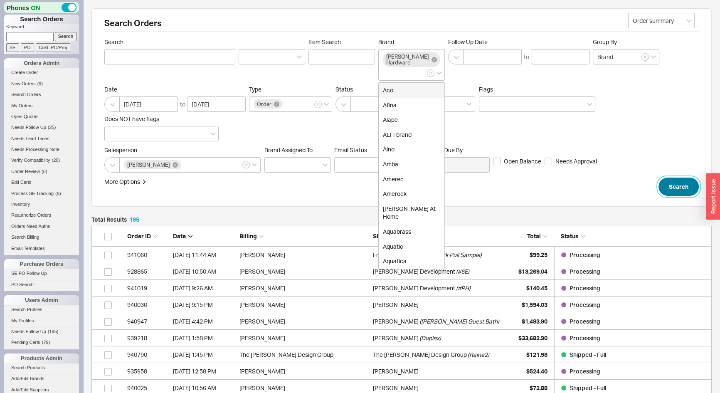
click at [681, 189] on button "Search" at bounding box center [679, 187] width 40 height 18
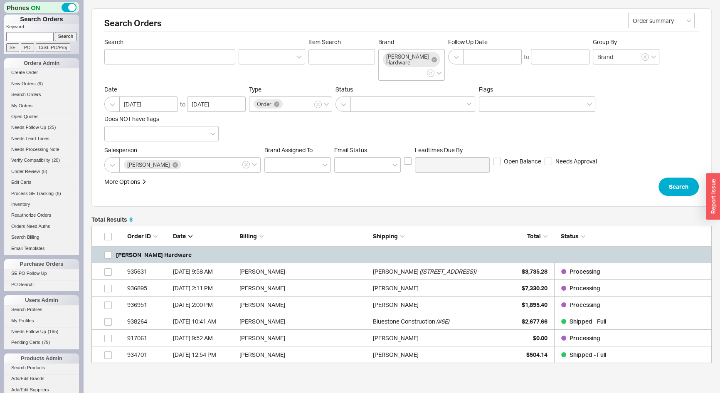
scroll to position [131, 615]
click at [18, 93] on link "Search Orders" at bounding box center [41, 94] width 75 height 9
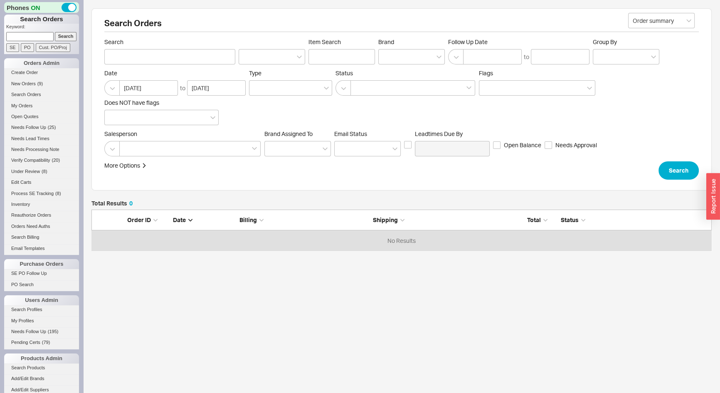
scroll to position [35, 615]
click at [410, 59] on div at bounding box center [411, 56] width 67 height 15
click at [389, 59] on input "Brand" at bounding box center [386, 57] width 6 height 10
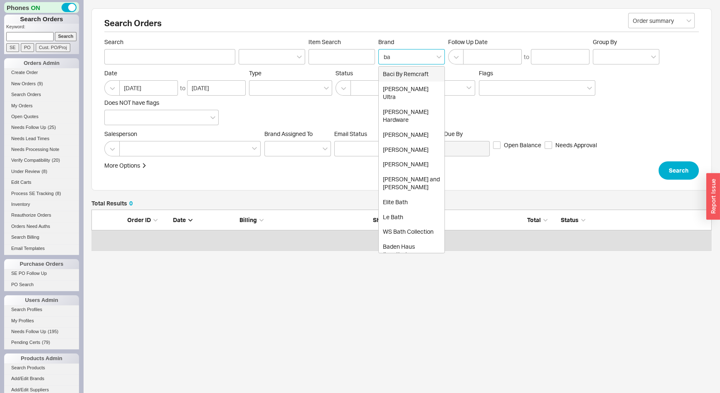
type input "bal"
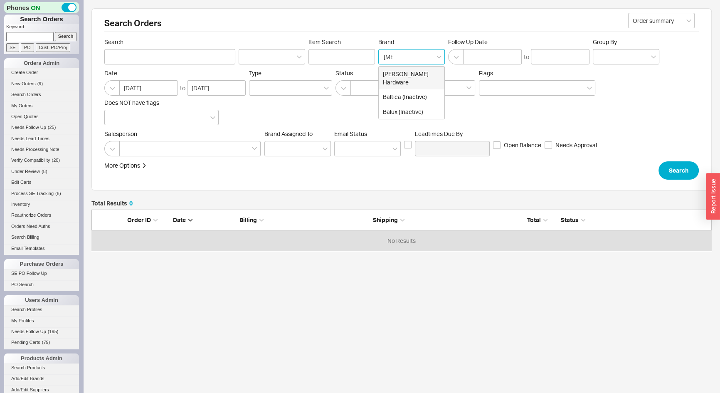
click at [415, 74] on div "Baldwin Hardware" at bounding box center [412, 78] width 66 height 23
type input "Brand"
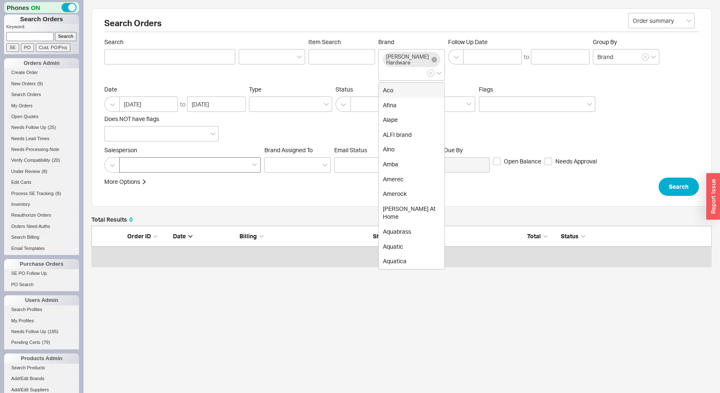
click at [174, 169] on div at bounding box center [189, 164] width 141 height 15
click at [130, 169] on input at bounding box center [127, 165] width 6 height 10
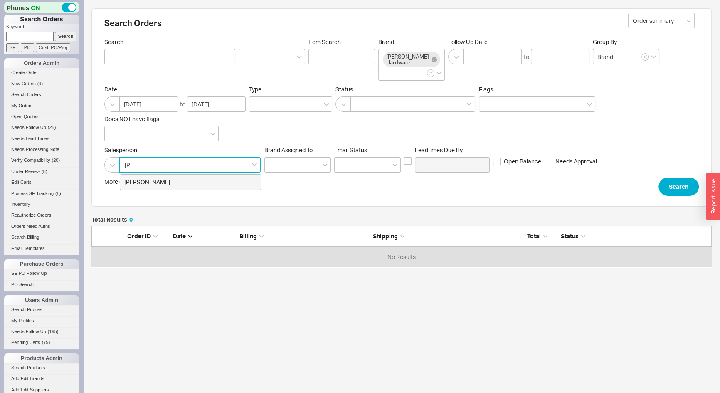
type input "josh"
click at [168, 183] on div "[PERSON_NAME]" at bounding box center [190, 182] width 141 height 15
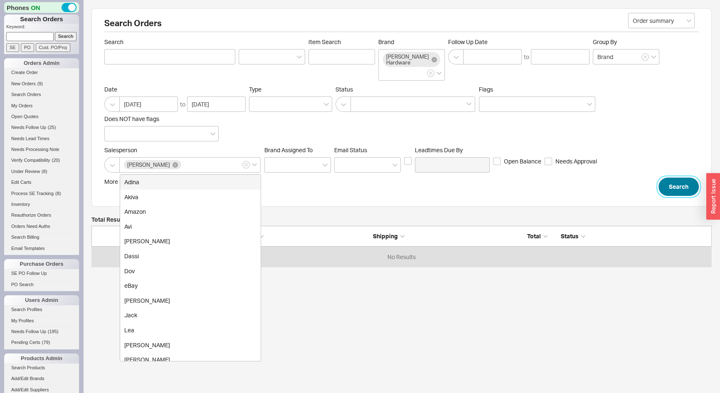
click at [672, 191] on button "Search" at bounding box center [679, 187] width 40 height 18
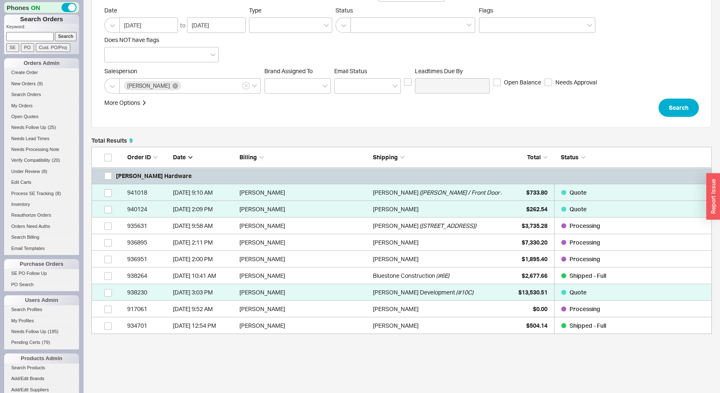
scroll to position [2, 0]
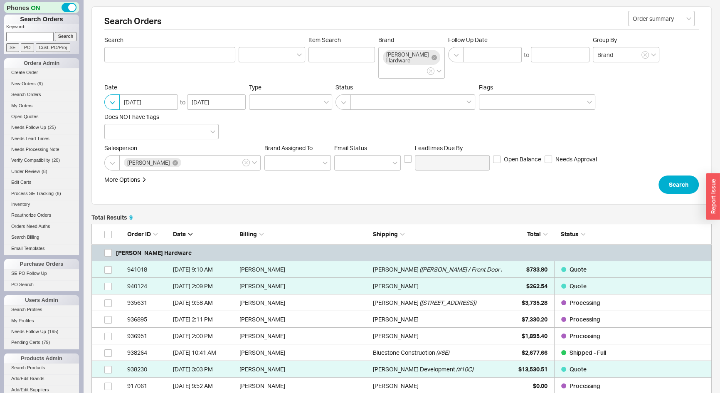
click at [114, 101] on button "button" at bounding box center [111, 101] width 15 height 15
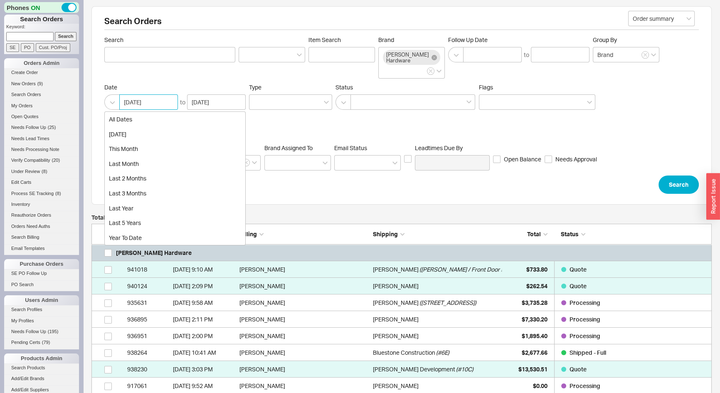
click at [151, 99] on input "08/19/2025" at bounding box center [148, 101] width 59 height 15
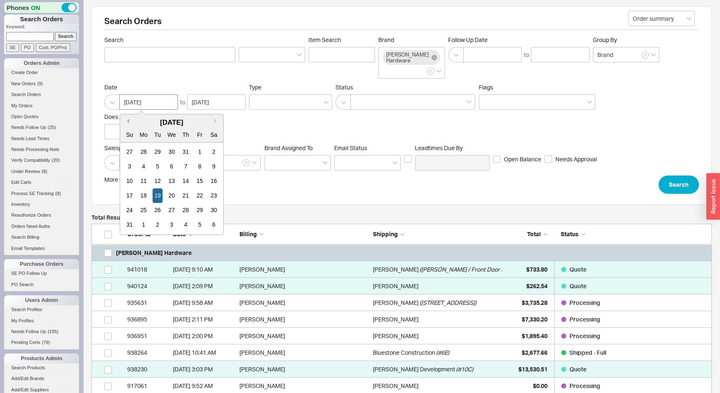
click at [125, 119] on button "Previous Month" at bounding box center [126, 121] width 5 height 5
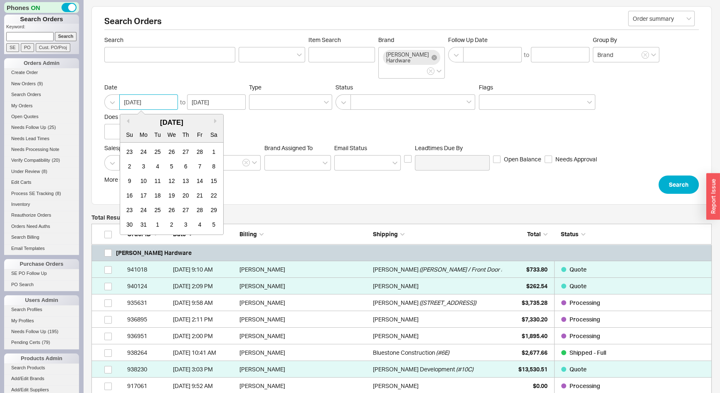
drag, startPoint x: 128, startPoint y: 150, endPoint x: 201, endPoint y: 151, distance: 73.6
click at [128, 150] on div "23" at bounding box center [130, 152] width 10 height 15
type input "02/23/2025"
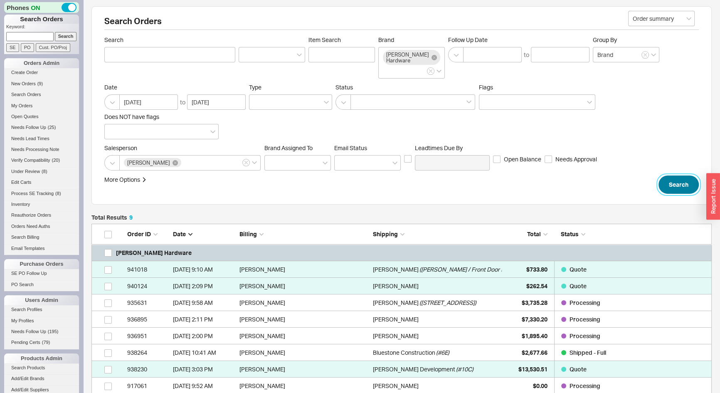
click at [686, 187] on button "Search" at bounding box center [679, 184] width 40 height 18
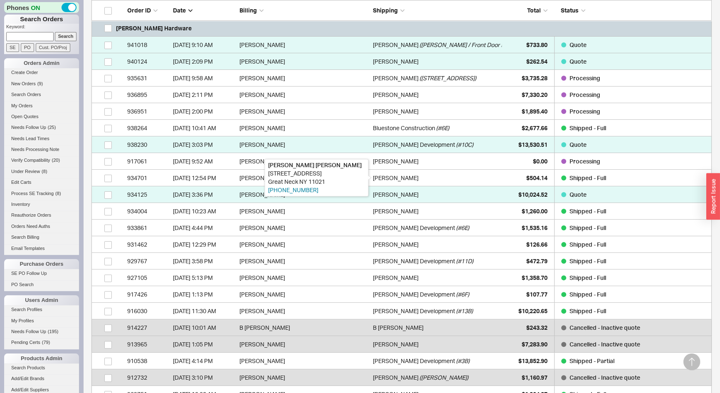
scroll to position [302, 0]
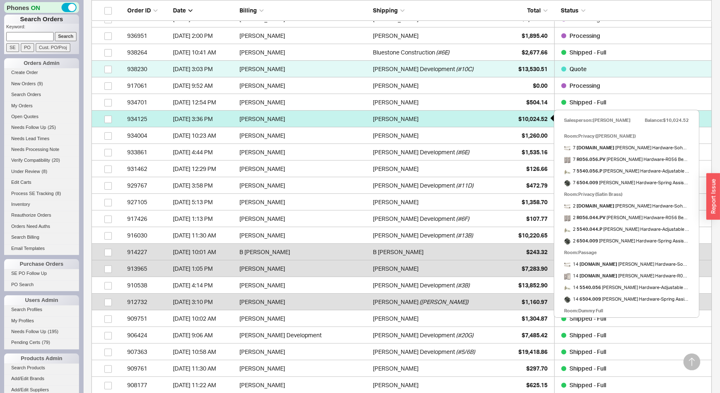
click at [506, 121] on div "$10,024.52" at bounding box center [527, 119] width 42 height 17
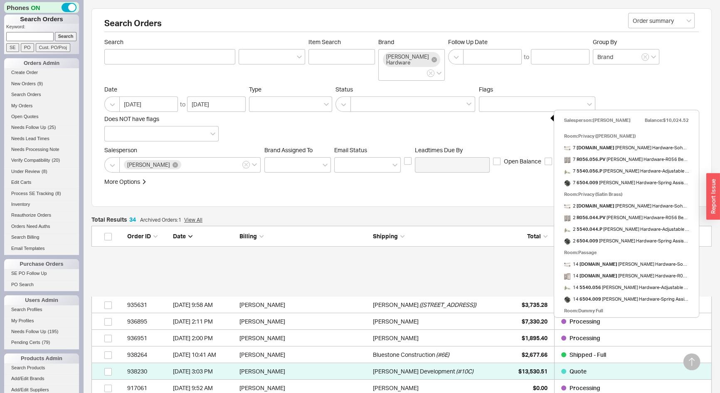
select select "*"
select select "3"
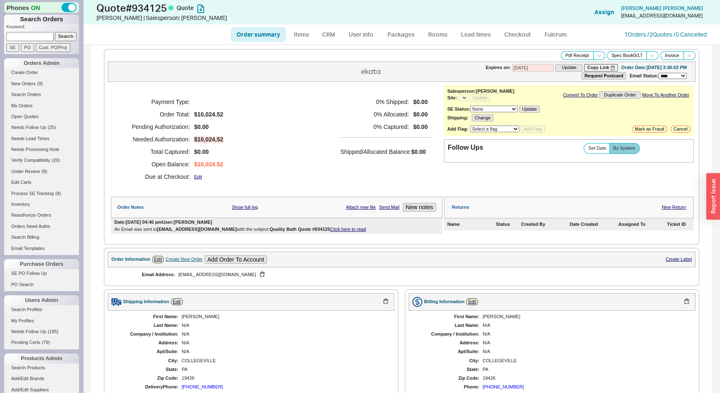
select select "*"
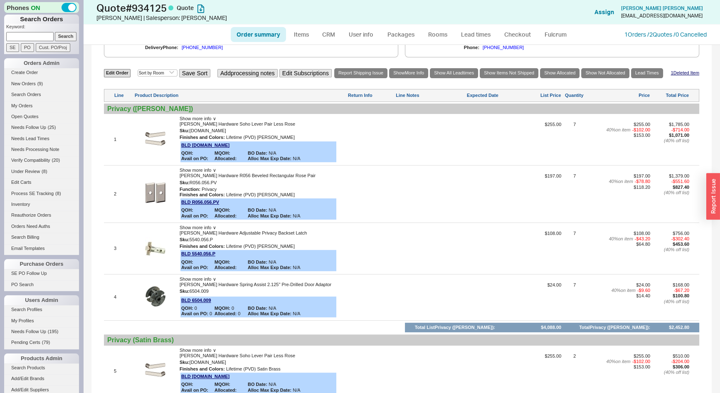
scroll to position [340, 0]
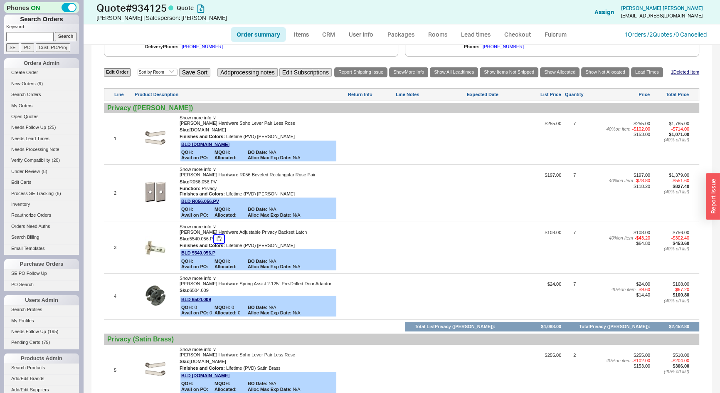
click at [219, 237] on button "button" at bounding box center [219, 239] width 10 height 8
drag, startPoint x: 245, startPoint y: 232, endPoint x: 217, endPoint y: 231, distance: 27.9
click at [217, 231] on div "Baldwin Hardware Adjustable Privacy Backset Latch" at bounding box center [263, 232] width 166 height 5
click at [115, 107] on div "Privacy (Satin Nickel)" at bounding box center [401, 108] width 589 height 8
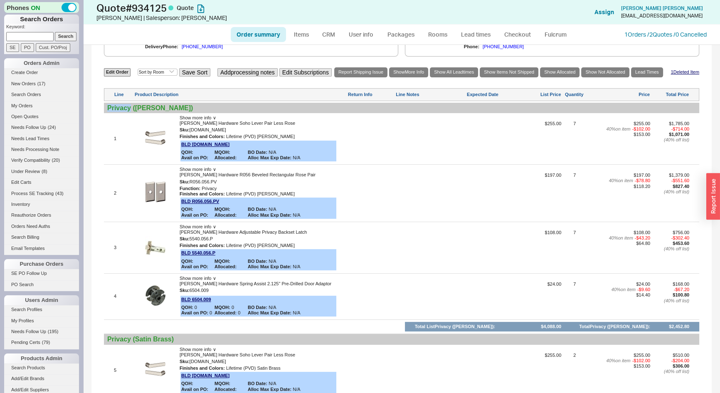
copy div "Privacy"
drag, startPoint x: 313, startPoint y: 281, endPoint x: 219, endPoint y: 283, distance: 94.0
click at [219, 283] on div "Baldwin Hardware Spring Assist 2.125" Pre-Drilled Door Adaptor" at bounding box center [263, 283] width 166 height 5
copy span "Spring Assist 2.125" Pre-Drilled Door Adaptor"
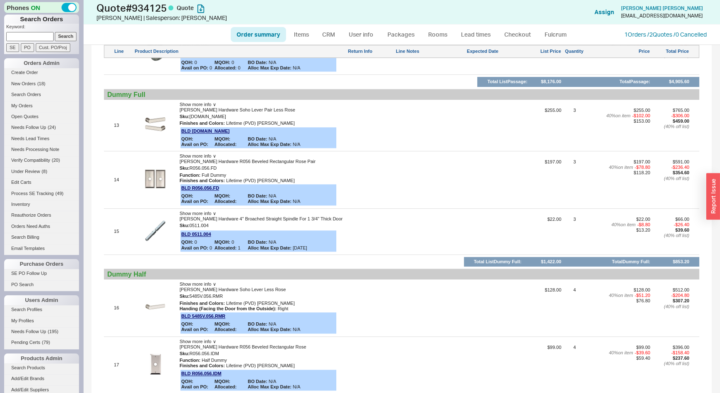
scroll to position [1058, 0]
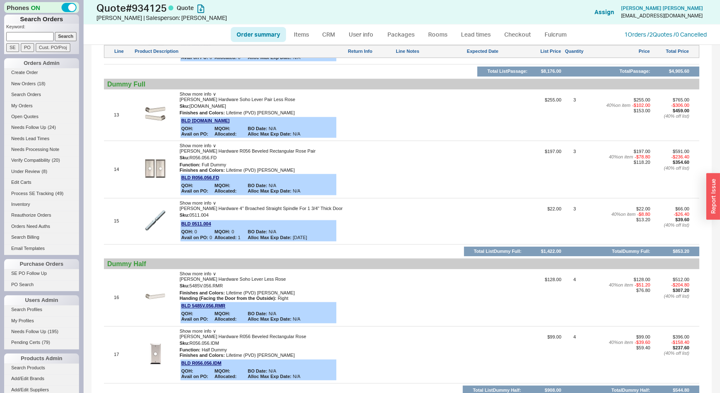
click at [272, 35] on link "Order summary" at bounding box center [258, 34] width 55 height 15
select select "*"
select select "3"
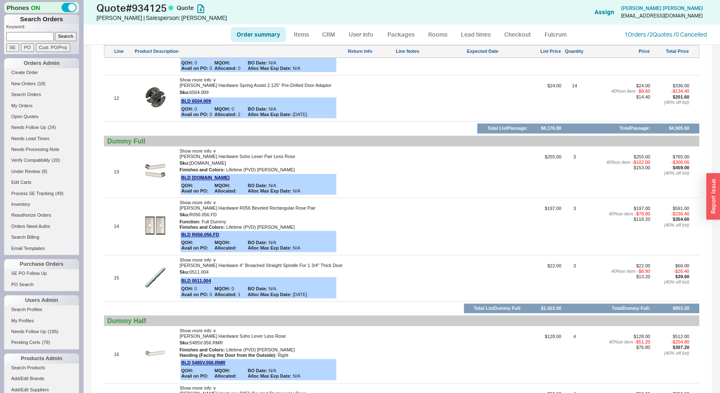
scroll to position [1154, 0]
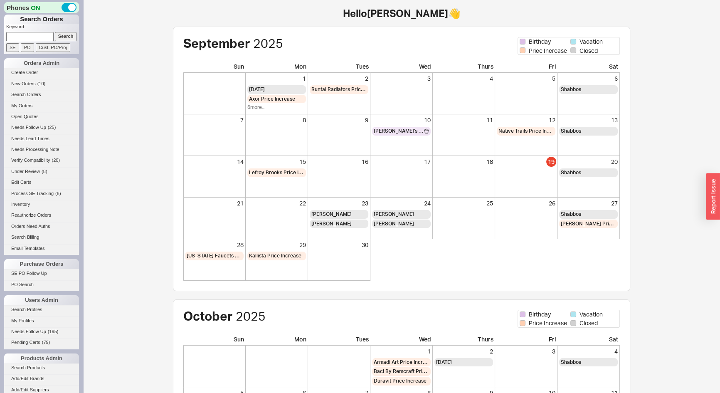
click at [30, 36] on input at bounding box center [29, 36] width 47 height 9
type input "939537"
click at [55, 32] on input "Search" at bounding box center [66, 36] width 22 height 9
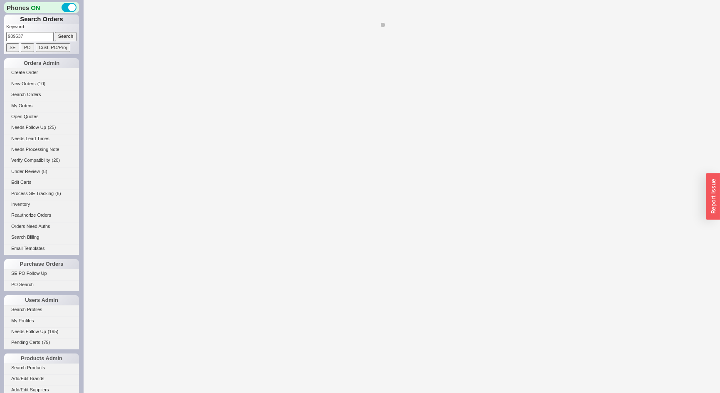
select select "*"
select select "LOW"
select select "3"
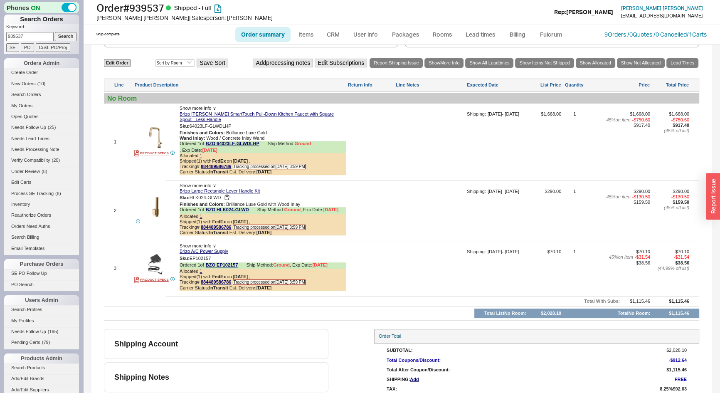
scroll to position [443, 0]
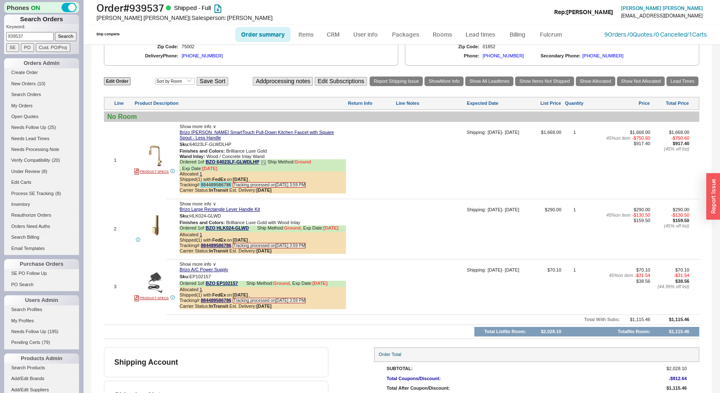
click at [221, 183] on link "884489586786" at bounding box center [216, 184] width 30 height 5
click at [605, 35] on link "9 Orders / 0 Quotes / 0 Cancelled" at bounding box center [646, 34] width 82 height 7
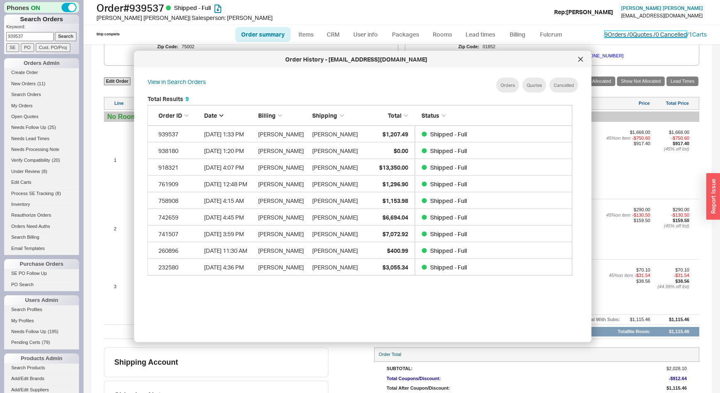
scroll to position [249, 432]
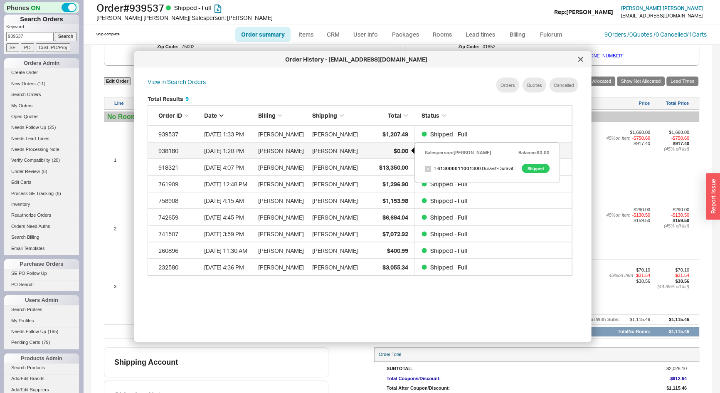
click at [398, 153] on span "$0.00" at bounding box center [400, 150] width 15 height 7
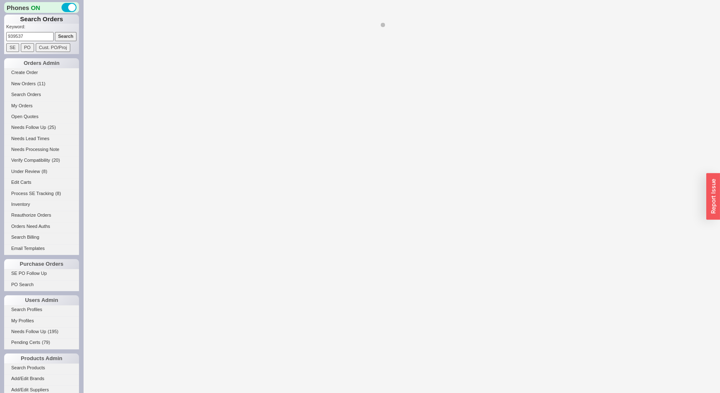
select select "*"
select select "LOW"
select select "3"
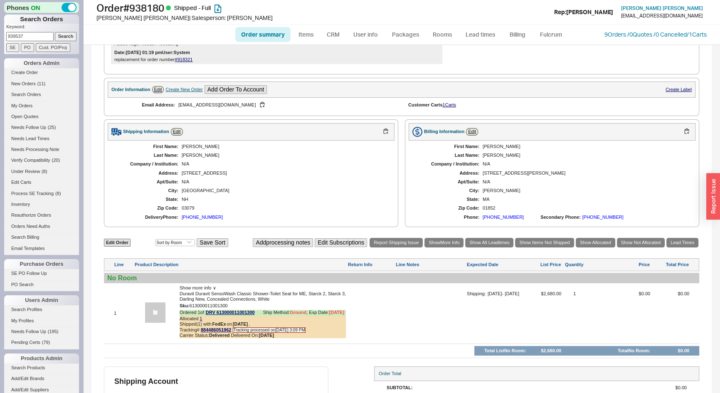
scroll to position [283, 0]
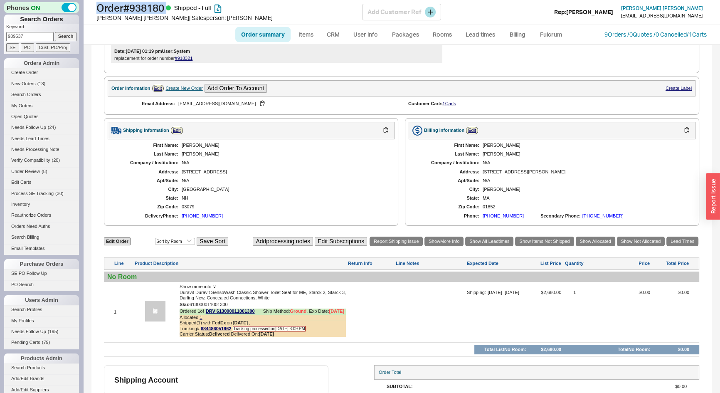
drag, startPoint x: 148, startPoint y: 7, endPoint x: 98, endPoint y: 10, distance: 50.4
click at [98, 10] on h1 "Order # 938180 Shipped - Full" at bounding box center [229, 8] width 266 height 12
click at [175, 131] on link "Edit" at bounding box center [177, 130] width 12 height 7
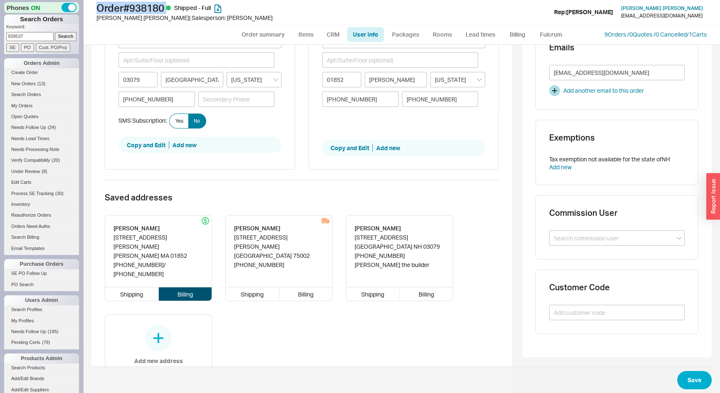
scroll to position [113, 0]
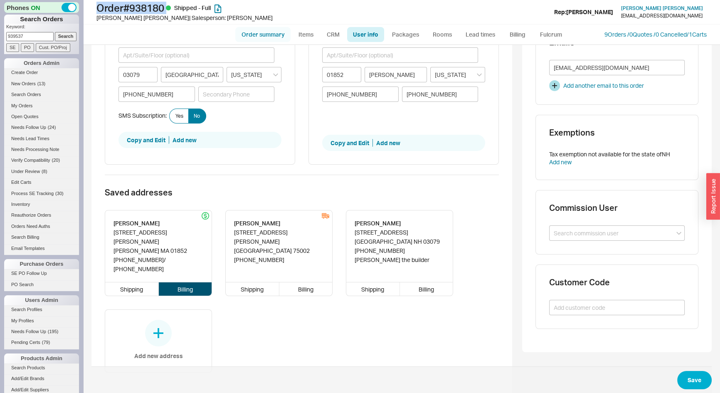
click at [260, 36] on link "Order summary" at bounding box center [262, 34] width 55 height 15
select select "*"
select select "LOW"
select select "3"
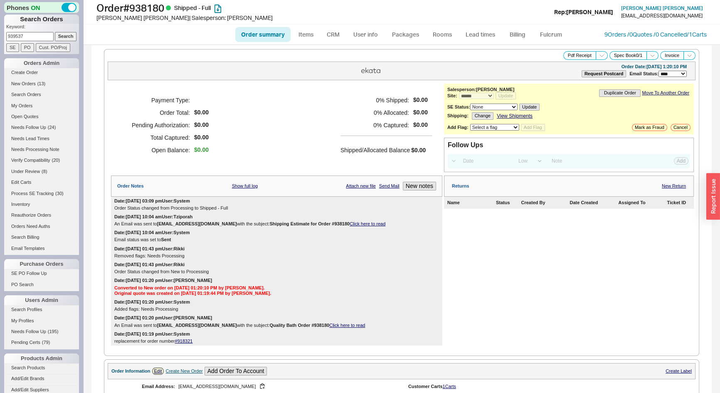
click at [190, 337] on div "Date: [DATE] 01:19 pm User: System" at bounding box center [152, 334] width 76 height 7
click at [186, 341] on link "#918321" at bounding box center [184, 340] width 18 height 5
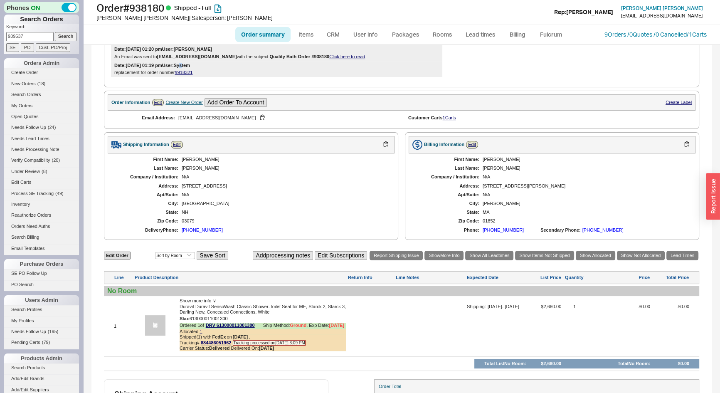
scroll to position [321, 0]
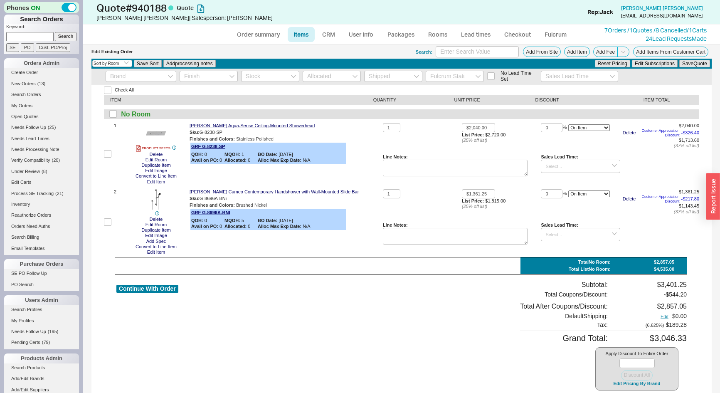
select select "3"
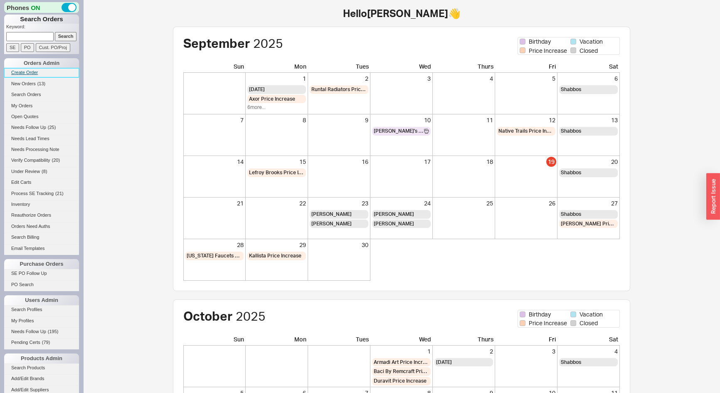
click at [21, 72] on link "Create Order" at bounding box center [41, 72] width 75 height 9
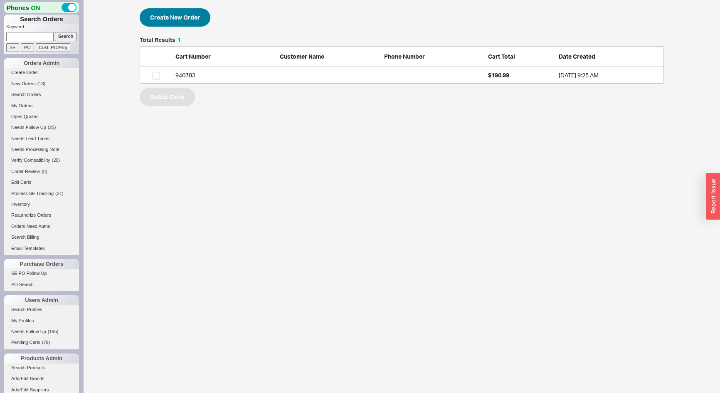
scroll to position [41, 518]
click at [159, 18] on button "Create New Order" at bounding box center [175, 17] width 71 height 18
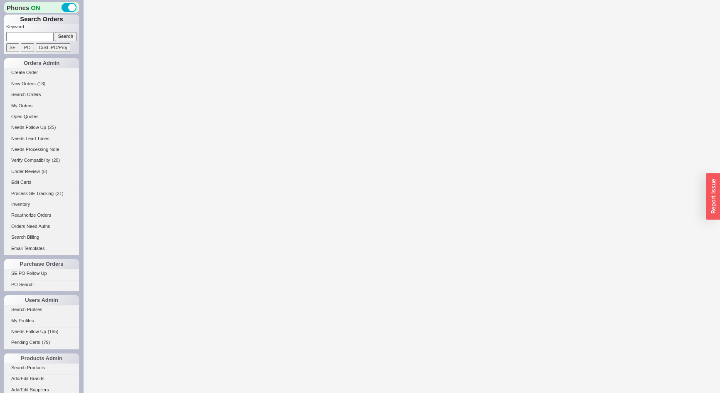
select select "3"
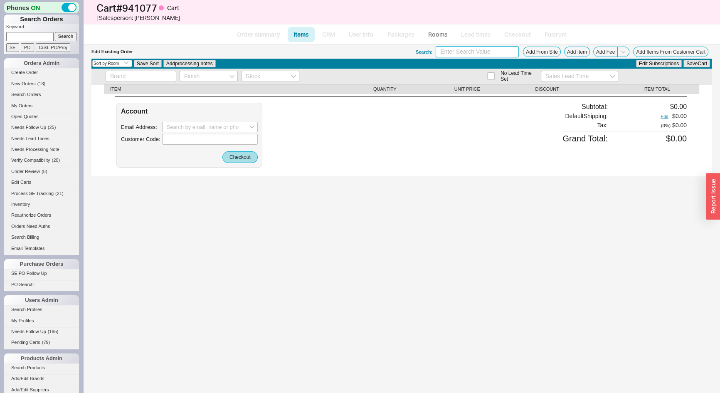
click at [480, 47] on input at bounding box center [477, 51] width 83 height 11
type input "72800141"
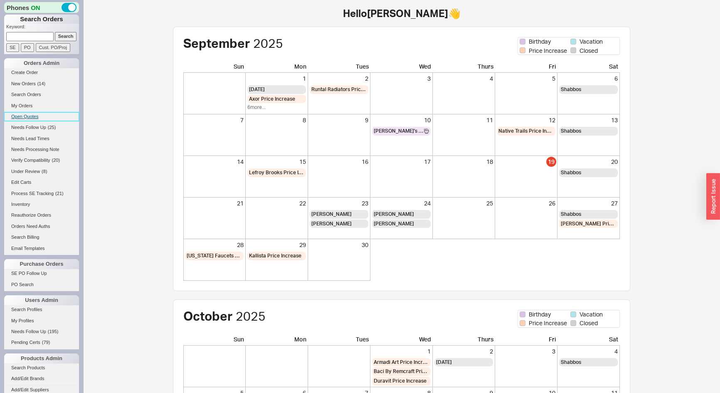
click at [22, 116] on link "Open Quotes" at bounding box center [41, 116] width 75 height 9
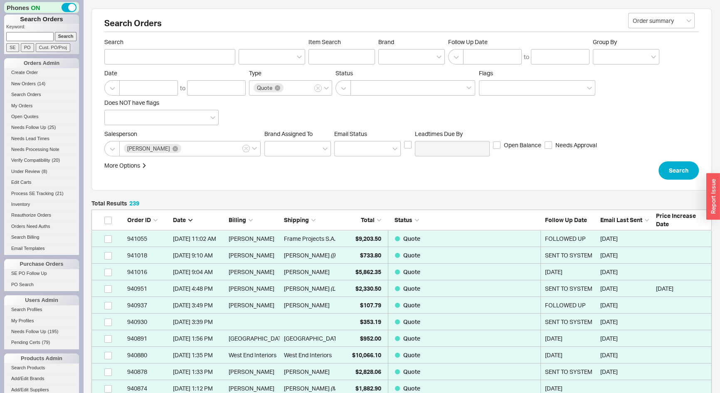
scroll to position [3990, 615]
click at [398, 56] on div at bounding box center [411, 56] width 67 height 15
click at [389, 56] on input "Brand" at bounding box center [386, 57] width 6 height 10
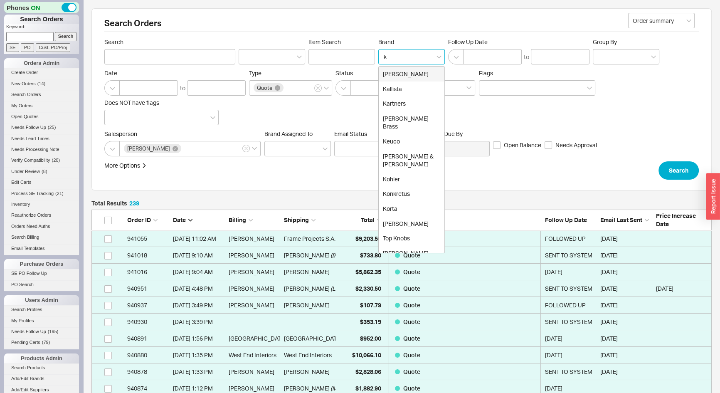
type input "ko"
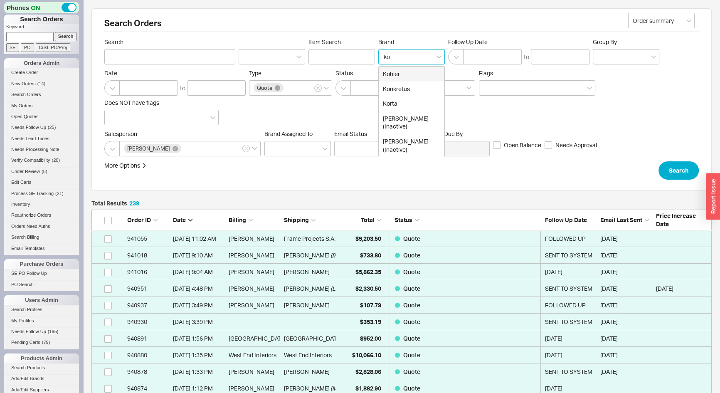
click at [401, 69] on div "Kohler" at bounding box center [412, 74] width 66 height 15
type input "Brand"
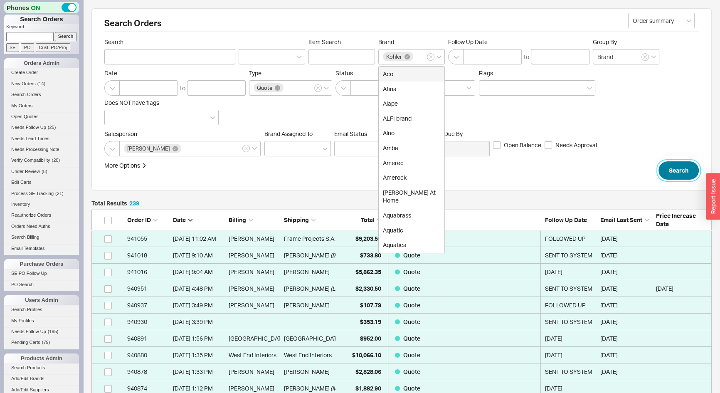
click at [677, 170] on button "Search" at bounding box center [679, 170] width 40 height 18
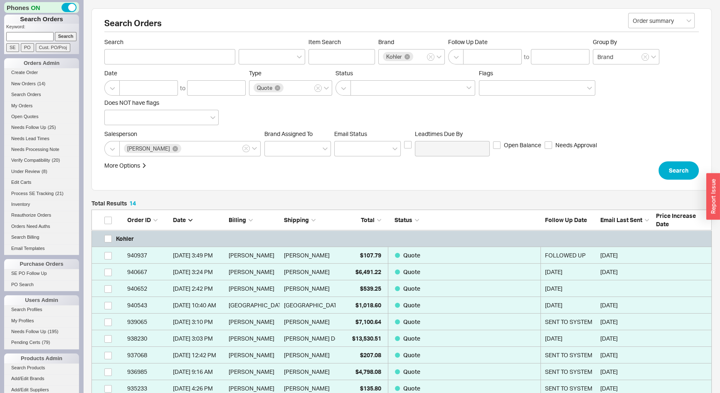
scroll to position [264, 615]
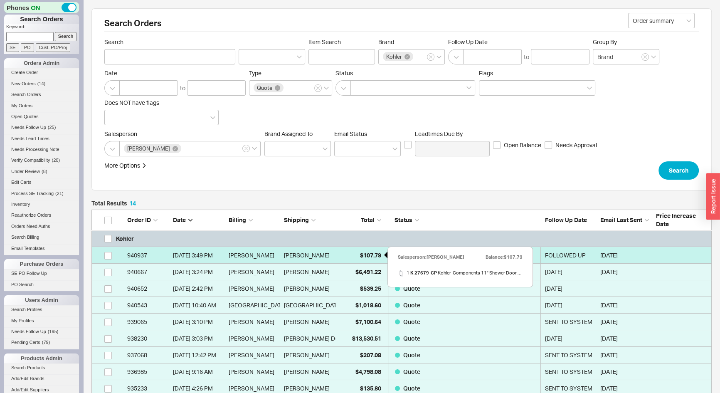
click at [356, 254] on div "$107.79" at bounding box center [361, 255] width 42 height 17
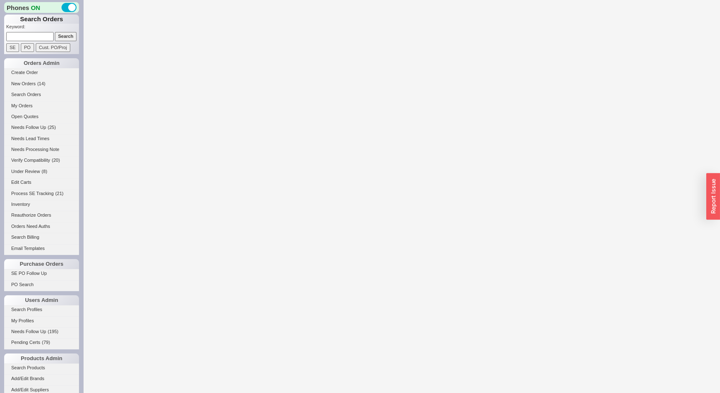
select select "*"
select select "LOW"
select select "3"
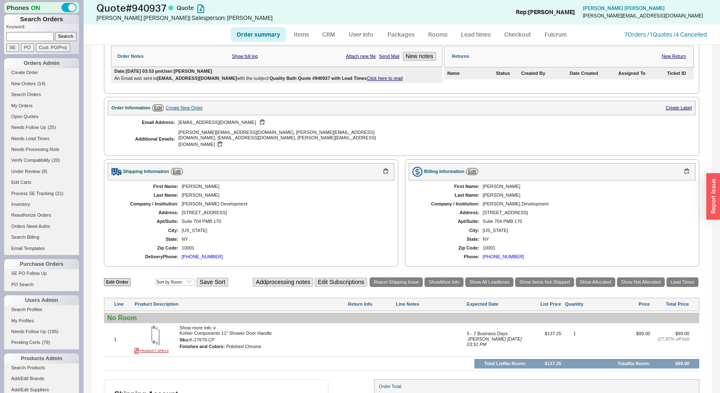
select select "*"
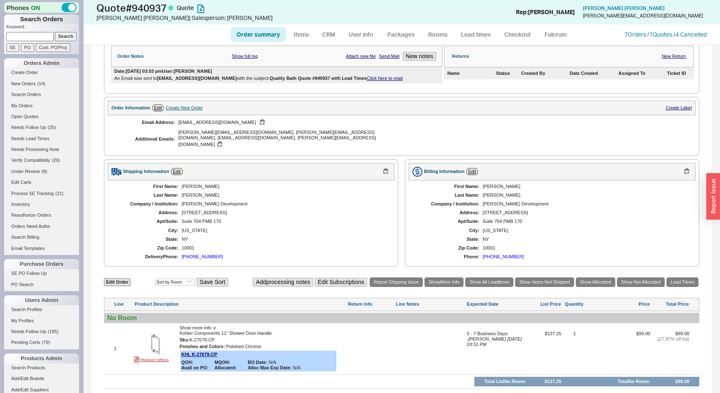
scroll to position [189, 0]
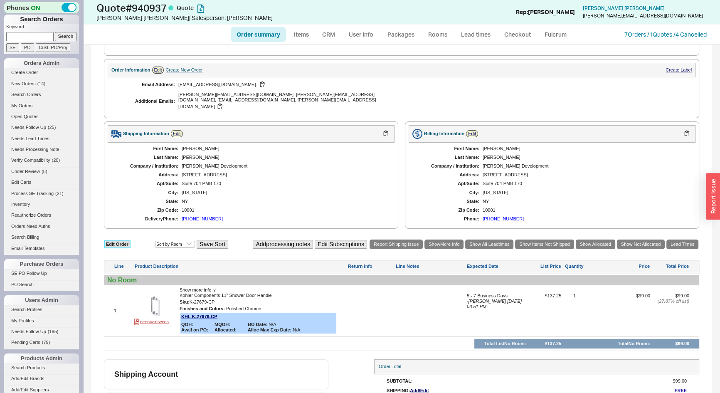
click at [120, 240] on link "Edit Order" at bounding box center [117, 244] width 27 height 8
select select "3"
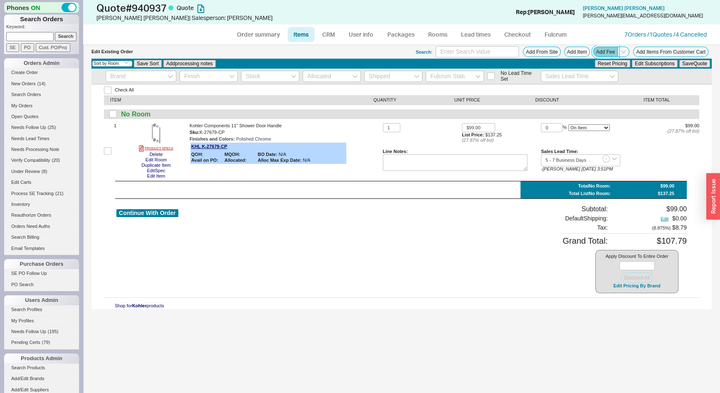
click at [603, 52] on button "Add Fee" at bounding box center [605, 52] width 25 height 10
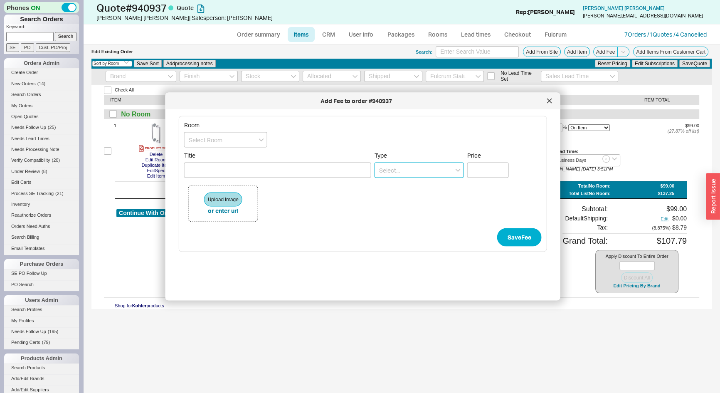
click at [395, 171] on input at bounding box center [419, 170] width 89 height 15
click at [393, 187] on div "Shipping And Handling Fee" at bounding box center [419, 187] width 89 height 15
type input "Shipping And Handling Fee"
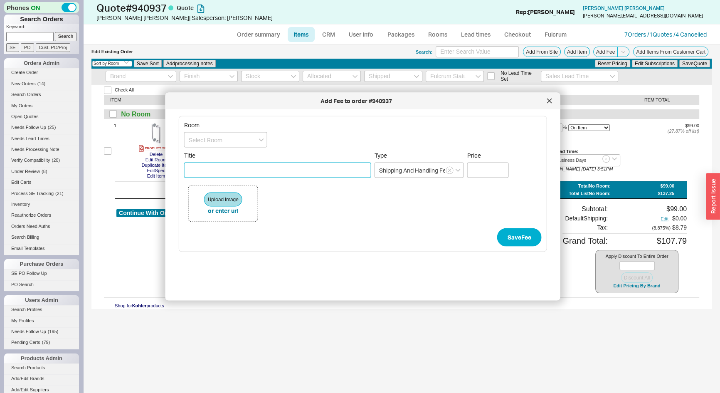
click at [293, 170] on input "Title" at bounding box center [277, 170] width 187 height 15
click at [233, 168] on input "Expedited Drop ship Fee" at bounding box center [277, 170] width 187 height 15
type input "Expedited Drop Ship Fee"
click at [489, 165] on input "Price" at bounding box center [488, 170] width 42 height 15
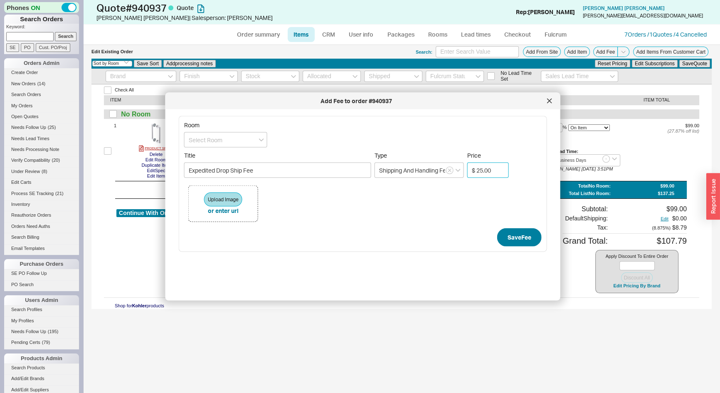
type input "$ 25.00"
click at [513, 238] on button "Save Fee" at bounding box center [519, 237] width 44 height 18
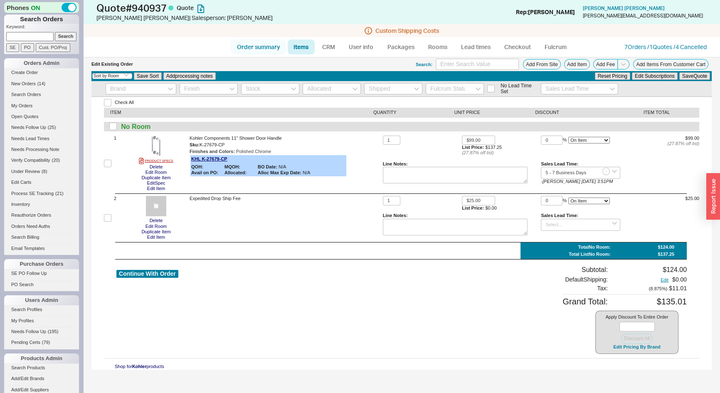
click at [255, 47] on link "Order summary" at bounding box center [258, 47] width 55 height 15
select select "*"
select select "LOW"
select select "3"
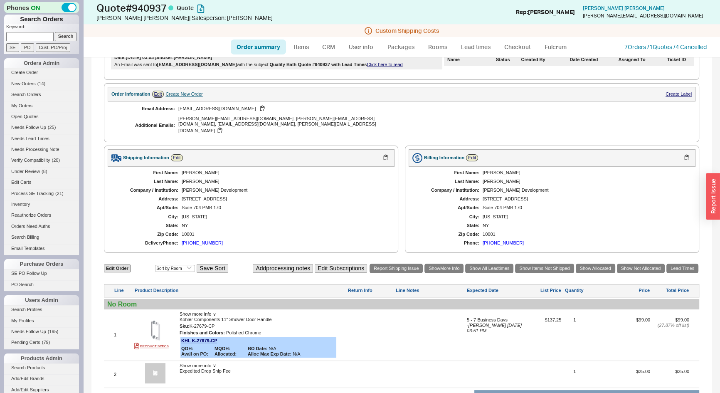
scroll to position [255, 0]
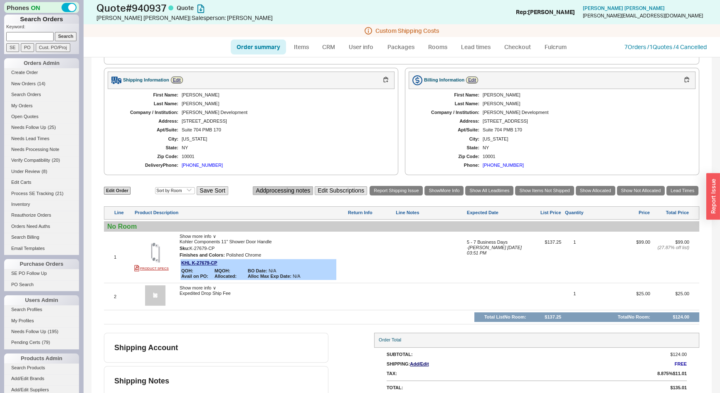
click at [270, 186] on button "Add processing notes" at bounding box center [283, 190] width 60 height 9
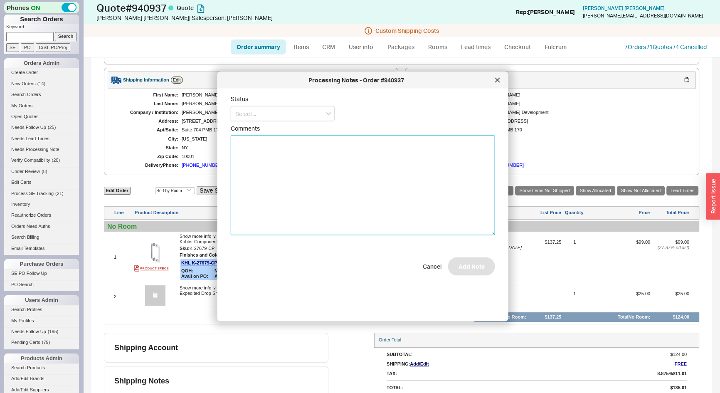
click at [269, 160] on textarea "Comments" at bounding box center [363, 186] width 264 height 100
type textarea "Please drop ship from GPS using our UPS account."
click at [269, 119] on input at bounding box center [283, 113] width 104 height 15
drag, startPoint x: 269, startPoint y: 157, endPoint x: 400, endPoint y: 199, distance: 137.9
click at [270, 157] on div "Ships as Available" at bounding box center [282, 160] width 103 height 15
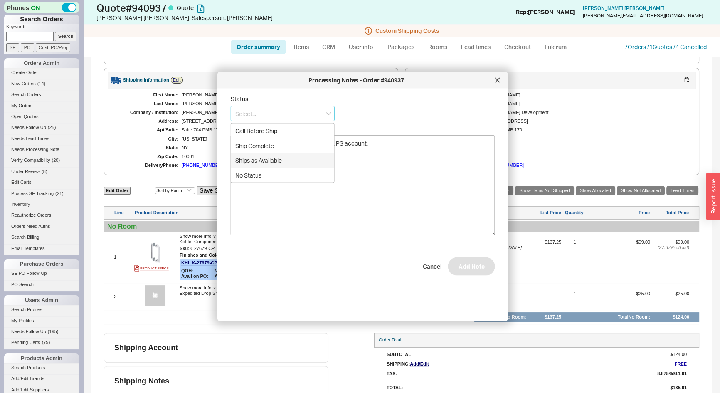
type input "Ships as Available"
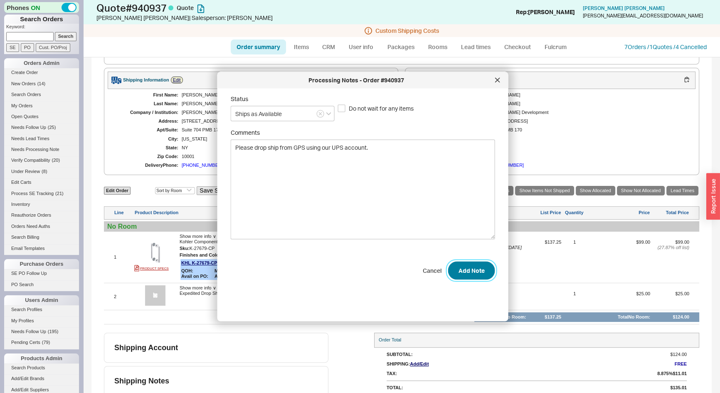
click at [475, 272] on button "Add Note" at bounding box center [471, 270] width 47 height 18
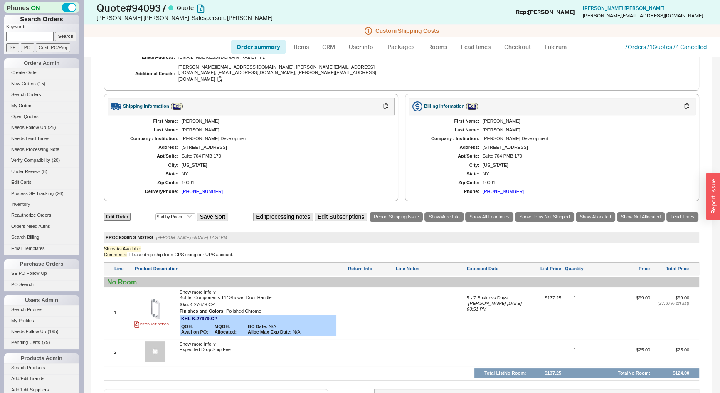
scroll to position [217, 0]
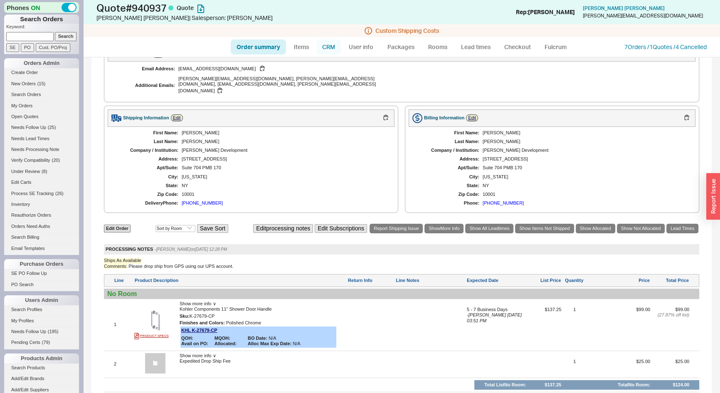
click at [336, 42] on link "CRM" at bounding box center [328, 47] width 25 height 15
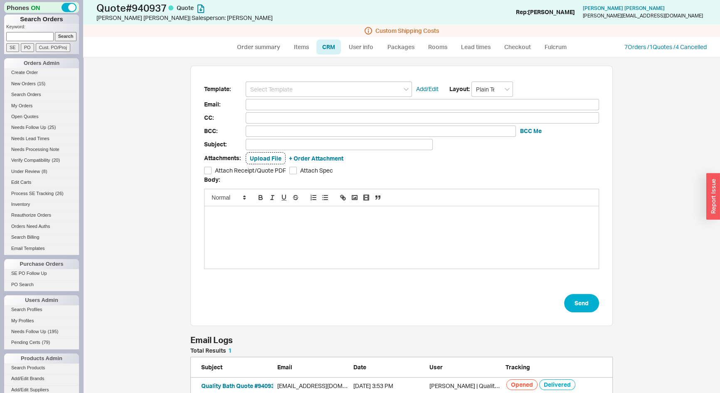
scroll to position [41, 417]
click at [326, 86] on input at bounding box center [329, 89] width 166 height 15
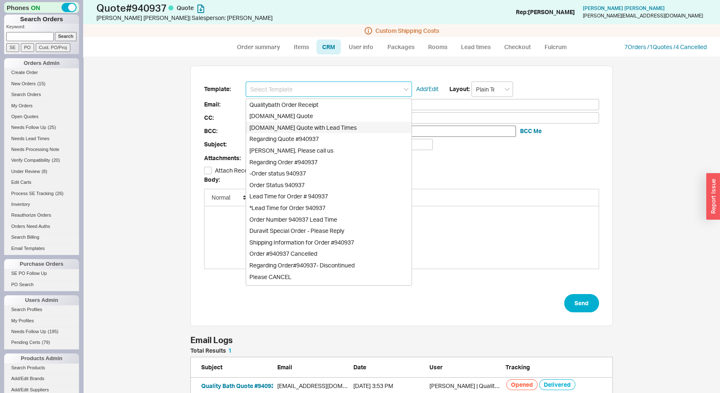
click at [317, 126] on div "[DOMAIN_NAME] Quote with Lead Times" at bounding box center [328, 128] width 165 height 12
type input "Receipt"
type input "[EMAIL_ADDRESS][DOMAIN_NAME]"
type input "[PERSON_NAME][EMAIL_ADDRESS][DOMAIN_NAME], [PERSON_NAME][EMAIL_ADDRESS][DOMAIN_…"
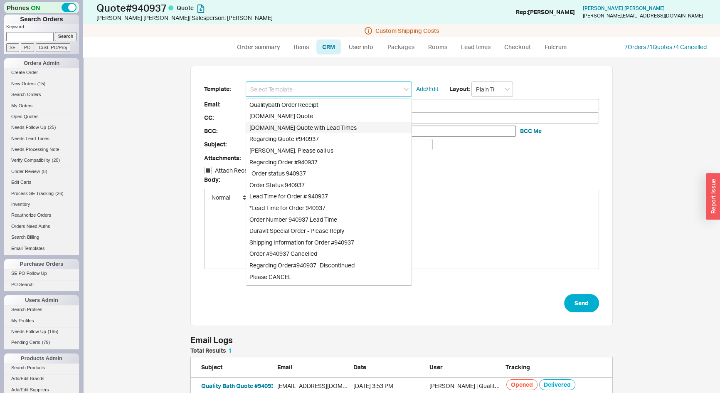
type input "[PERSON_NAME][EMAIL_ADDRESS][DOMAIN_NAME], [PERSON_NAME][EMAIL_ADDRESS][DOMAIN_…"
type input "Quality Bath Quote #940937 with Lead Times"
checkbox input "true"
type input "[DOMAIN_NAME] Quote with Lead Times"
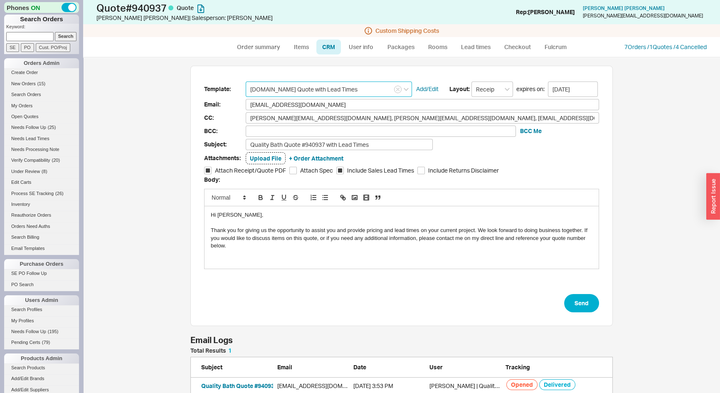
click at [365, 89] on input "[DOMAIN_NAME] Quote with Lead Times" at bounding box center [329, 89] width 166 height 15
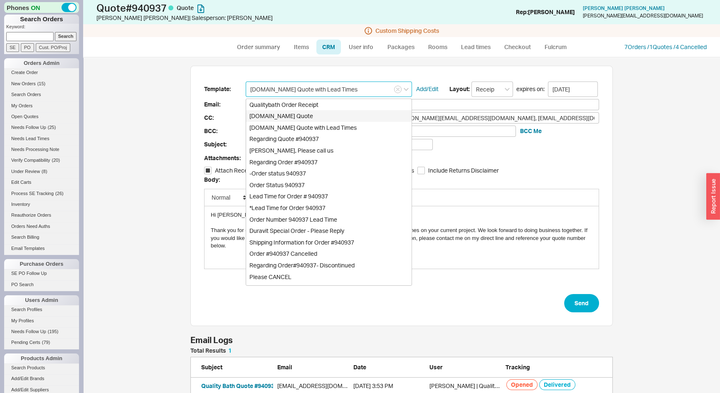
click at [321, 116] on div "[DOMAIN_NAME] Quote" at bounding box center [328, 116] width 165 height 12
type input "Quality Bath Quote #940937"
type input "[DOMAIN_NAME] Quote"
checkbox input "false"
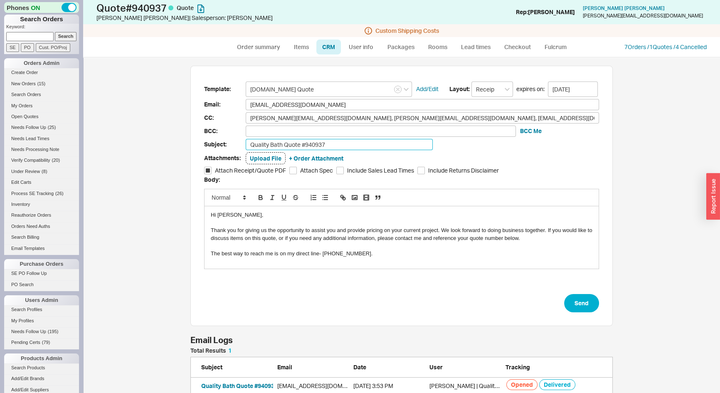
click at [360, 141] on input "Quality Bath Quote #940937" at bounding box center [339, 144] width 187 height 11
type input "Quality Bath Quote #940937 - Revised"
click at [222, 215] on div "Hi [PERSON_NAME]," at bounding box center [402, 214] width 382 height 7
click at [568, 302] on button "Send" at bounding box center [581, 303] width 35 height 18
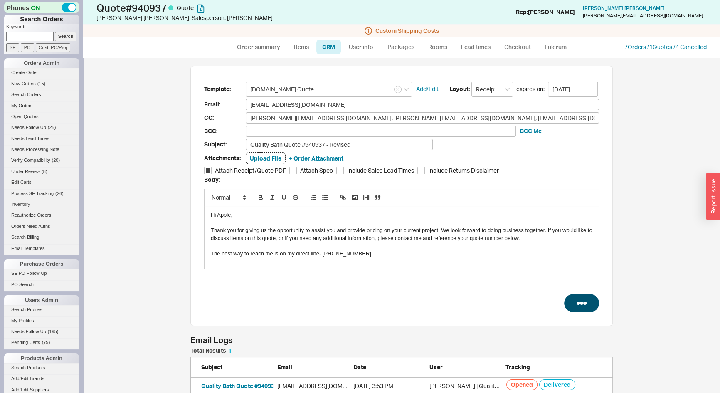
select select "*"
select select "LOW"
select select "3"
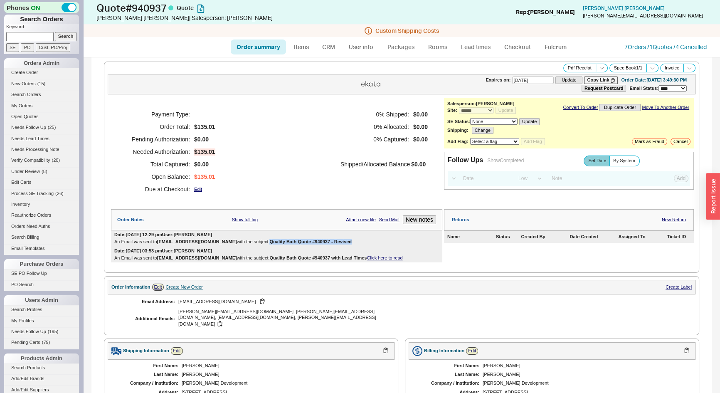
drag, startPoint x: 330, startPoint y: 239, endPoint x: 249, endPoint y: 241, distance: 81.5
click at [269, 241] on b "Quality Bath Quote #940937 - Revised" at bounding box center [310, 241] width 82 height 5
copy b "Quality Bath Quote #940937 - Revised"
click at [567, 64] on button "Pdf Receipt" at bounding box center [579, 68] width 33 height 9
click at [588, 79] on button "Copy Link" at bounding box center [601, 80] width 34 height 7
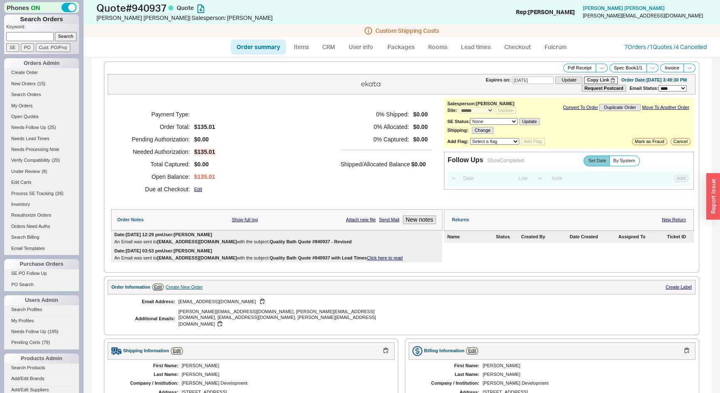
click at [252, 45] on link "Order summary" at bounding box center [258, 47] width 55 height 15
select select "*"
select select "LOW"
select select "3"
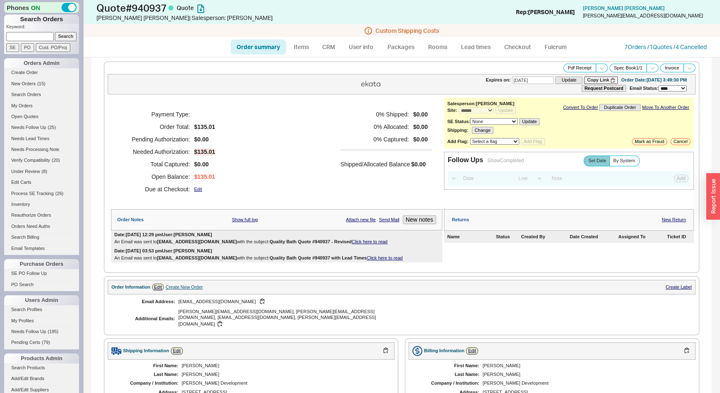
click at [352, 240] on link "Click here to read" at bounding box center [370, 241] width 36 height 5
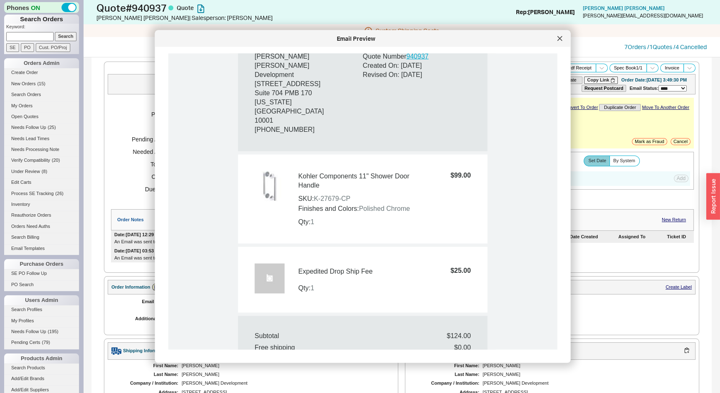
scroll to position [605, 0]
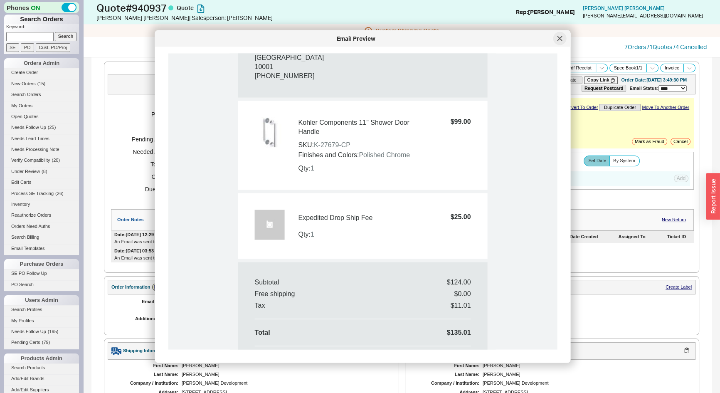
click at [564, 38] on div at bounding box center [559, 38] width 13 height 13
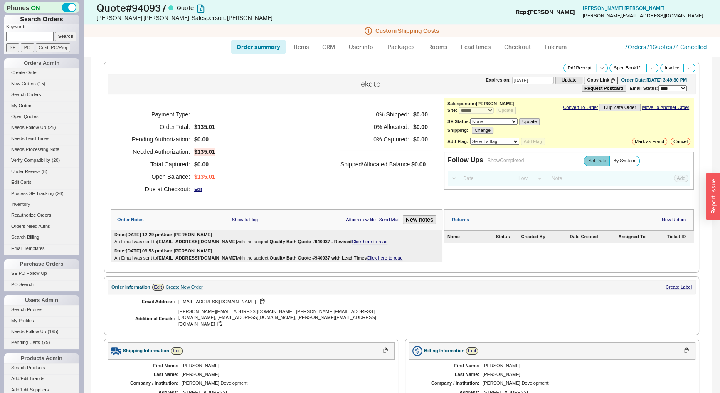
paste input "[EMAIL_ADDRESS][DOMAIN_NAME]"
type input "[EMAIL_ADDRESS][DOMAIN_NAME]"
click at [62, 36] on input "Search" at bounding box center [66, 36] width 22 height 9
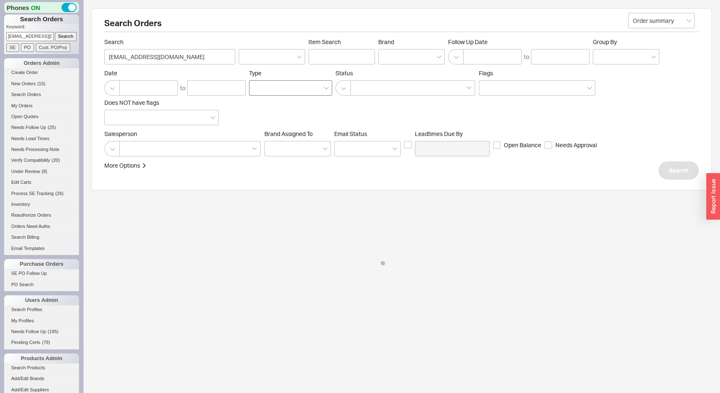
select select "*"
select select "LOW"
select select "3"
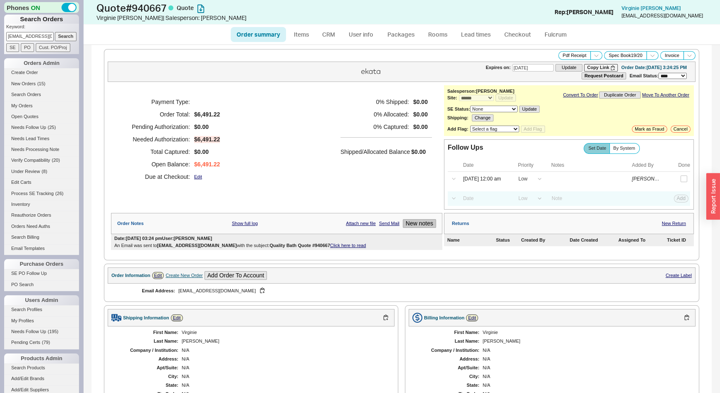
click at [415, 222] on button "New notes" at bounding box center [419, 223] width 33 height 9
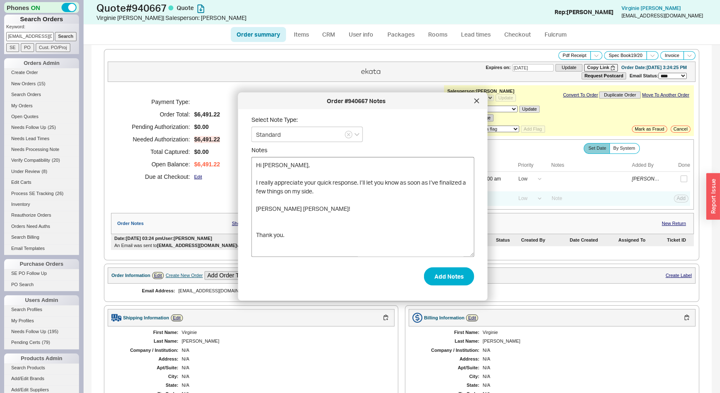
scroll to position [8, 0]
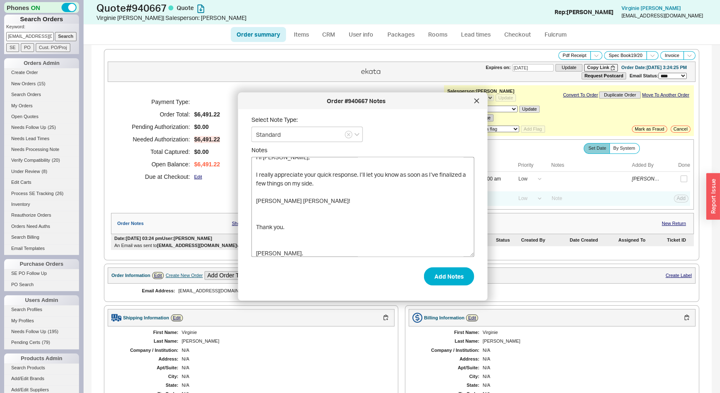
click at [254, 173] on textarea "Hi [PERSON_NAME], I really appreciate your quick response. I’ll let you know as…" at bounding box center [363, 207] width 223 height 100
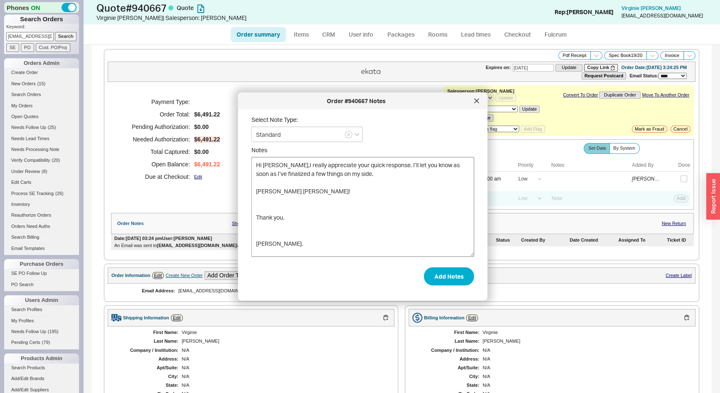
scroll to position [0, 0]
click at [255, 187] on textarea "Hi [PERSON_NAME], I really appreciate your quick response. I’ll let you know as…" at bounding box center [363, 207] width 223 height 100
click at [256, 196] on textarea "Hi [PERSON_NAME], I really appreciate your quick response. I’ll let you know as…" at bounding box center [363, 207] width 223 height 100
click at [254, 194] on textarea "Hi [PERSON_NAME], I really appreciate your quick response. I’ll let you know as…" at bounding box center [363, 207] width 223 height 100
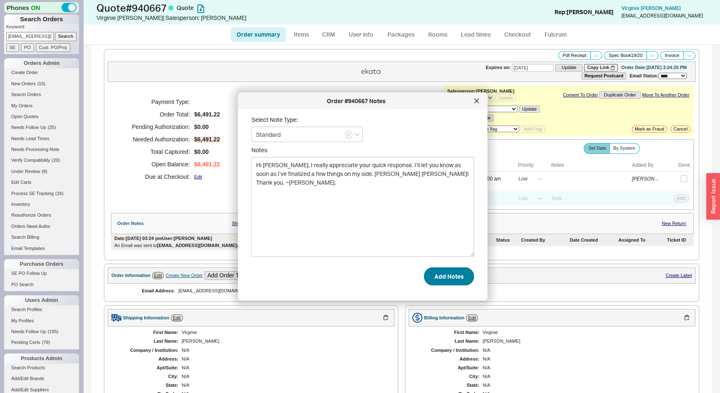
type textarea "Hi [PERSON_NAME], I really appreciate your quick response. I’ll let you know as…"
click at [442, 276] on button "Add Notes" at bounding box center [449, 276] width 50 height 18
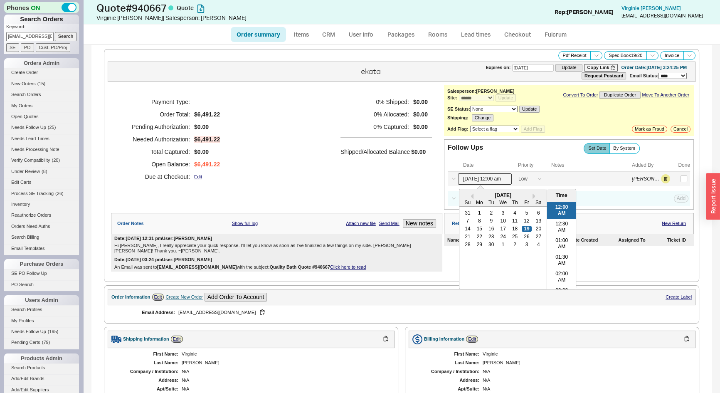
click at [482, 178] on input "09/19/25 12:00 am" at bounding box center [485, 178] width 53 height 11
click at [487, 243] on div "30" at bounding box center [492, 245] width 10 height 6
type input "09/30/25 12:00 am"
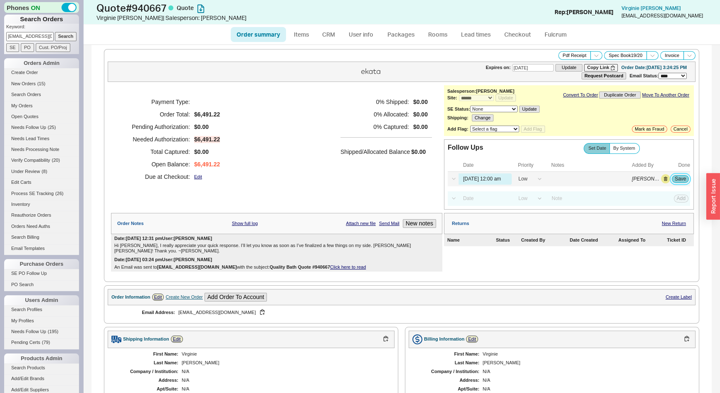
click at [673, 178] on button "Save" at bounding box center [680, 178] width 17 height 7
click at [29, 105] on link "My Orders" at bounding box center [41, 105] width 75 height 9
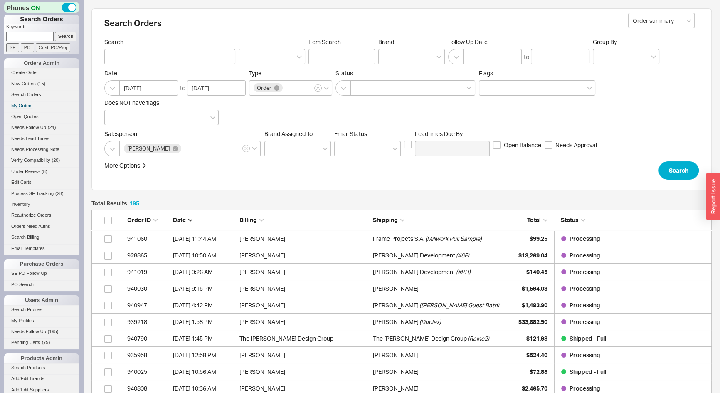
scroll to position [3258, 615]
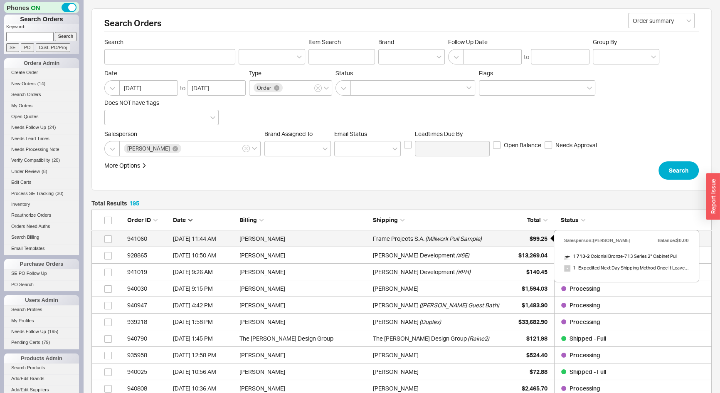
click at [535, 237] on span "$99.25" at bounding box center [539, 238] width 18 height 7
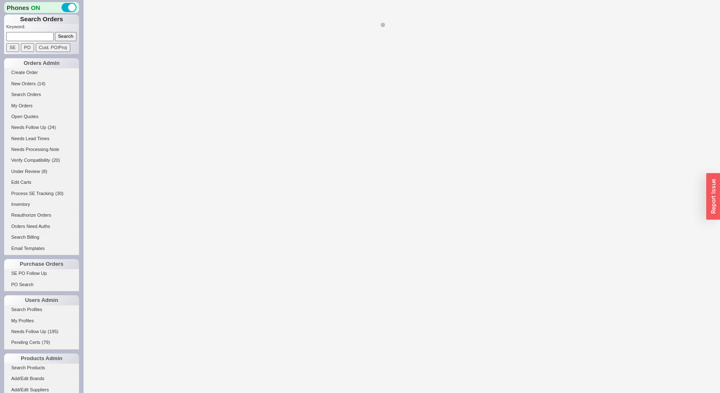
select select "*"
select select "LOW"
select select "3"
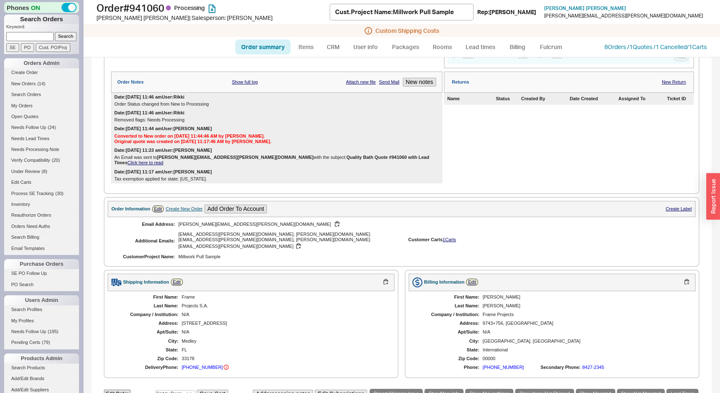
scroll to position [340, 0]
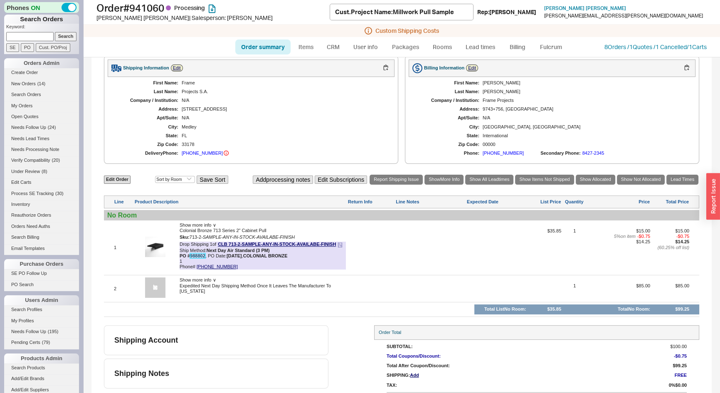
click at [195, 253] on link "988802" at bounding box center [197, 255] width 15 height 5
click at [215, 264] on link "800-355-7894" at bounding box center [217, 266] width 41 height 5
click at [197, 253] on link "988802" at bounding box center [197, 255] width 15 height 5
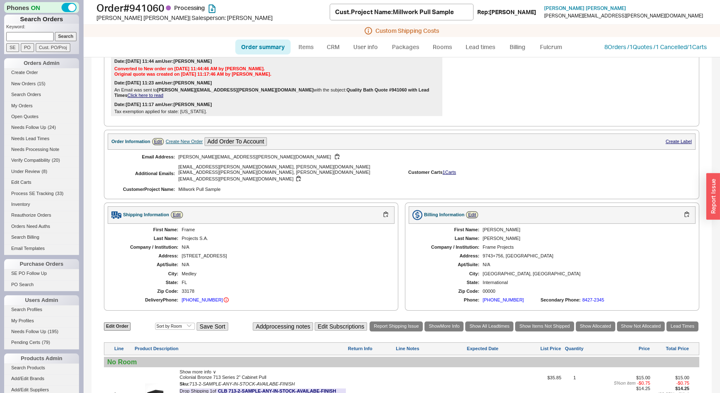
scroll to position [37, 0]
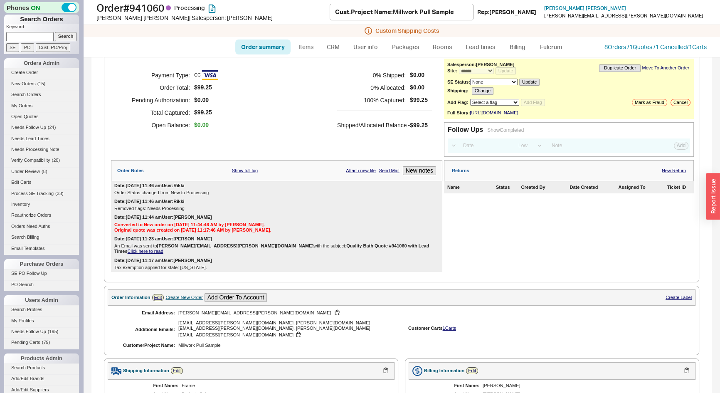
click at [523, 268] on div "Returns New Return Name Status Created By Date Created Assigned To Ticket ID" at bounding box center [569, 216] width 250 height 112
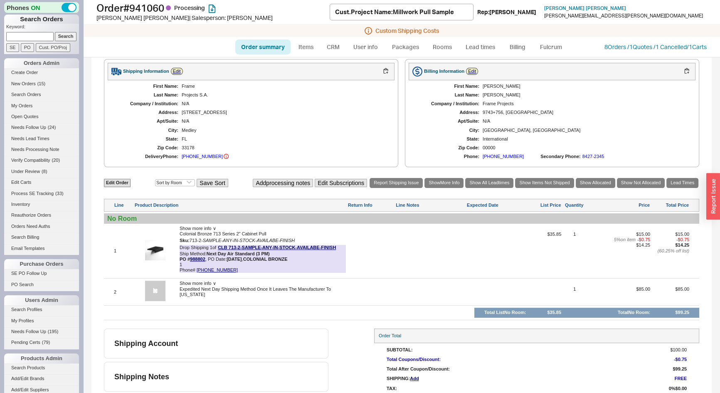
scroll to position [340, 0]
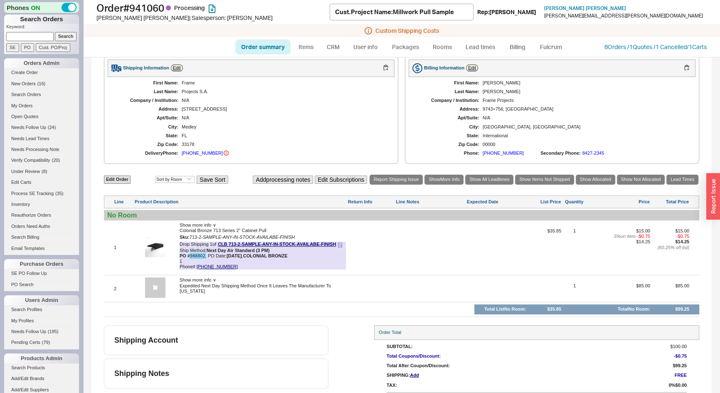
click at [196, 253] on link "988802" at bounding box center [197, 255] width 15 height 5
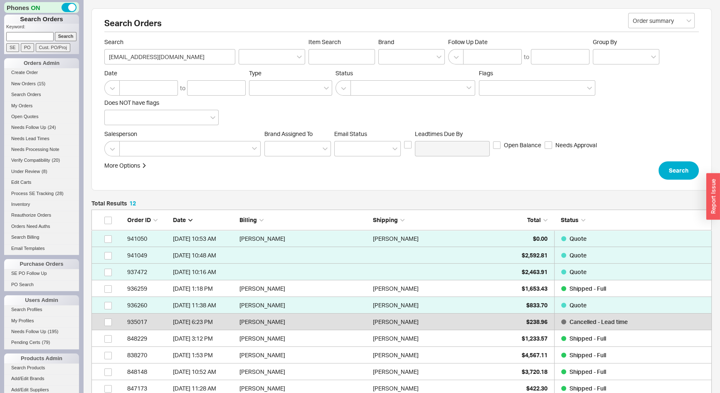
scroll to position [215, 615]
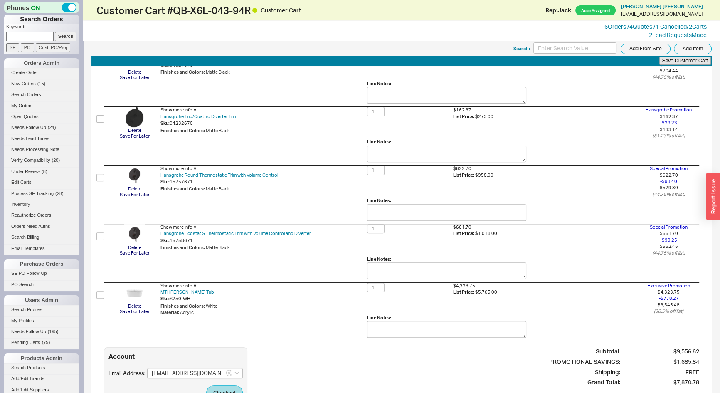
scroll to position [529, 0]
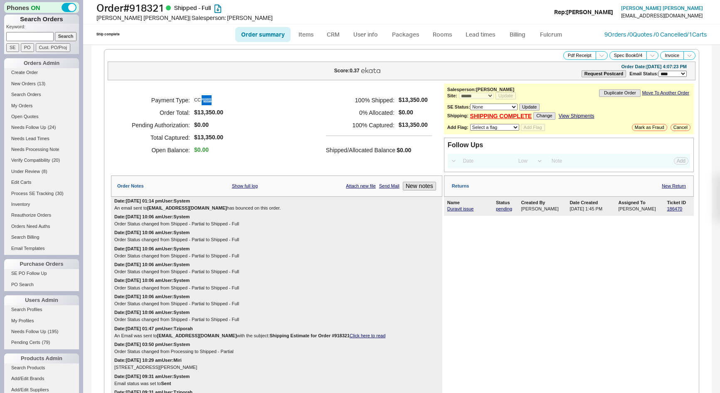
select select "*"
select select "LOW"
select select "3"
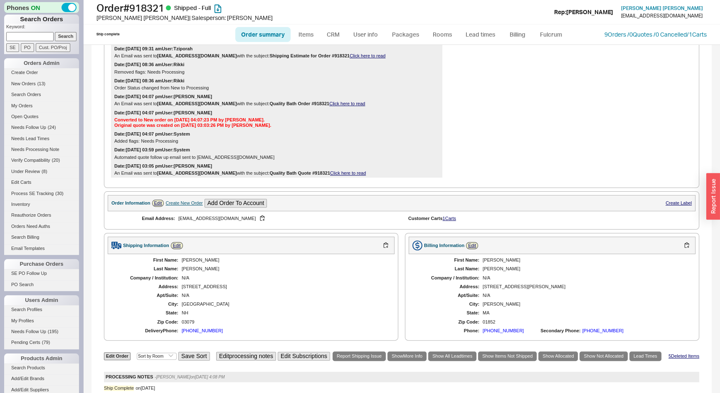
scroll to position [227, 0]
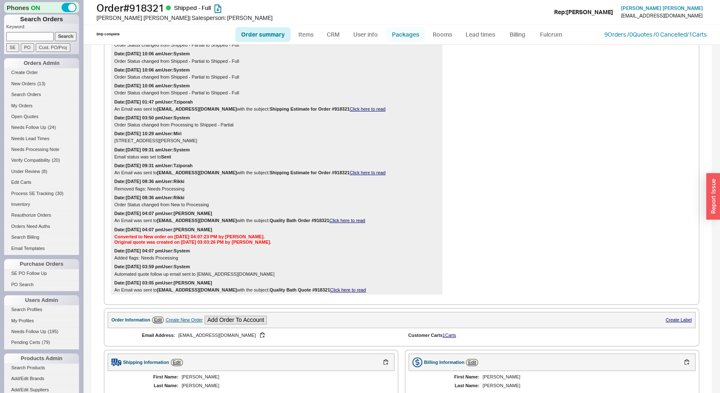
click at [411, 33] on link "Packages" at bounding box center [405, 34] width 39 height 15
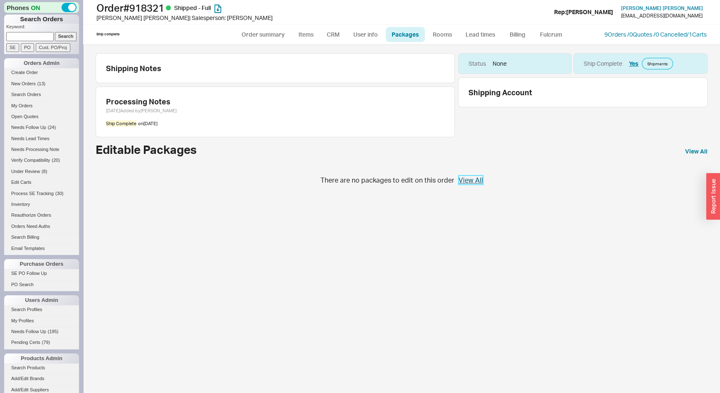
click at [476, 179] on link "View All" at bounding box center [471, 179] width 25 height 9
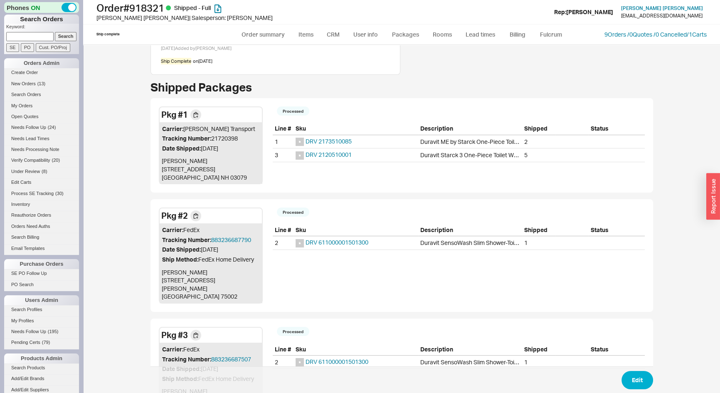
scroll to position [75, 0]
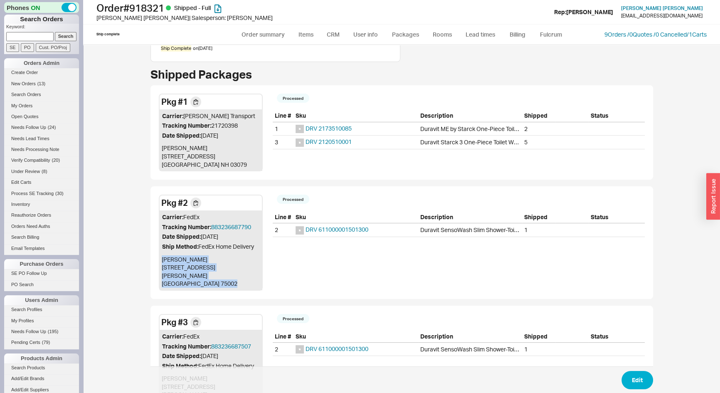
drag, startPoint x: 197, startPoint y: 276, endPoint x: 155, endPoint y: 261, distance: 44.4
click at [155, 261] on div "Pkg # 2 Carrier: FedEx Tracking Number: 883236687790 Date Shipped: [DATE] Ship …" at bounding box center [402, 242] width 503 height 113
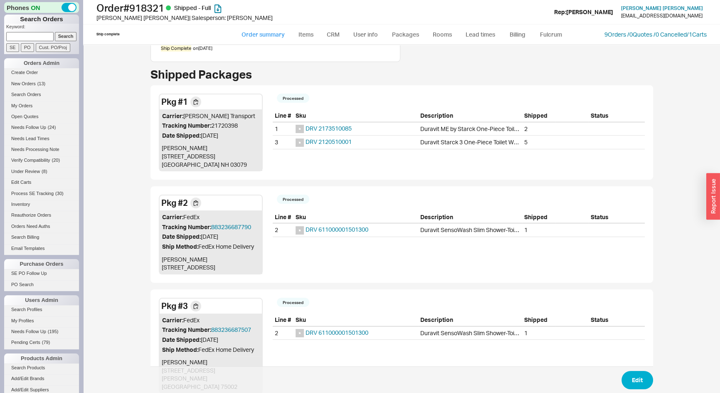
drag, startPoint x: 276, startPoint y: 33, endPoint x: 277, endPoint y: 42, distance: 8.3
click at [276, 33] on link "Order summary" at bounding box center [262, 34] width 55 height 15
select select "*"
select select "LOW"
select select "3"
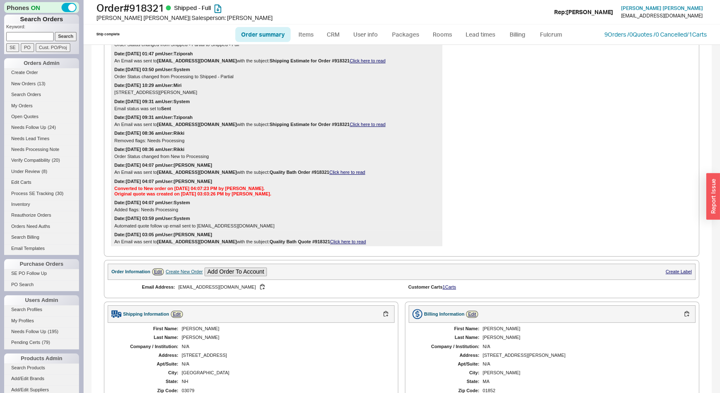
scroll to position [453, 0]
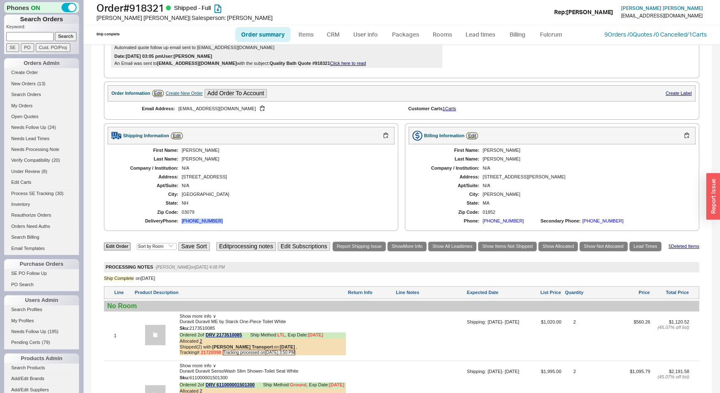
drag, startPoint x: 225, startPoint y: 219, endPoint x: 182, endPoint y: 222, distance: 43.0
click at [182, 222] on div "First Name: [PERSON_NAME] Last Name: [PERSON_NAME] Company / Institution: N/A A…" at bounding box center [251, 185] width 287 height 83
copy div "(978) 973-4075"
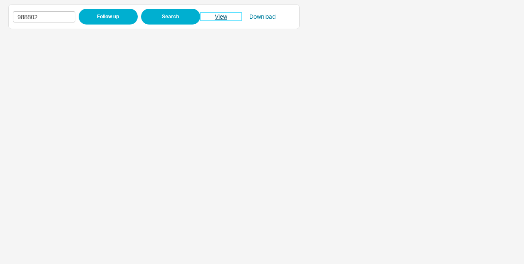
click at [218, 17] on link "View" at bounding box center [221, 16] width 42 height 8
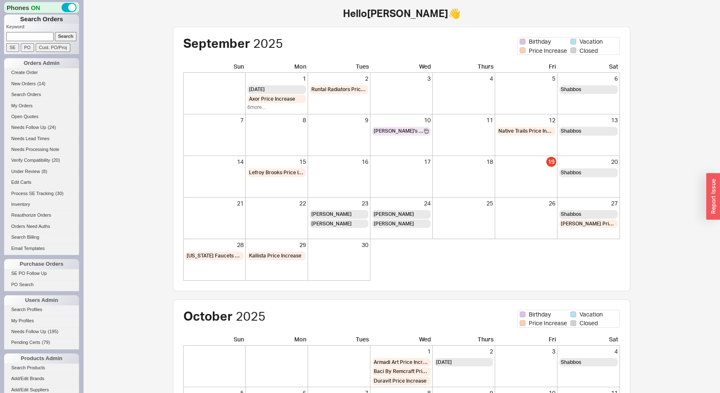
click at [29, 39] on input at bounding box center [29, 36] width 47 height 9
type input "939537"
click at [55, 32] on input "Search" at bounding box center [66, 36] width 22 height 9
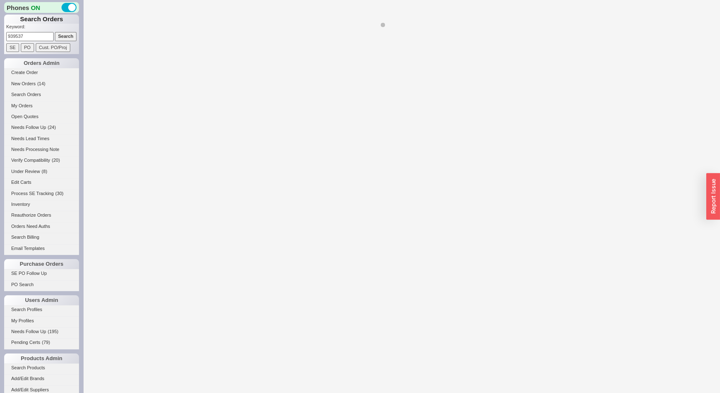
select select "*"
select select "LOW"
select select "3"
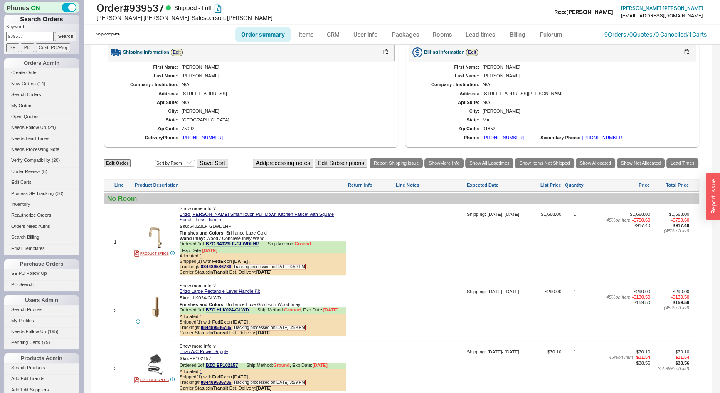
scroll to position [216, 0]
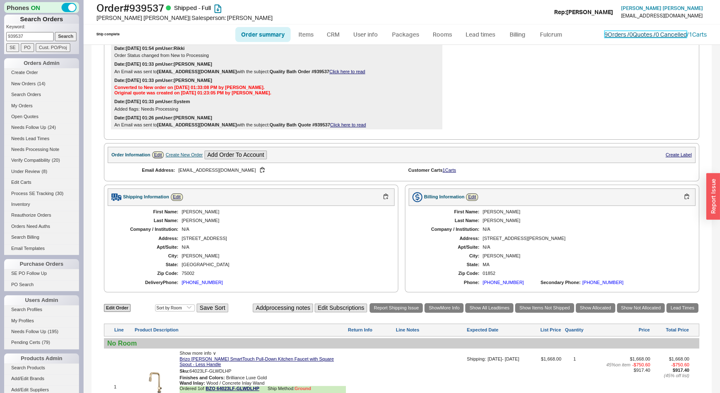
click at [608, 37] on link "9 Orders / 0 Quotes / 0 Cancelled" at bounding box center [646, 34] width 82 height 7
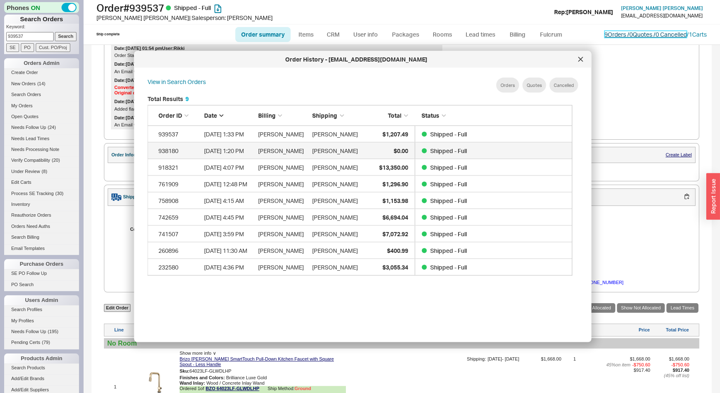
scroll to position [249, 432]
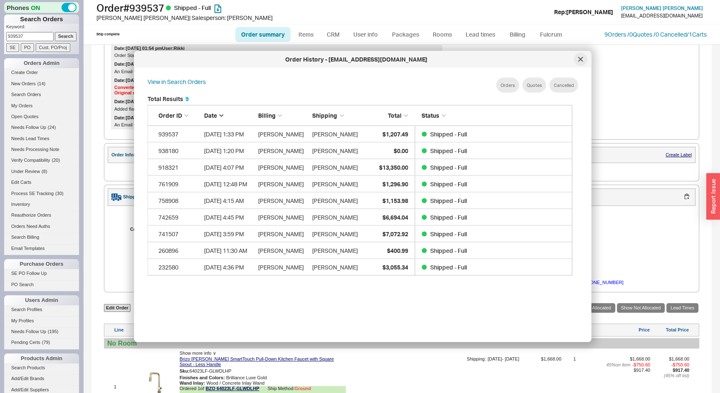
click at [584, 62] on div at bounding box center [580, 59] width 13 height 13
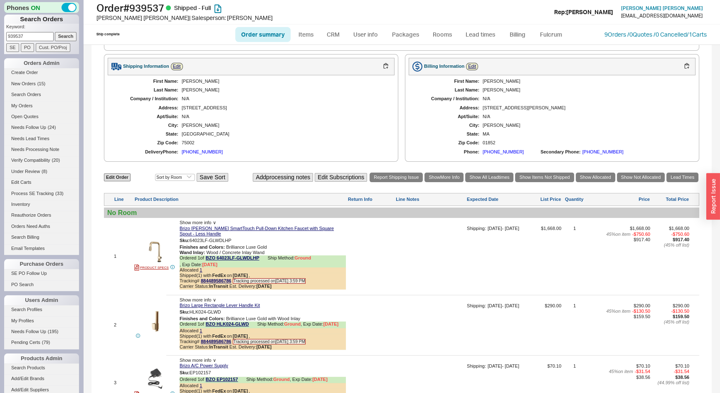
scroll to position [254, 0]
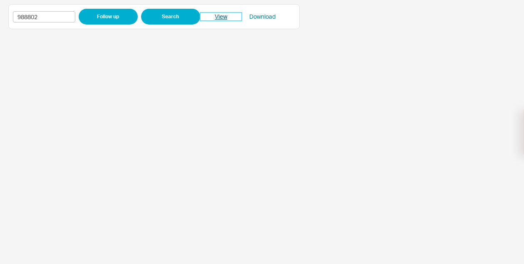
click at [222, 16] on link "View" at bounding box center [221, 16] width 42 height 8
click at [223, 16] on link "View" at bounding box center [221, 16] width 42 height 8
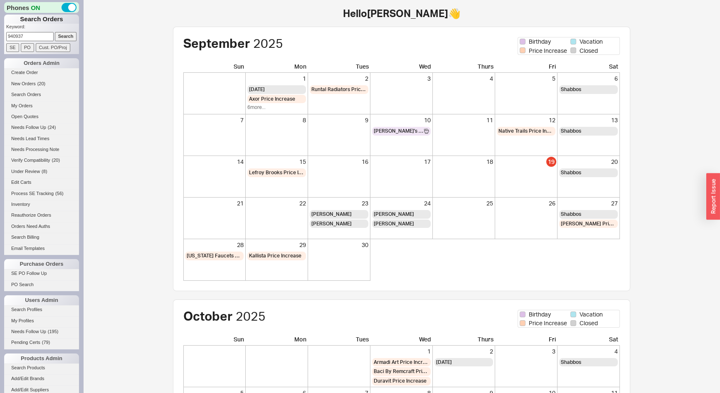
type input "940937"
click at [60, 37] on input "Search" at bounding box center [66, 36] width 22 height 9
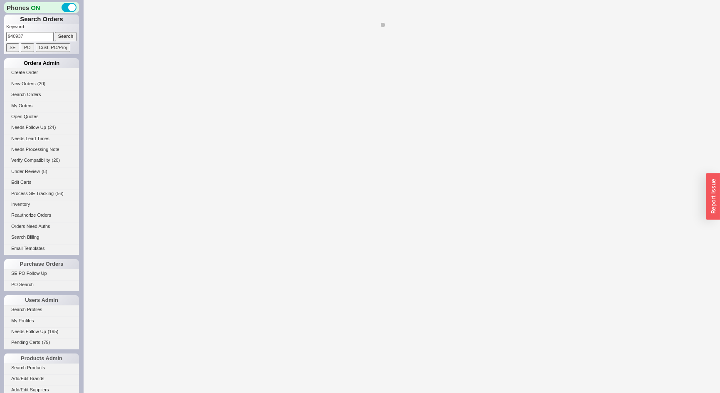
select select "*"
select select "LOW"
select select "3"
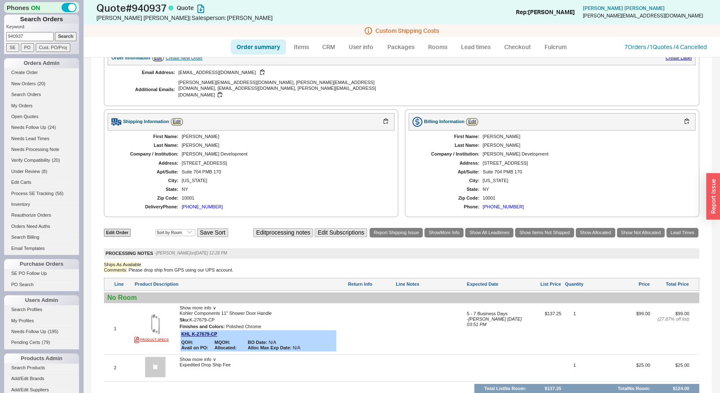
scroll to position [225, 0]
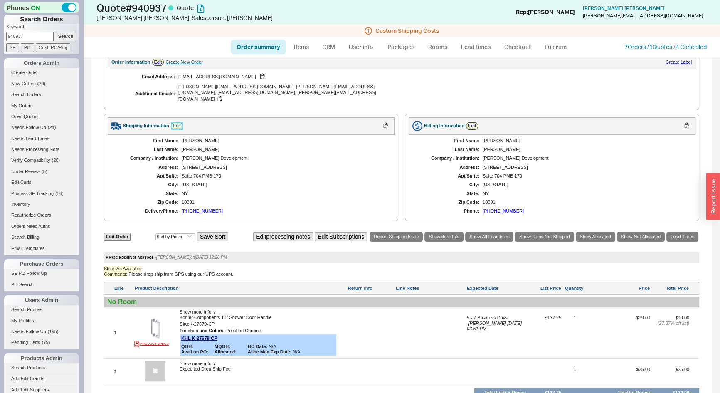
click at [177, 122] on link "Edit" at bounding box center [177, 125] width 12 height 7
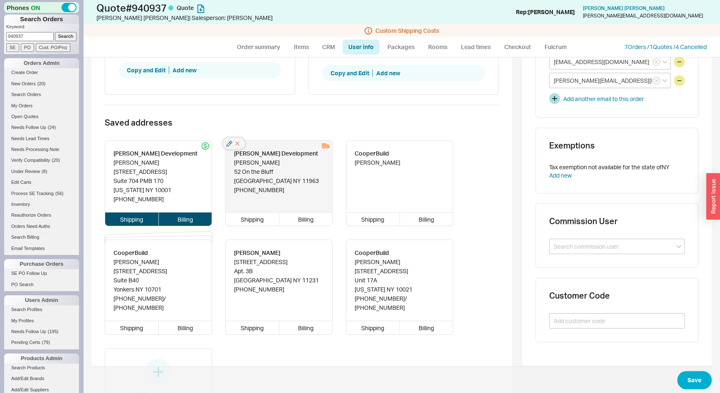
scroll to position [227, 0]
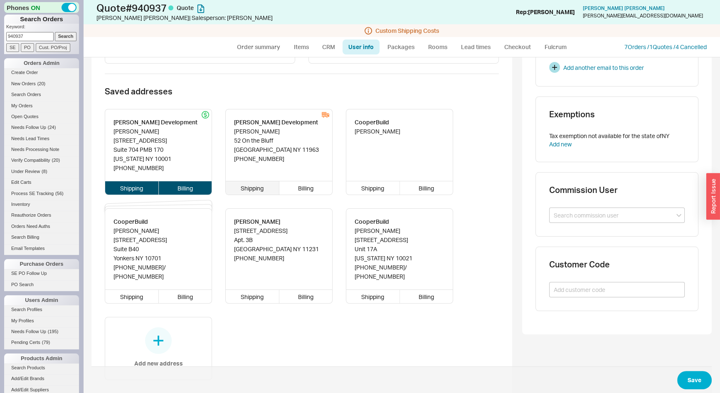
click at [245, 187] on div "Shipping" at bounding box center [253, 187] width 54 height 13
type input "[PERSON_NAME]"
type input "52 On the Bluff"
type input "11963"
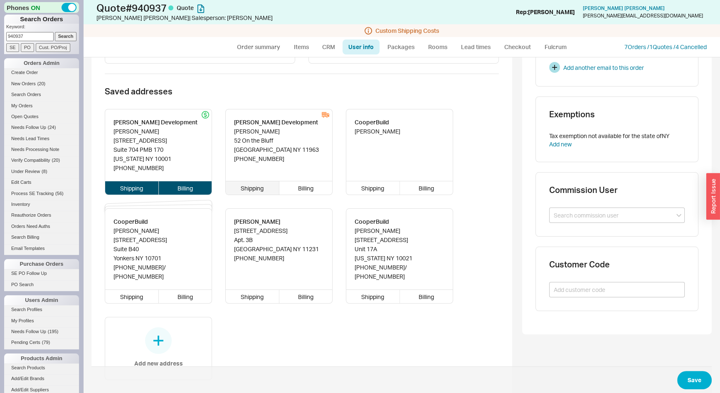
type input "[GEOGRAPHIC_DATA]"
type input "[PERSON_NAME]"
type input "[STREET_ADDRESS]"
type input "Suite 704 PMB 170"
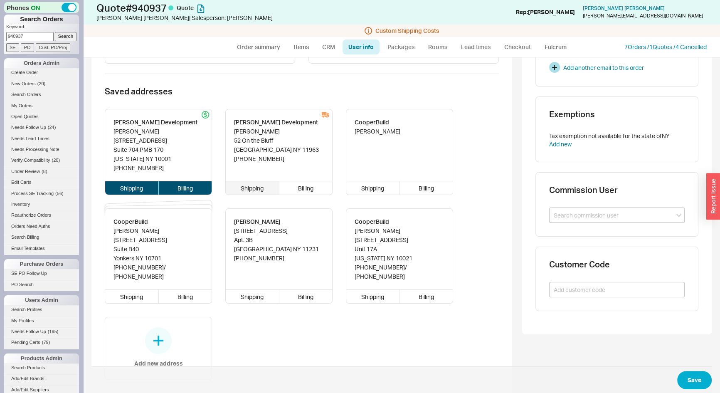
type input "10001"
type input "[US_STATE]"
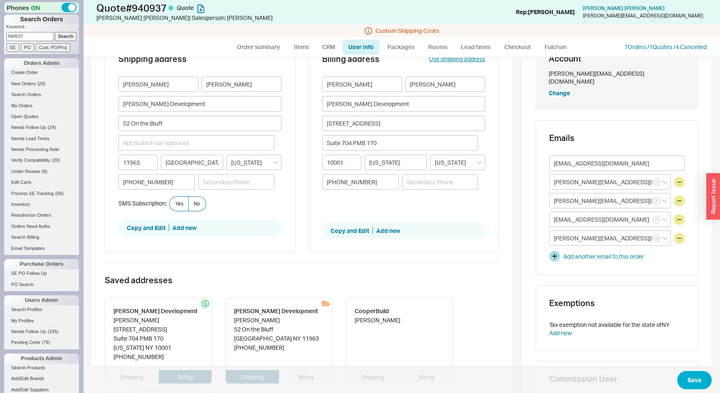
scroll to position [37, 0]
click at [692, 380] on button "Save" at bounding box center [694, 380] width 35 height 18
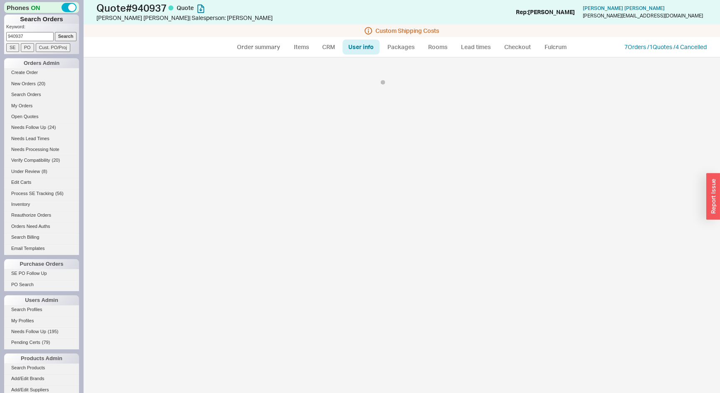
select select "*"
select select "LOW"
select select "3"
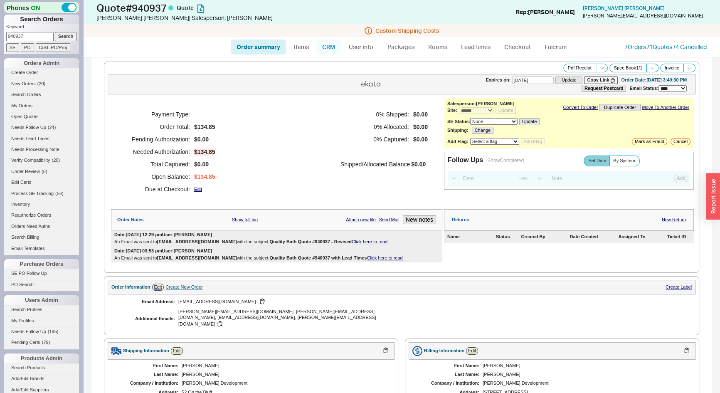
click at [329, 46] on link "CRM" at bounding box center [328, 47] width 25 height 15
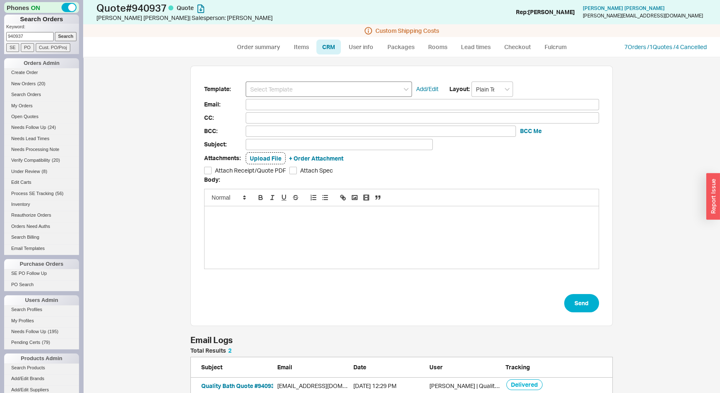
scroll to position [330, 625]
click at [329, 91] on input at bounding box center [329, 89] width 166 height 15
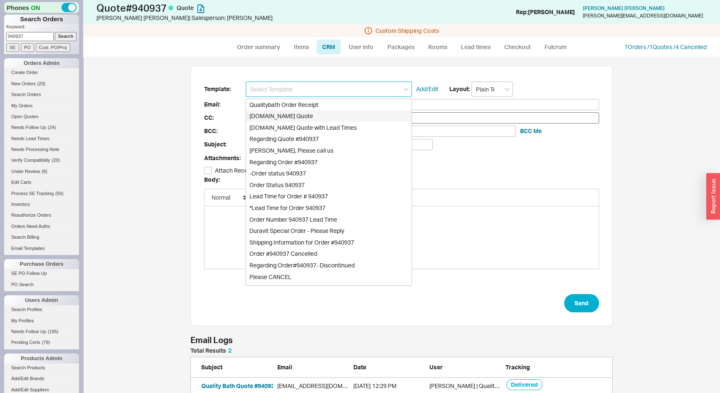
click at [310, 116] on div "[DOMAIN_NAME] Quote" at bounding box center [328, 116] width 165 height 12
type input "[DOMAIN_NAME] Quote"
type input "Receipt"
type input "[EMAIL_ADDRESS][DOMAIN_NAME]"
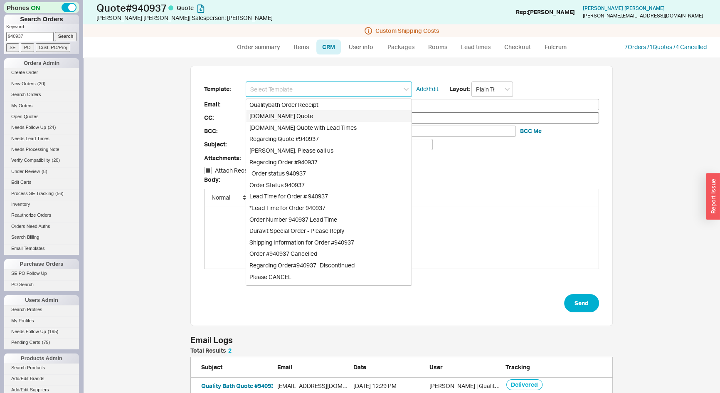
type input "[PERSON_NAME][EMAIL_ADDRESS][DOMAIN_NAME], [PERSON_NAME][EMAIL_ADDRESS][DOMAIN_…"
type input "Quality Bath Quote #940937"
checkbox input "true"
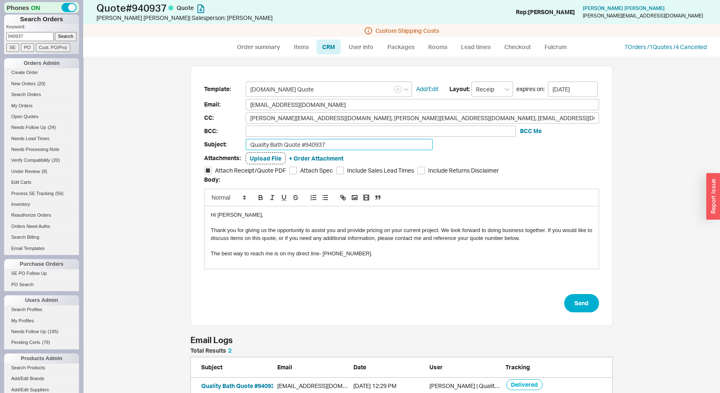
click at [337, 141] on input "Quality Bath Quote #940937" at bounding box center [339, 144] width 187 height 11
type input "Quality Bath Quote #940937 - Revised II"
click at [222, 213] on div "Hi [PERSON_NAME]," at bounding box center [402, 214] width 382 height 7
drag, startPoint x: 370, startPoint y: 144, endPoint x: 232, endPoint y: 151, distance: 138.2
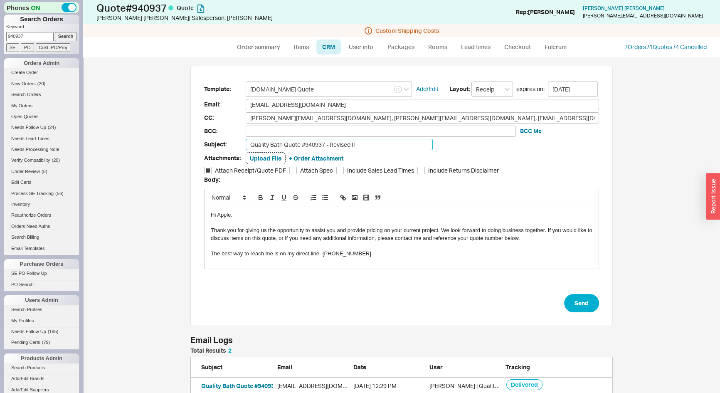
click at [232, 151] on form "Template: [DOMAIN_NAME] Quote Add/Edit Layout: Receipt expires on: [DATE] Email…" at bounding box center [401, 197] width 395 height 231
click at [580, 310] on button "Send" at bounding box center [581, 303] width 35 height 18
select select "*"
select select "LOW"
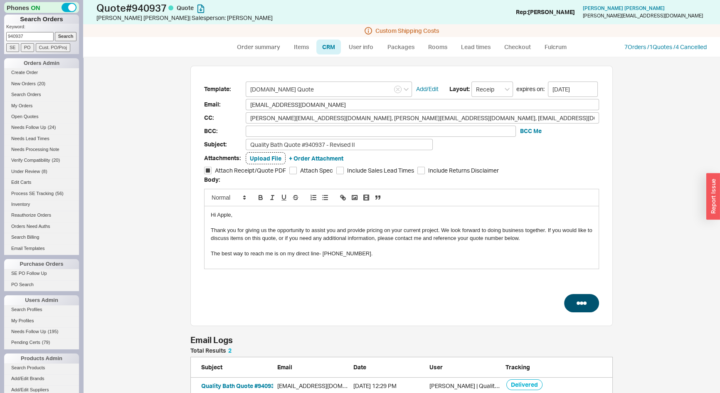
select select "3"
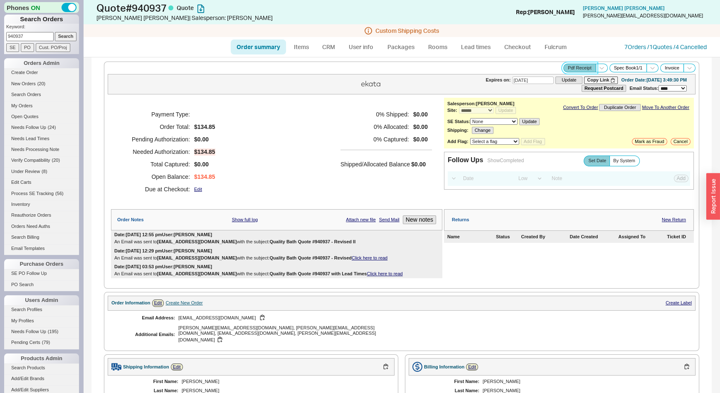
click at [581, 69] on button "Pdf Receipt" at bounding box center [579, 68] width 33 height 9
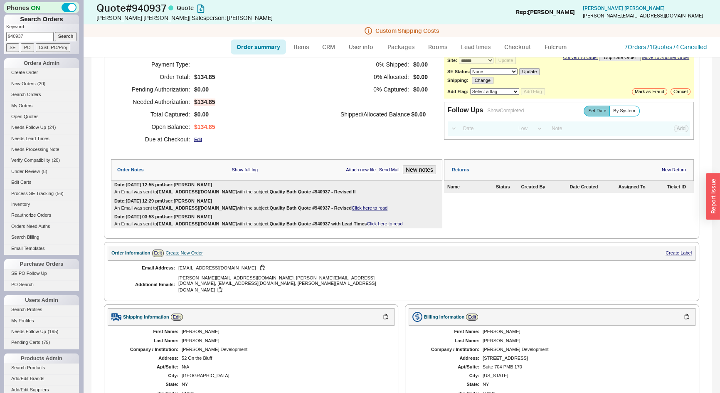
scroll to position [316, 0]
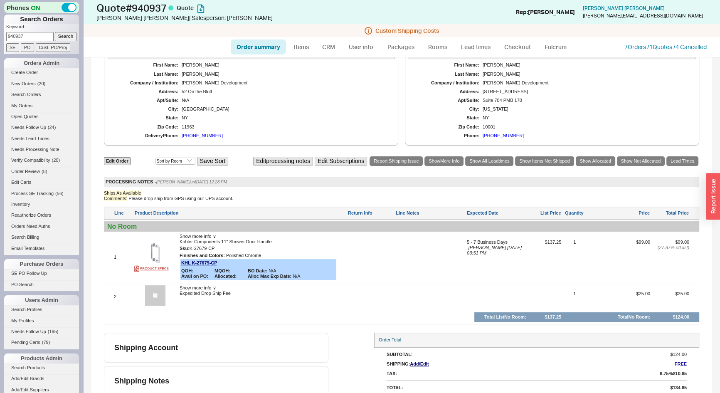
click at [271, 49] on link "Order summary" at bounding box center [258, 47] width 55 height 15
select select "*"
select select "LOW"
select select "3"
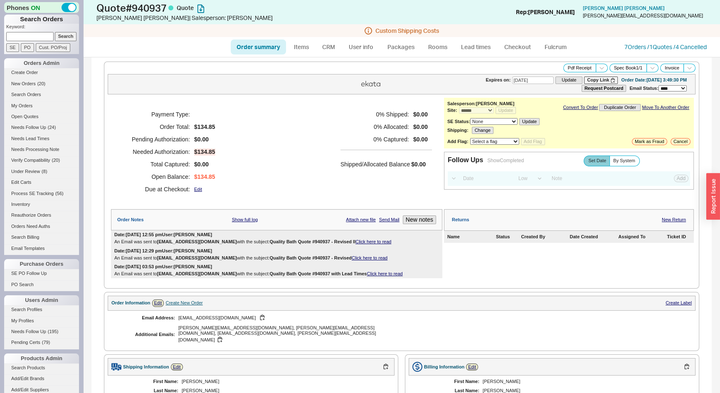
click at [359, 239] on link "Click here to read" at bounding box center [374, 241] width 36 height 5
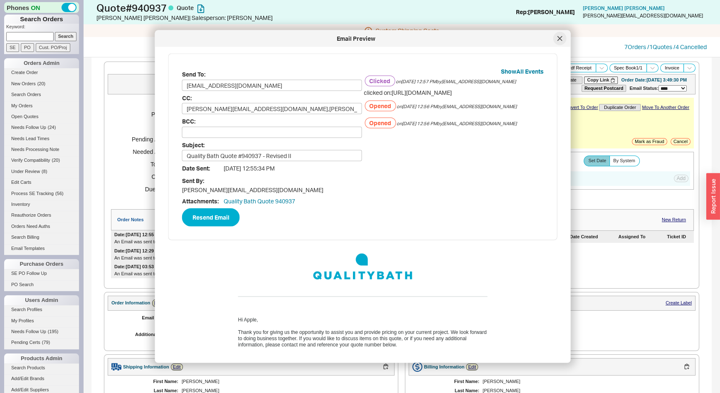
click at [558, 40] on icon at bounding box center [560, 38] width 4 height 4
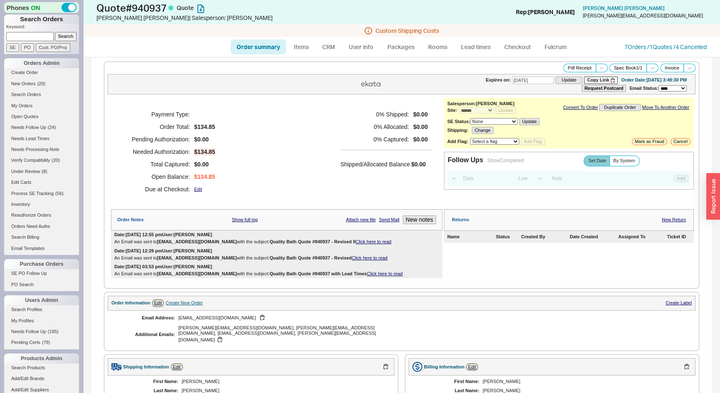
click at [266, 47] on link "Order summary" at bounding box center [258, 47] width 55 height 15
select select "*"
select select "LOW"
select select "3"
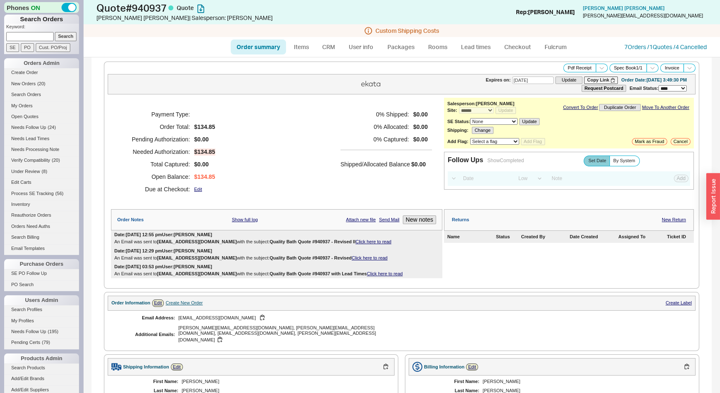
click at [256, 45] on link "Order summary" at bounding box center [258, 47] width 55 height 15
select select "*"
select select "LOW"
select select "3"
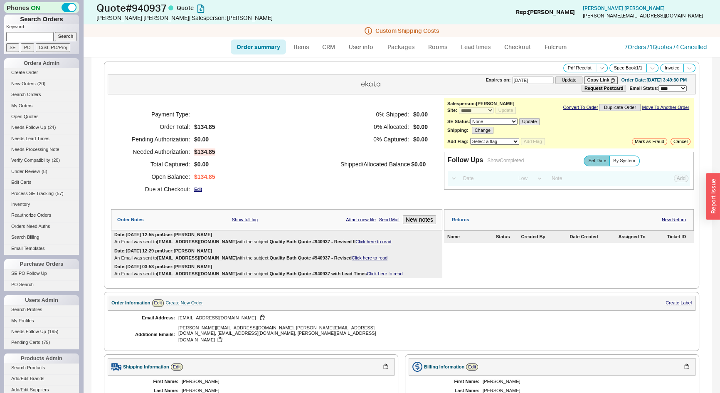
click at [255, 49] on link "Order summary" at bounding box center [258, 47] width 55 height 15
select select "*"
select select "LOW"
select select "3"
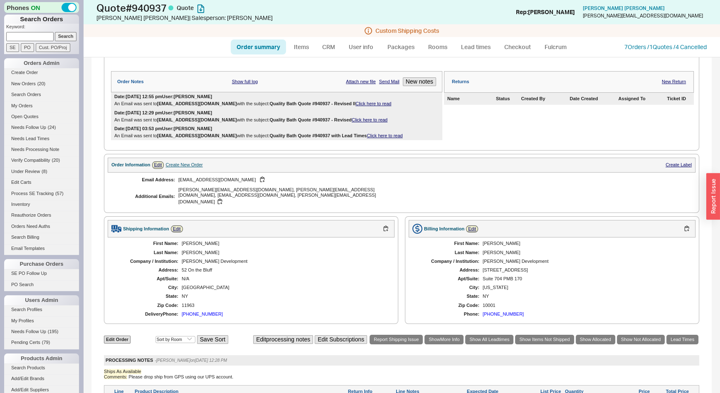
scroll to position [302, 0]
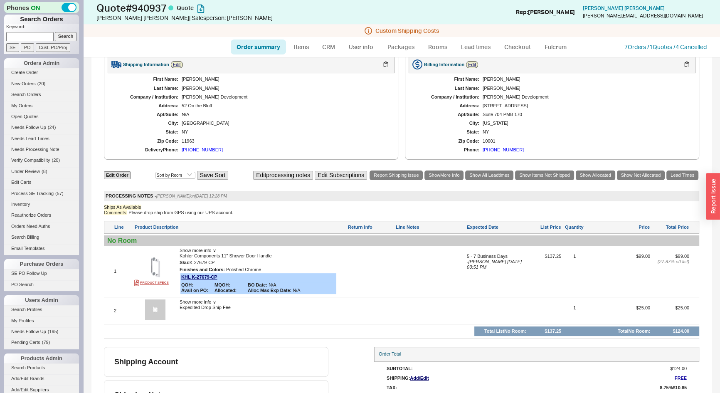
click at [257, 49] on link "Order summary" at bounding box center [258, 47] width 55 height 15
select select "*"
select select "LOW"
select select "3"
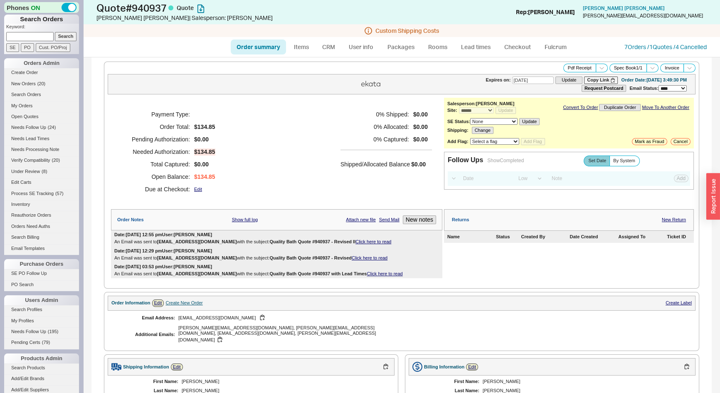
click at [257, 49] on link "Order summary" at bounding box center [258, 47] width 55 height 15
select select "*"
select select "LOW"
select select "3"
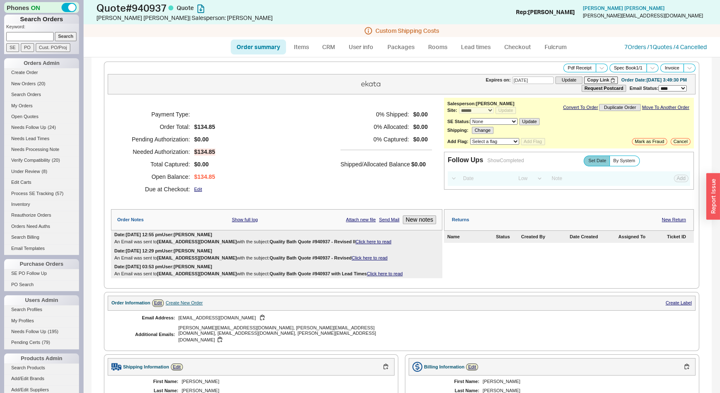
drag, startPoint x: 361, startPoint y: 235, endPoint x: 364, endPoint y: 238, distance: 4.7
click at [361, 235] on div "Date: [DATE] 12:55 pm User: [PERSON_NAME] Email was sent to [EMAIL_ADDRESS][DOM…" at bounding box center [276, 238] width 331 height 16
click at [365, 239] on link "Click here to read" at bounding box center [374, 241] width 36 height 5
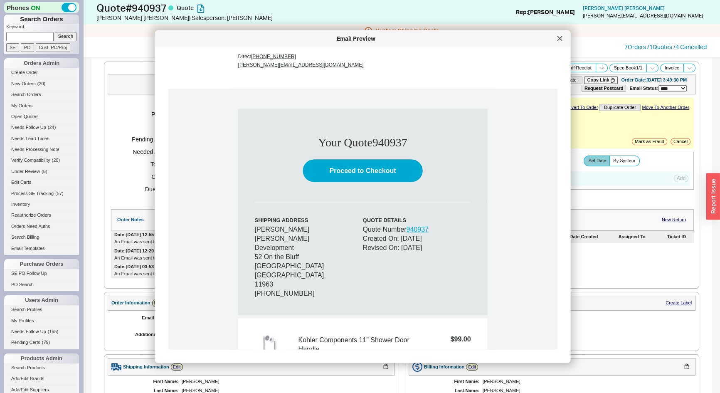
scroll to position [529, 0]
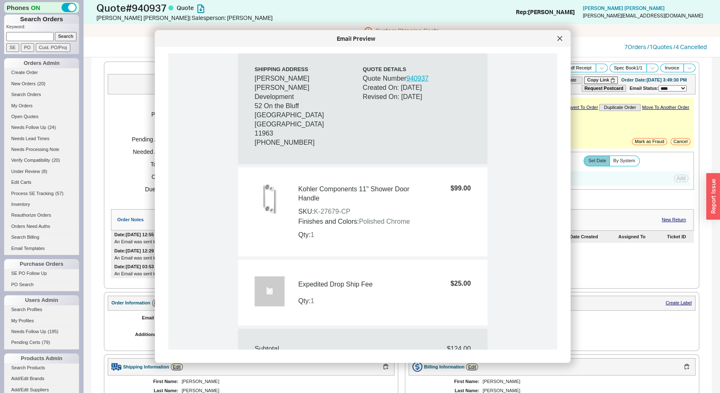
click at [565, 32] on div "Email Preview" at bounding box center [363, 38] width 416 height 17
click at [556, 37] on div at bounding box center [559, 38] width 13 height 13
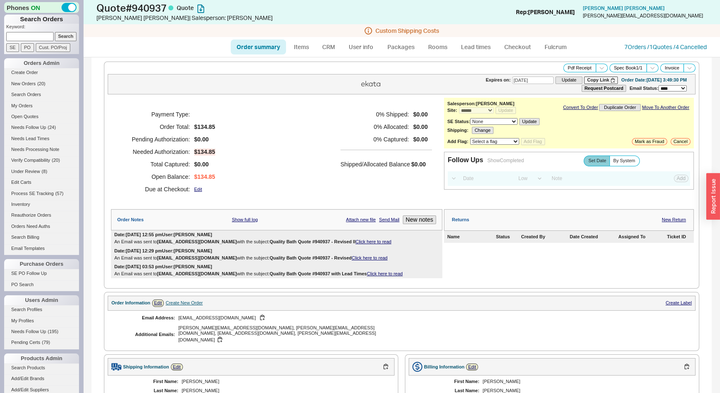
click at [264, 47] on link "Order summary" at bounding box center [258, 47] width 55 height 15
select select "*"
select select "LOW"
select select "3"
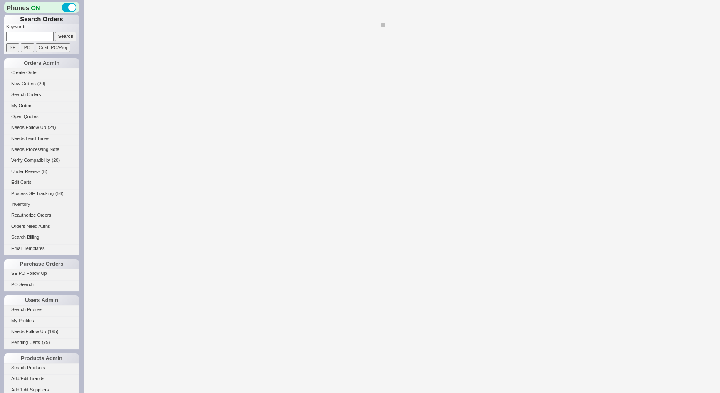
select select "*"
select select "LOW"
select select "3"
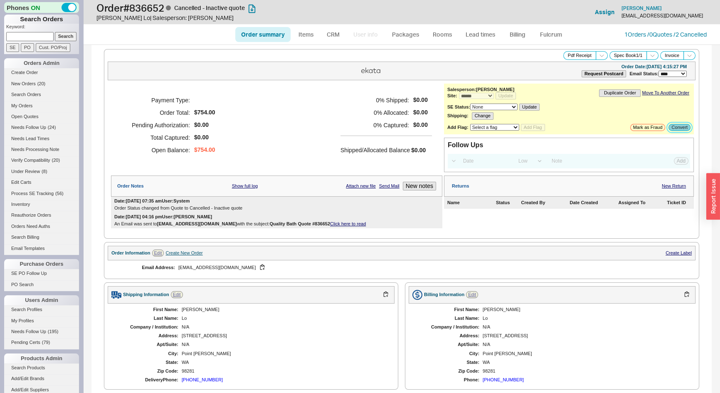
click at [678, 125] on button "Convert" at bounding box center [680, 127] width 22 height 7
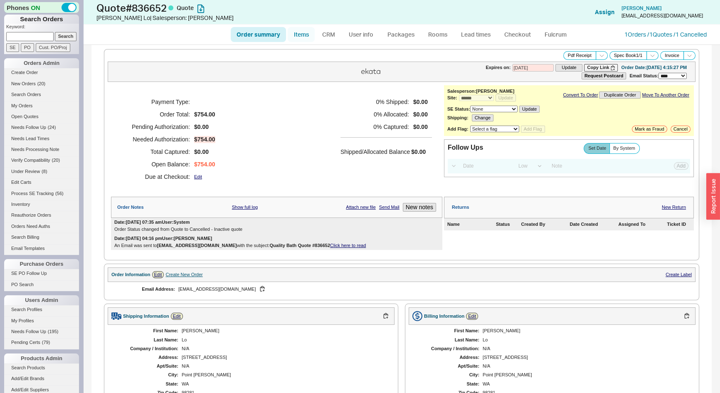
click at [303, 37] on link "Items" at bounding box center [301, 34] width 27 height 15
select select "3"
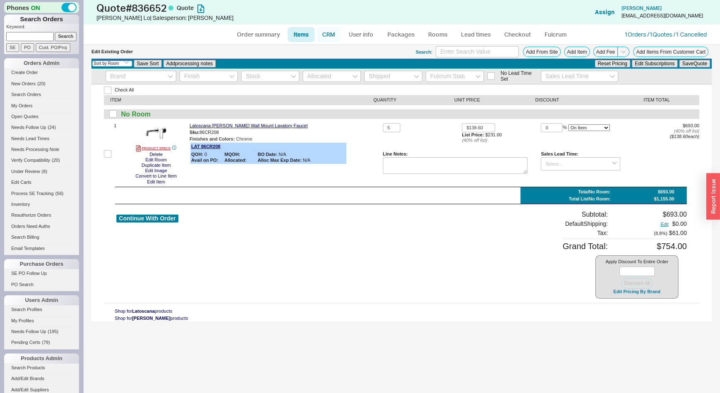
click at [328, 35] on link "CRM" at bounding box center [328, 34] width 25 height 15
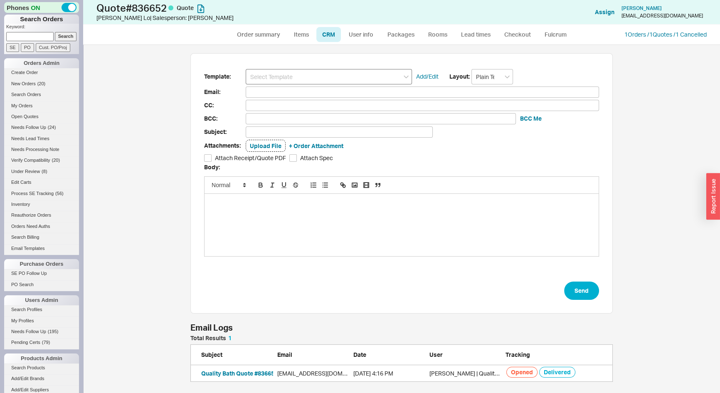
scroll to position [41, 417]
click at [336, 71] on input at bounding box center [329, 76] width 166 height 15
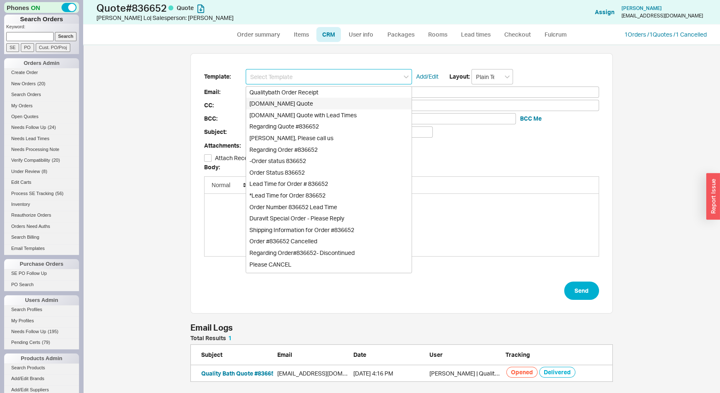
click at [301, 99] on div "[DOMAIN_NAME] Quote" at bounding box center [328, 104] width 165 height 12
type input "Receipt"
type input "NWTNLO@GMAIL.COM"
type input "Quality Bath Quote #836652"
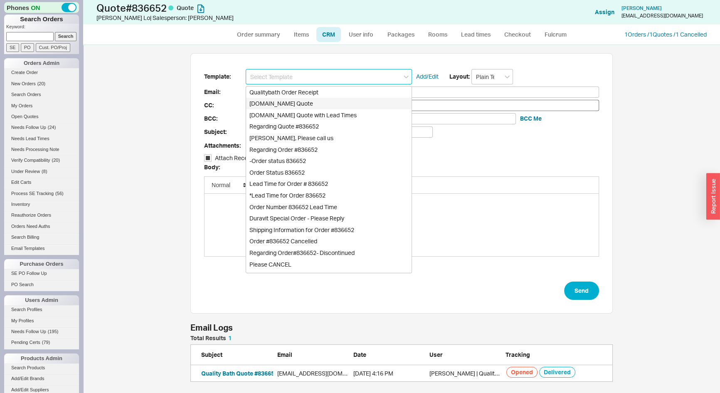
checkbox input "true"
type input "Qualitybath.com Quote"
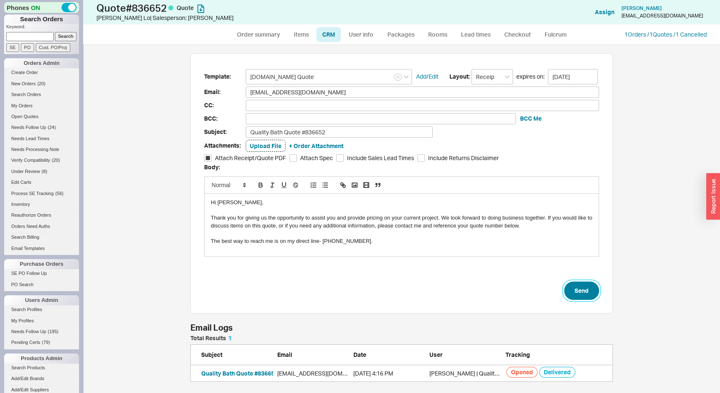
click at [575, 291] on button "Send" at bounding box center [581, 291] width 35 height 18
select select "*"
select select "LOW"
select select "3"
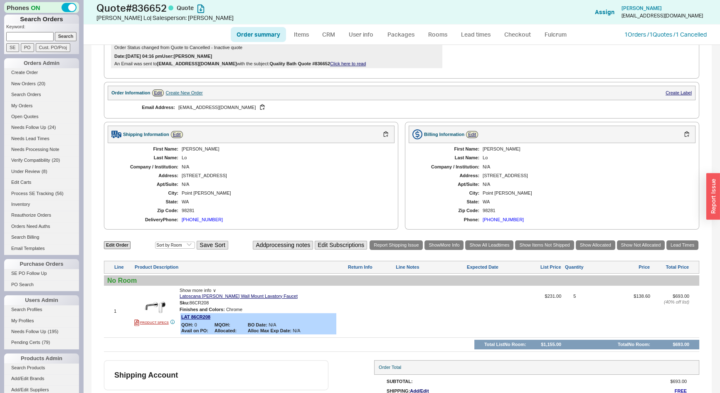
scroll to position [247, 0]
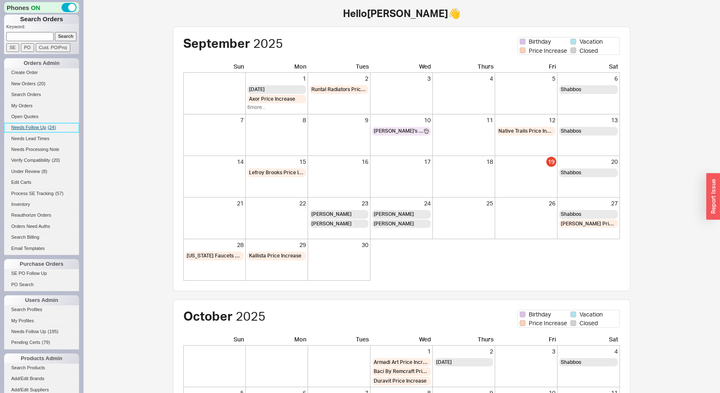
click at [43, 129] on span "Needs Follow Up" at bounding box center [28, 127] width 35 height 5
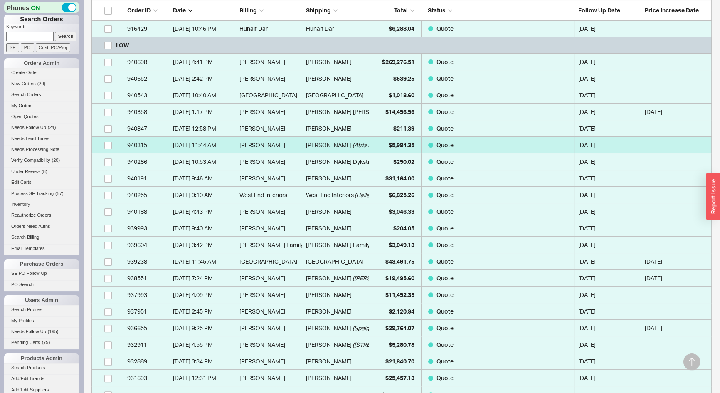
scroll to position [302, 0]
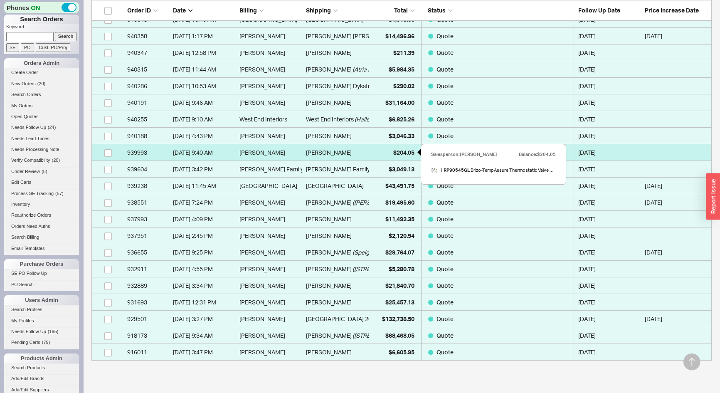
click at [393, 155] on span "$204.05" at bounding box center [403, 152] width 21 height 7
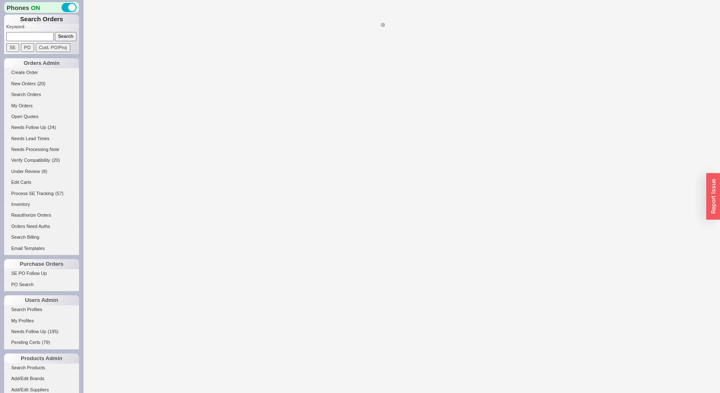
select select "*"
select select "LOW"
select select "3"
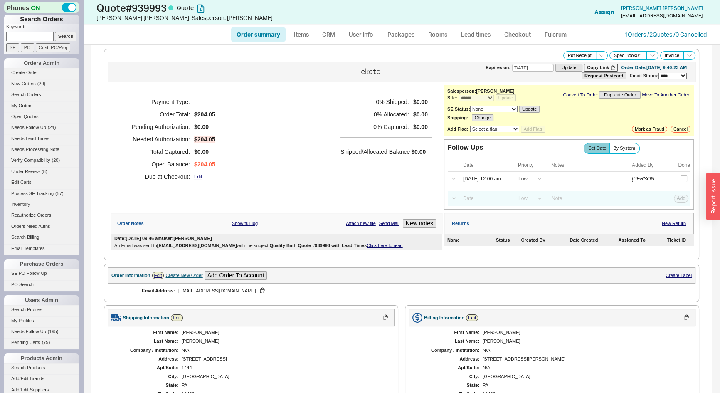
click at [378, 245] on link "Click here to read" at bounding box center [385, 245] width 36 height 5
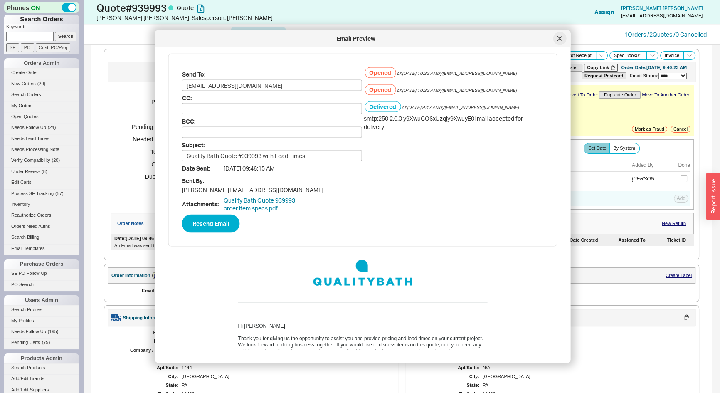
click at [558, 40] on icon at bounding box center [560, 38] width 5 height 5
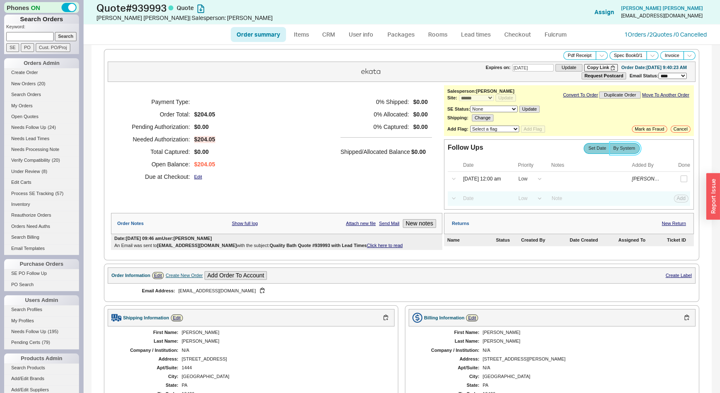
click at [627, 149] on span "By System" at bounding box center [624, 148] width 22 height 5
click at [0, 0] on input "By System" at bounding box center [0, 0] width 0 height 0
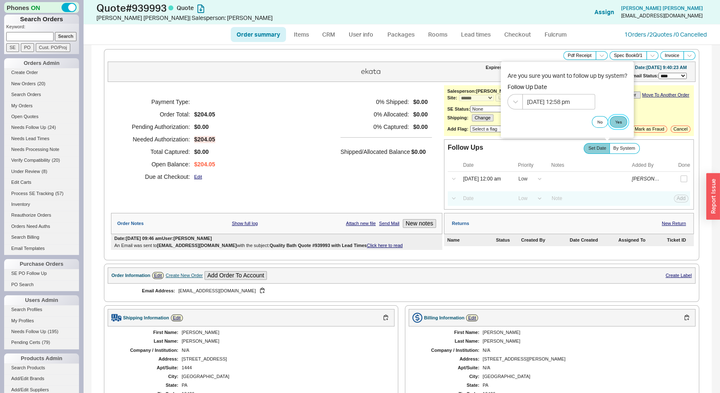
click at [620, 121] on button "Yes" at bounding box center [618, 122] width 17 height 12
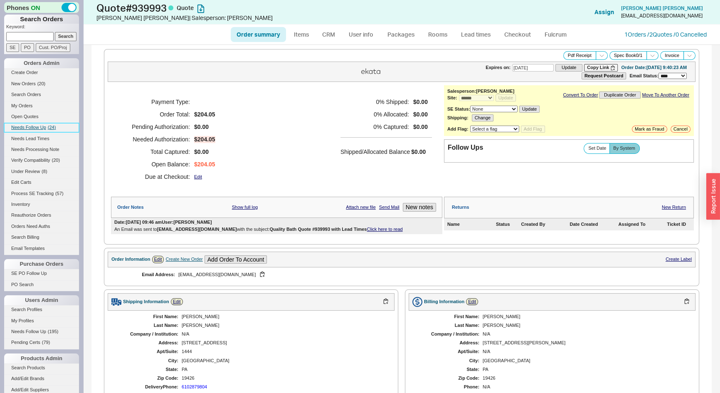
click at [41, 127] on span "Needs Follow Up" at bounding box center [28, 127] width 35 height 5
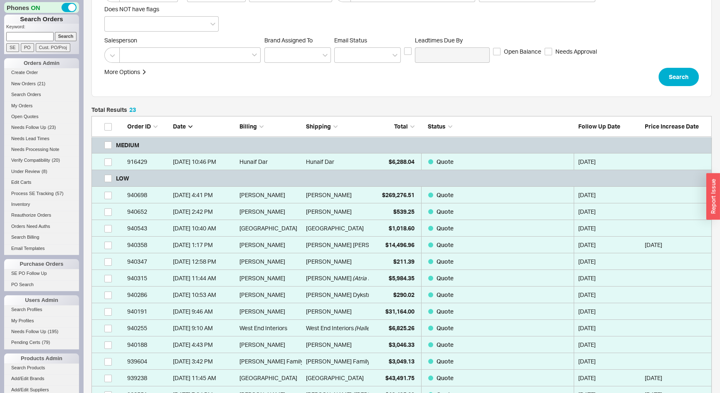
scroll to position [113, 0]
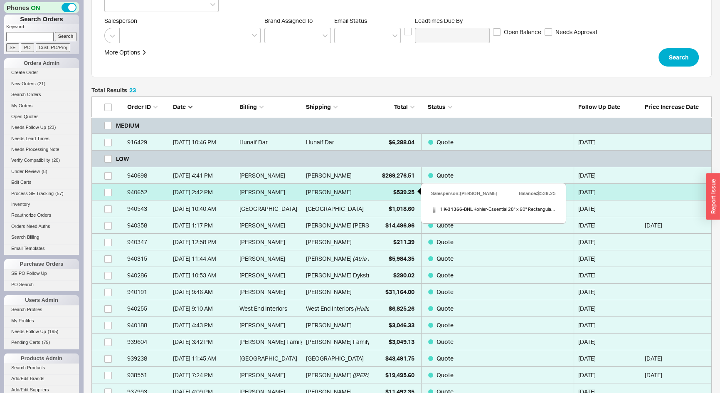
click at [399, 190] on span "$539.25" at bounding box center [403, 191] width 21 height 7
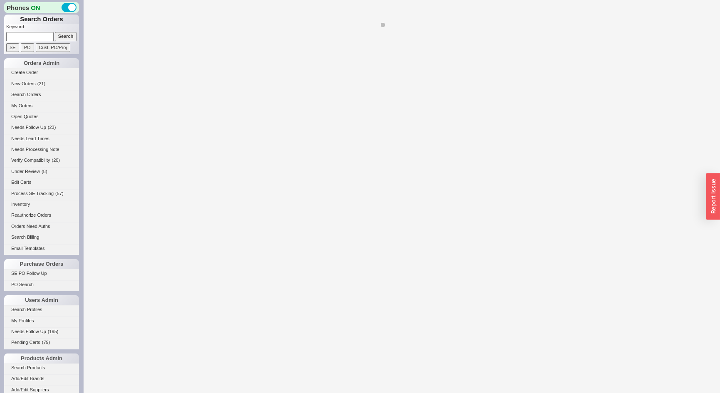
select select "*"
select select "LOW"
select select "3"
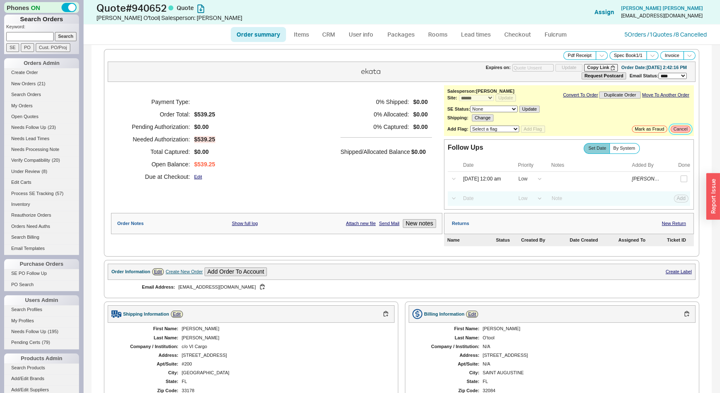
drag, startPoint x: 680, startPoint y: 128, endPoint x: 654, endPoint y: 124, distance: 26.4
click at [680, 127] on button "Cancel" at bounding box center [681, 129] width 20 height 7
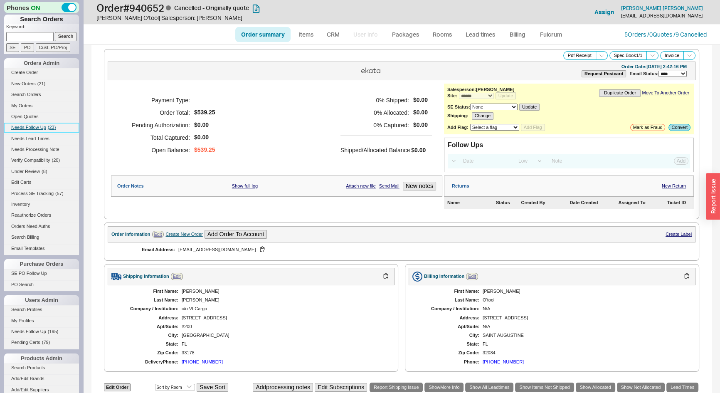
click at [48, 129] on link "Needs Follow Up ( 23 )" at bounding box center [41, 127] width 75 height 9
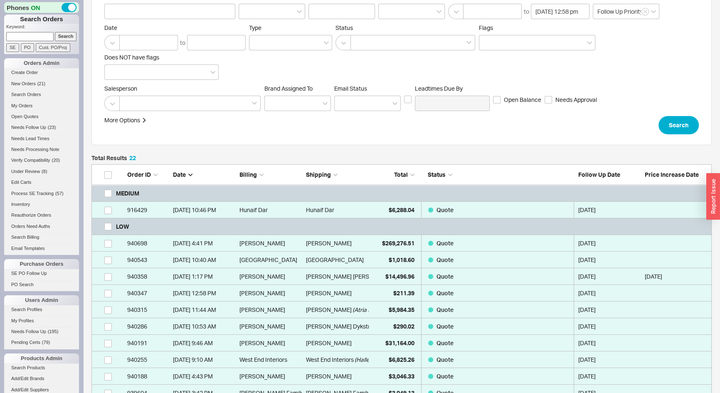
scroll to position [113, 0]
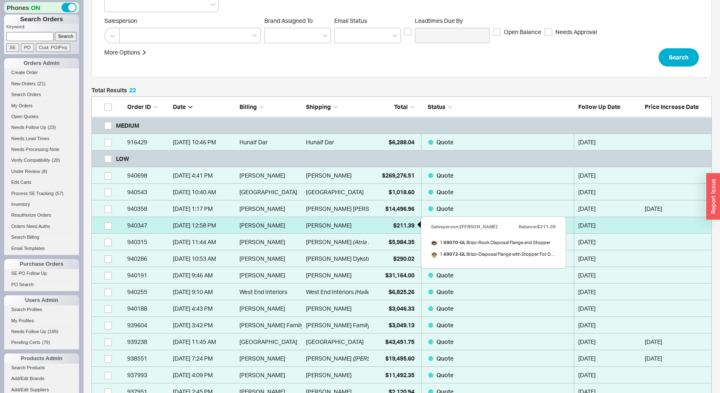
click at [408, 227] on span "$211.39" at bounding box center [403, 225] width 21 height 7
select select "*"
select select "LOW"
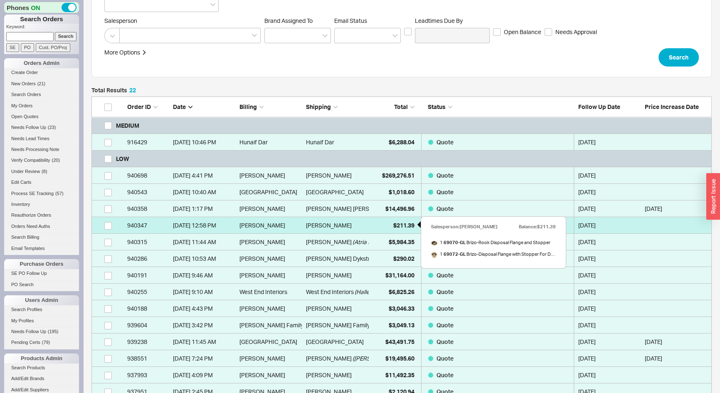
select select "3"
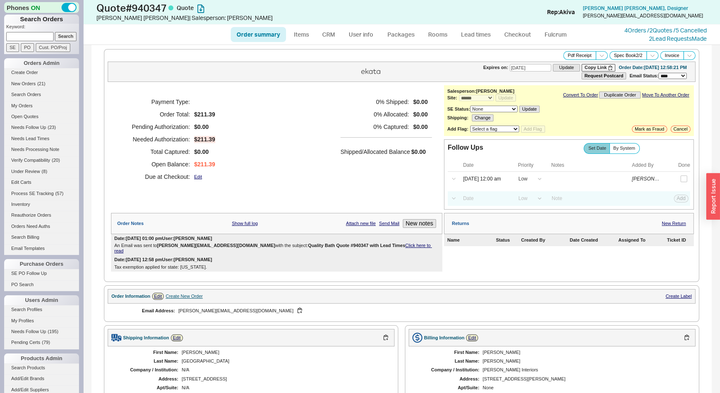
click at [380, 246] on link "Click here to read" at bounding box center [273, 248] width 318 height 10
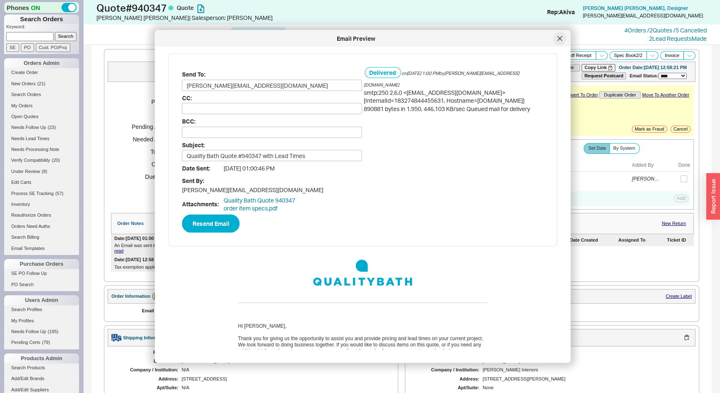
drag, startPoint x: 557, startPoint y: 40, endPoint x: 580, endPoint y: 49, distance: 24.4
click at [558, 40] on icon at bounding box center [560, 38] width 5 height 5
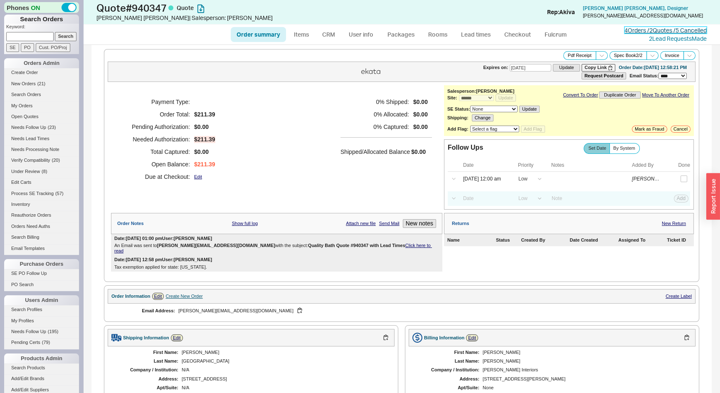
drag, startPoint x: 635, startPoint y: 33, endPoint x: 613, endPoint y: 42, distance: 23.7
click at [635, 33] on link "4 Orders / 2 Quotes / 5 Cancelled" at bounding box center [666, 30] width 82 height 7
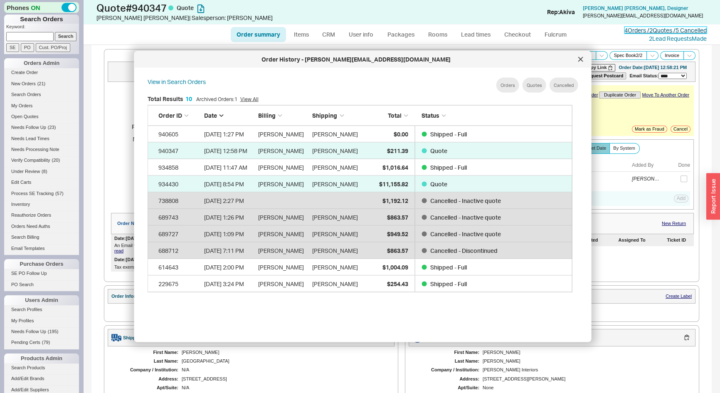
scroll to position [249, 432]
drag, startPoint x: 581, startPoint y: 61, endPoint x: 622, endPoint y: 117, distance: 69.9
click at [582, 61] on icon at bounding box center [580, 59] width 5 height 5
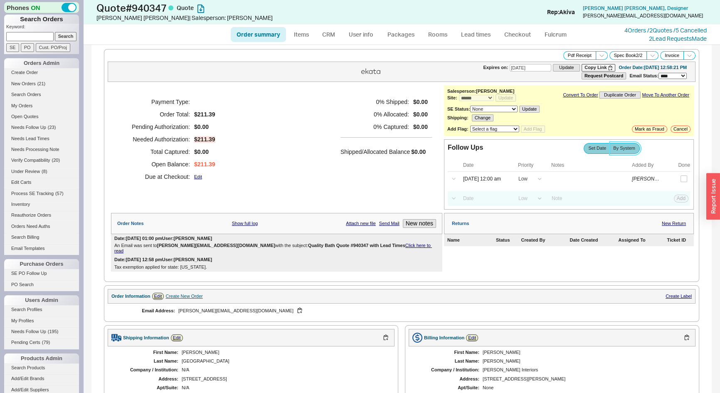
click at [628, 149] on span "By System" at bounding box center [624, 148] width 22 height 5
click at [0, 0] on input "By System" at bounding box center [0, 0] width 0 height 0
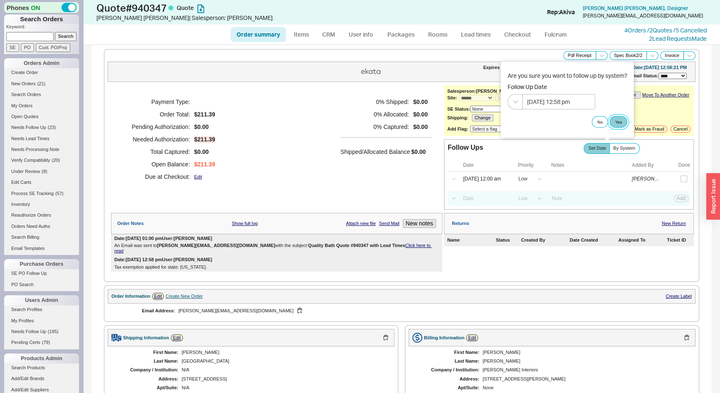
click at [622, 116] on button "Yes" at bounding box center [618, 122] width 17 height 12
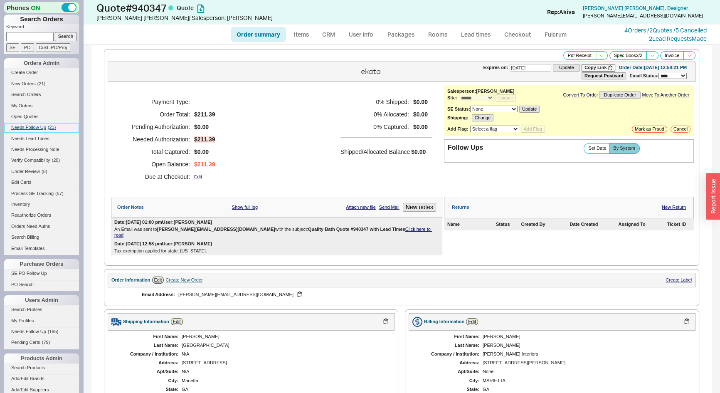
click at [46, 128] on link "Needs Follow Up ( 21 )" at bounding box center [41, 127] width 75 height 9
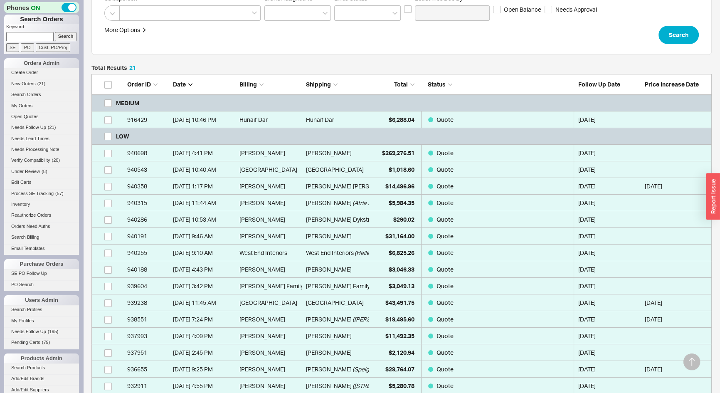
scroll to position [151, 0]
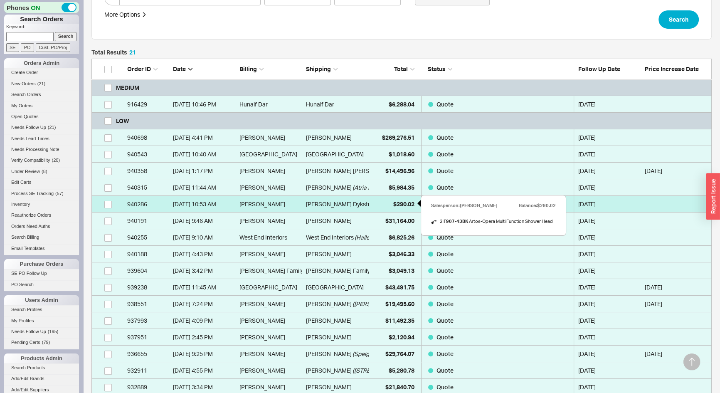
click at [399, 200] on span "$290.02" at bounding box center [403, 203] width 21 height 7
select select "*"
select select "LOW"
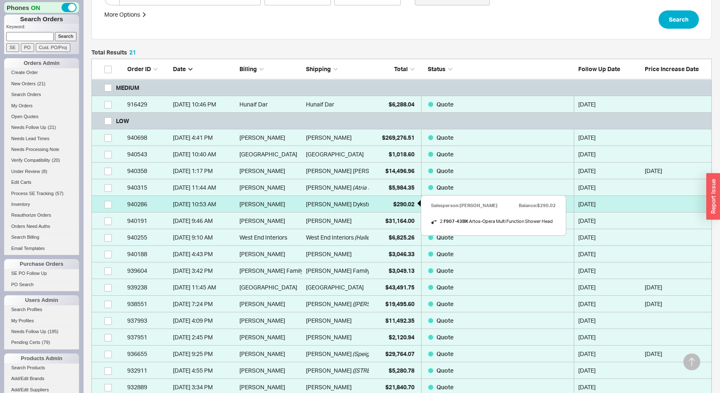
select select "3"
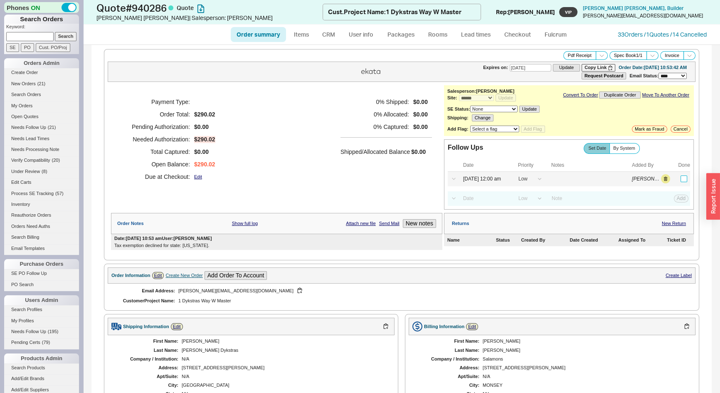
click at [681, 178] on input "checkbox" at bounding box center [684, 178] width 7 height 7
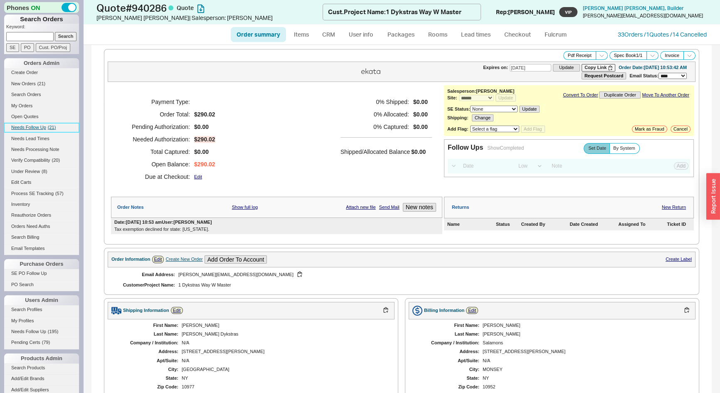
click at [51, 126] on span "( 21 )" at bounding box center [52, 127] width 8 height 5
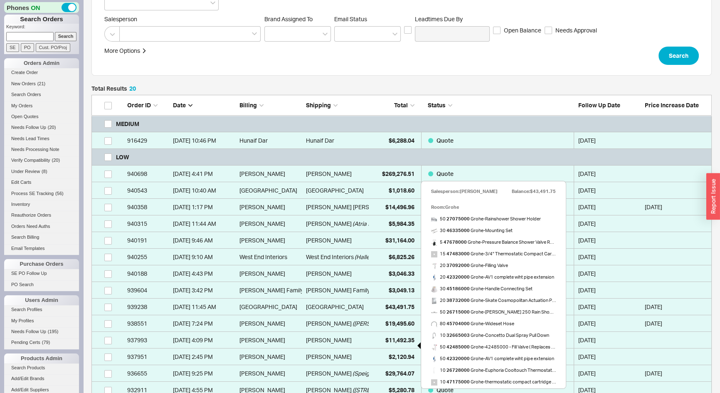
scroll to position [151, 0]
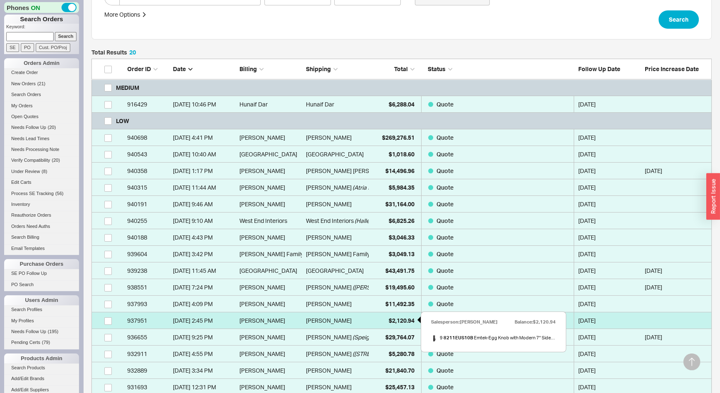
click at [385, 320] on div "$2,120.94" at bounding box center [394, 320] width 42 height 17
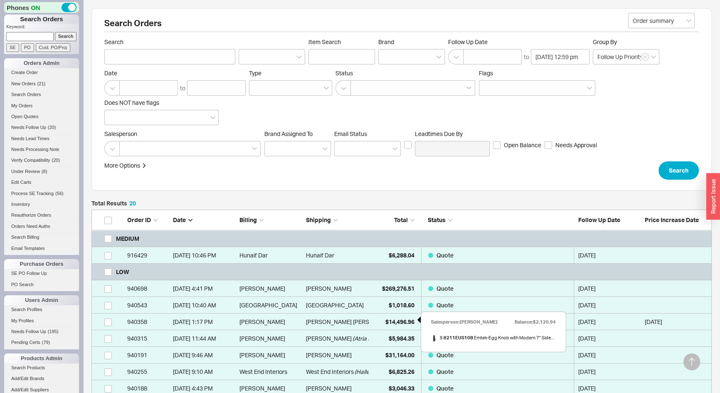
select select "*"
select select "LOW"
select select "3"
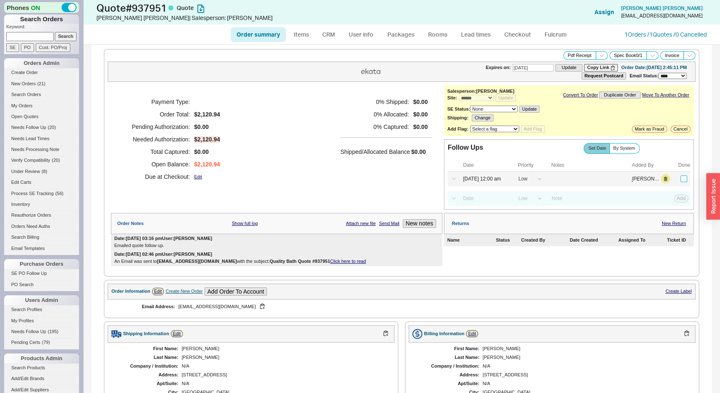
click at [681, 178] on input "checkbox" at bounding box center [684, 178] width 7 height 7
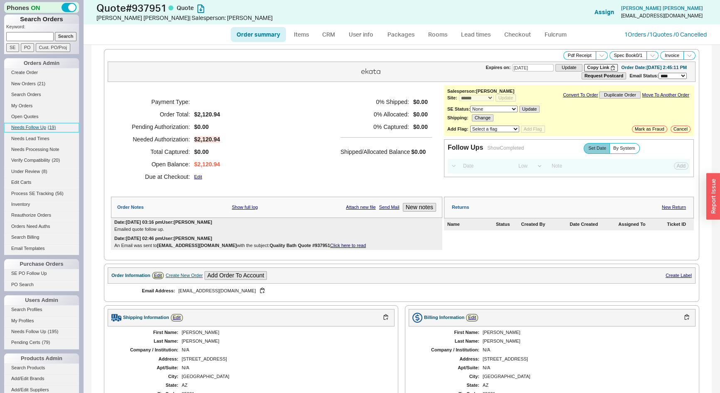
click at [49, 128] on span "( 19 )" at bounding box center [52, 127] width 8 height 5
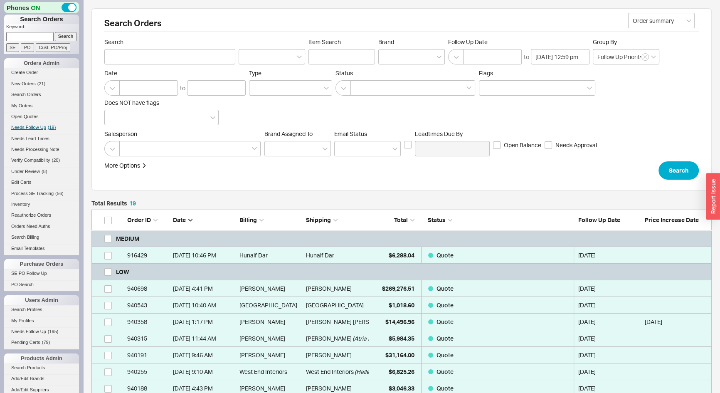
scroll to position [364, 615]
click at [28, 103] on link "My Orders" at bounding box center [41, 105] width 75 height 9
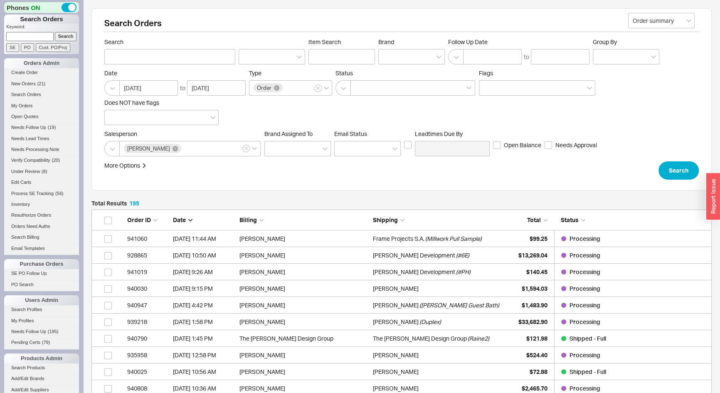
scroll to position [3258, 615]
click at [23, 106] on link "My Orders" at bounding box center [41, 105] width 75 height 9
click at [27, 104] on link "My Orders" at bounding box center [41, 105] width 75 height 9
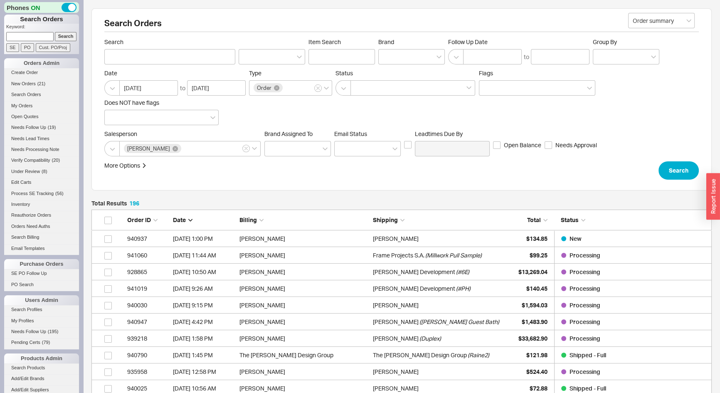
scroll to position [3275, 615]
click at [31, 104] on link "My Orders" at bounding box center [41, 105] width 75 height 9
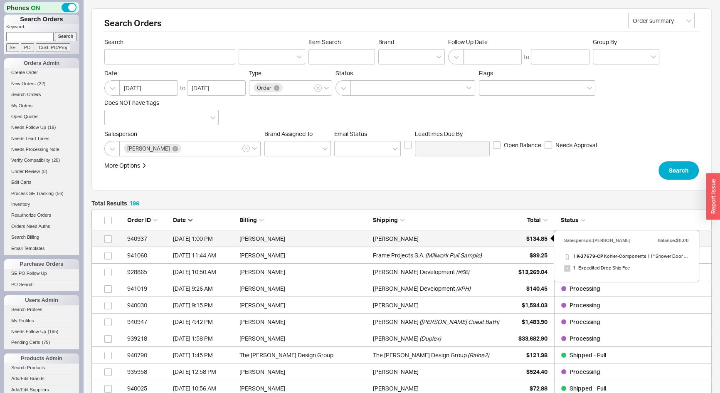
click at [533, 234] on div "$134.85" at bounding box center [527, 238] width 42 height 17
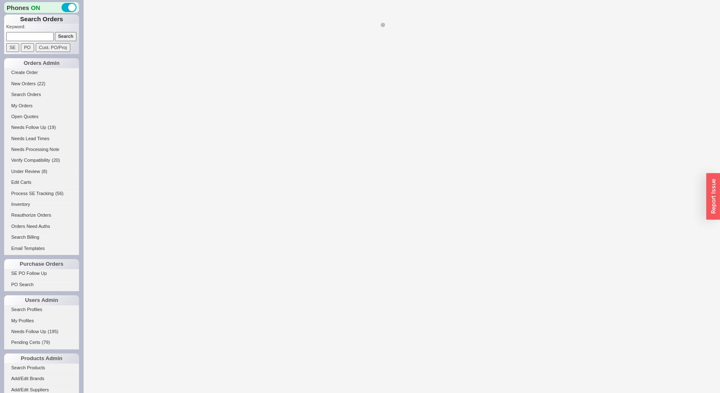
select select "*"
select select "LOW"
select select "3"
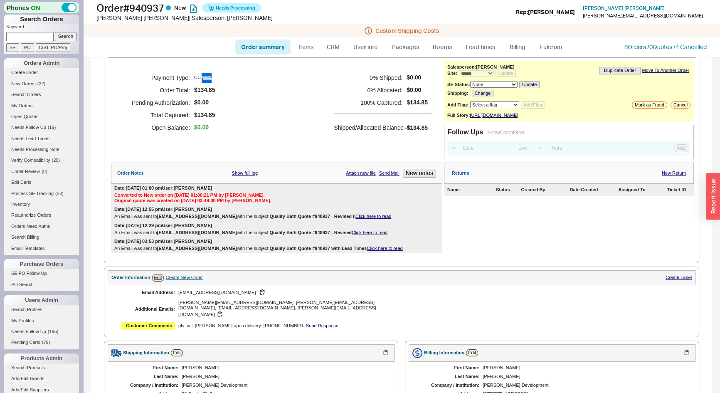
scroll to position [75, 0]
